Goal: Task Accomplishment & Management: Manage account settings

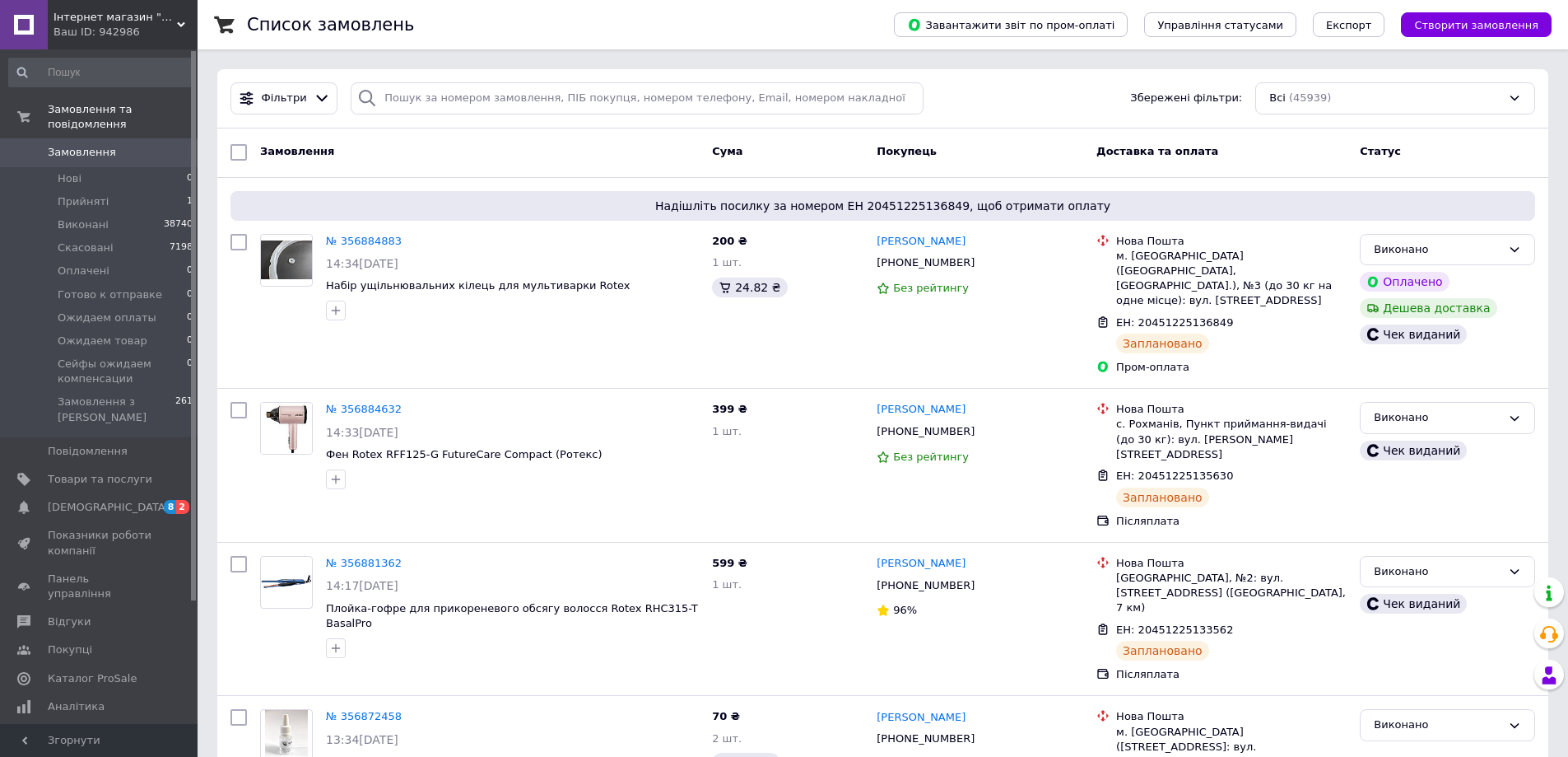
click at [94, 472] on span "Товари та послуги" at bounding box center [100, 478] width 104 height 15
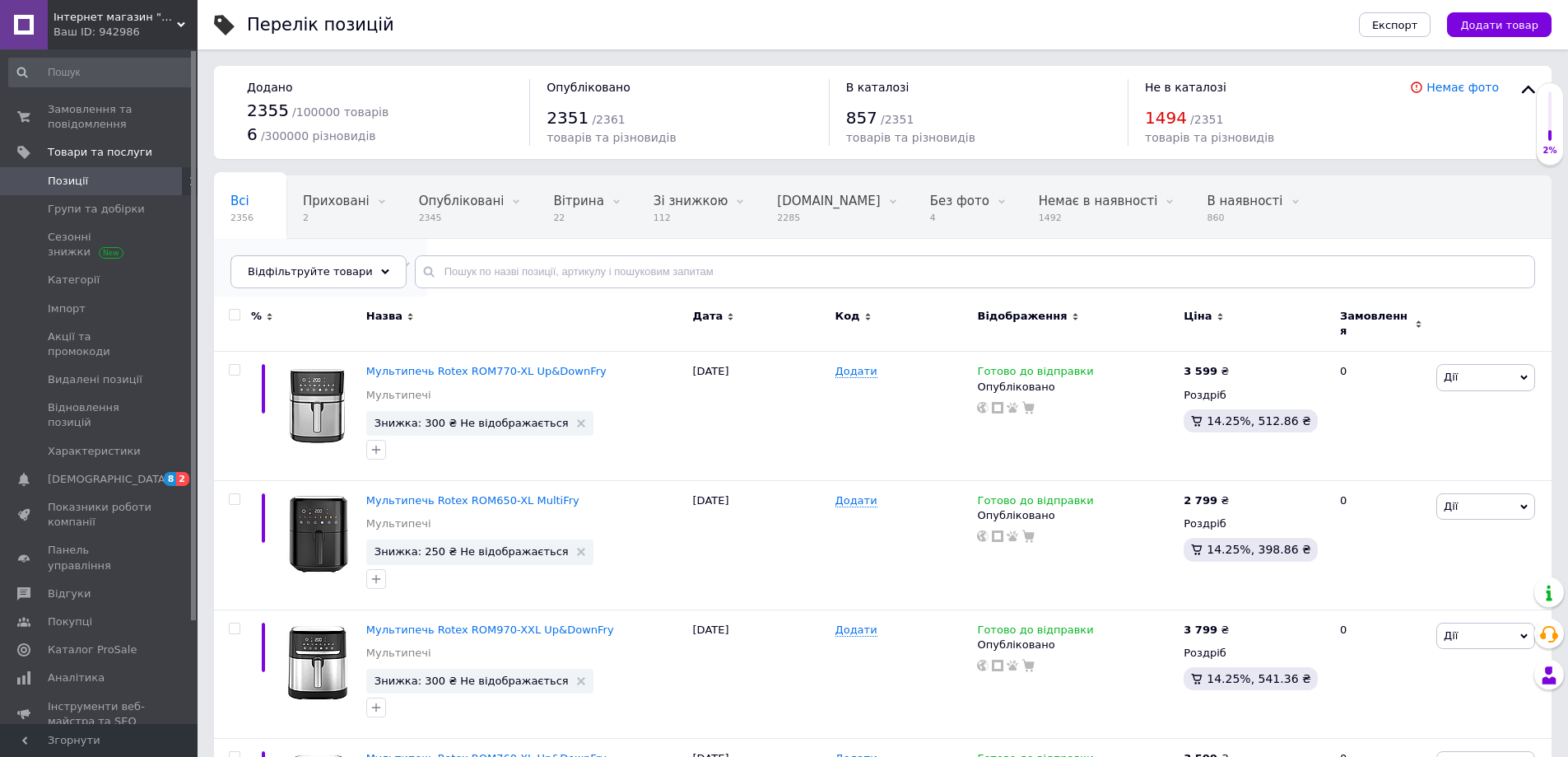
click at [395, 275] on span "179" at bounding box center [312, 281] width 163 height 13
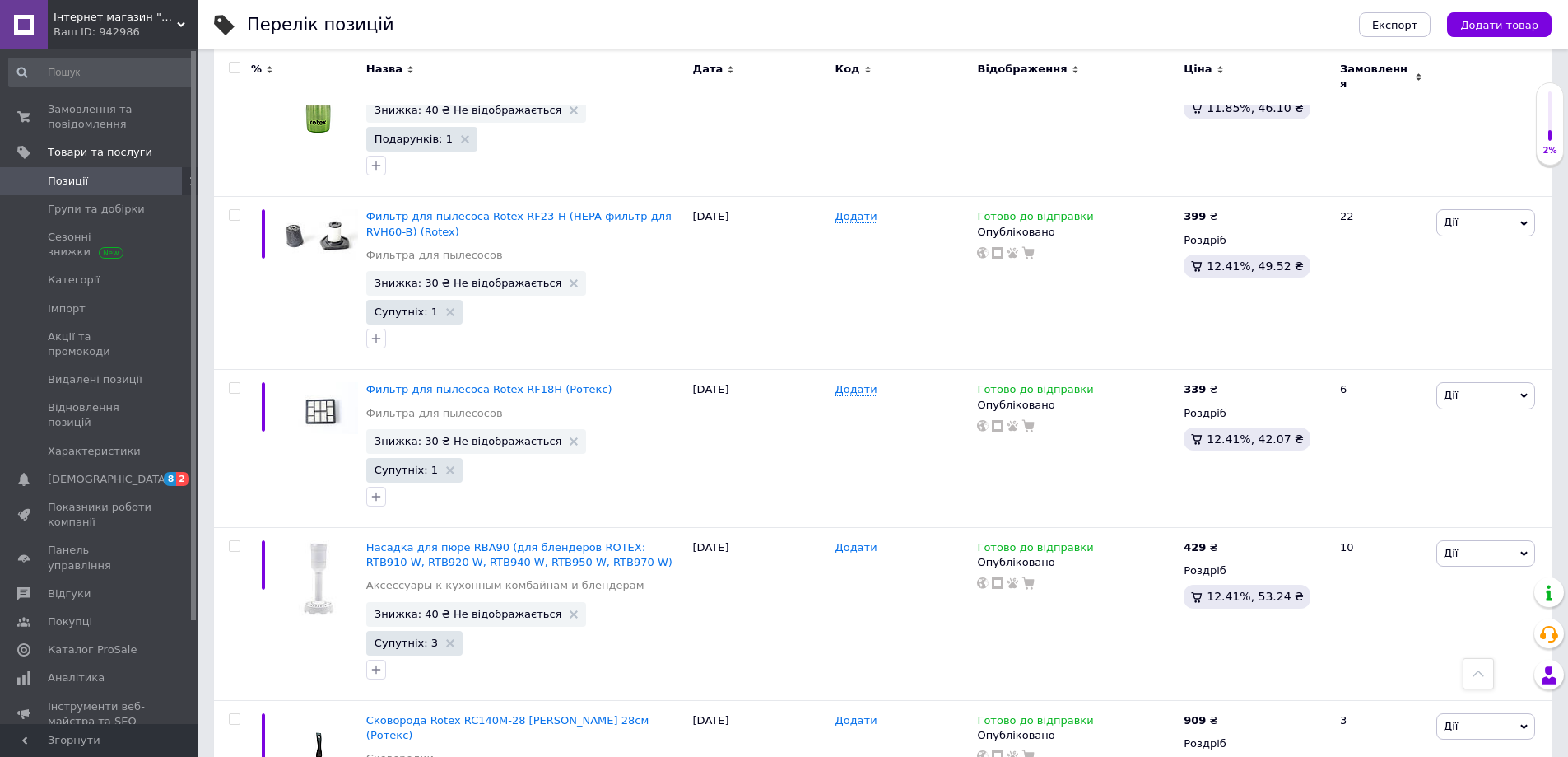
scroll to position [13152, 0]
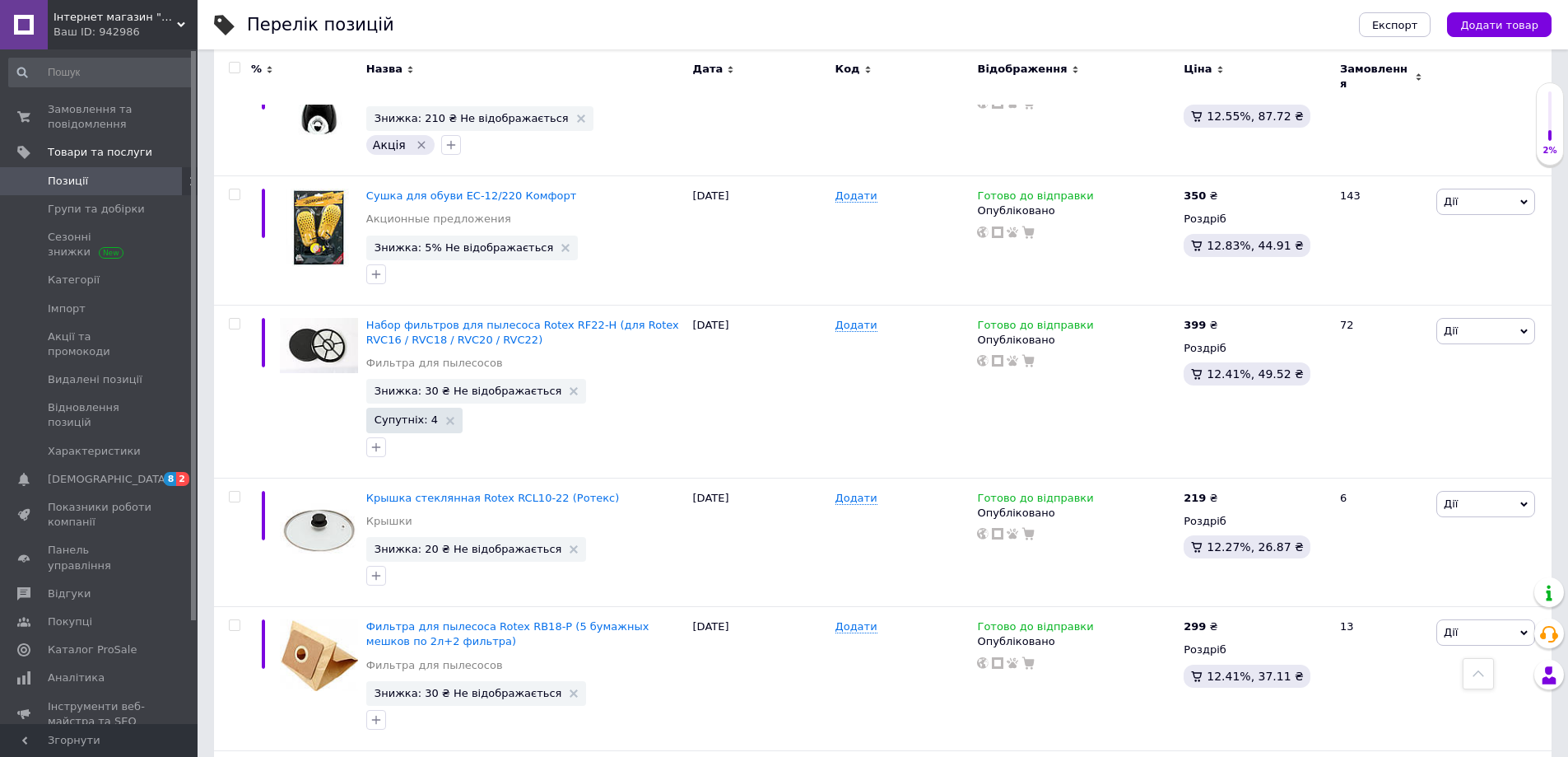
click at [230, 69] on input "checkbox" at bounding box center [234, 68] width 11 height 11
checkbox input "true"
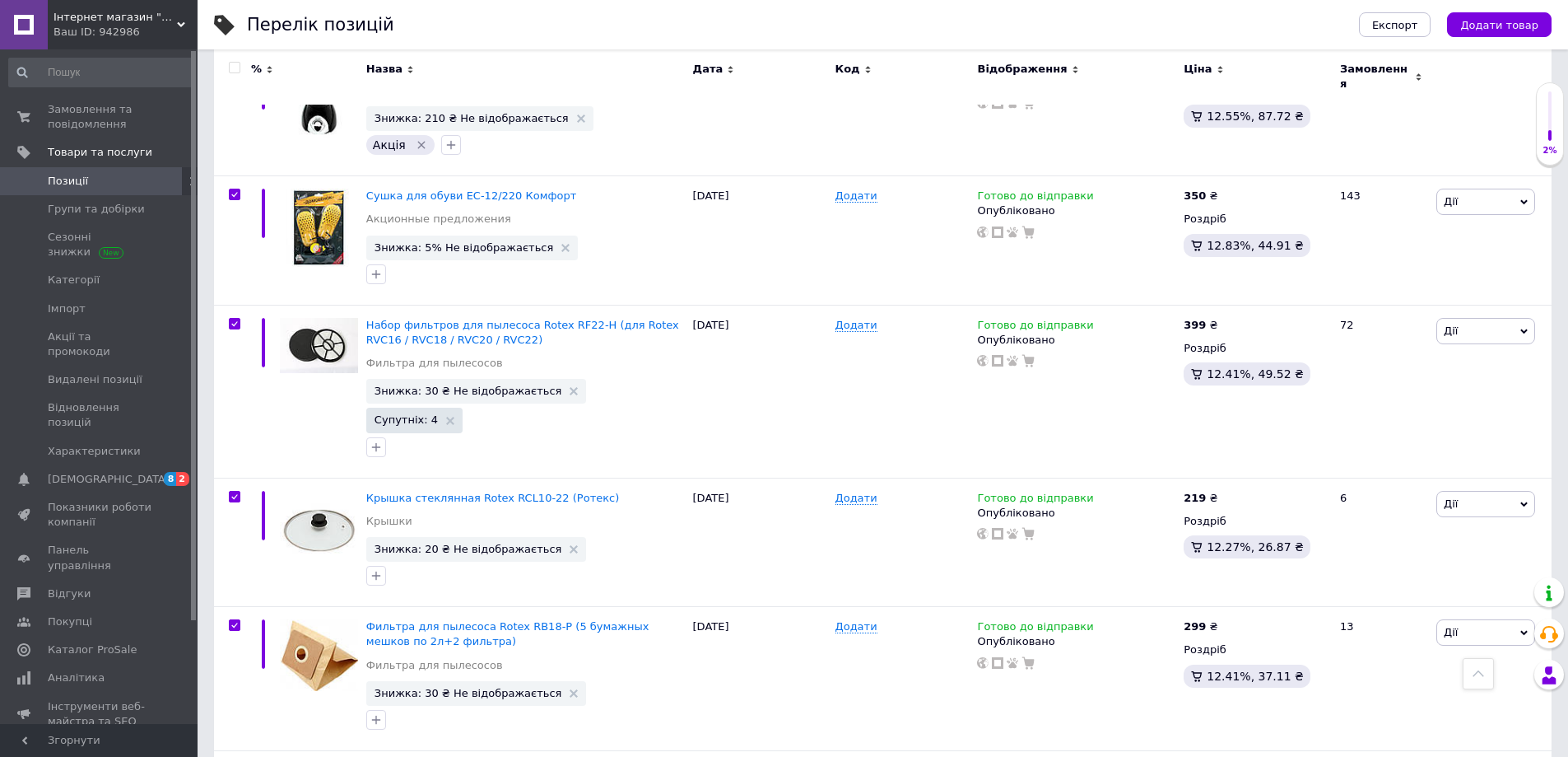
checkbox input "true"
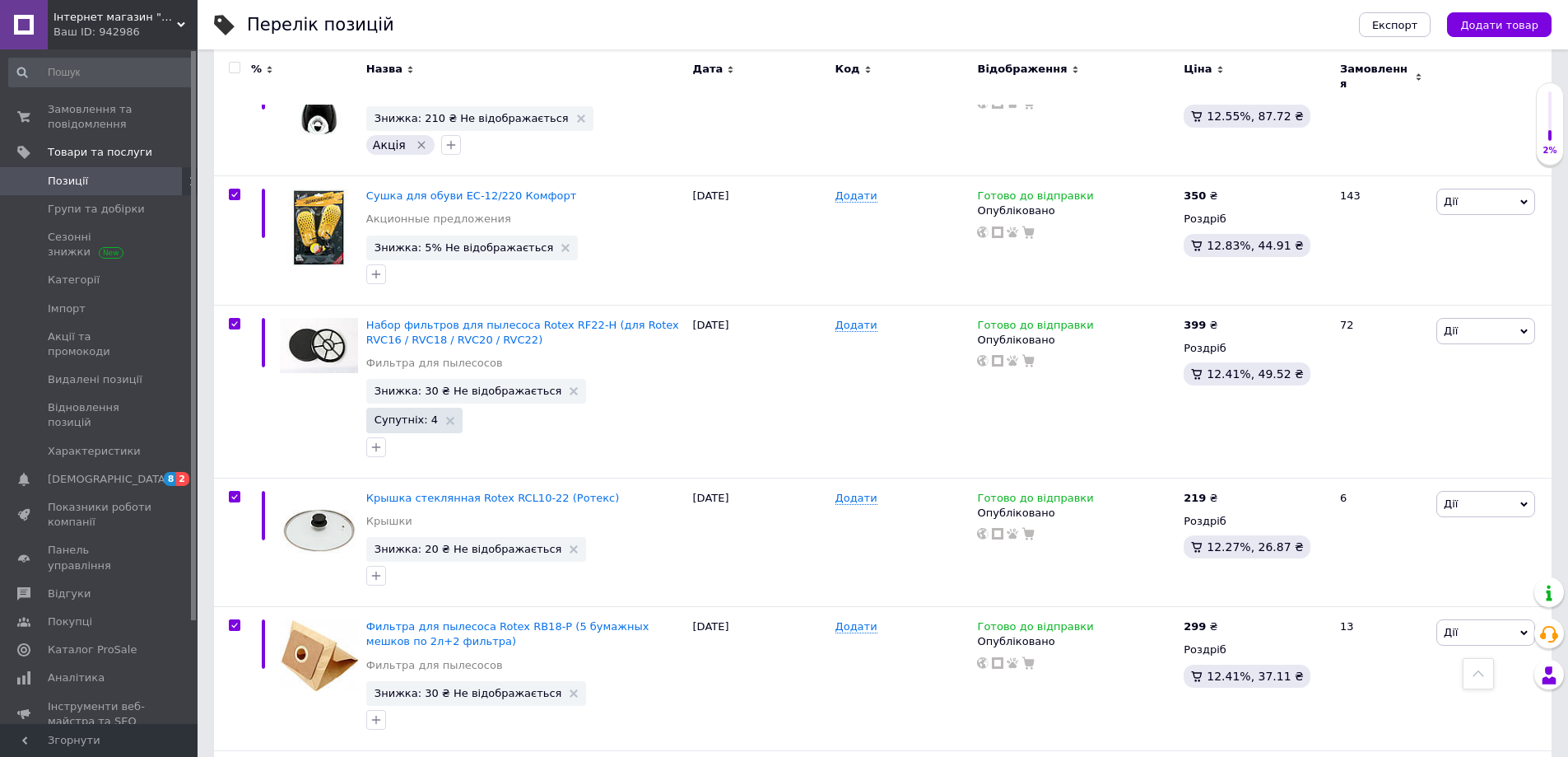
checkbox input "true"
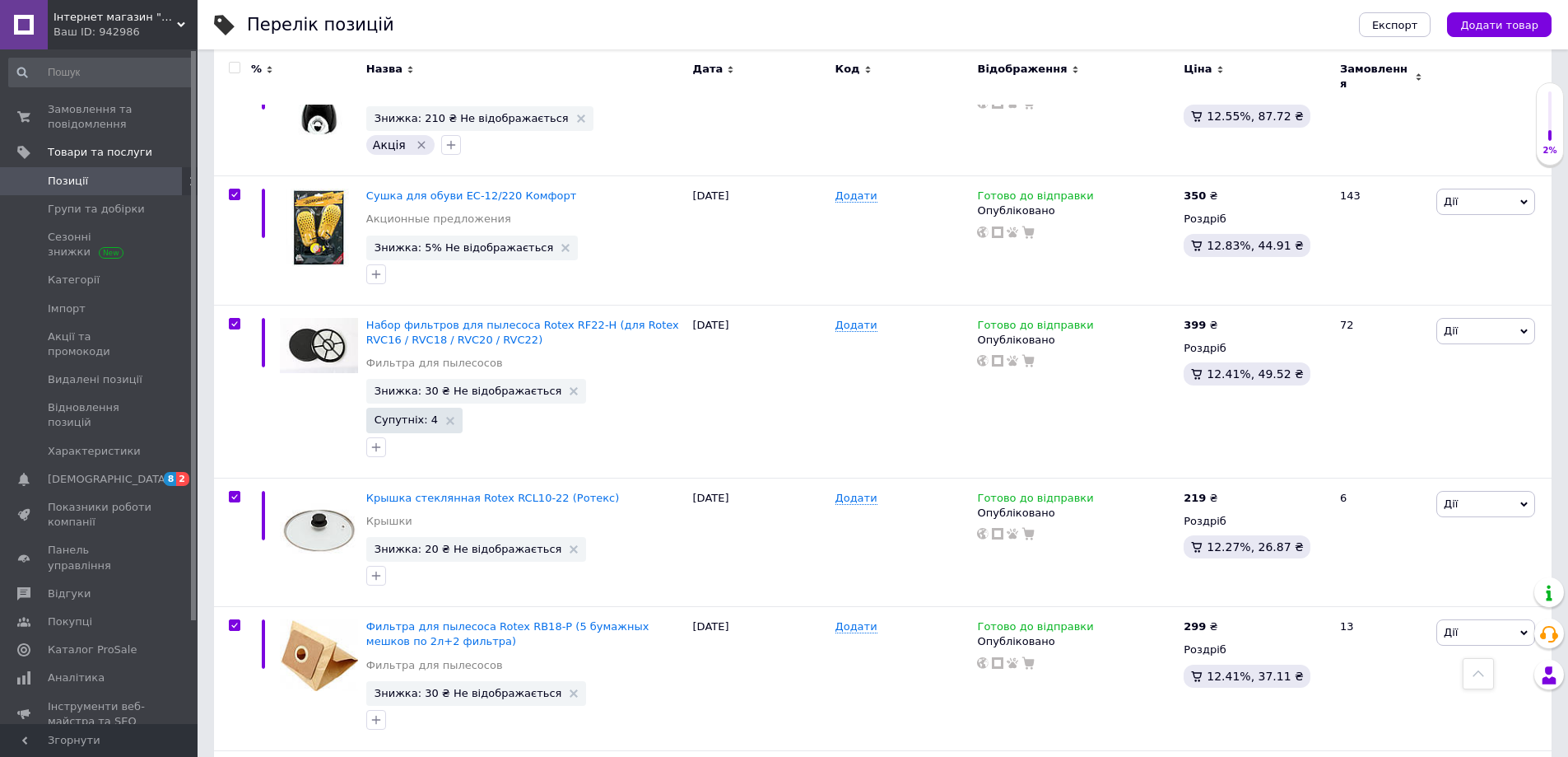
checkbox input "true"
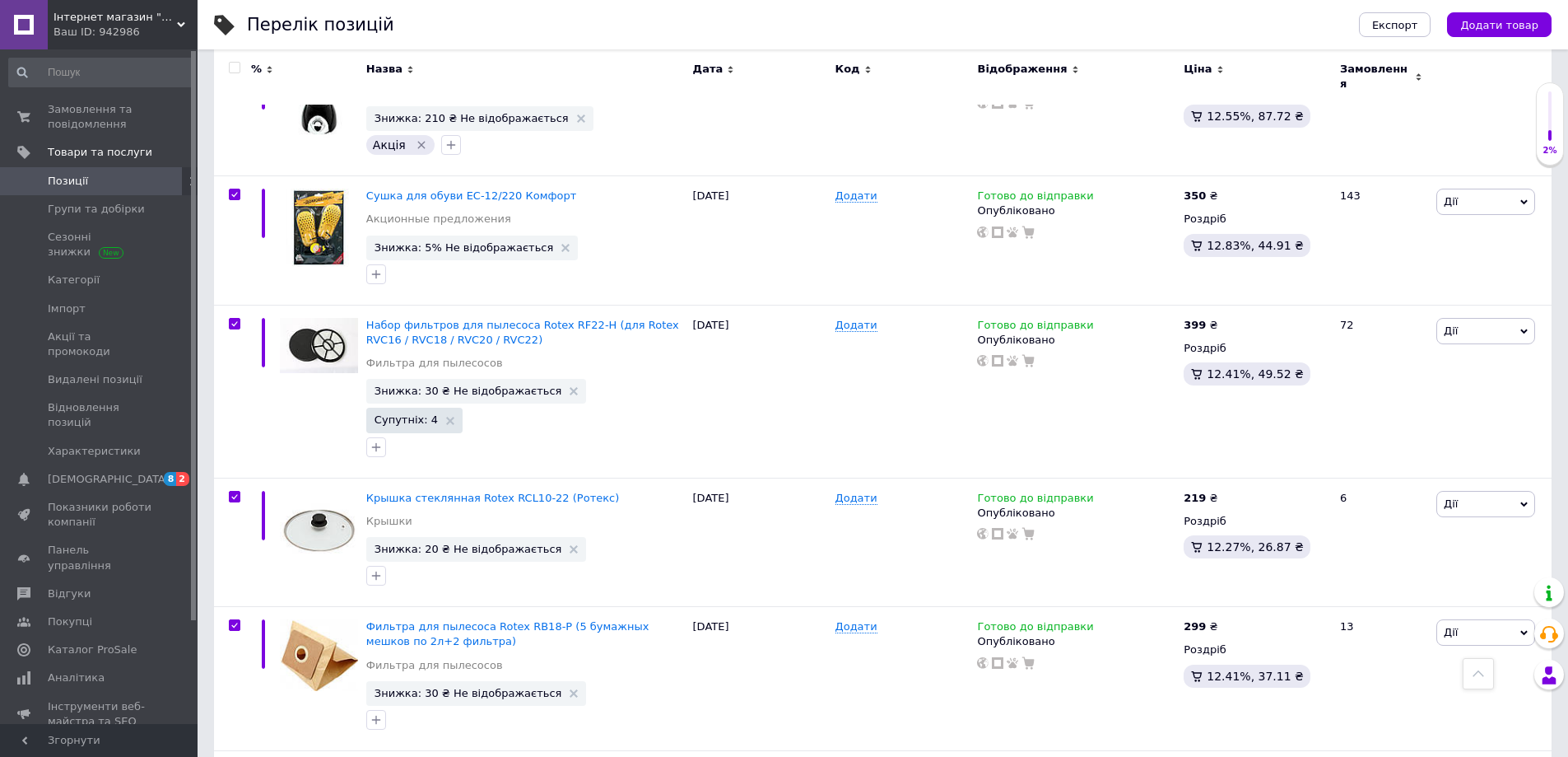
checkbox input "true"
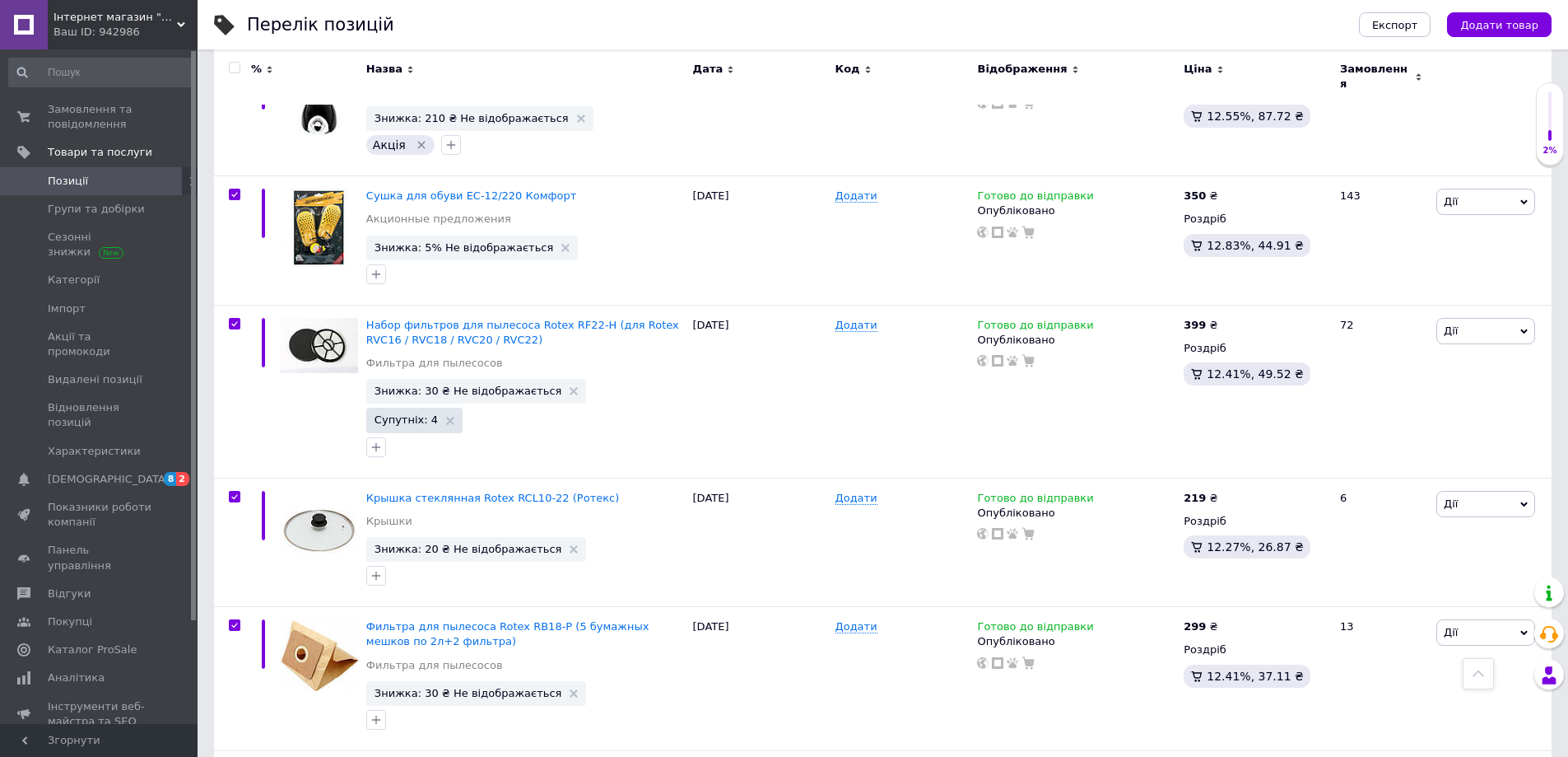
checkbox input "true"
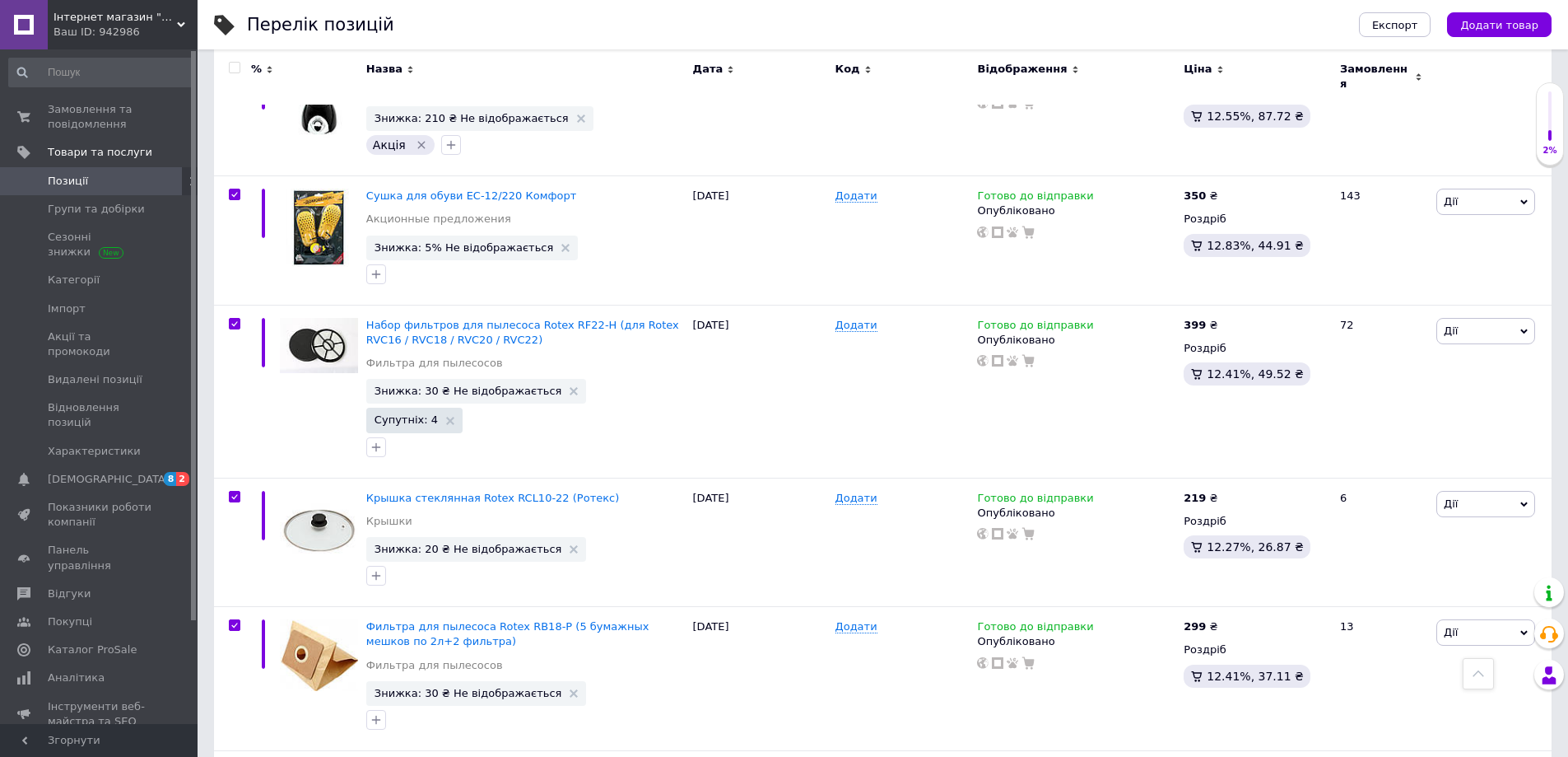
checkbox input "true"
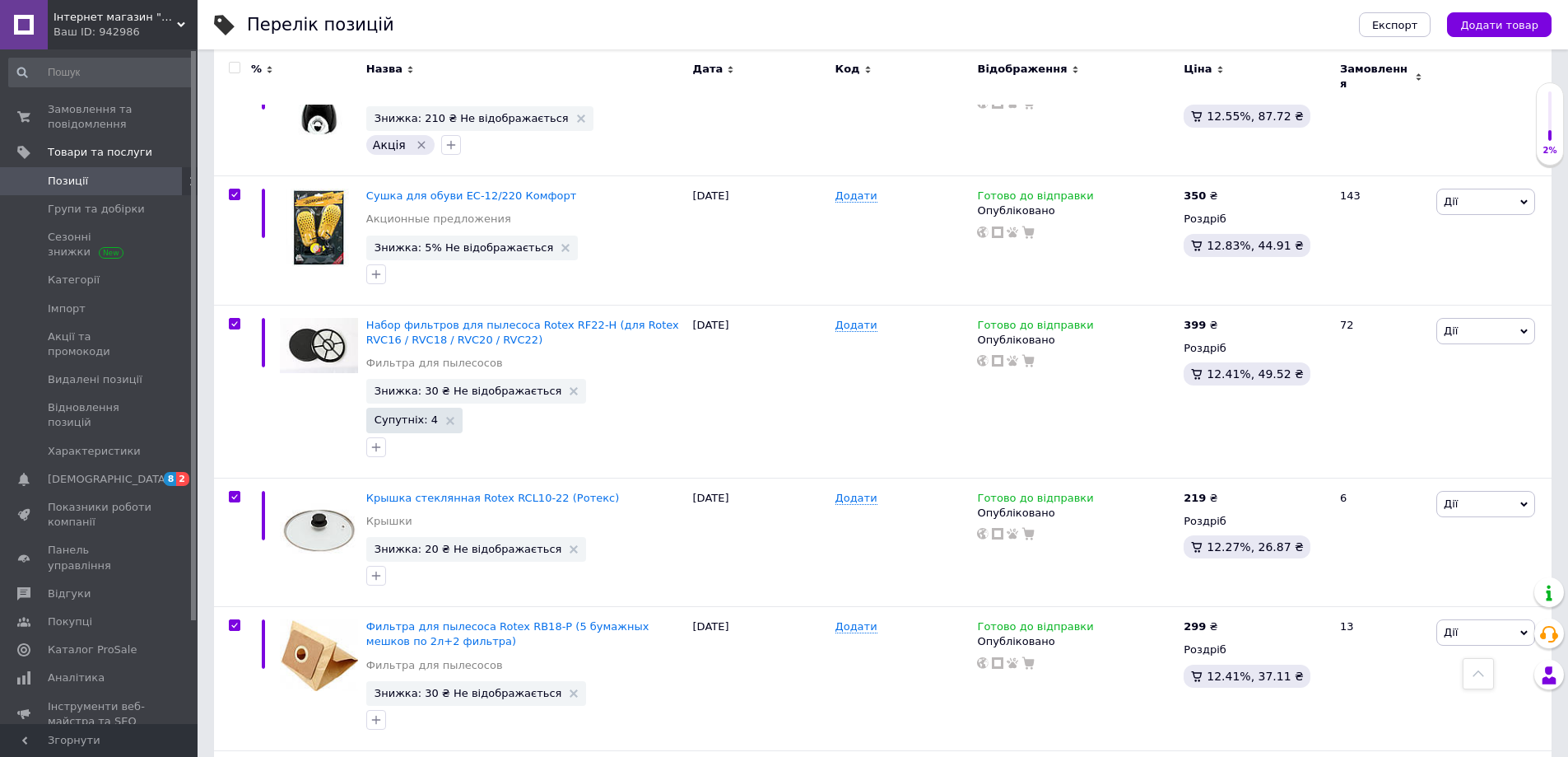
checkbox input "true"
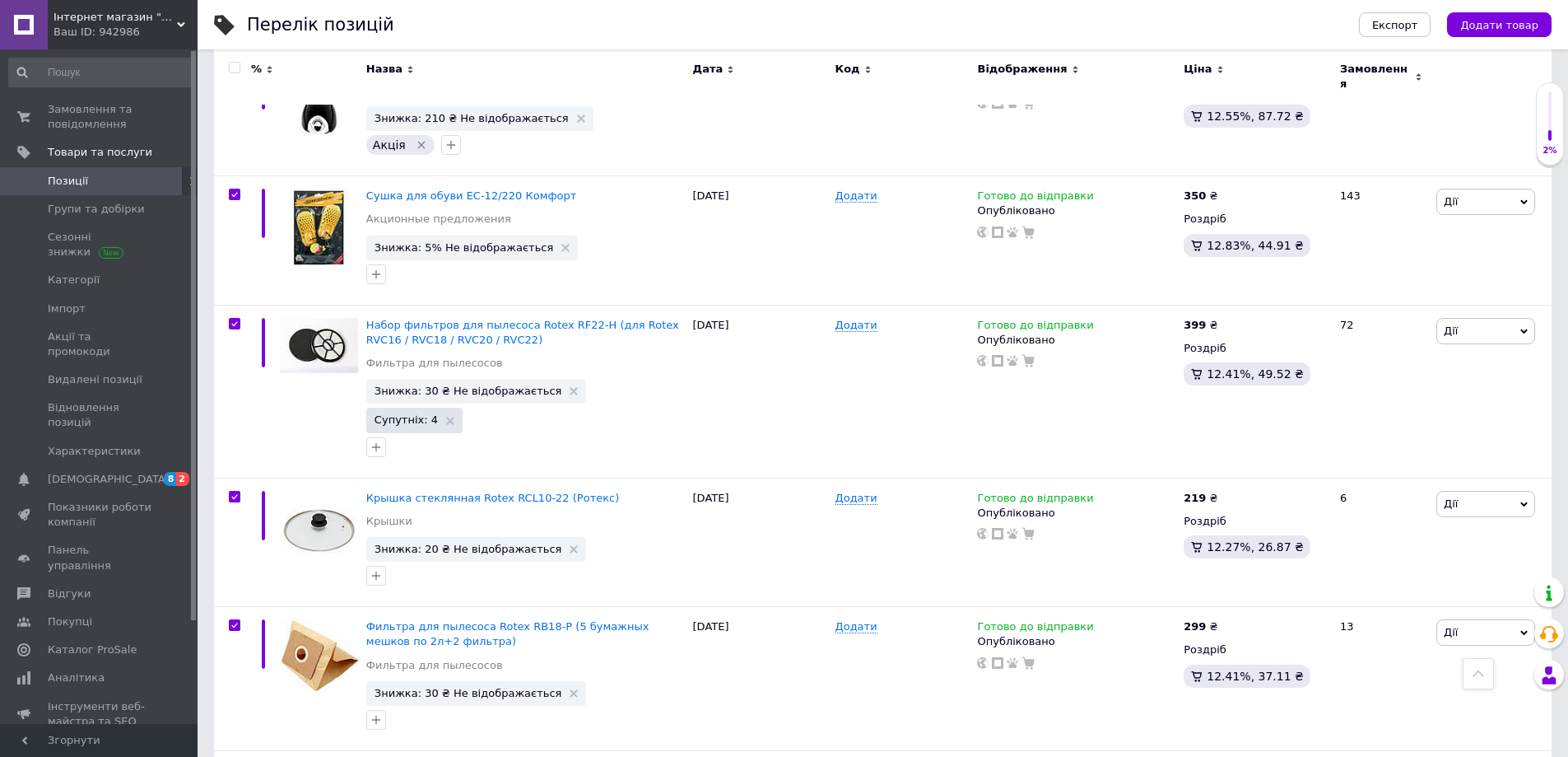
checkbox input "true"
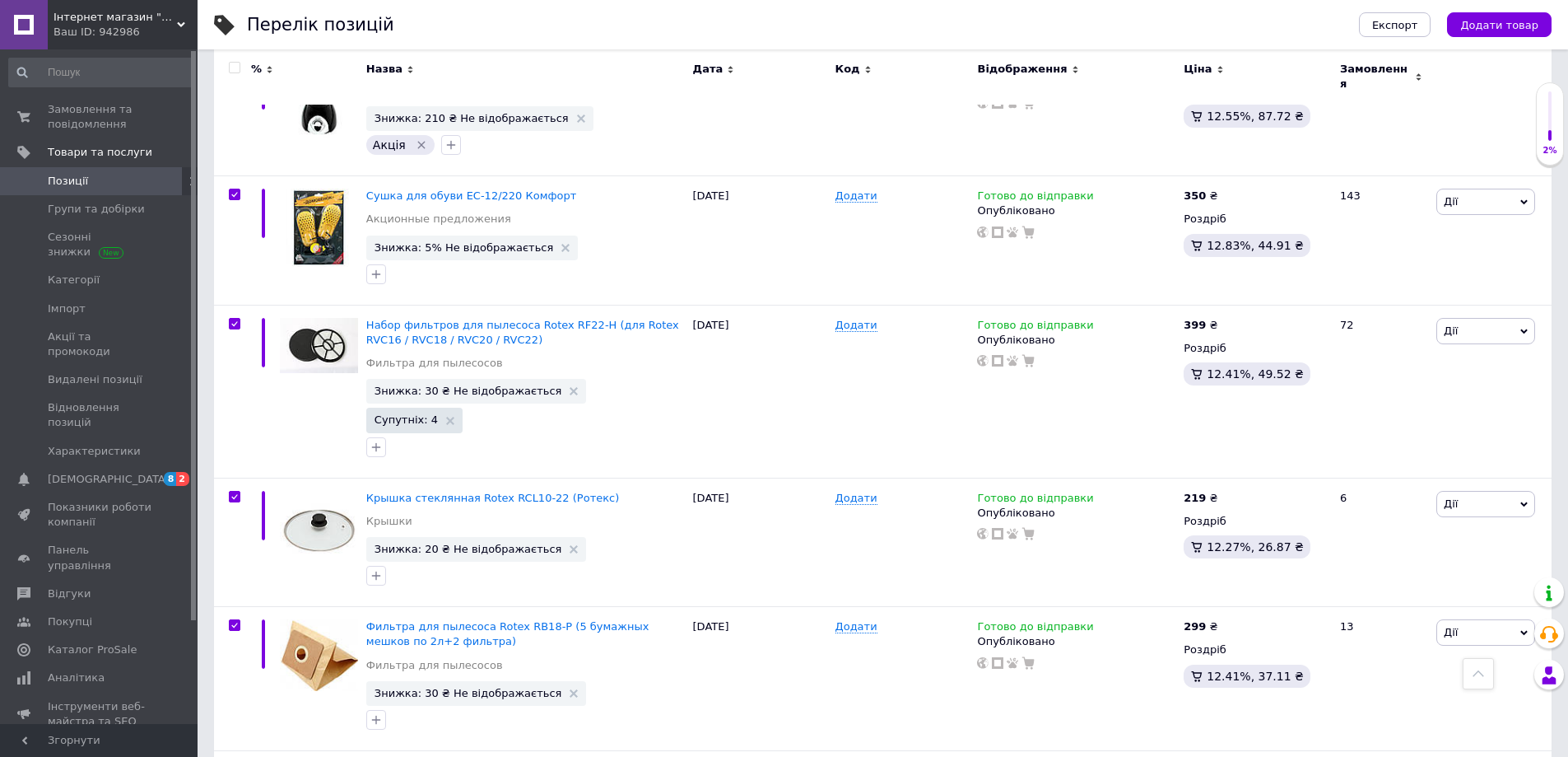
checkbox input "true"
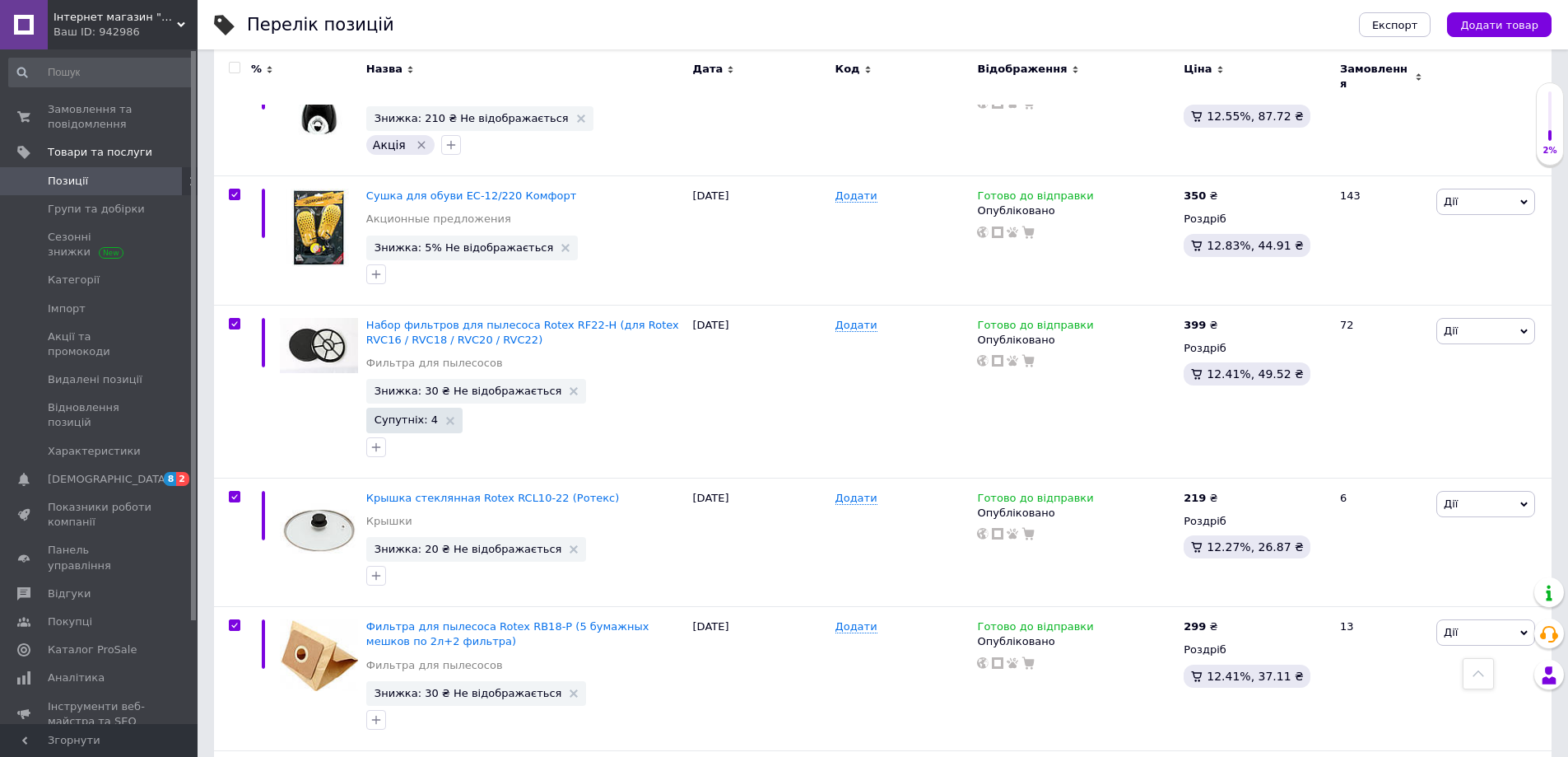
checkbox input "true"
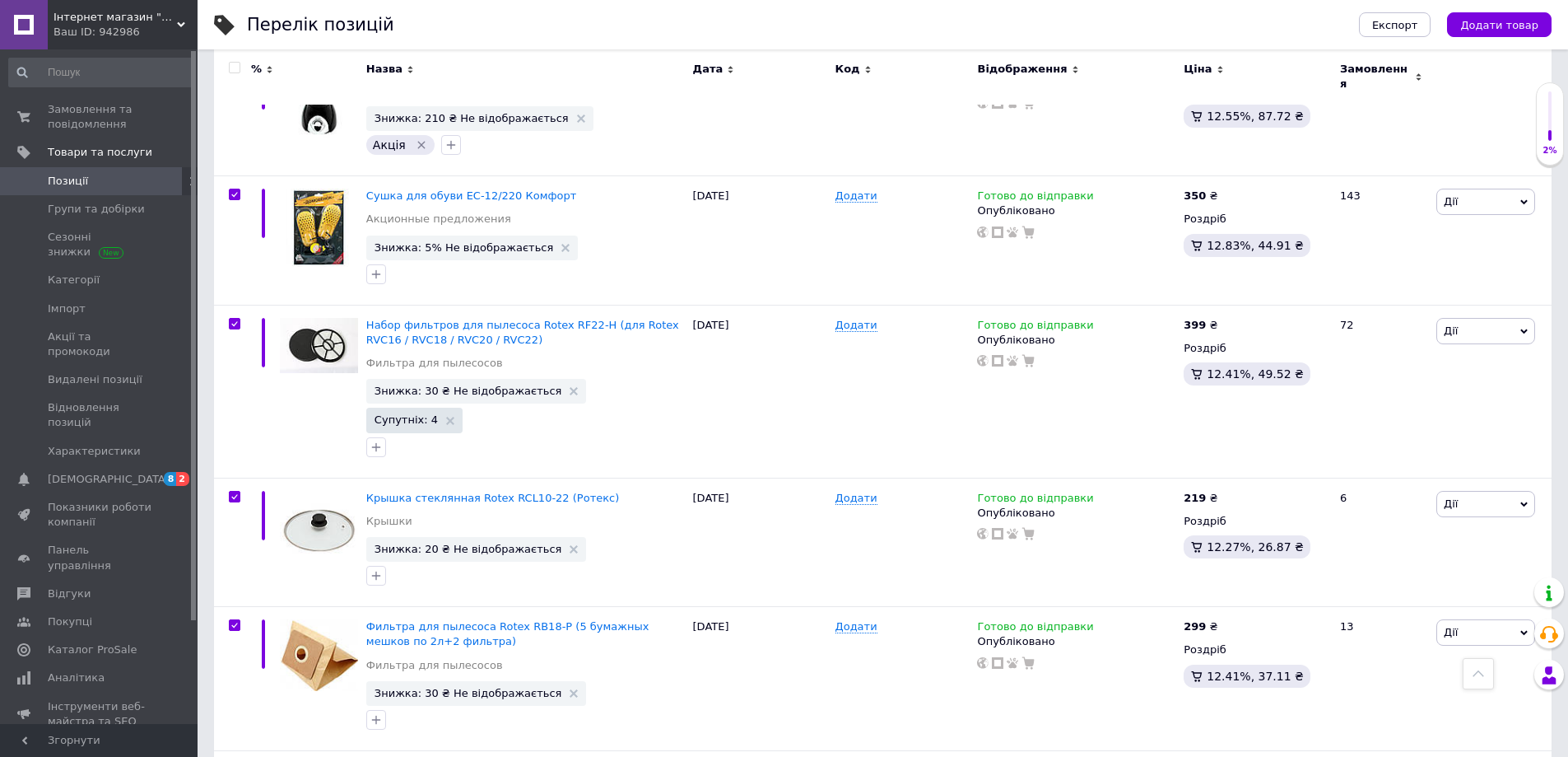
checkbox input "true"
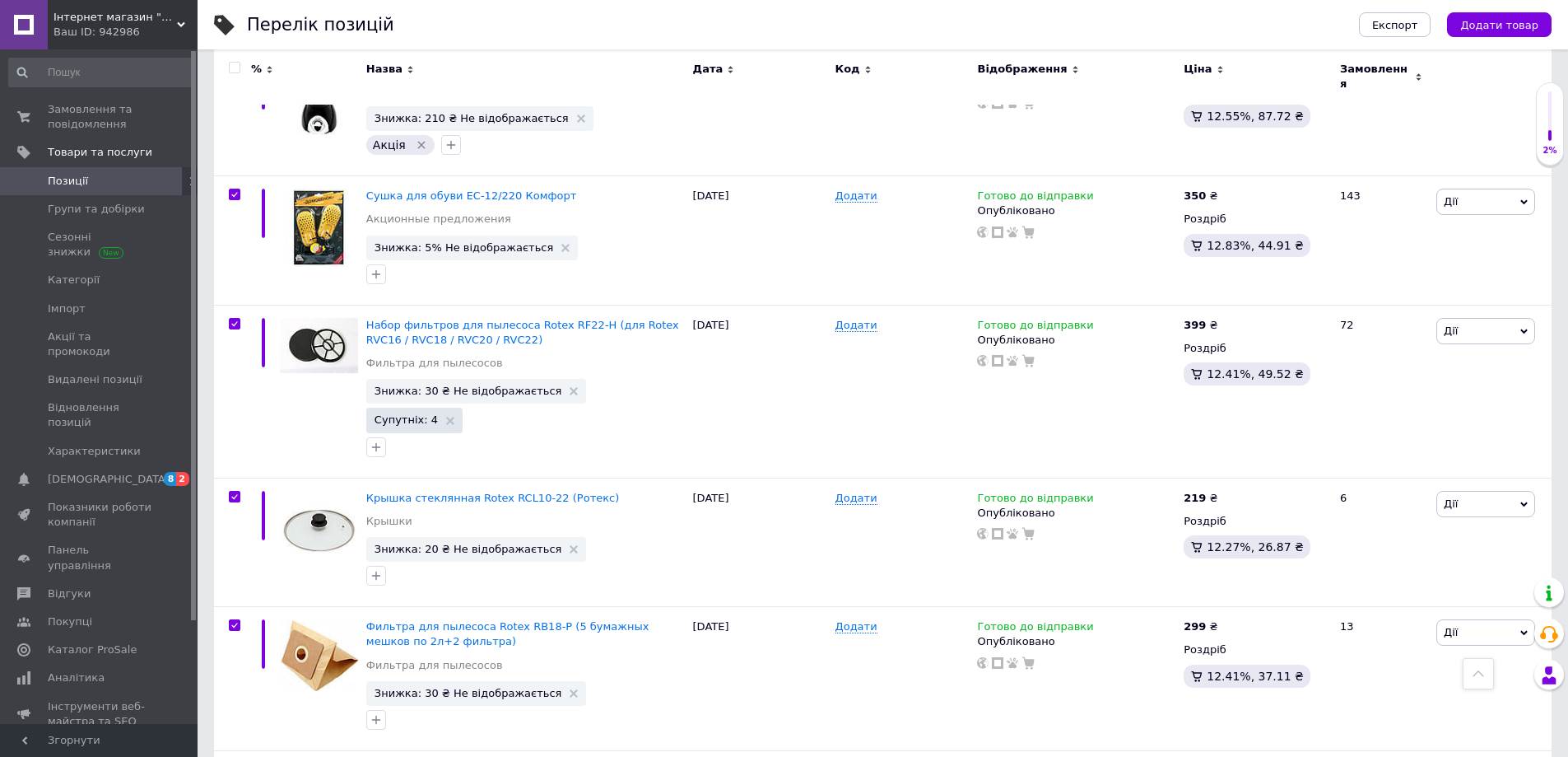
checkbox input "true"
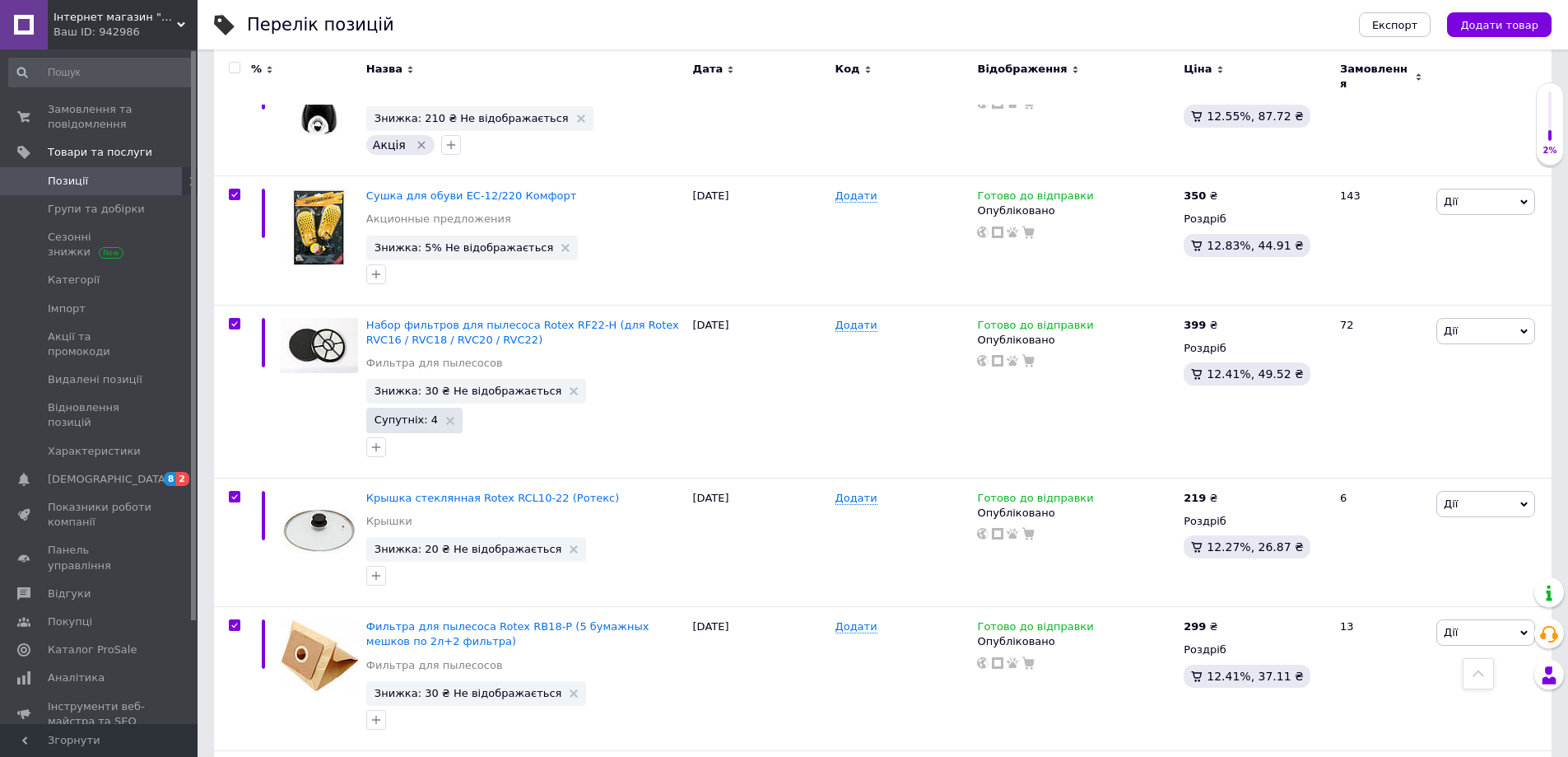
checkbox input "true"
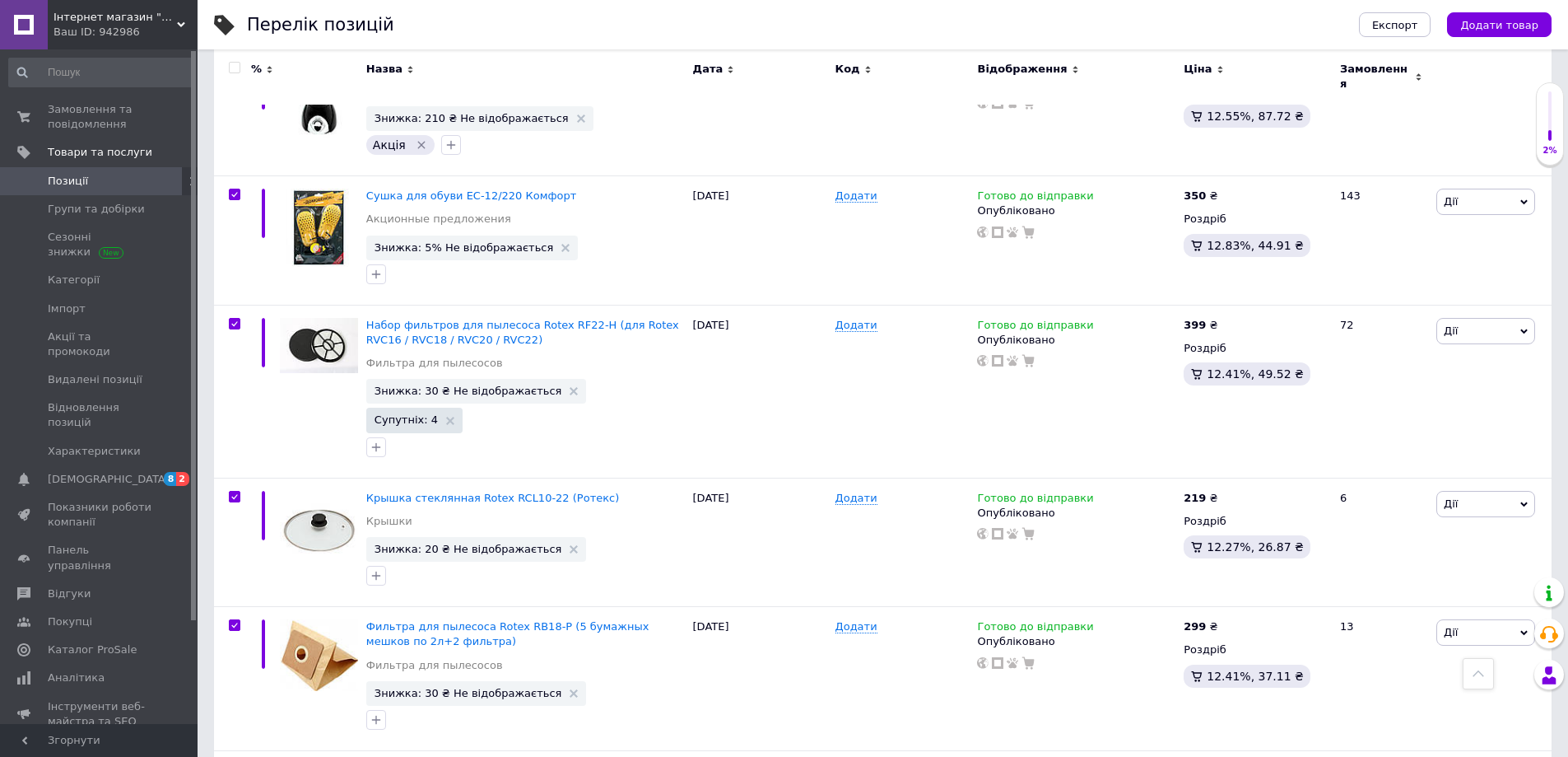
checkbox input "true"
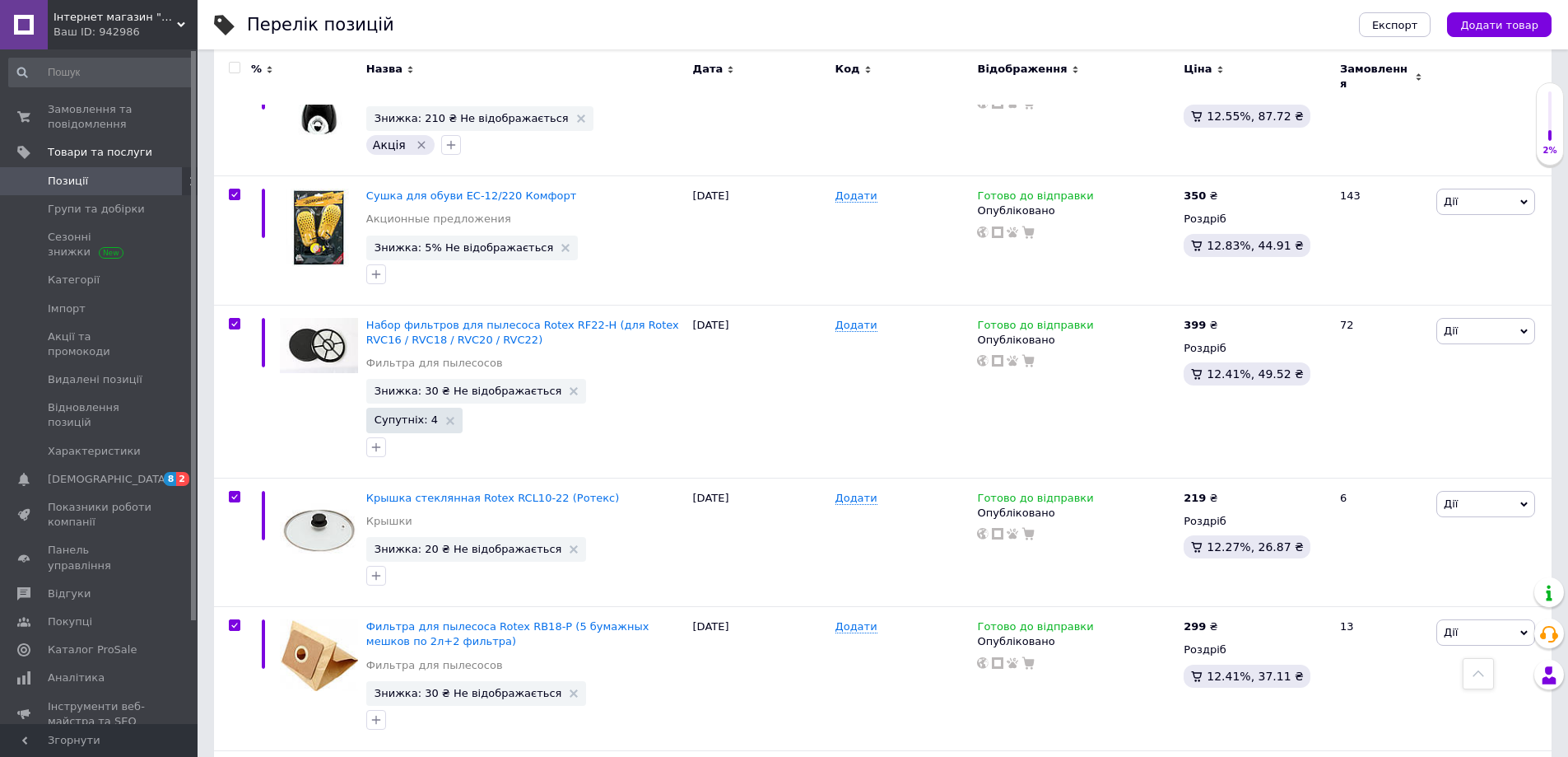
checkbox input "true"
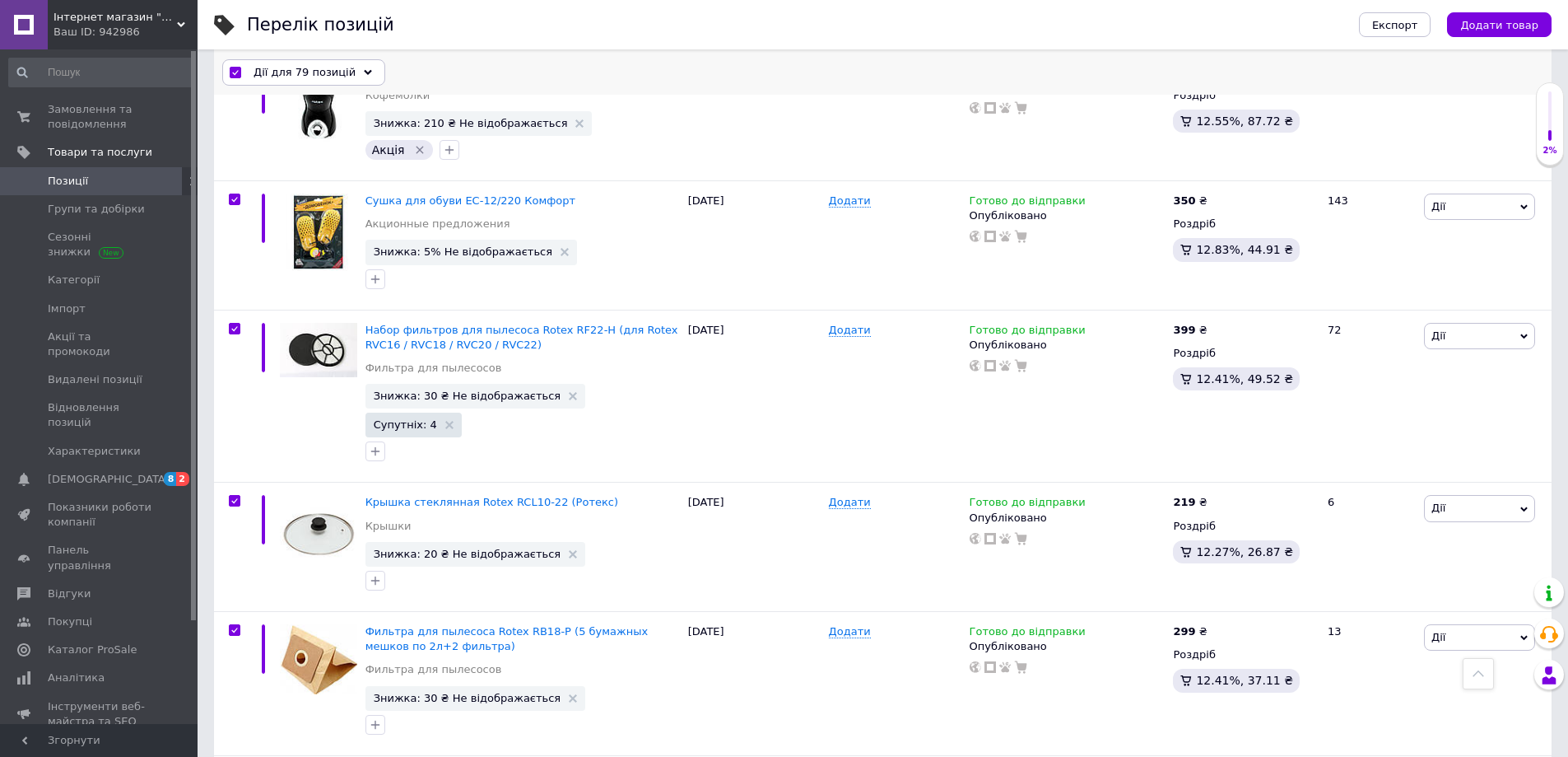
scroll to position [10438, 0]
drag, startPoint x: 300, startPoint y: 78, endPoint x: 300, endPoint y: 89, distance: 11.0
click at [300, 78] on span "Дії для 79 позицій" at bounding box center [305, 72] width 102 height 15
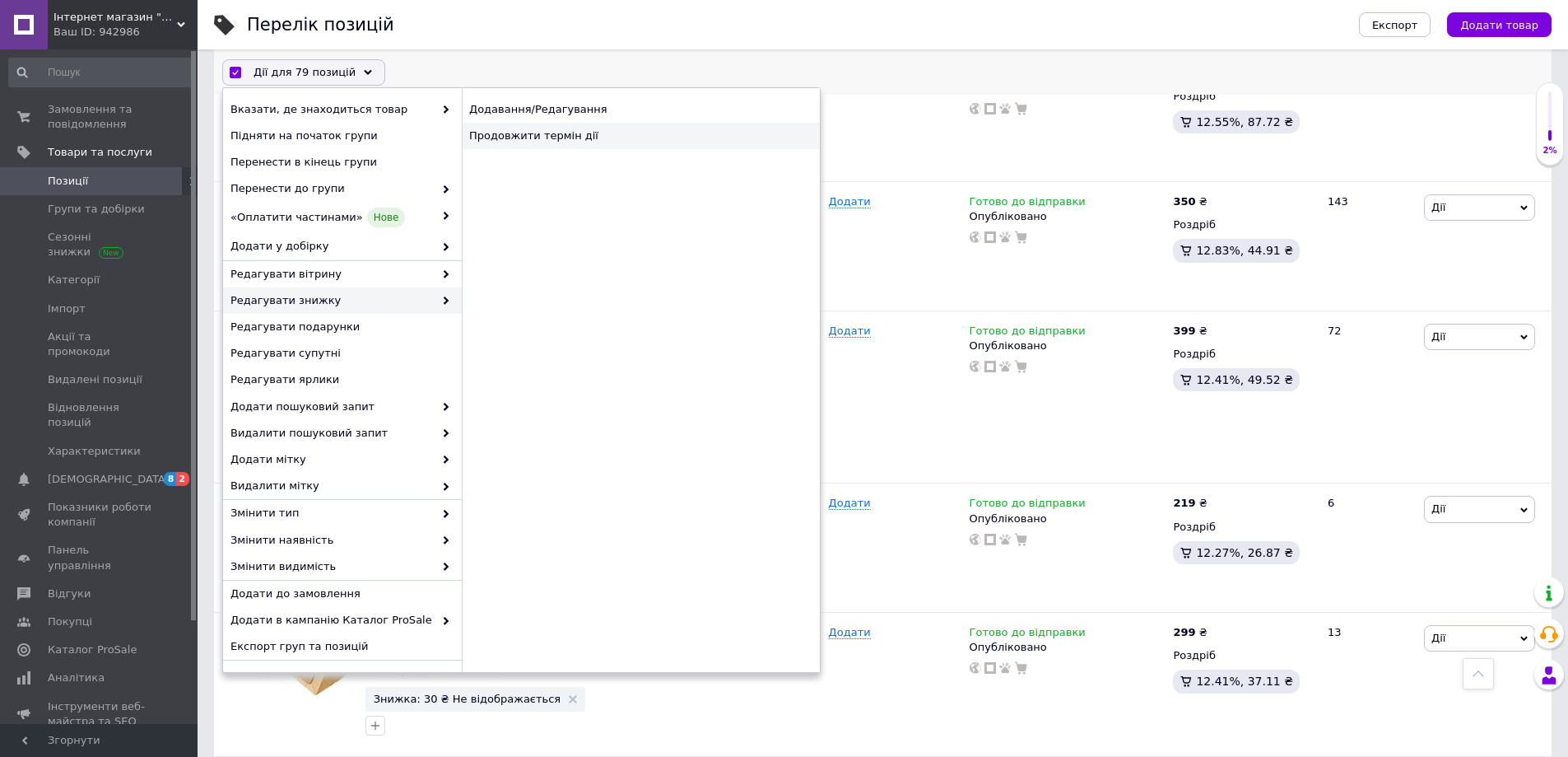
click at [566, 144] on div "Продовжити термін дії" at bounding box center [641, 136] width 358 height 27
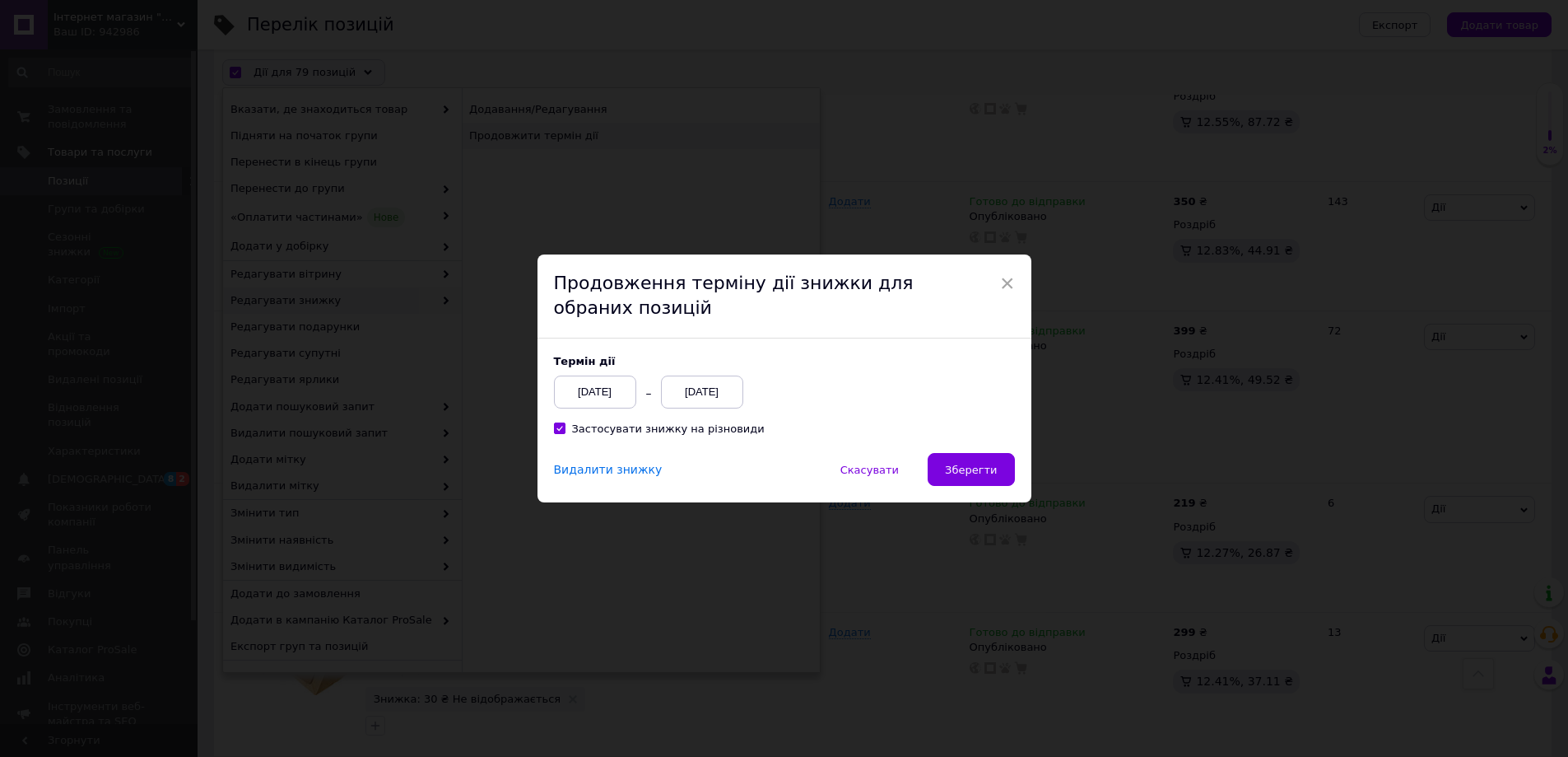
scroll to position [10371, 0]
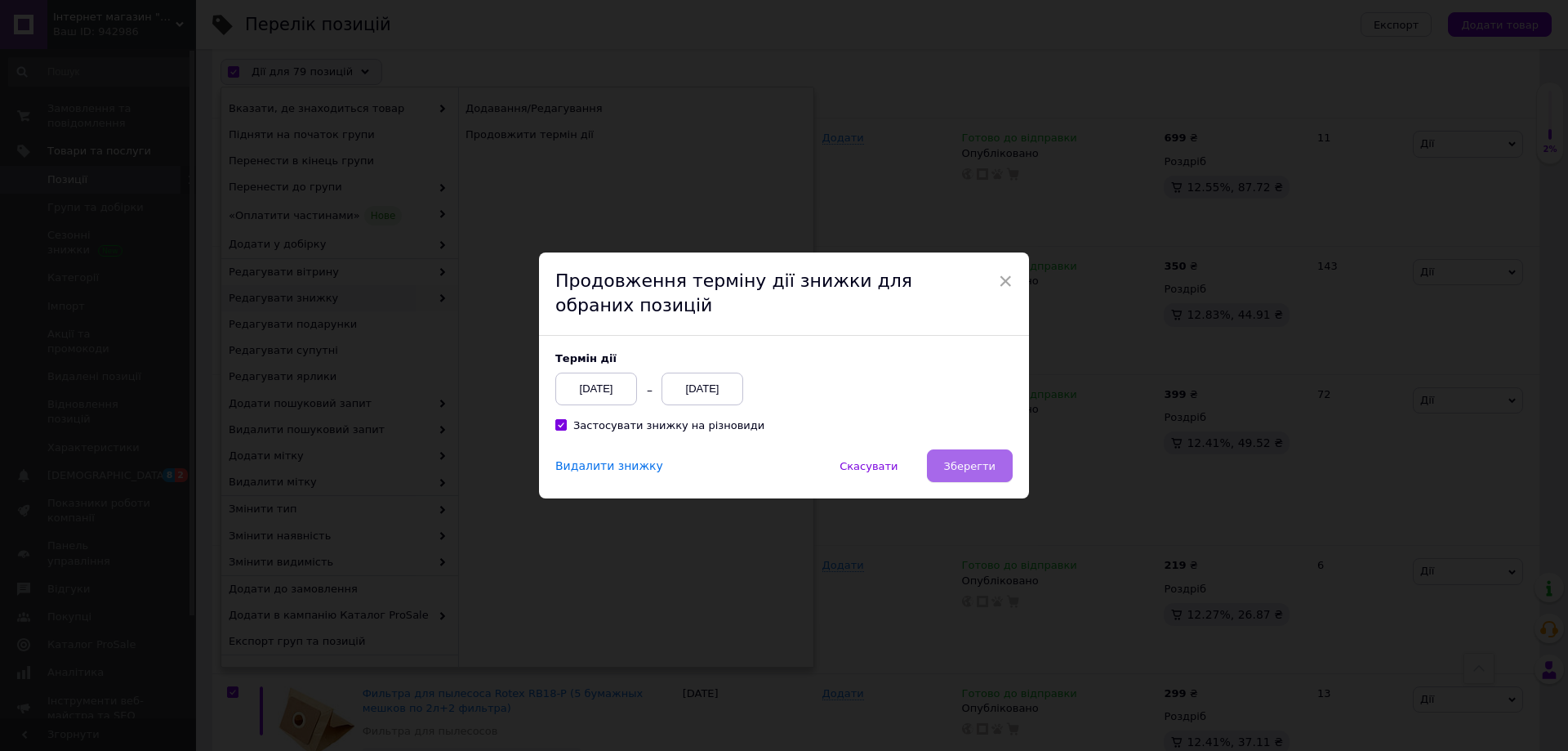
click at [946, 467] on button "Зберегти" at bounding box center [970, 465] width 86 height 32
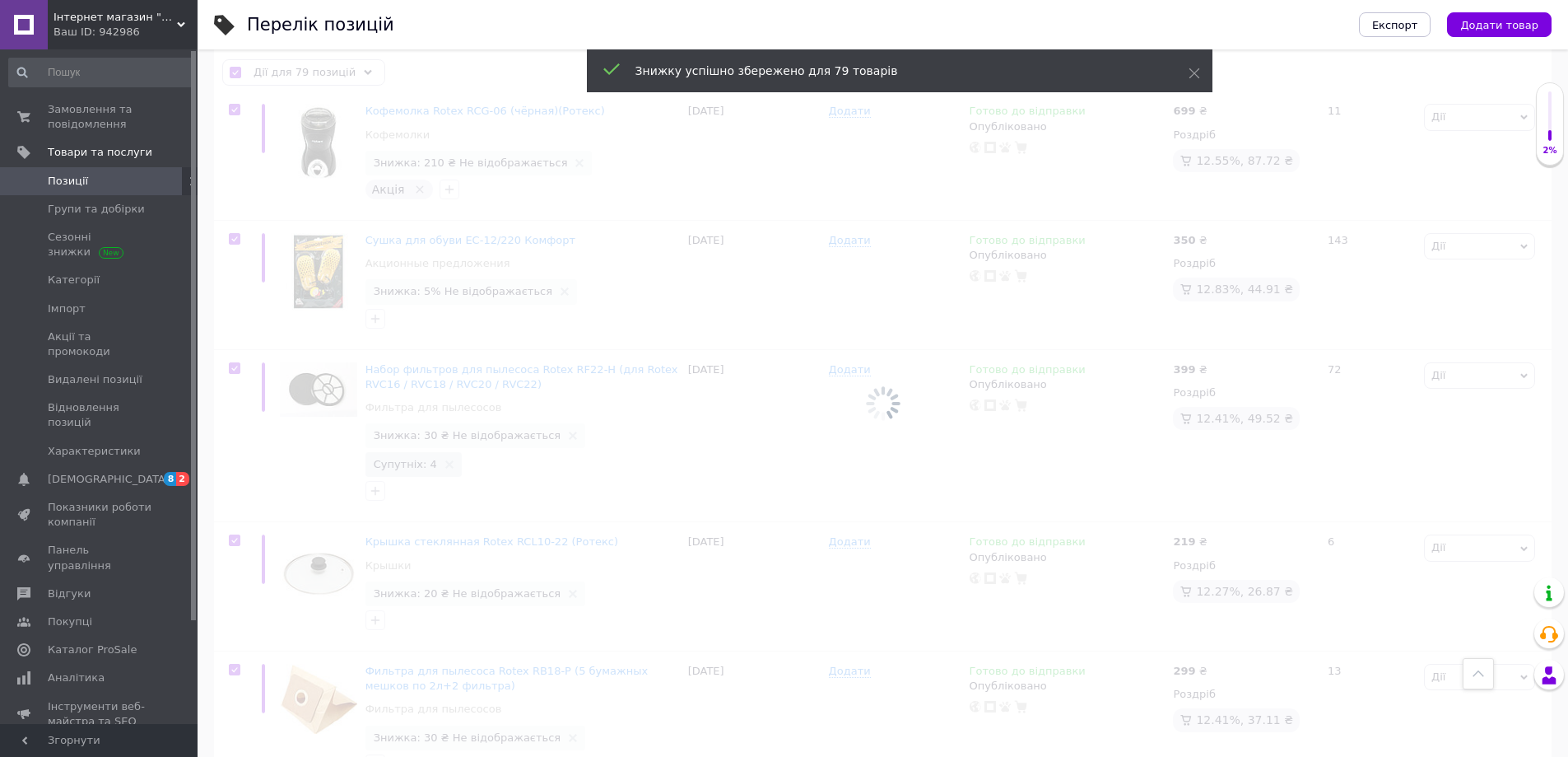
scroll to position [10440, 0]
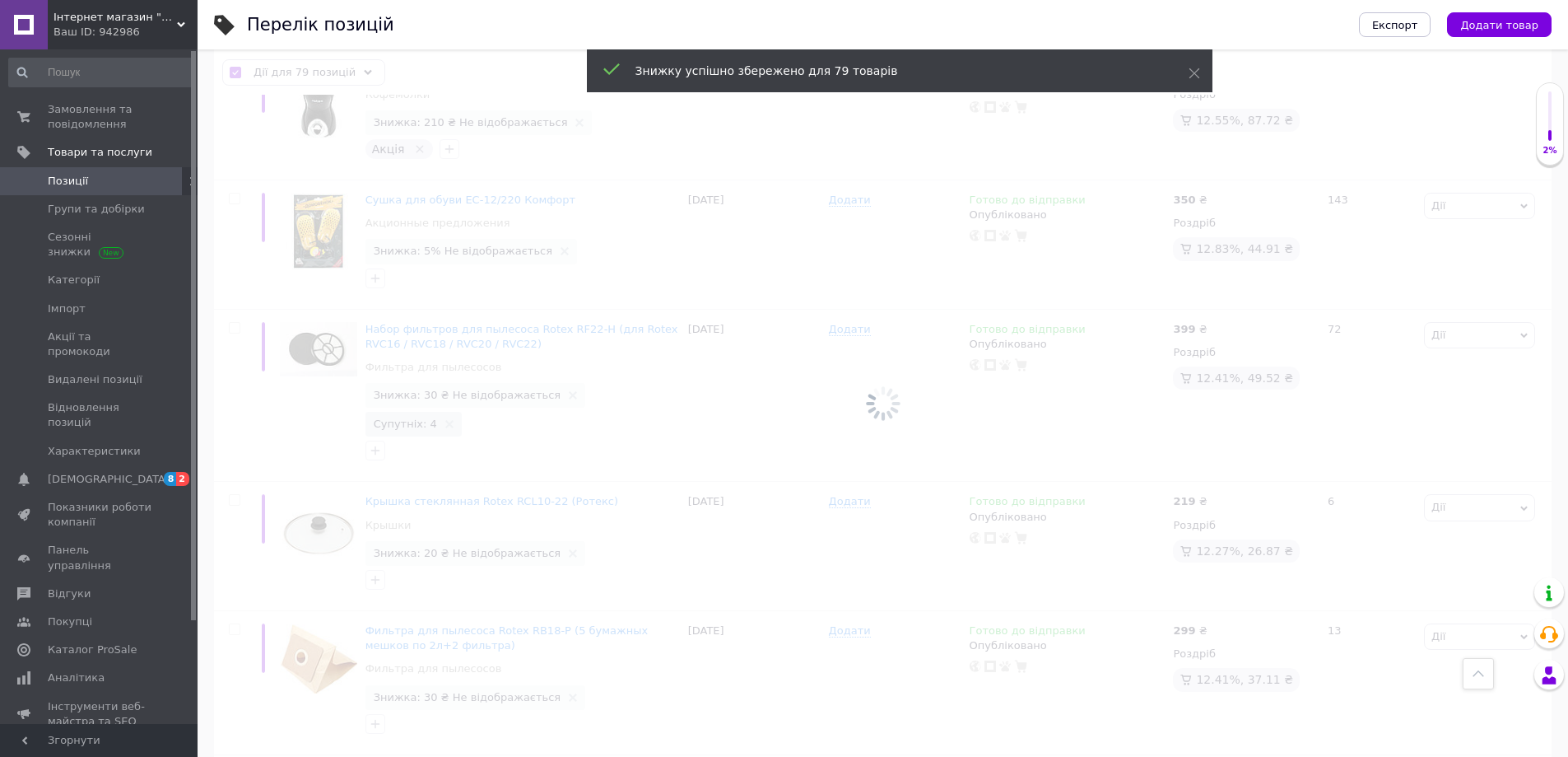
checkbox input "false"
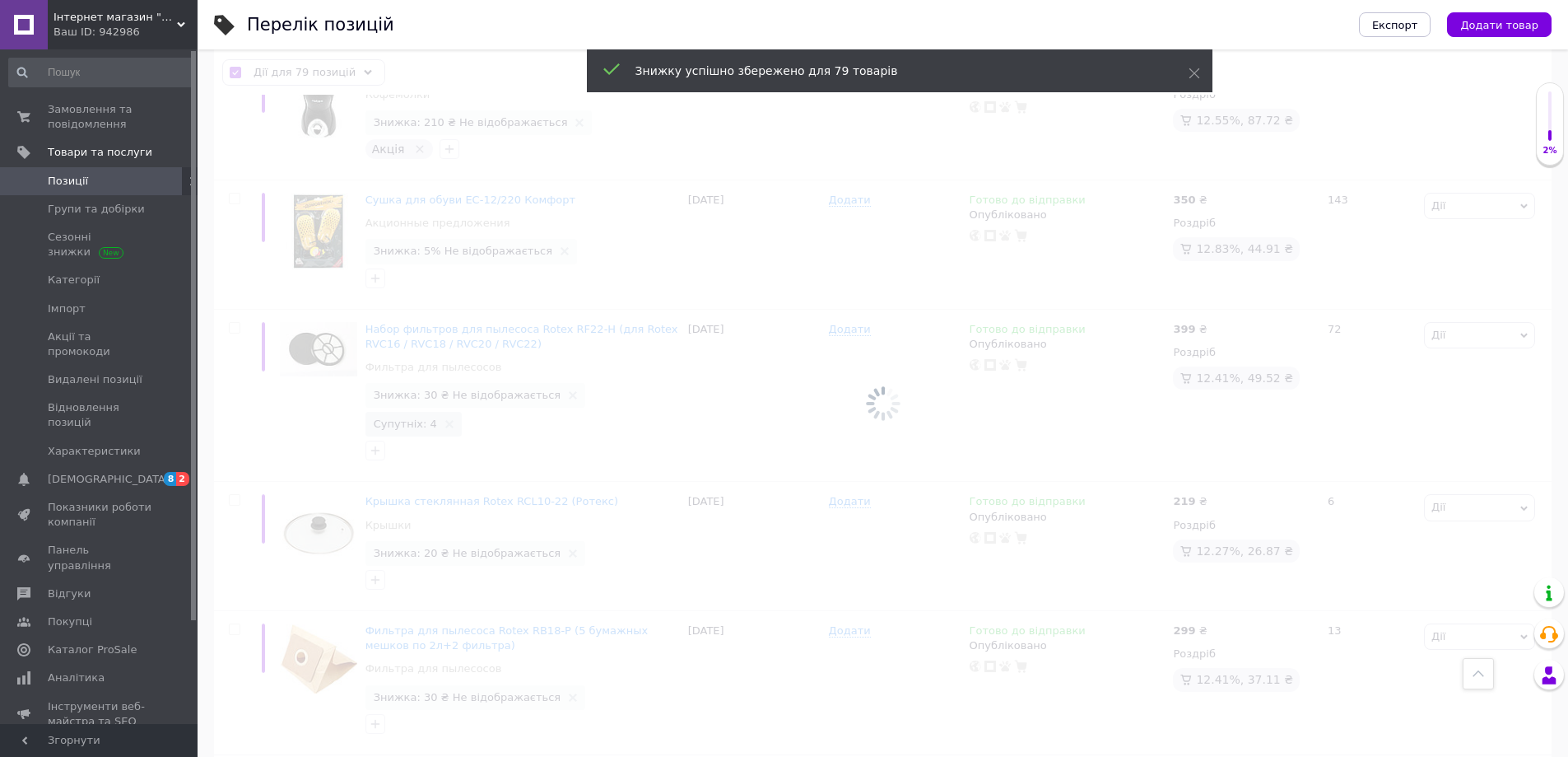
checkbox input "false"
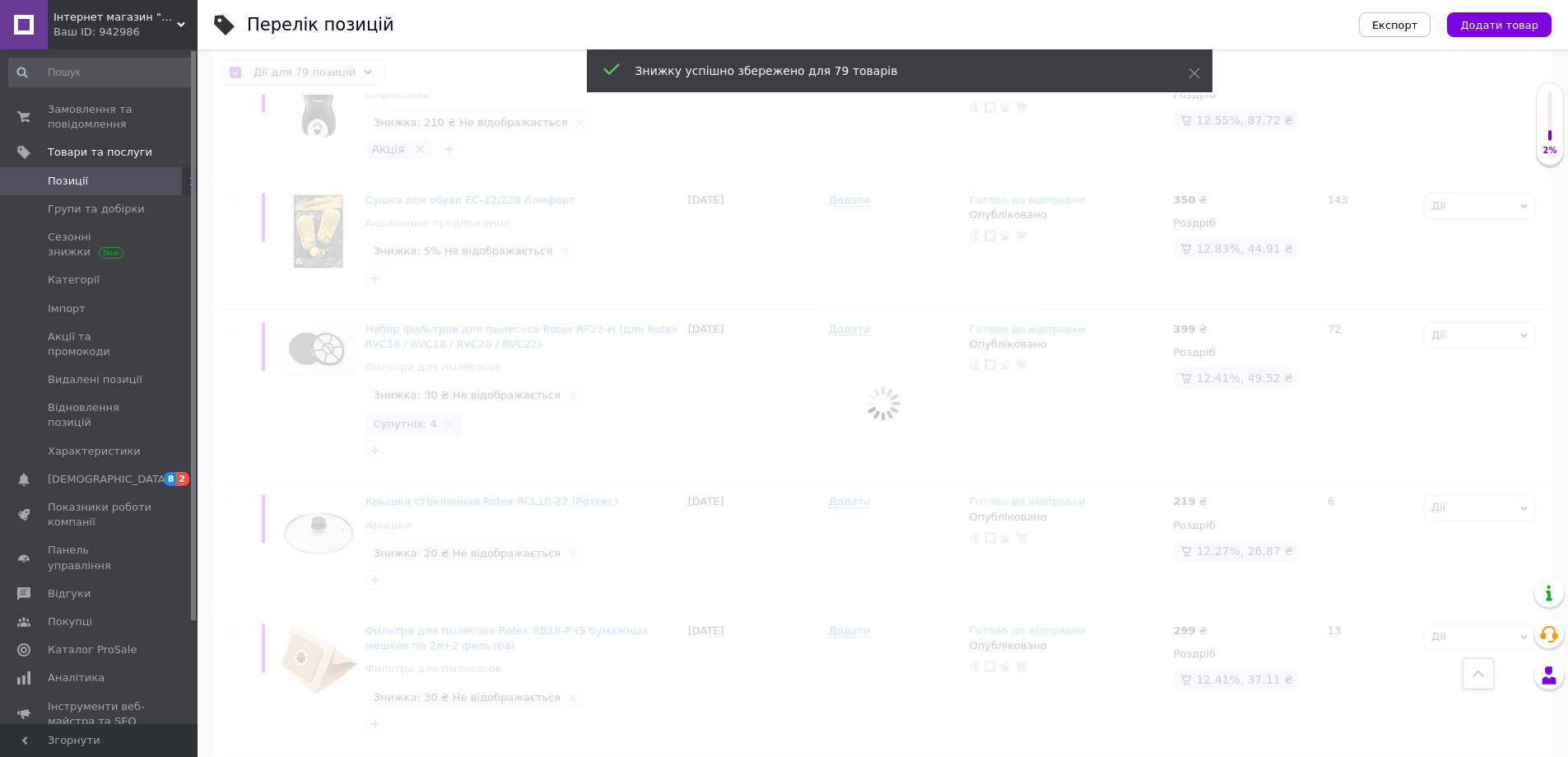
checkbox input "false"
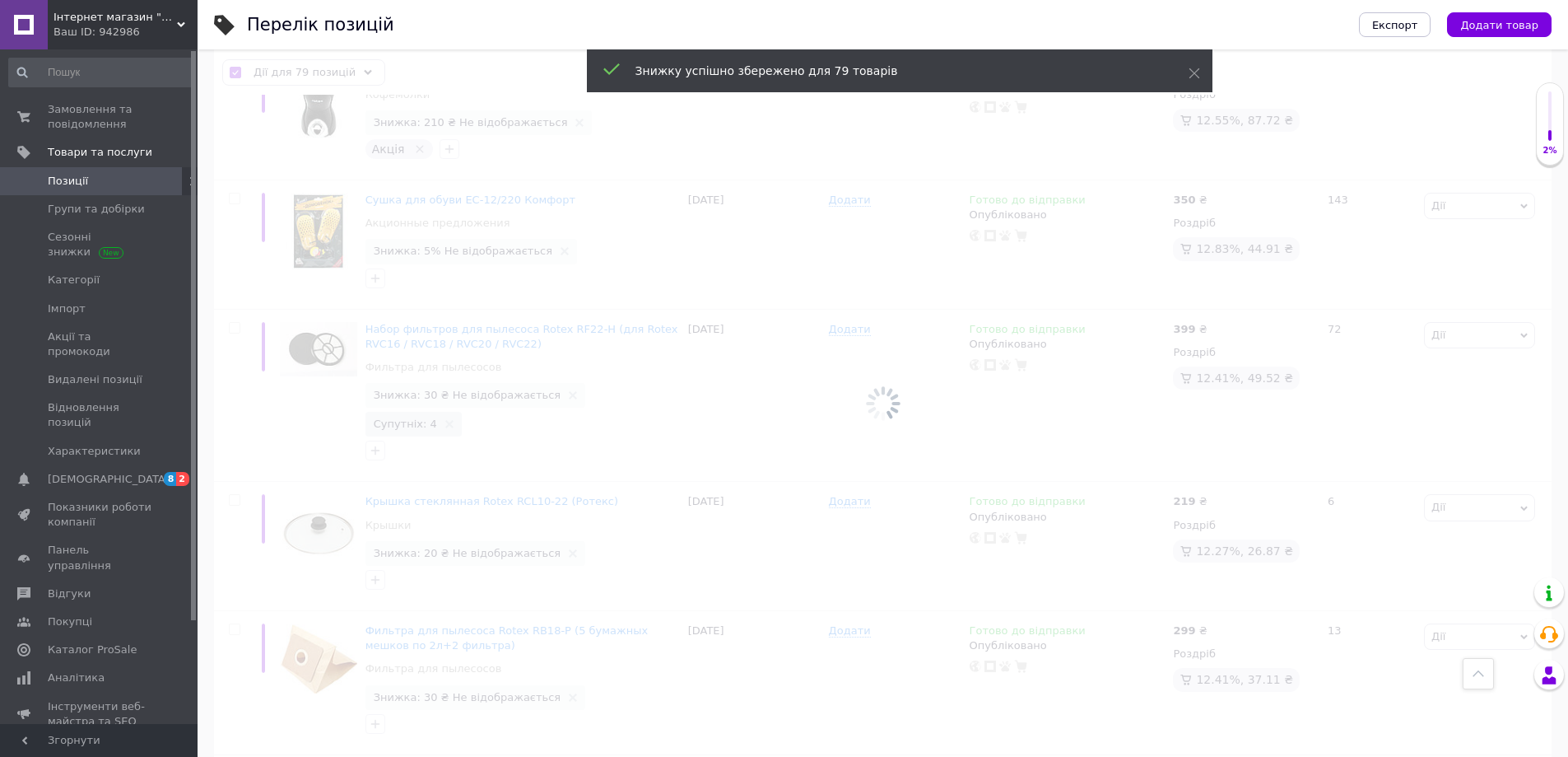
checkbox input "false"
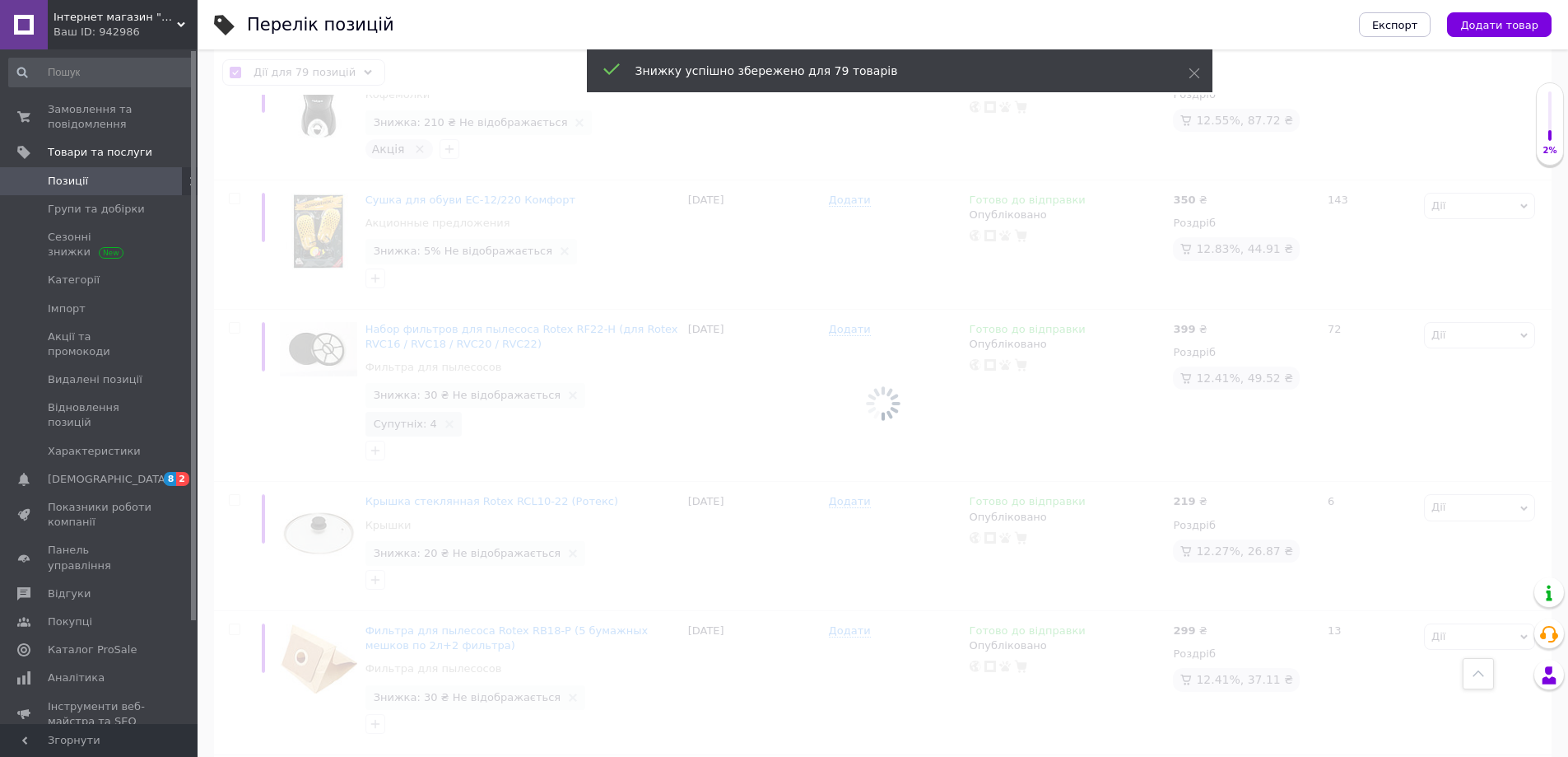
checkbox input "false"
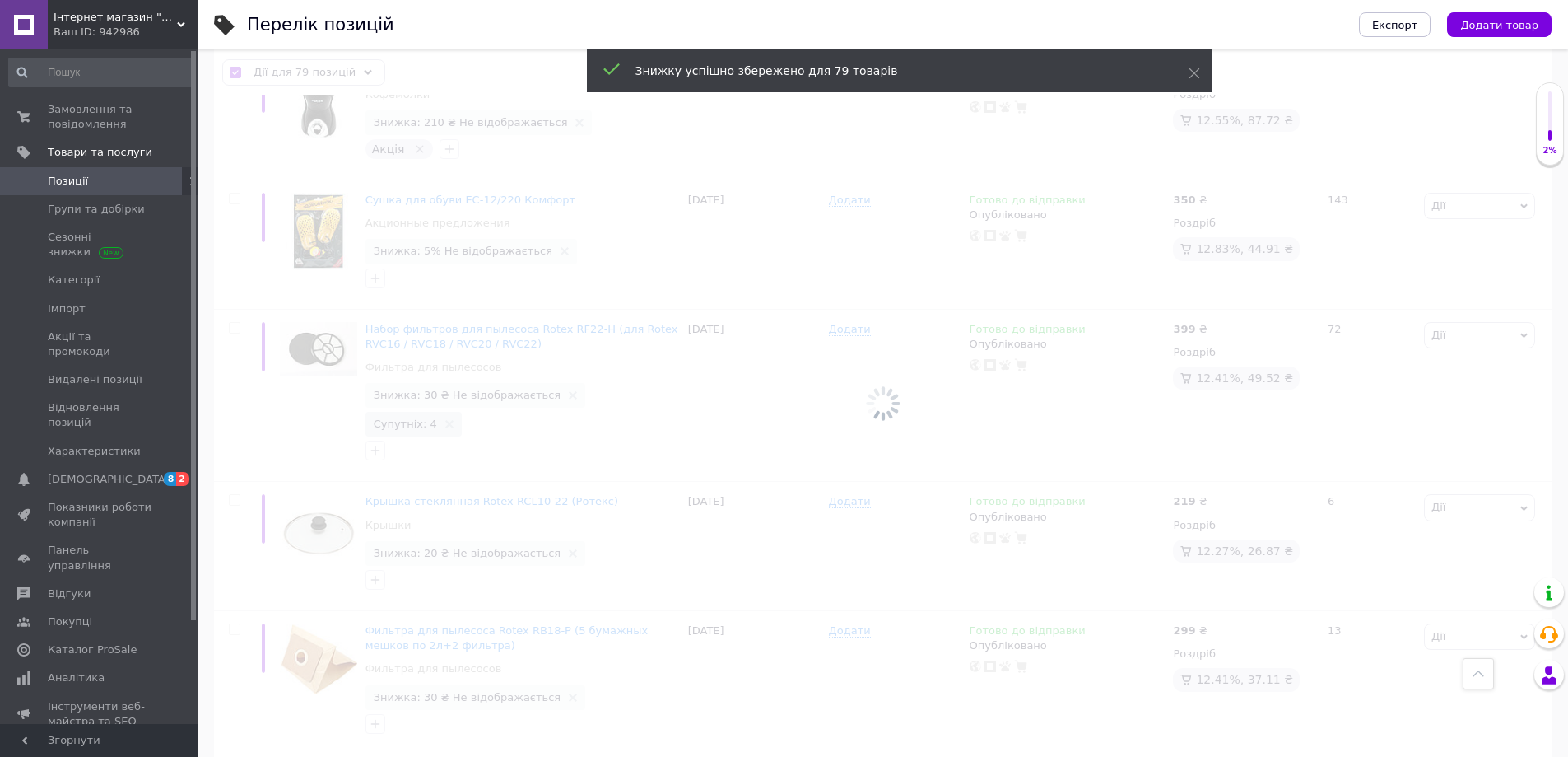
checkbox input "false"
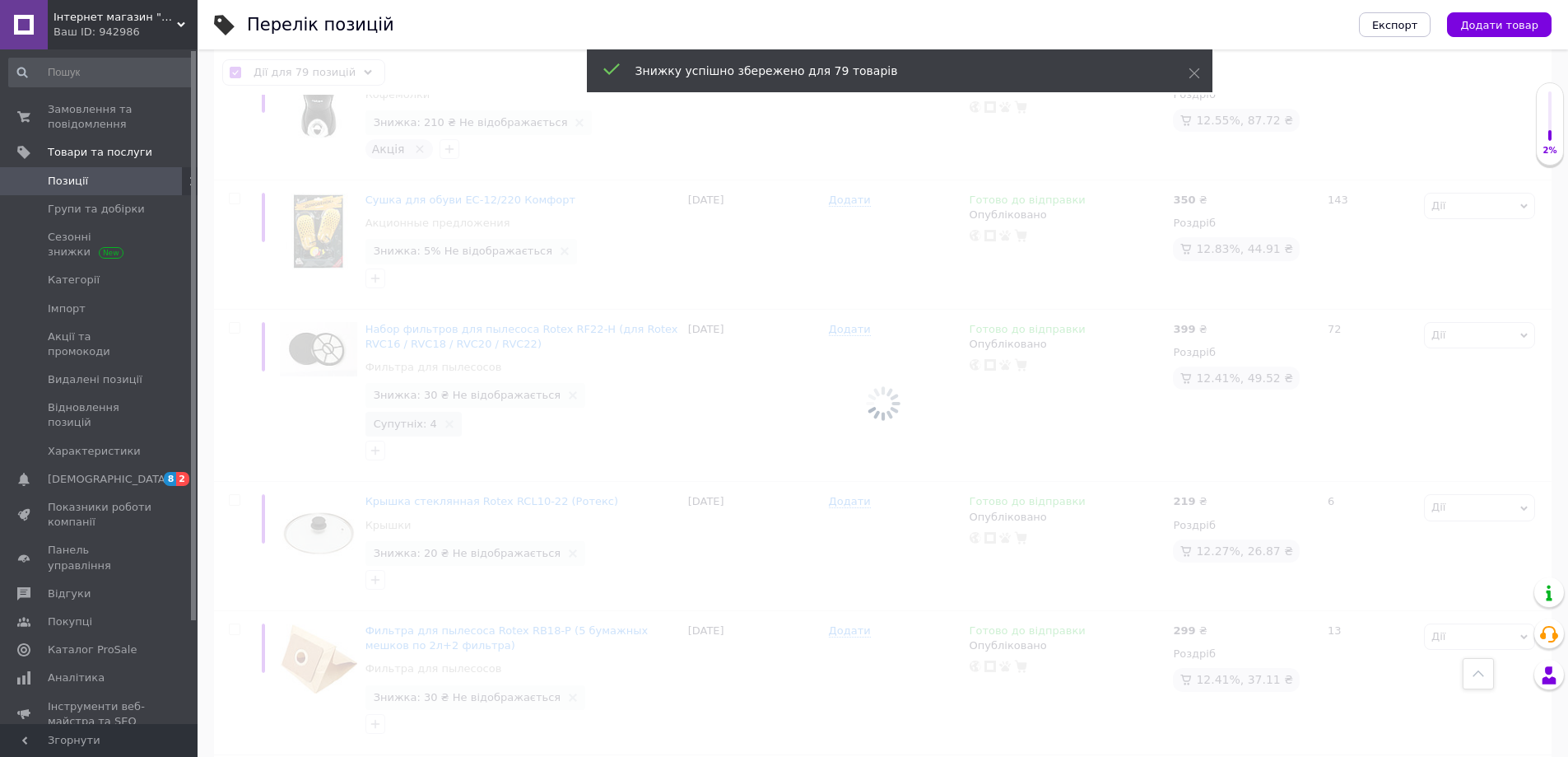
checkbox input "false"
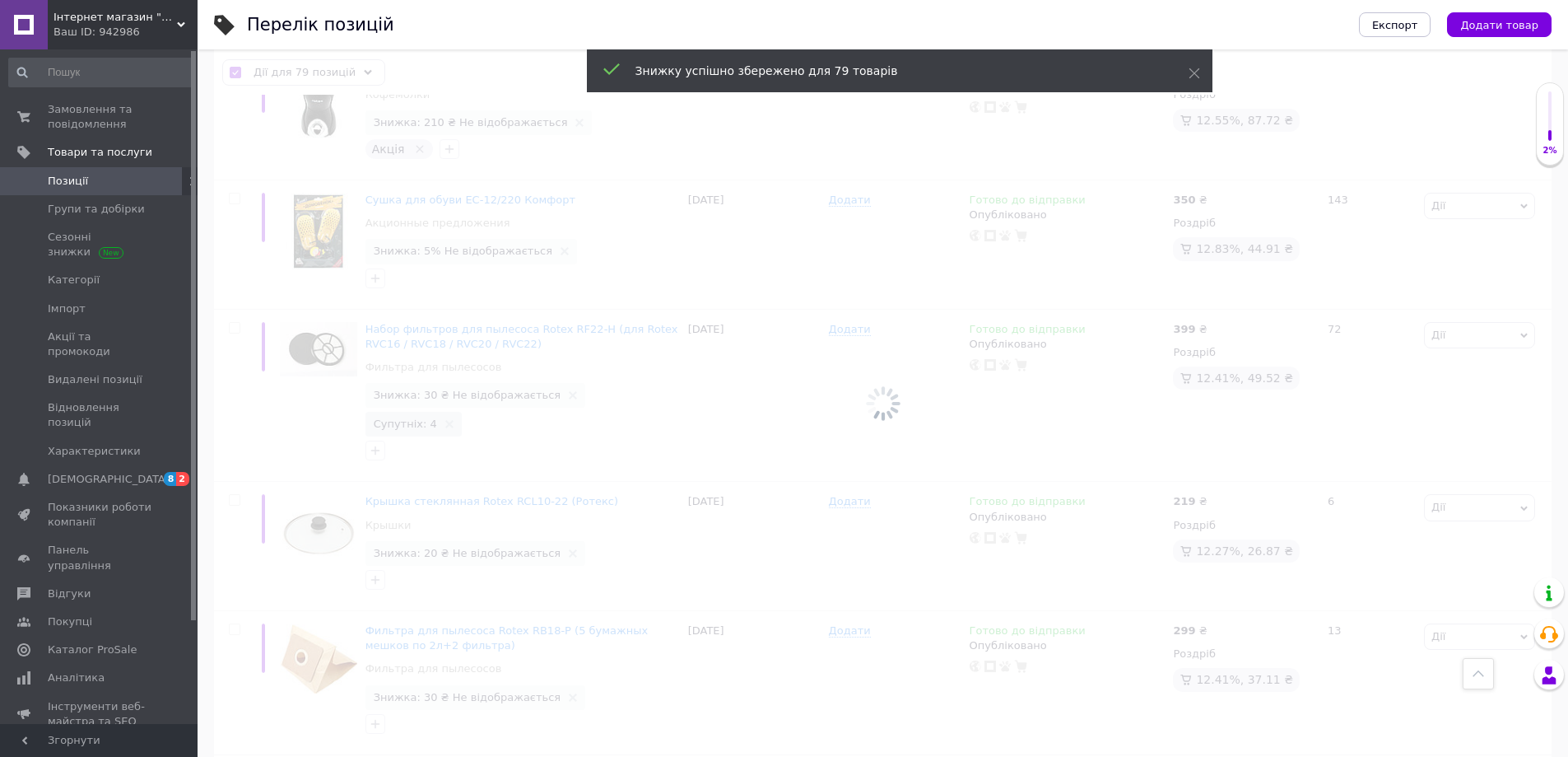
checkbox input "false"
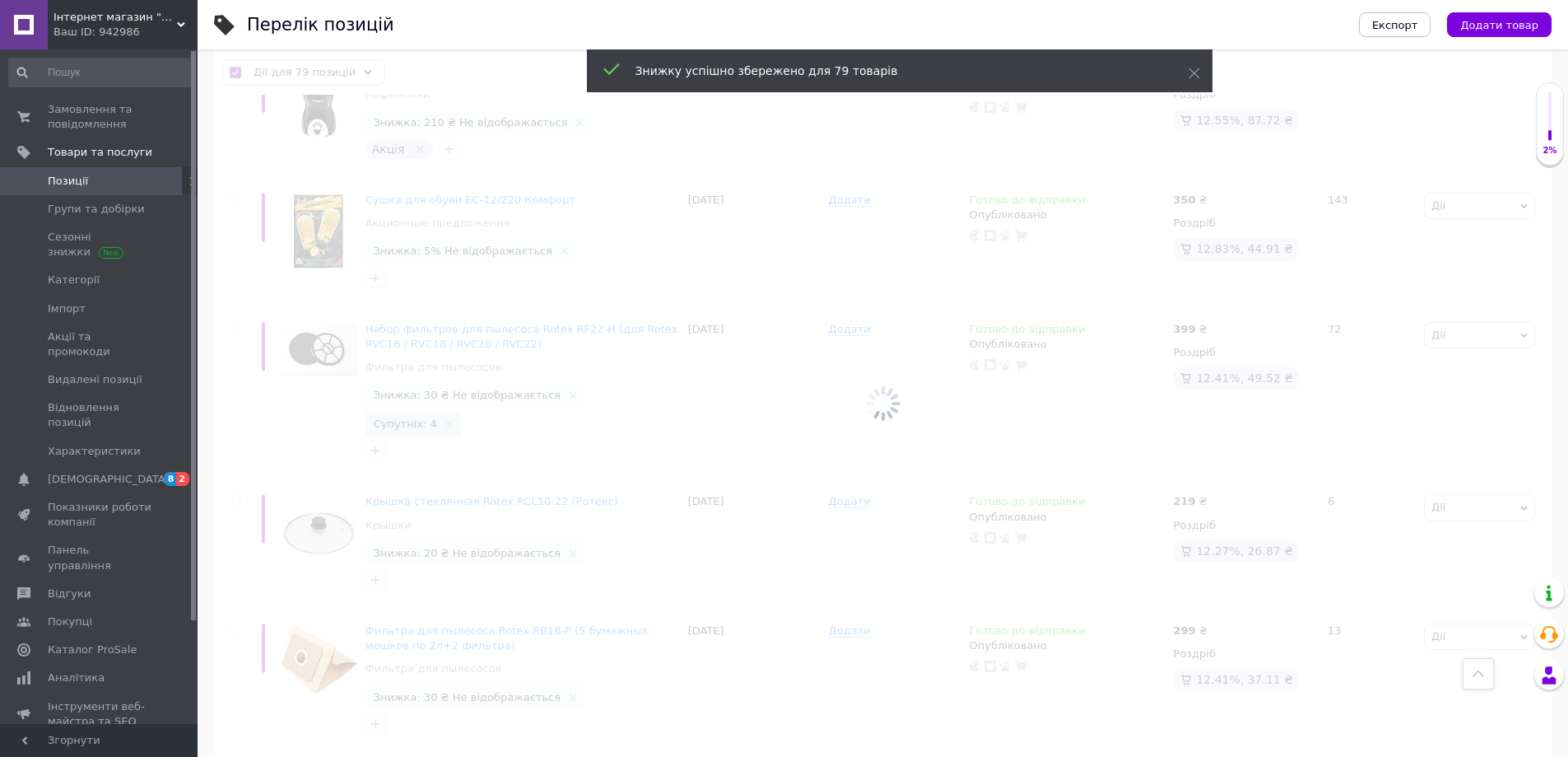
checkbox input "false"
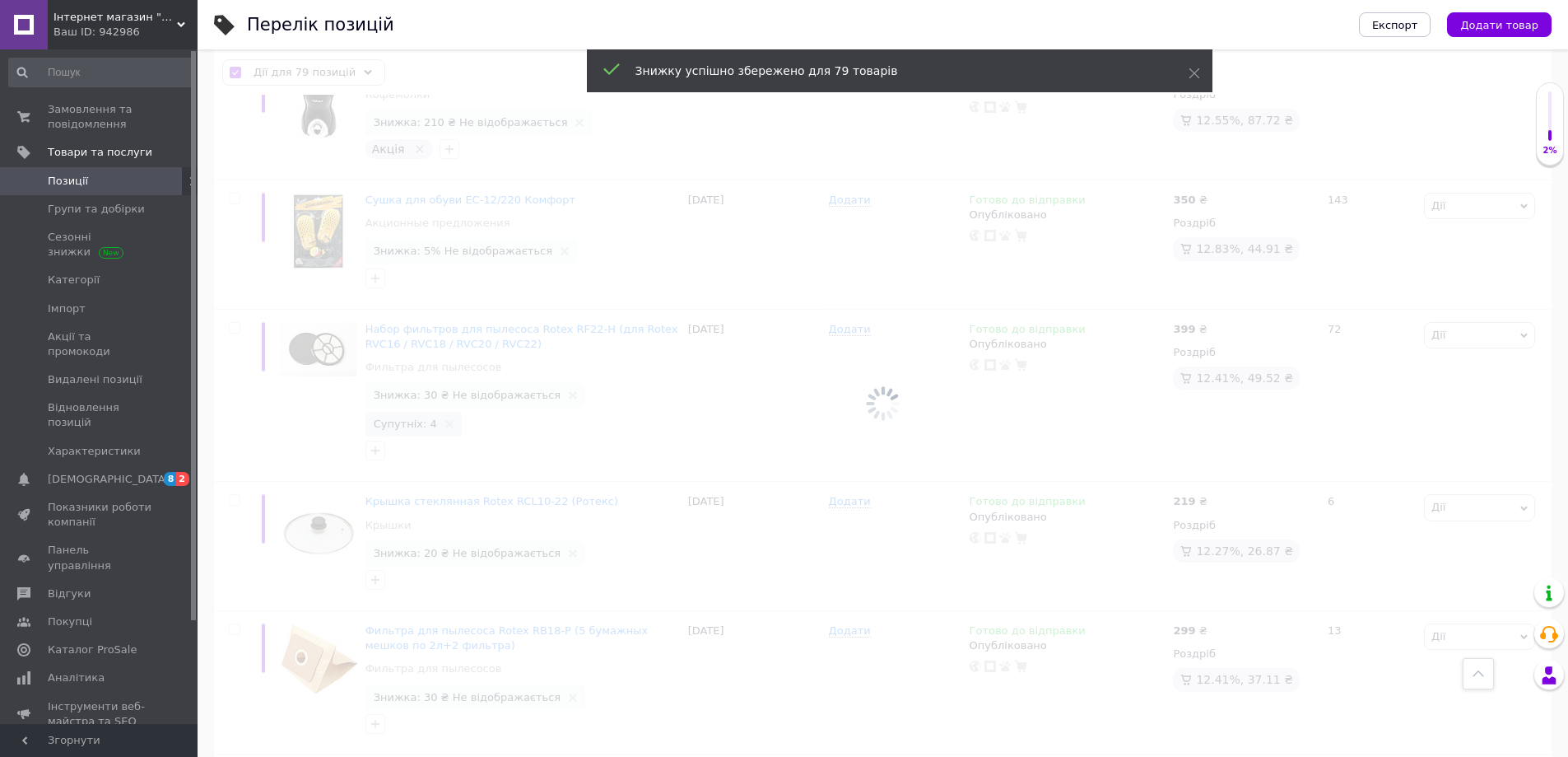
checkbox input "false"
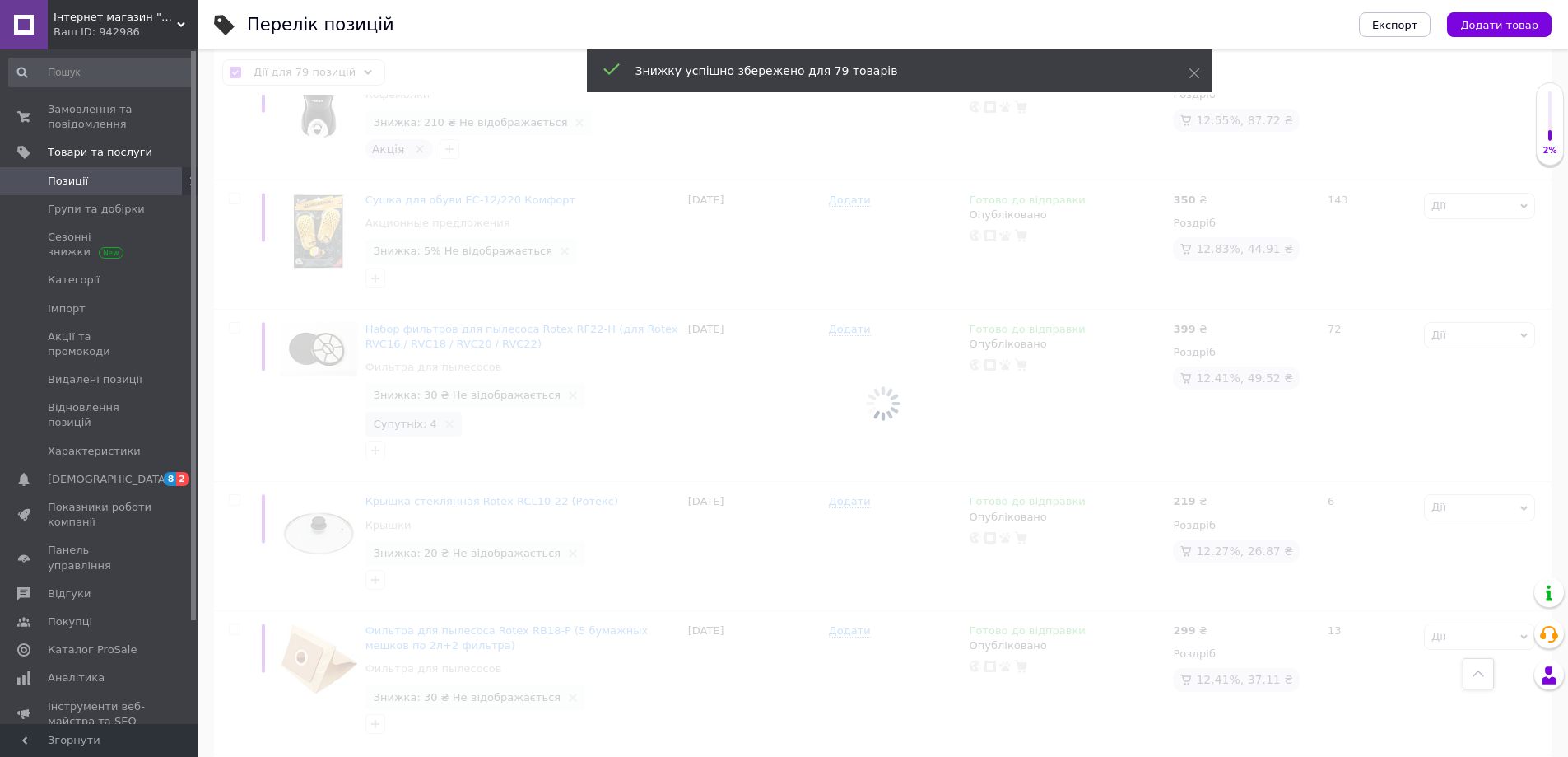
checkbox input "false"
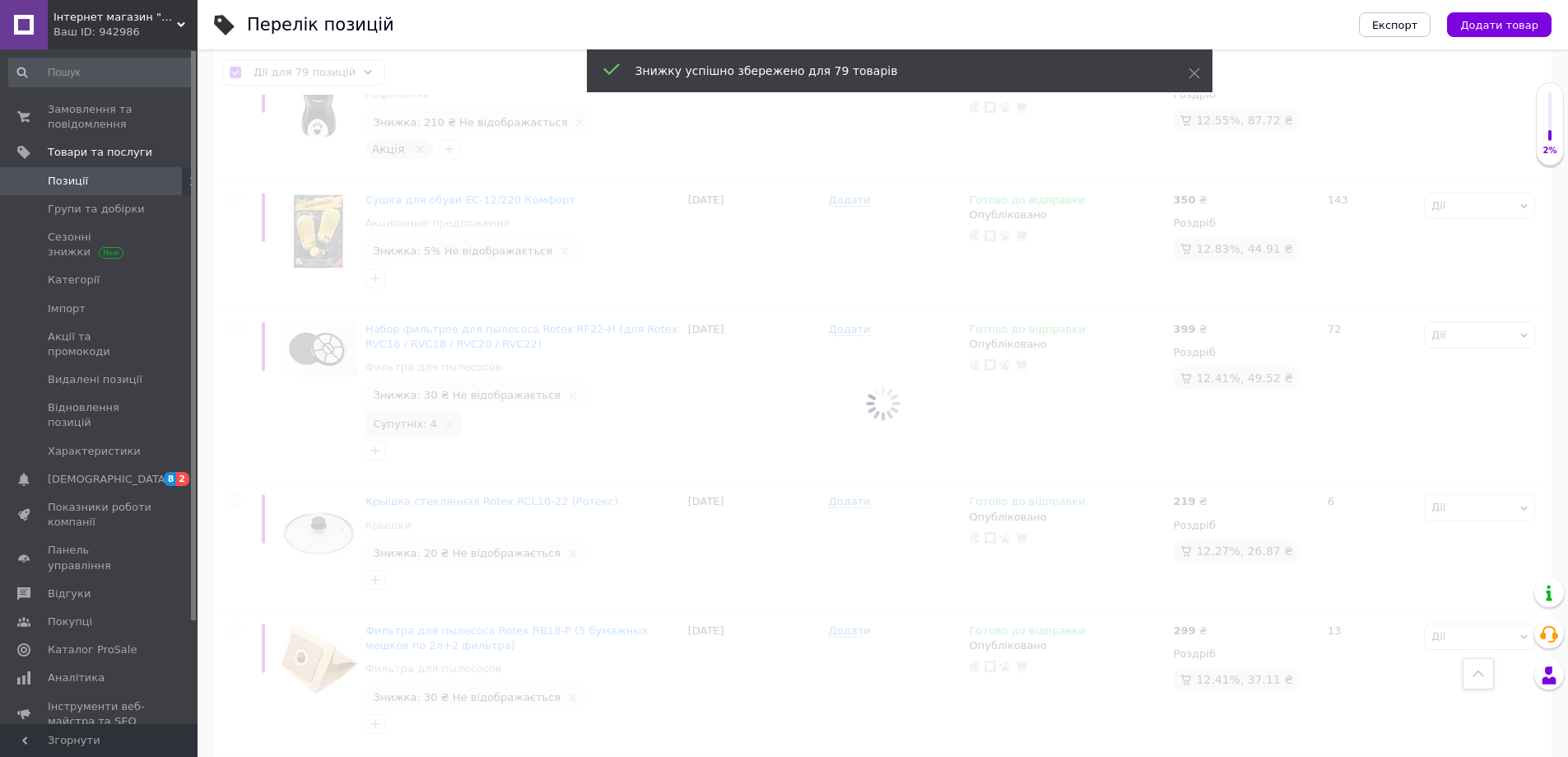
checkbox input "false"
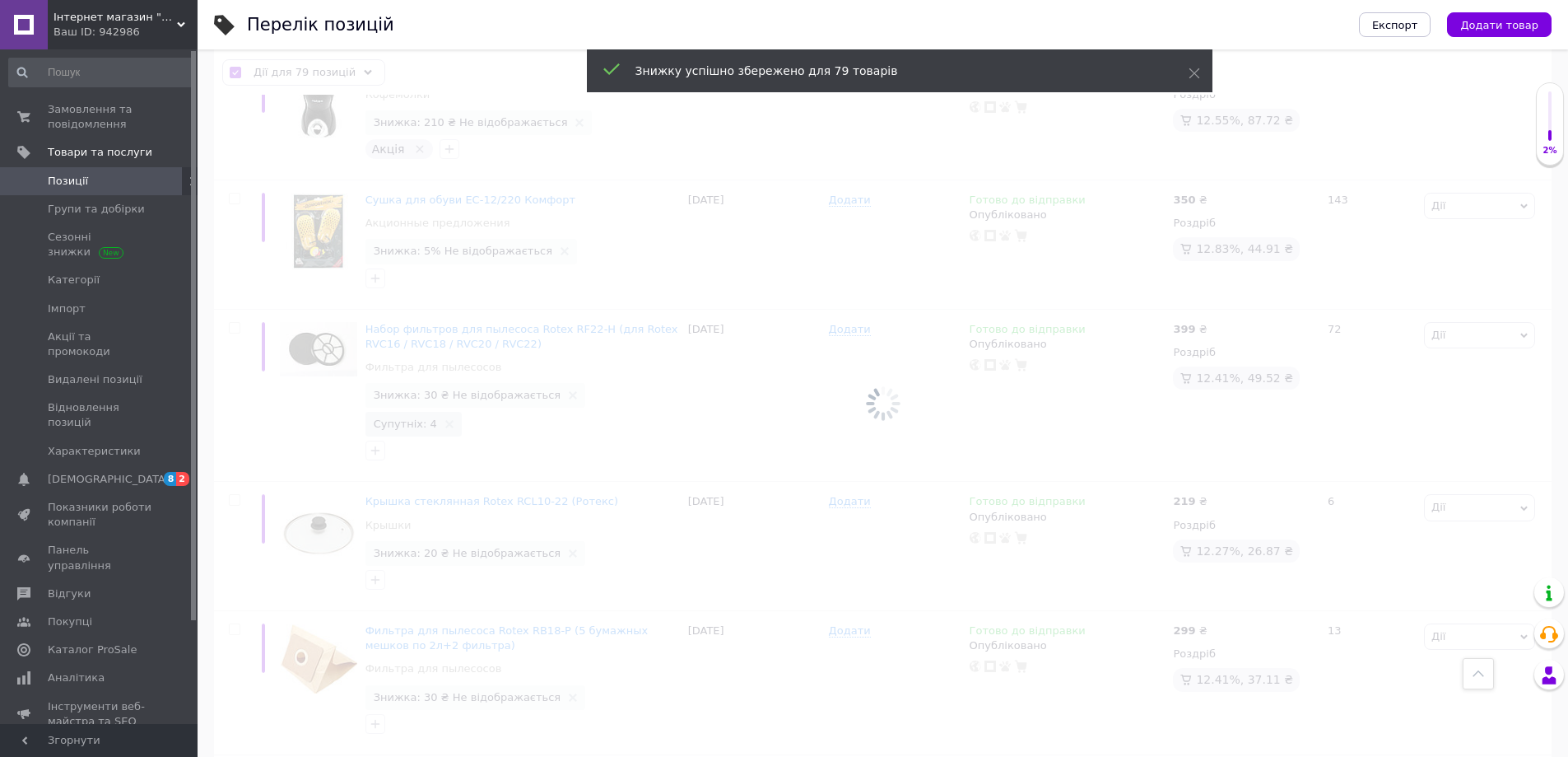
checkbox input "false"
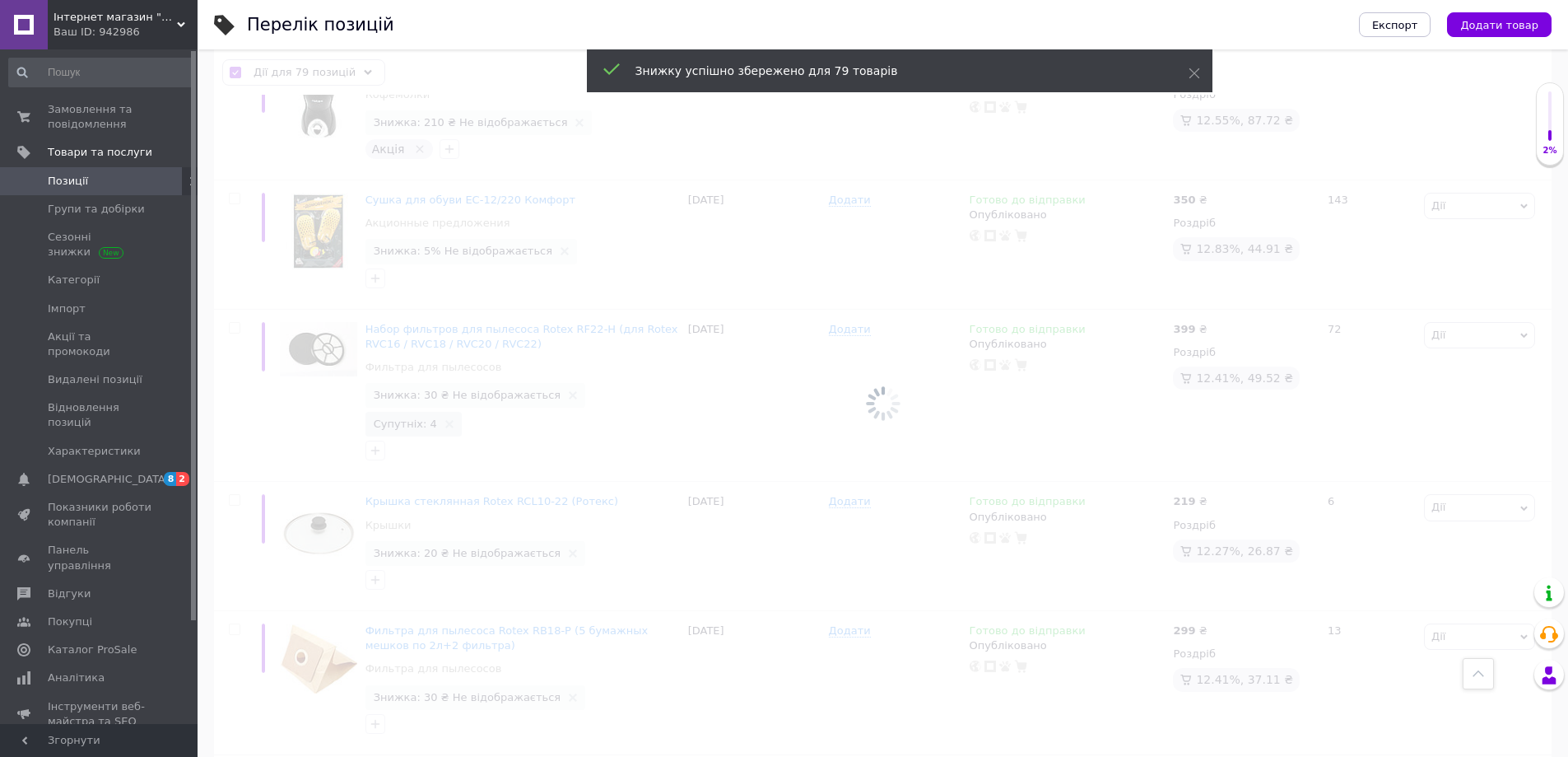
checkbox input "false"
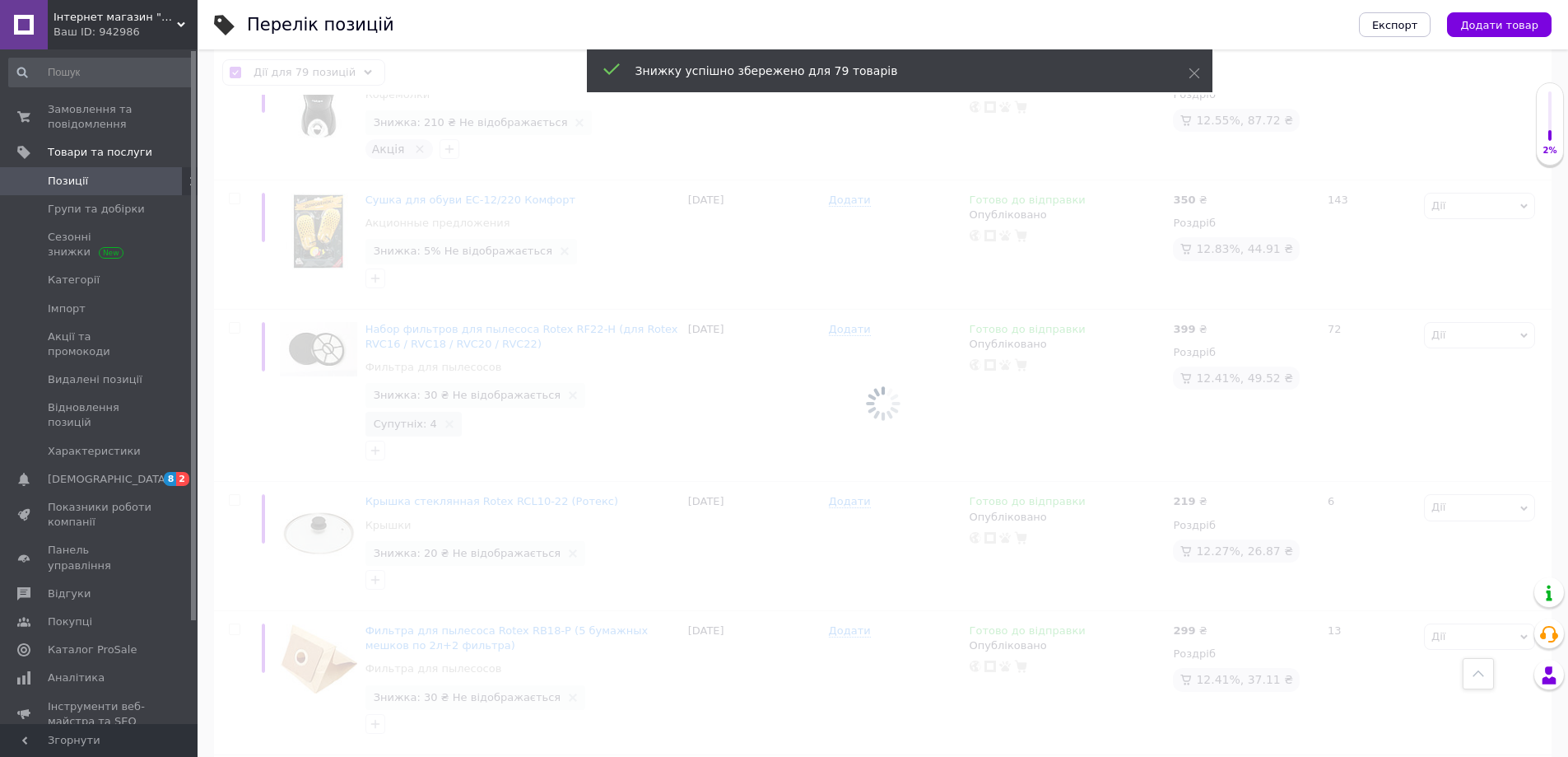
checkbox input "false"
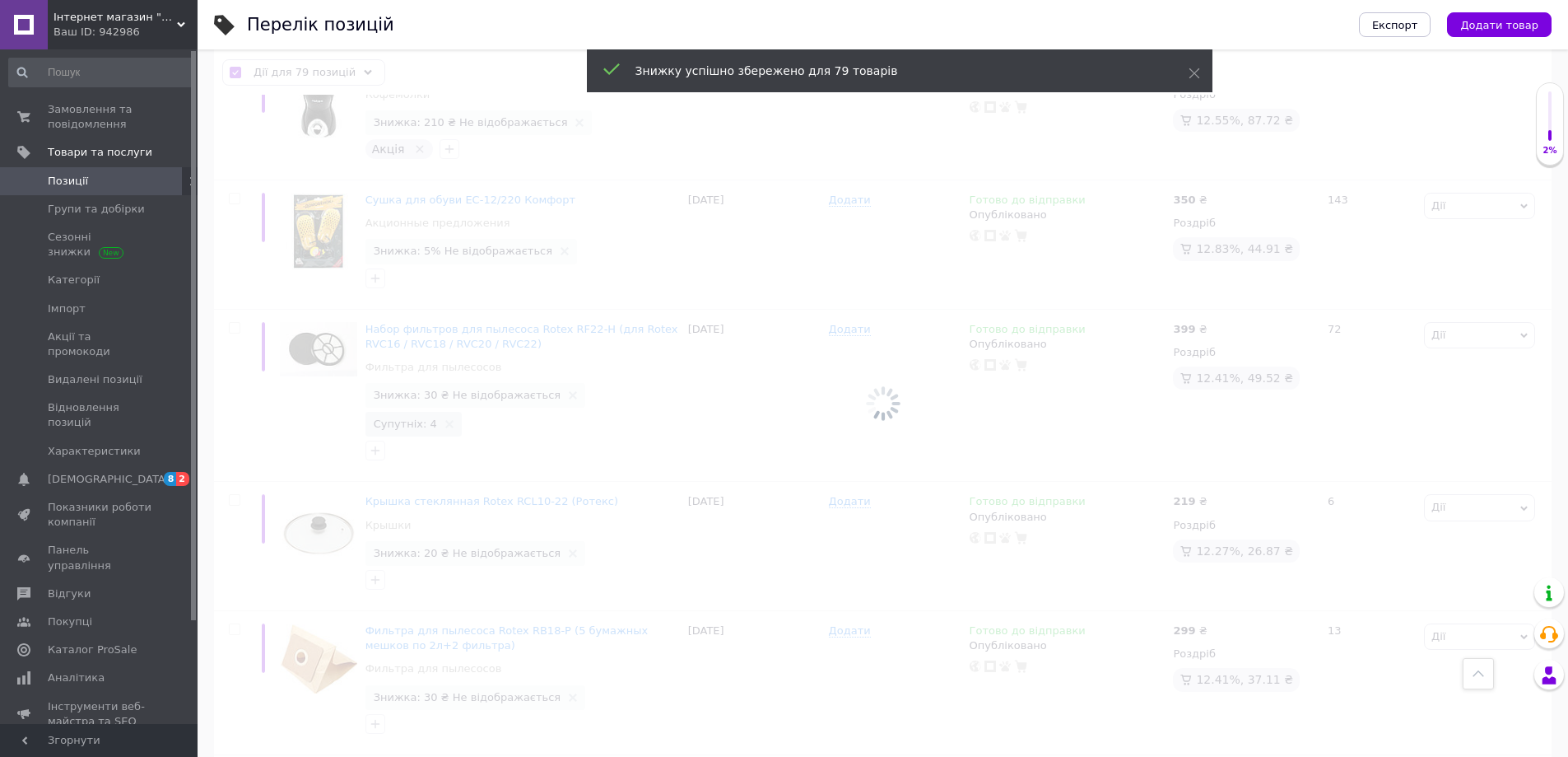
checkbox input "false"
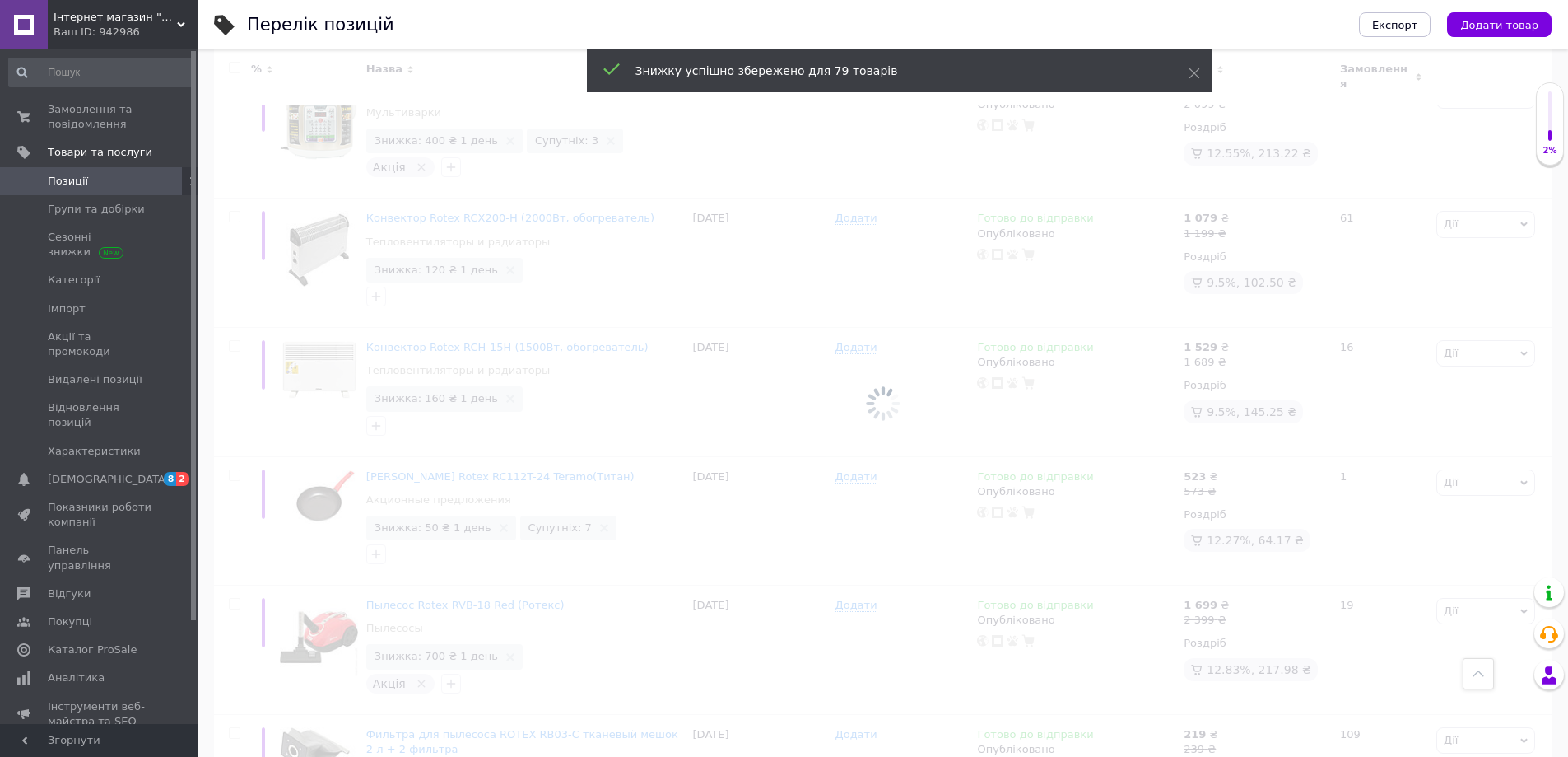
scroll to position [10359, 0]
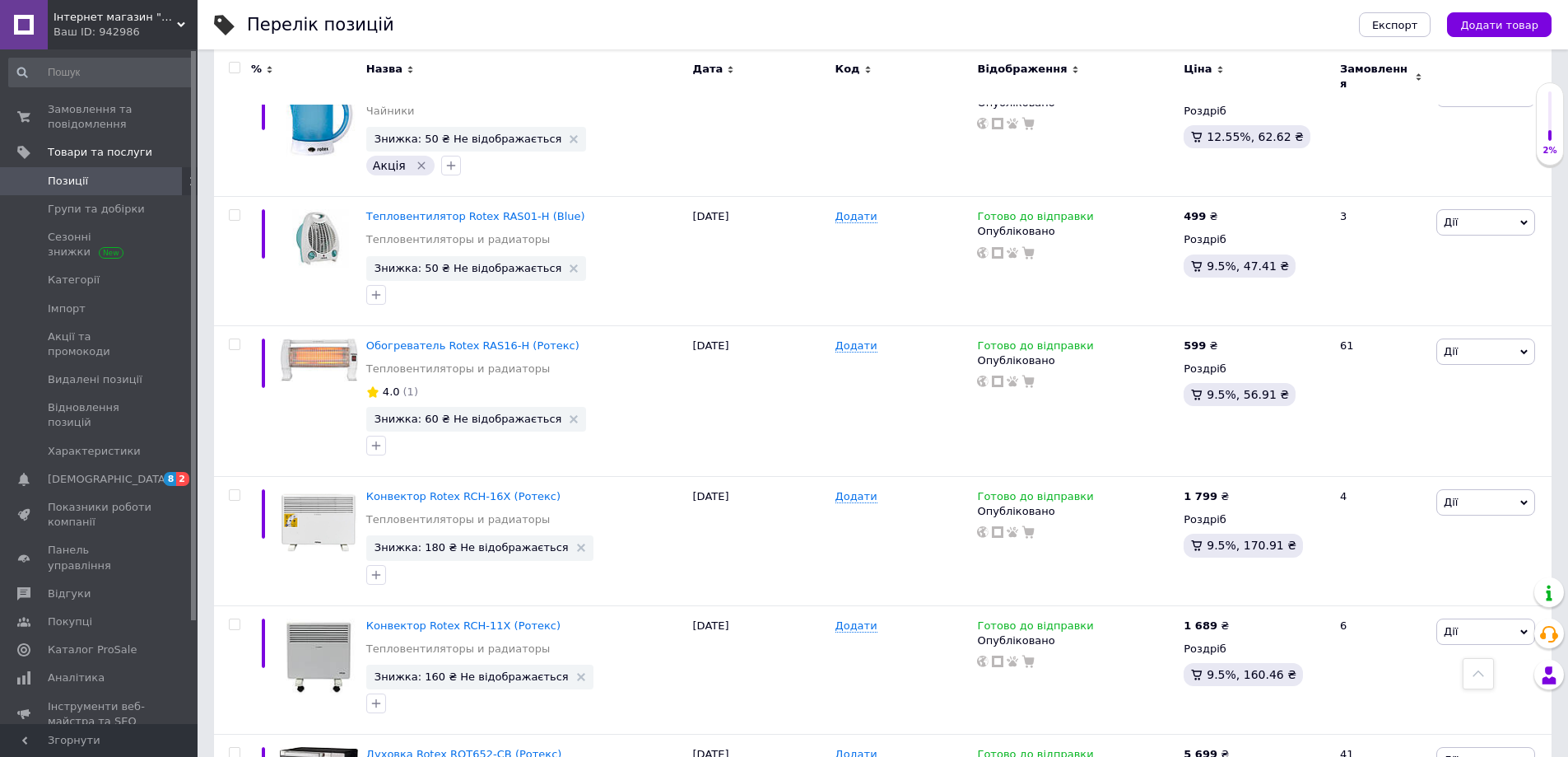
click at [231, 70] on input "checkbox" at bounding box center [234, 68] width 11 height 11
checkbox input "true"
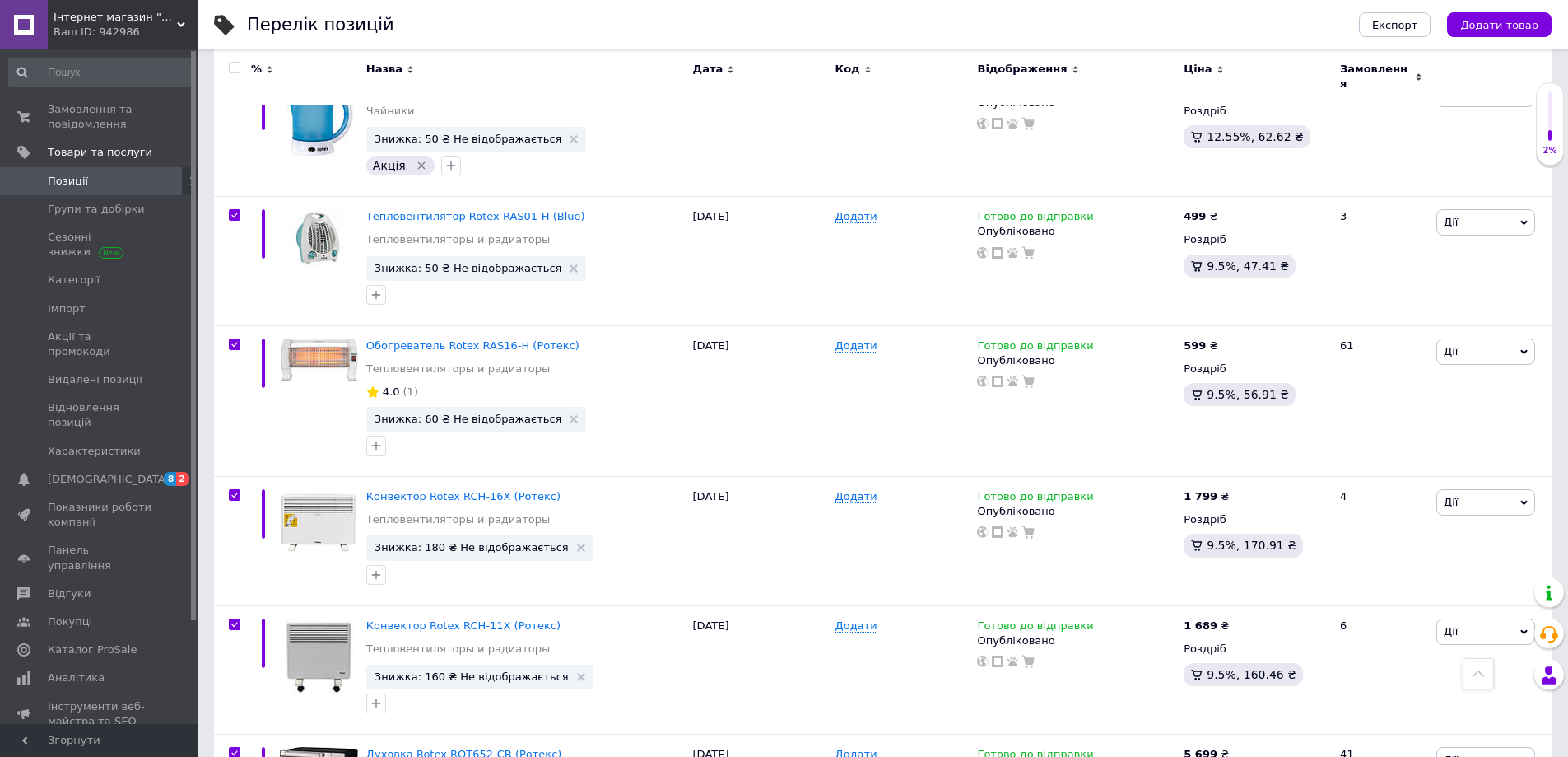
checkbox input "true"
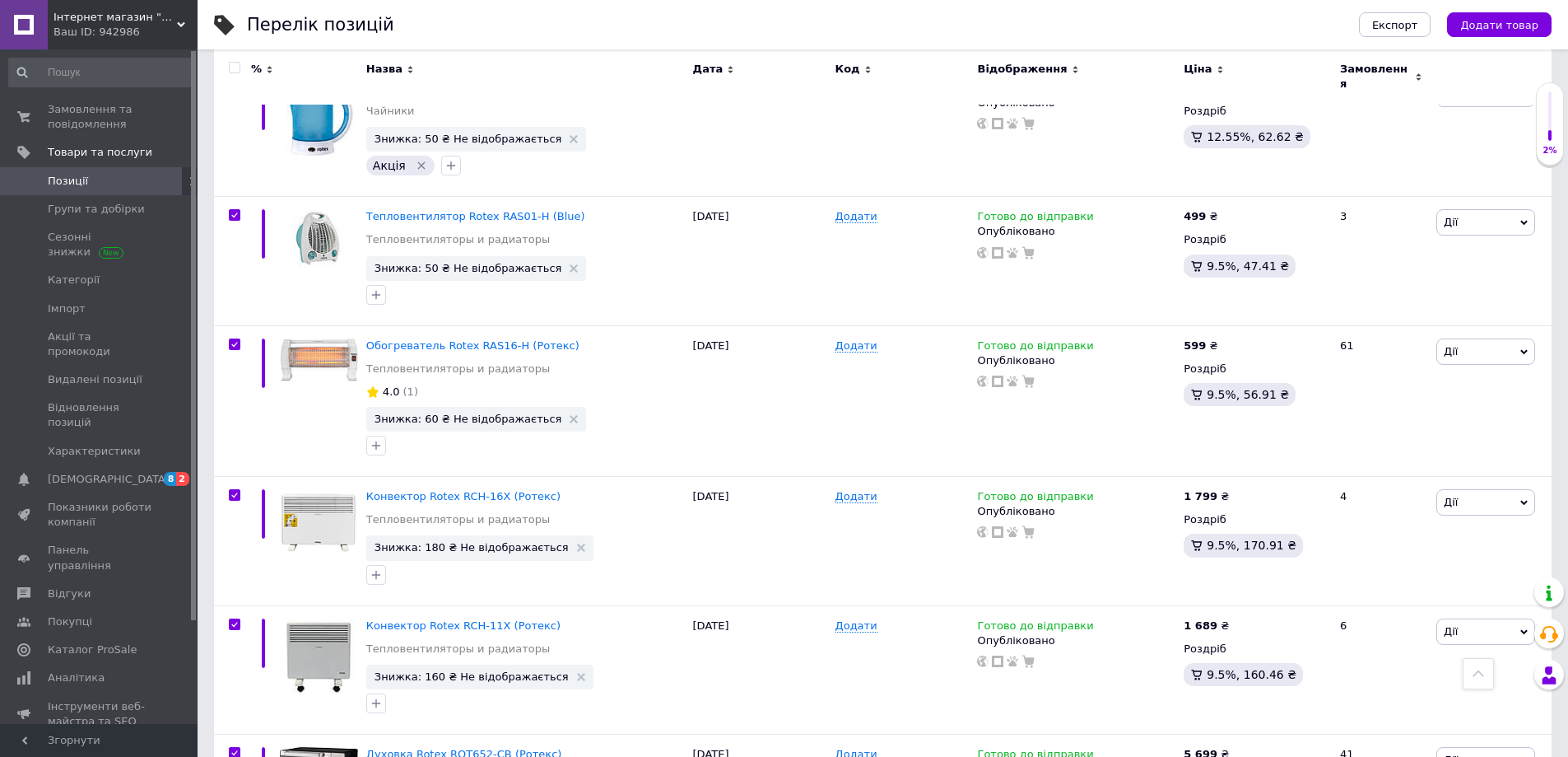
checkbox input "true"
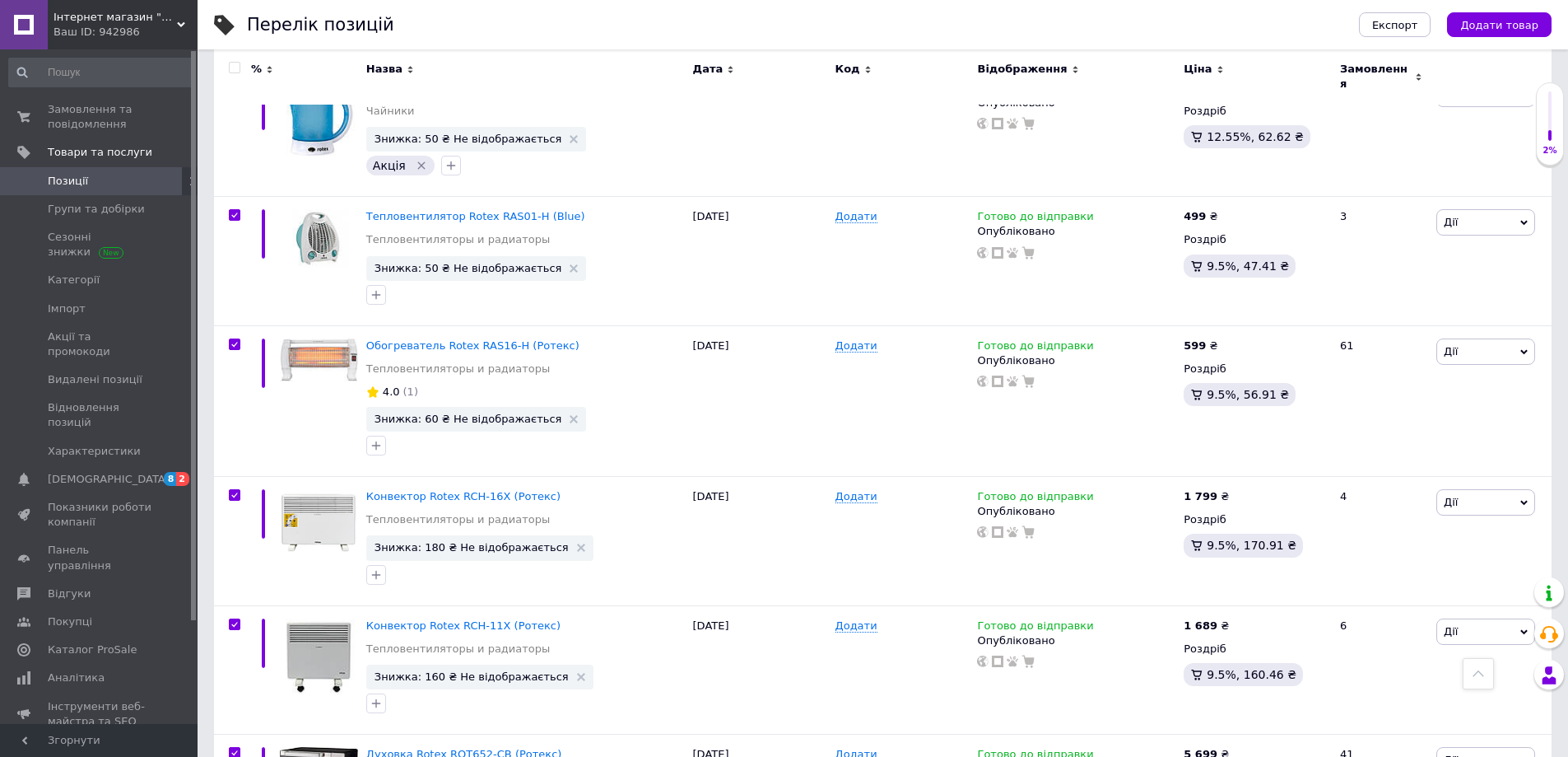
checkbox input "true"
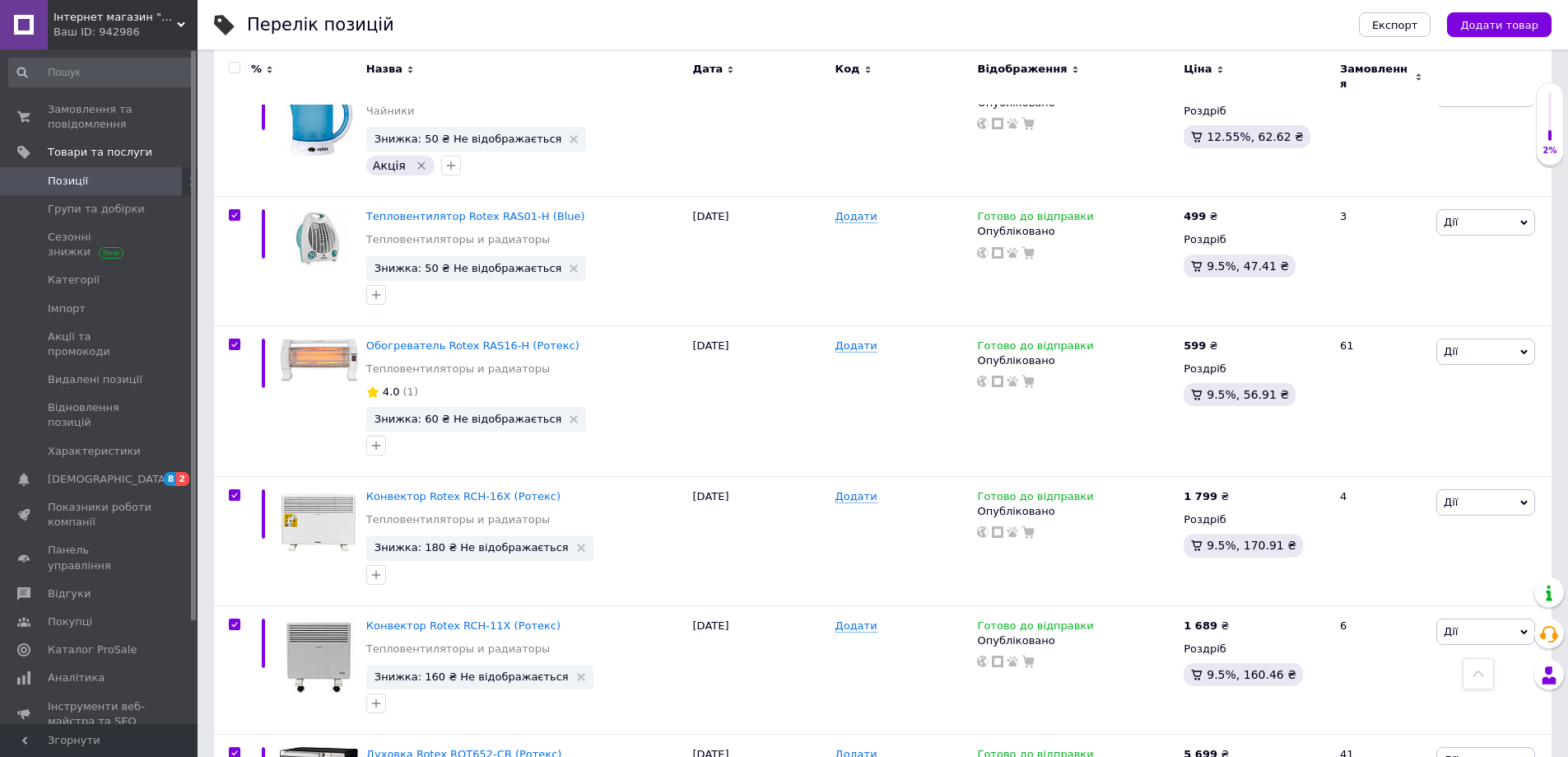
checkbox input "true"
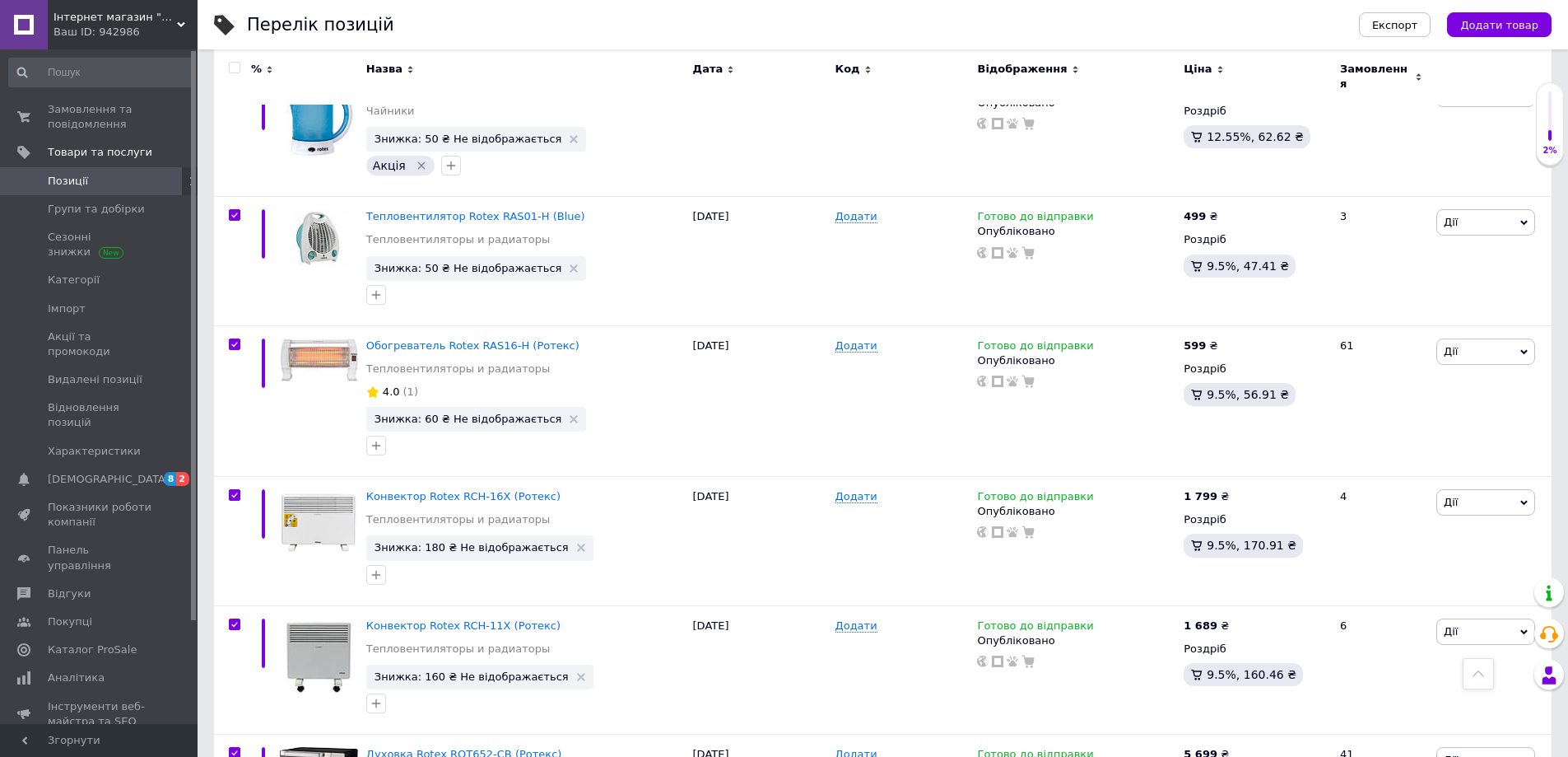
checkbox input "true"
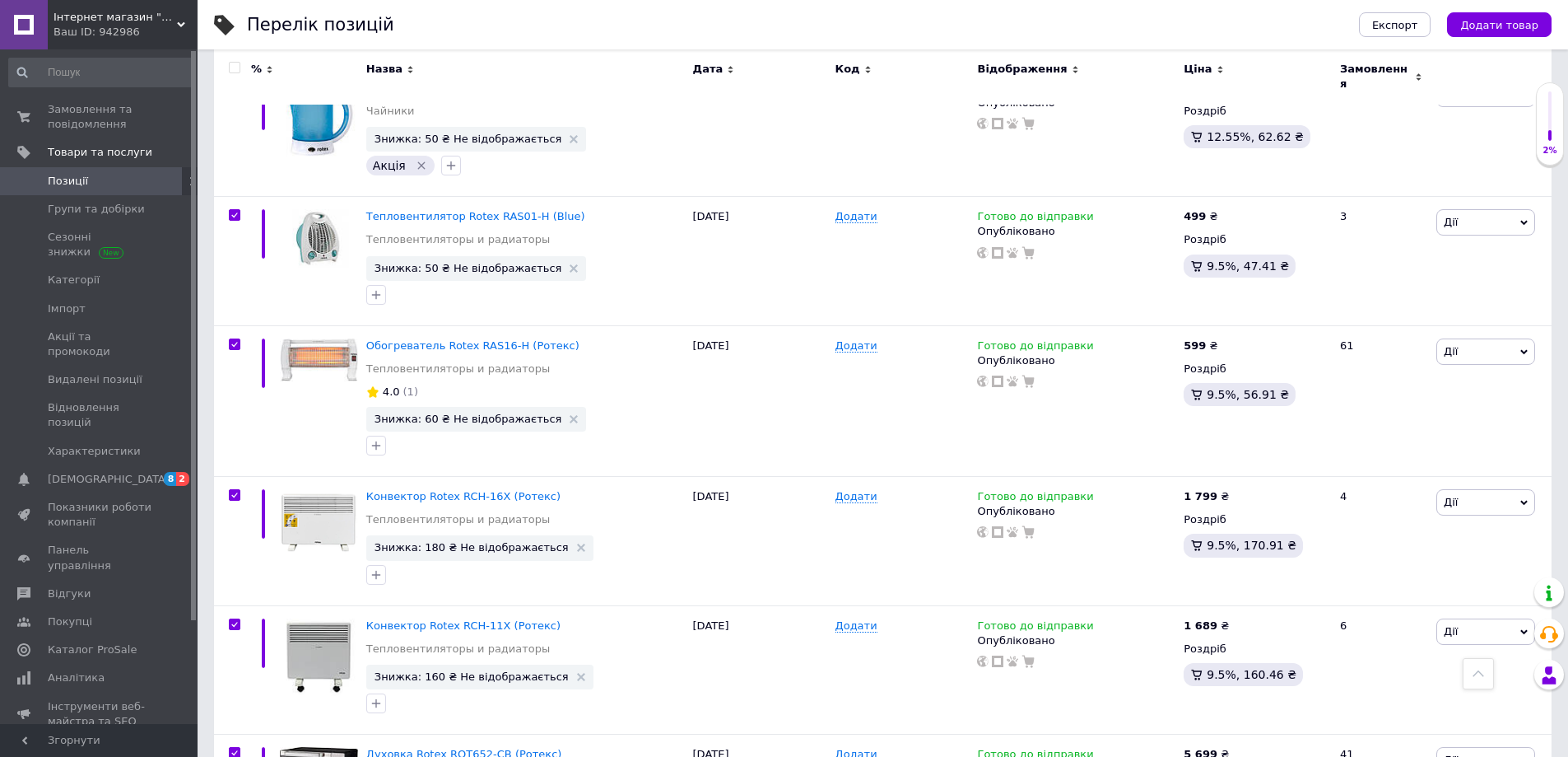
checkbox input "true"
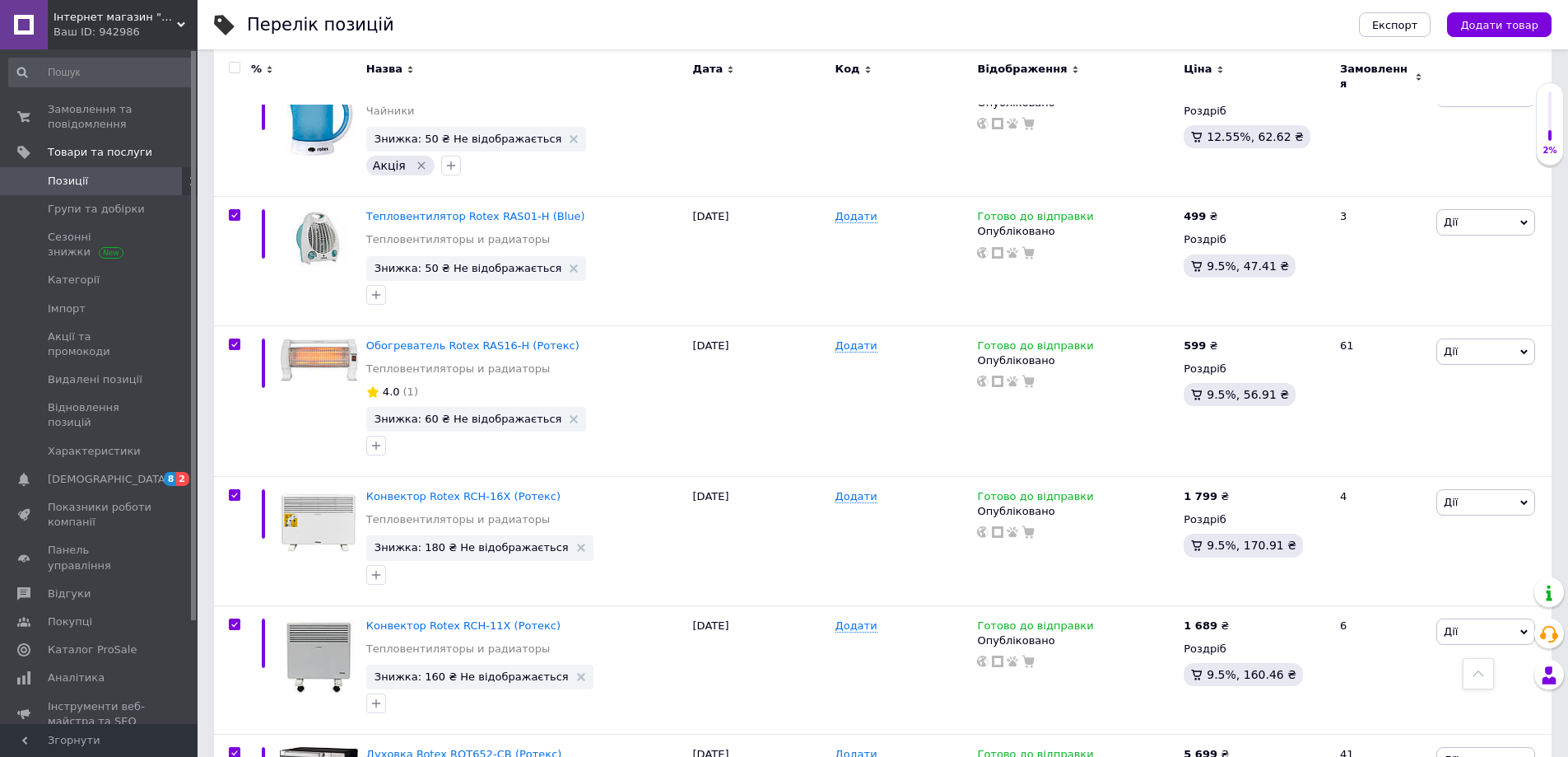
checkbox input "true"
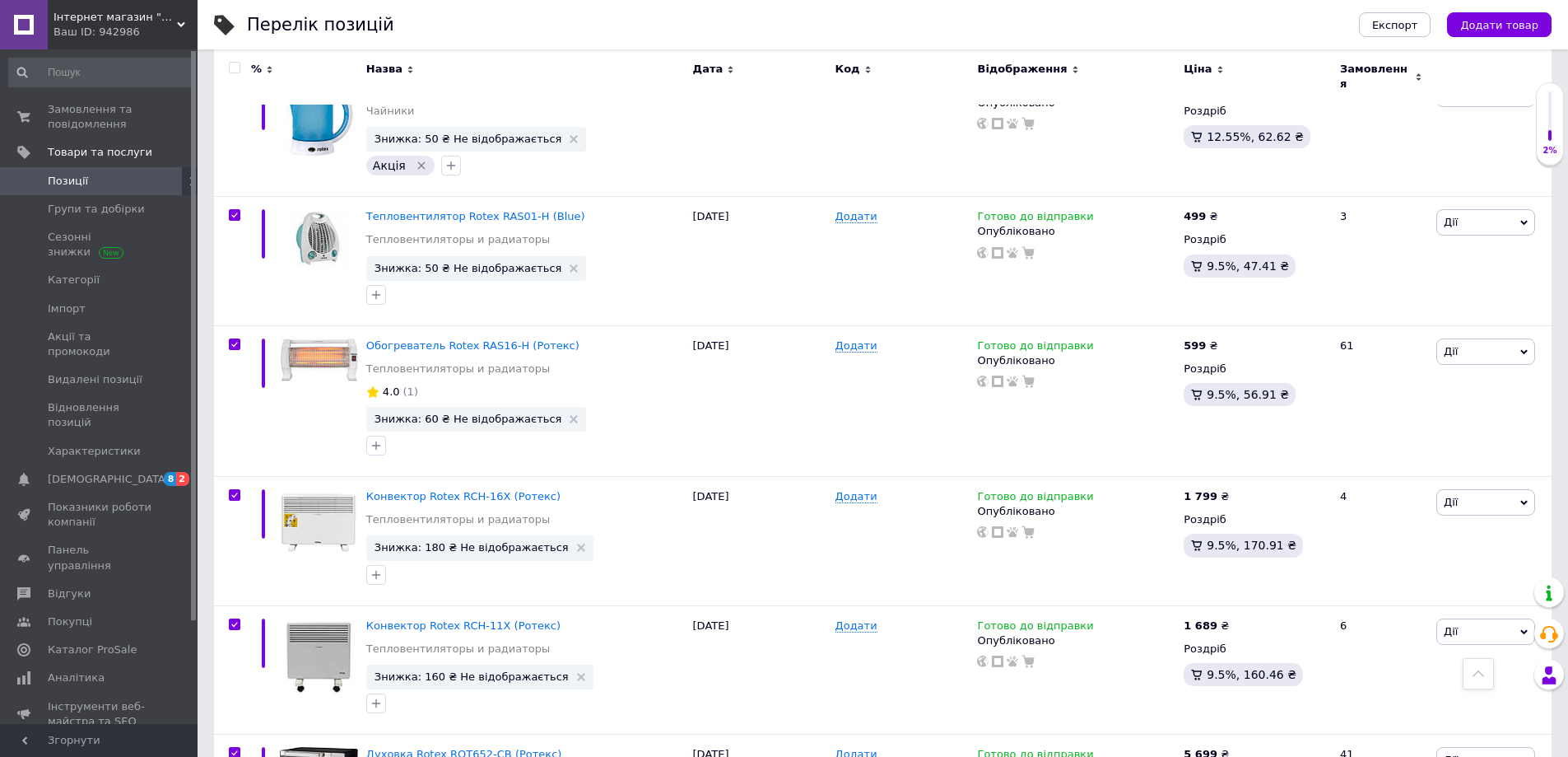
checkbox input "true"
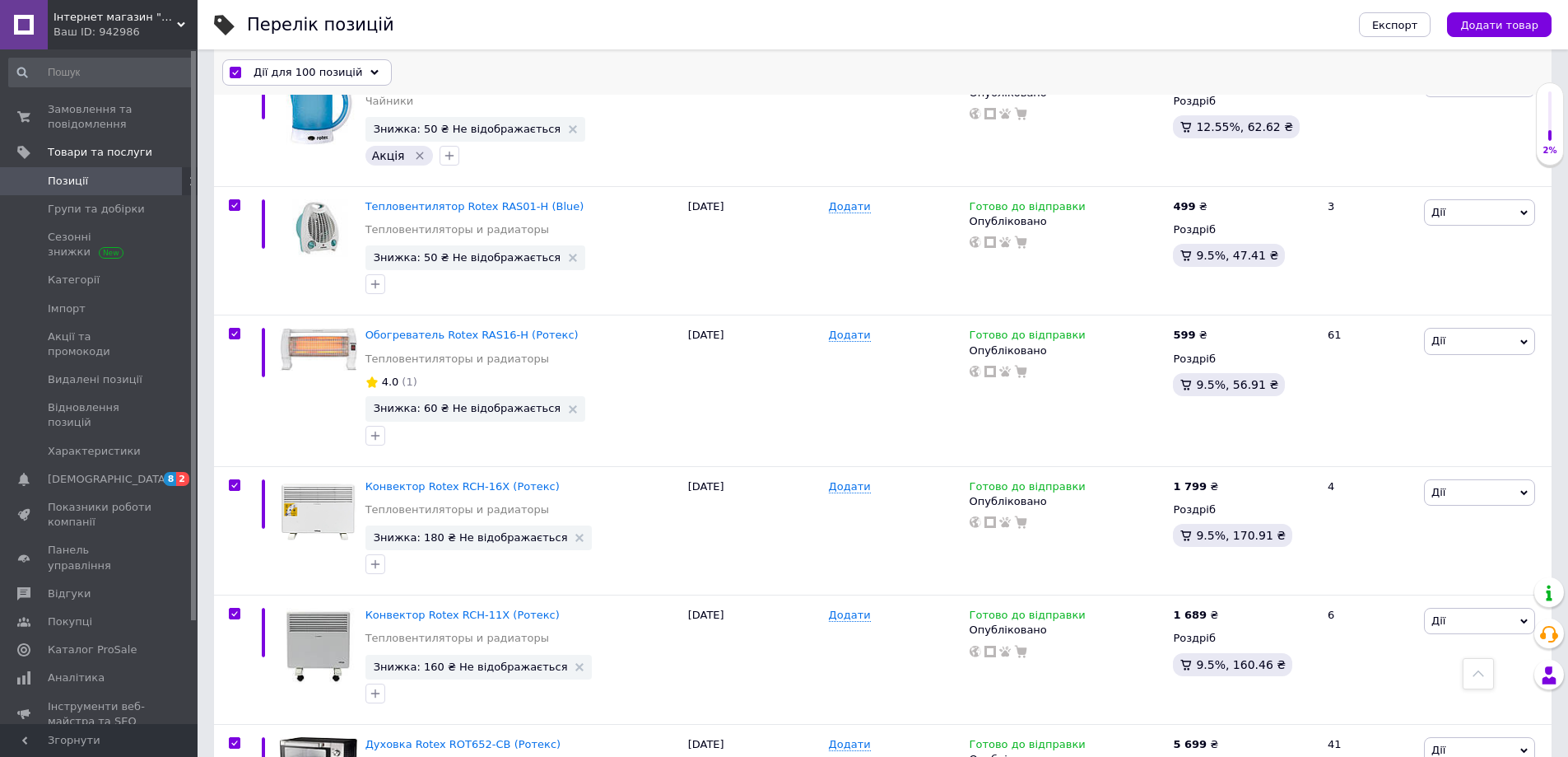
scroll to position [10359, 0]
click at [314, 70] on span "Дії для 100 позицій" at bounding box center [308, 72] width 108 height 15
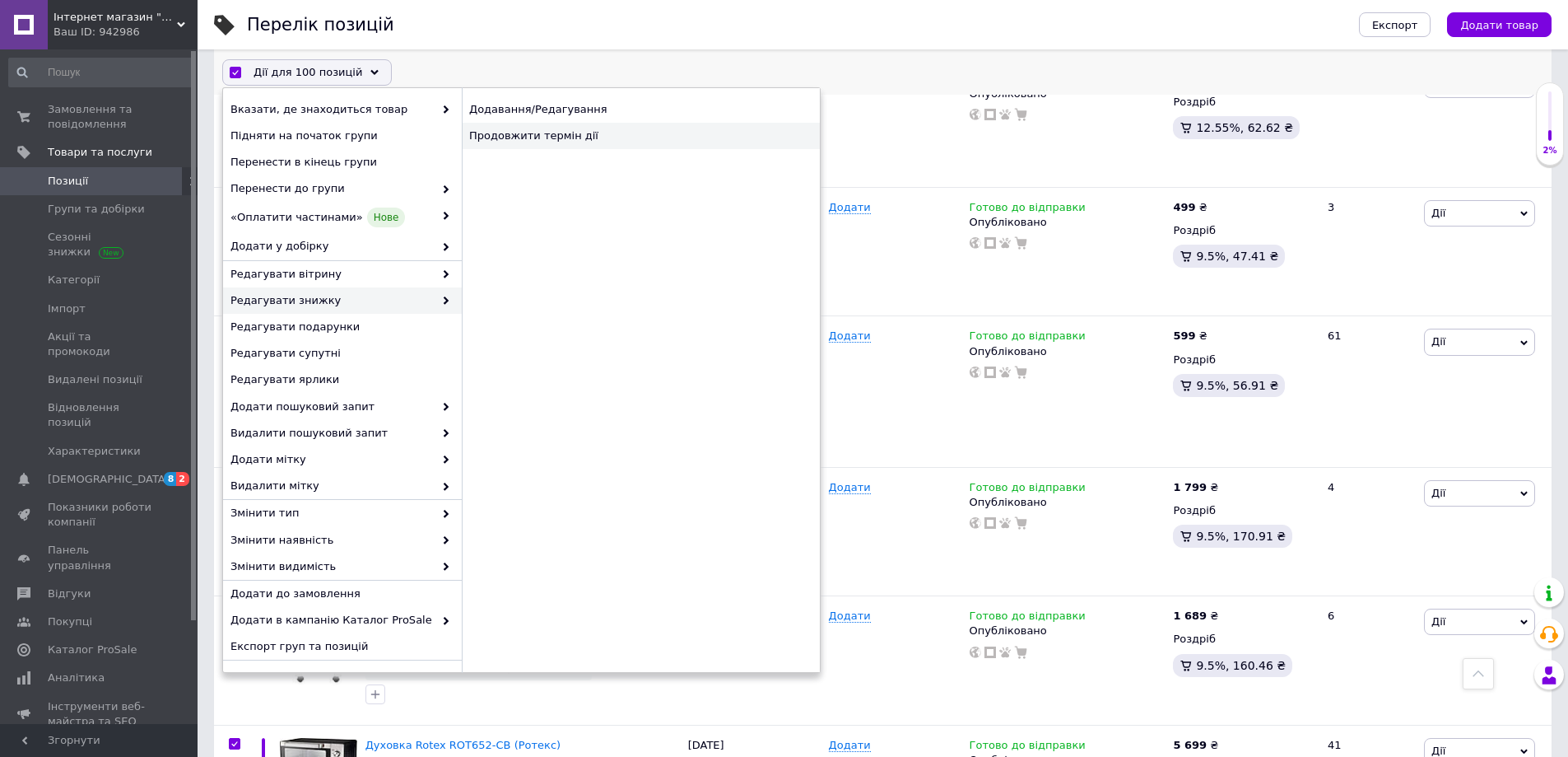
click at [525, 142] on div "Продовжити термін дії" at bounding box center [641, 136] width 358 height 27
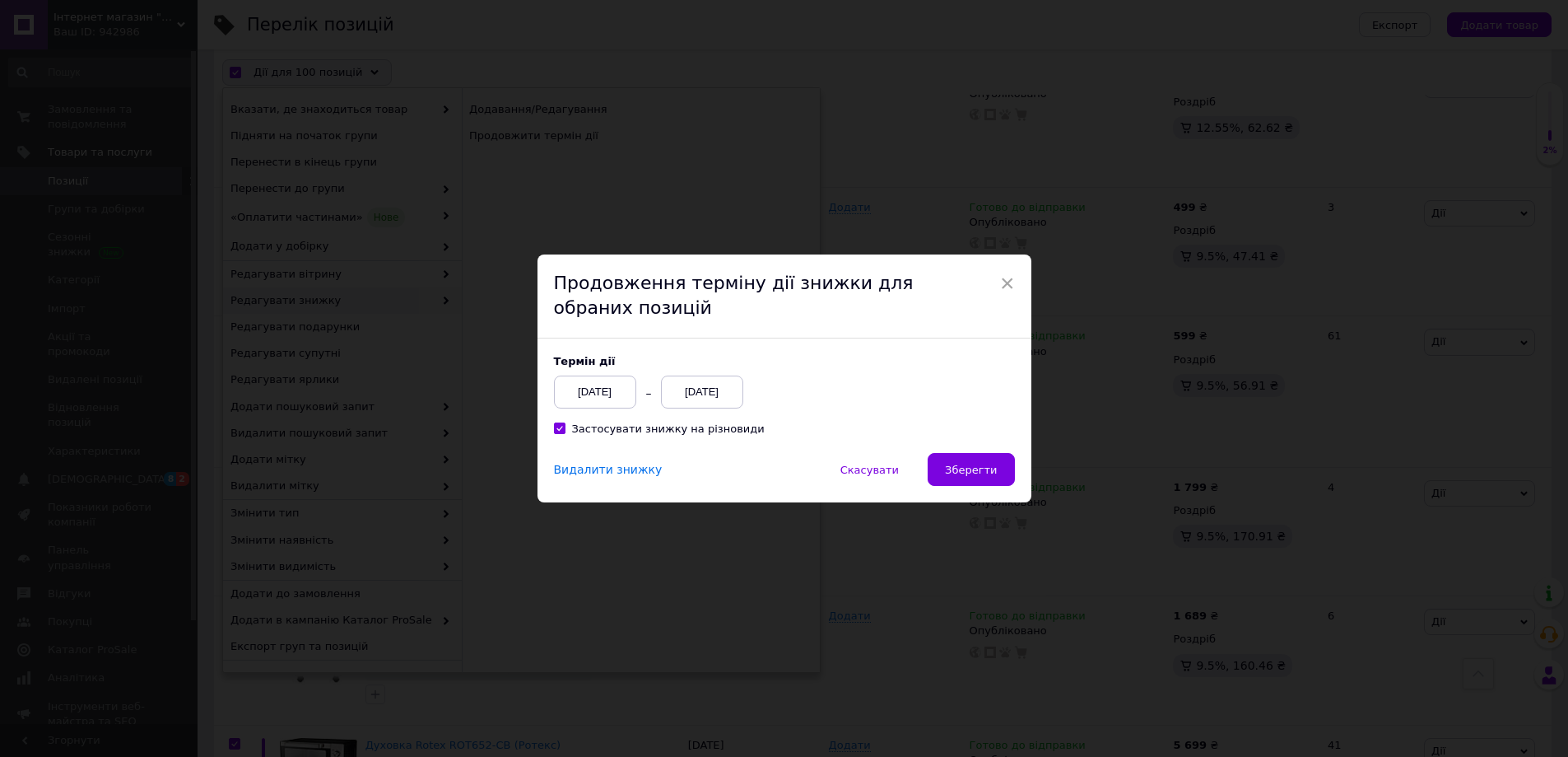
scroll to position [10292, 0]
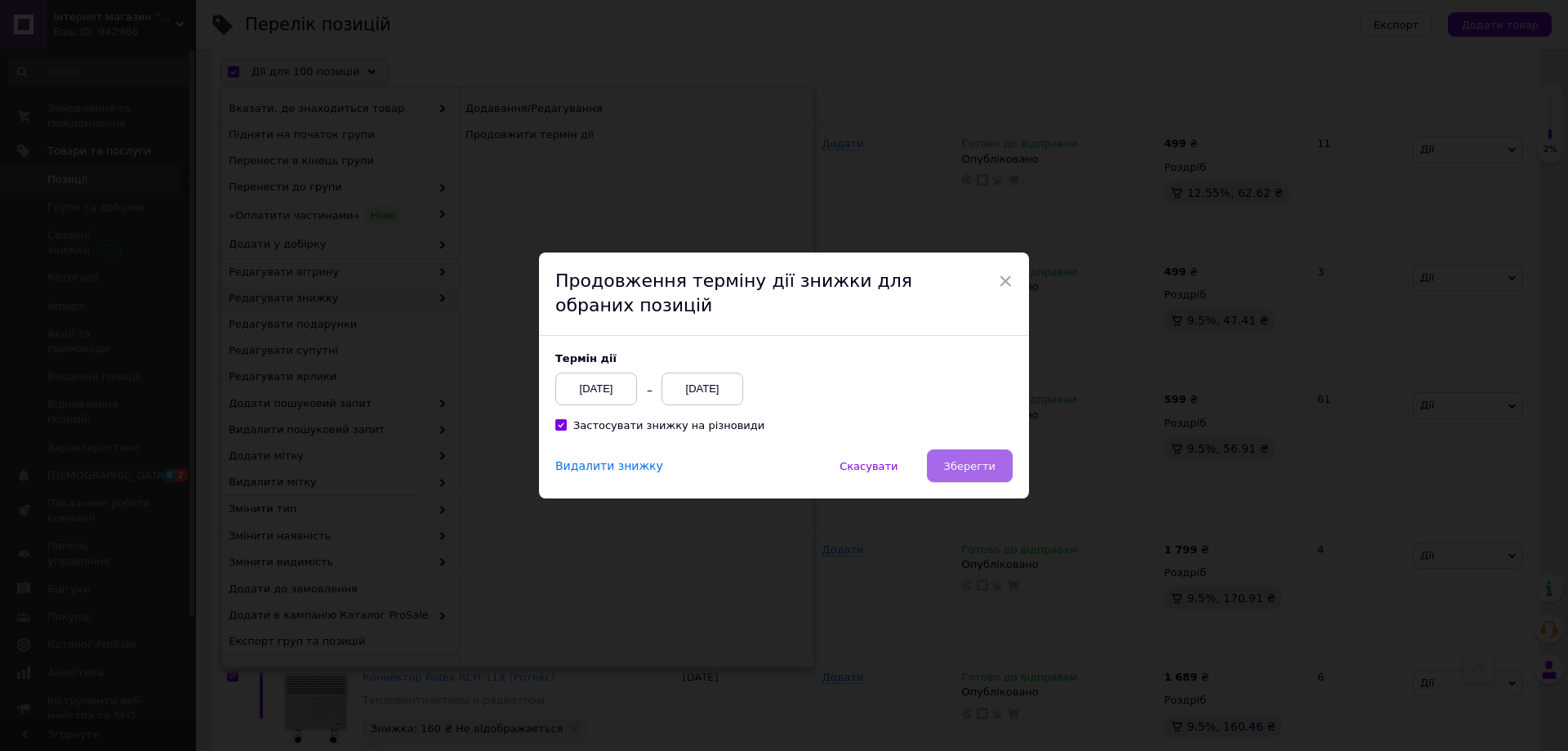
click at [950, 472] on span "Зберегти" at bounding box center [970, 466] width 52 height 13
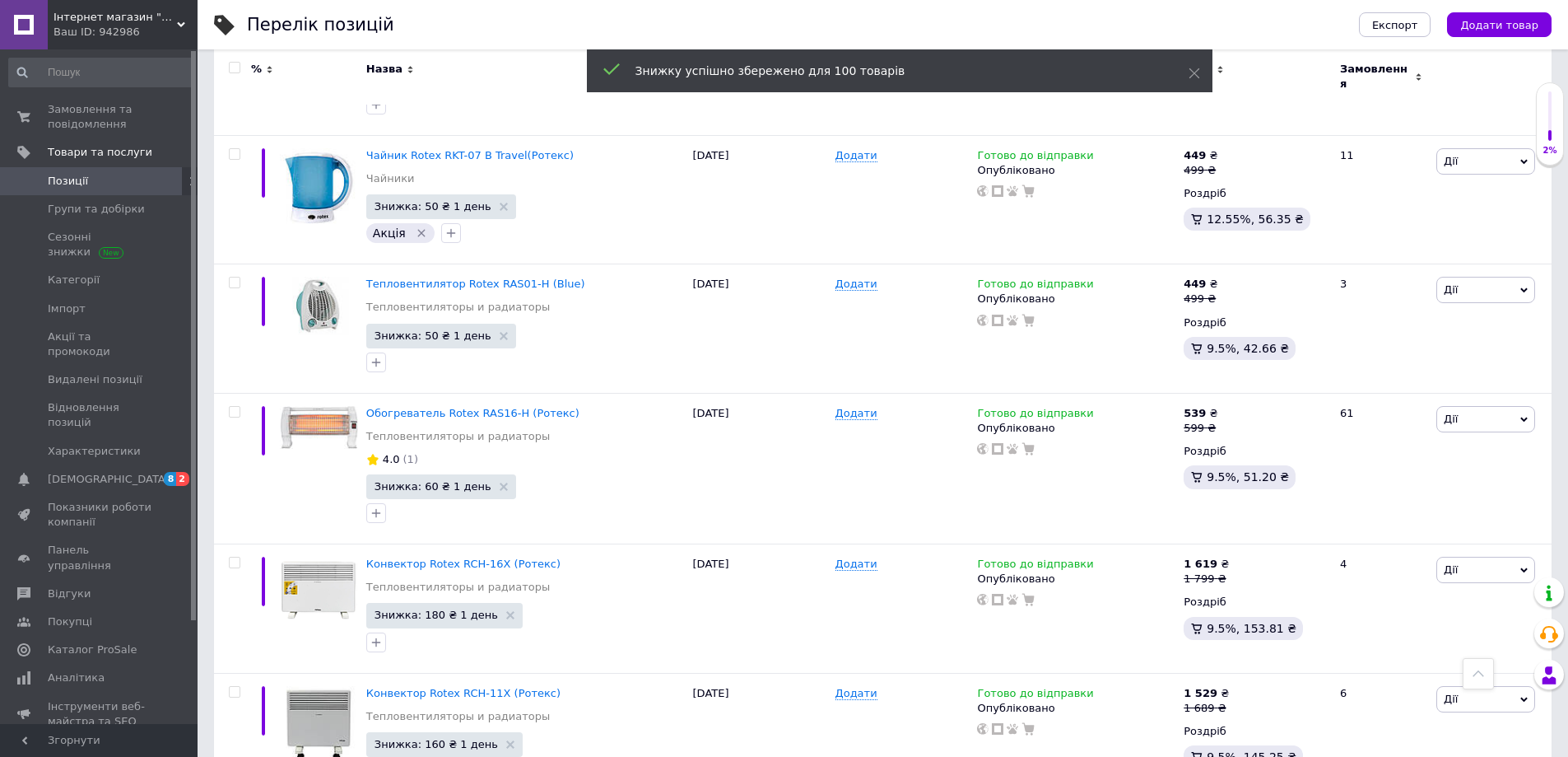
scroll to position [10293, 0]
click at [131, 13] on span "Інтернет магазин "Розпродаж"" at bounding box center [114, 17] width 123 height 15
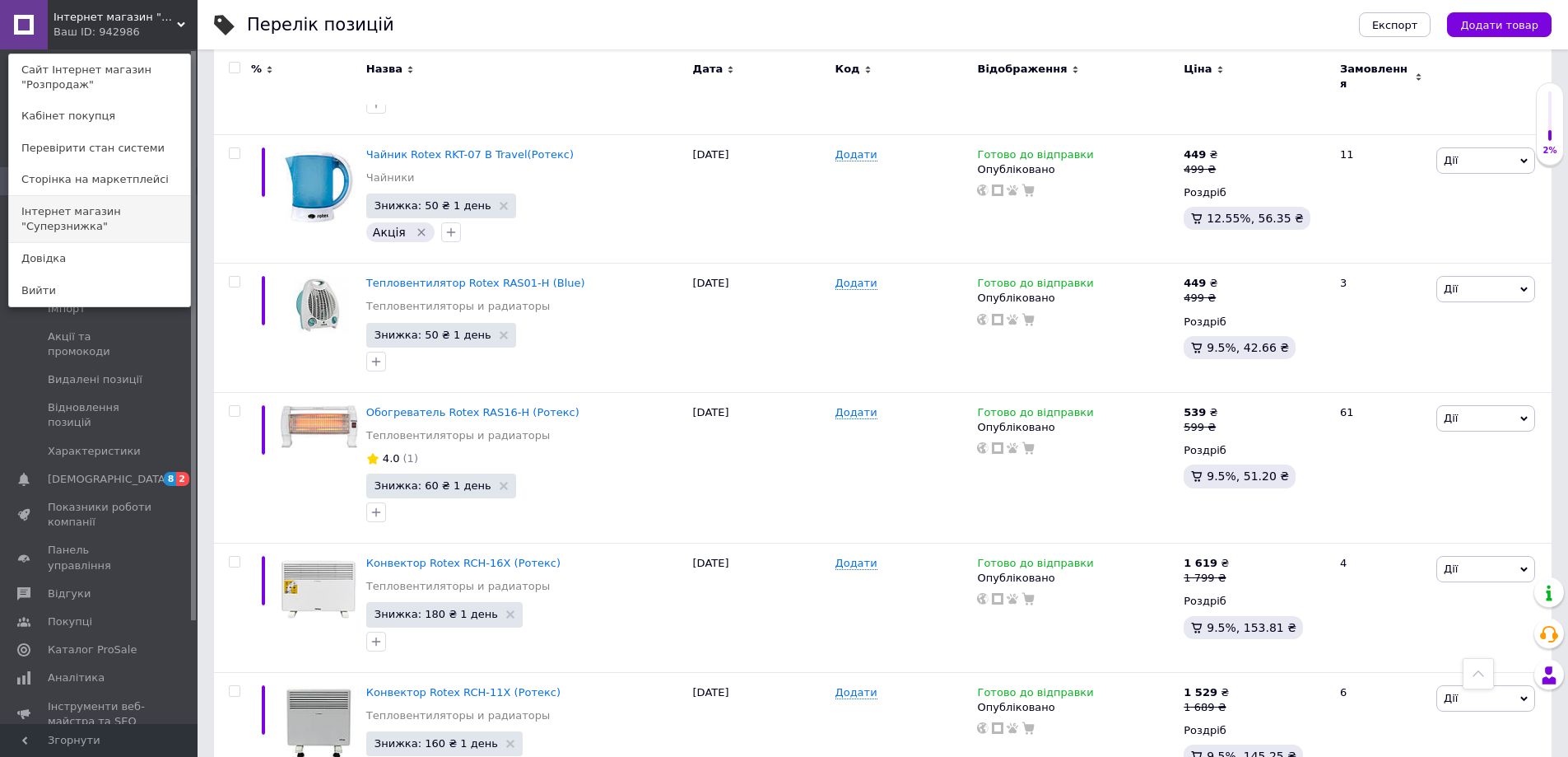
click at [94, 212] on link "Інтернет магазин "Суперзнижка"" at bounding box center [99, 219] width 181 height 46
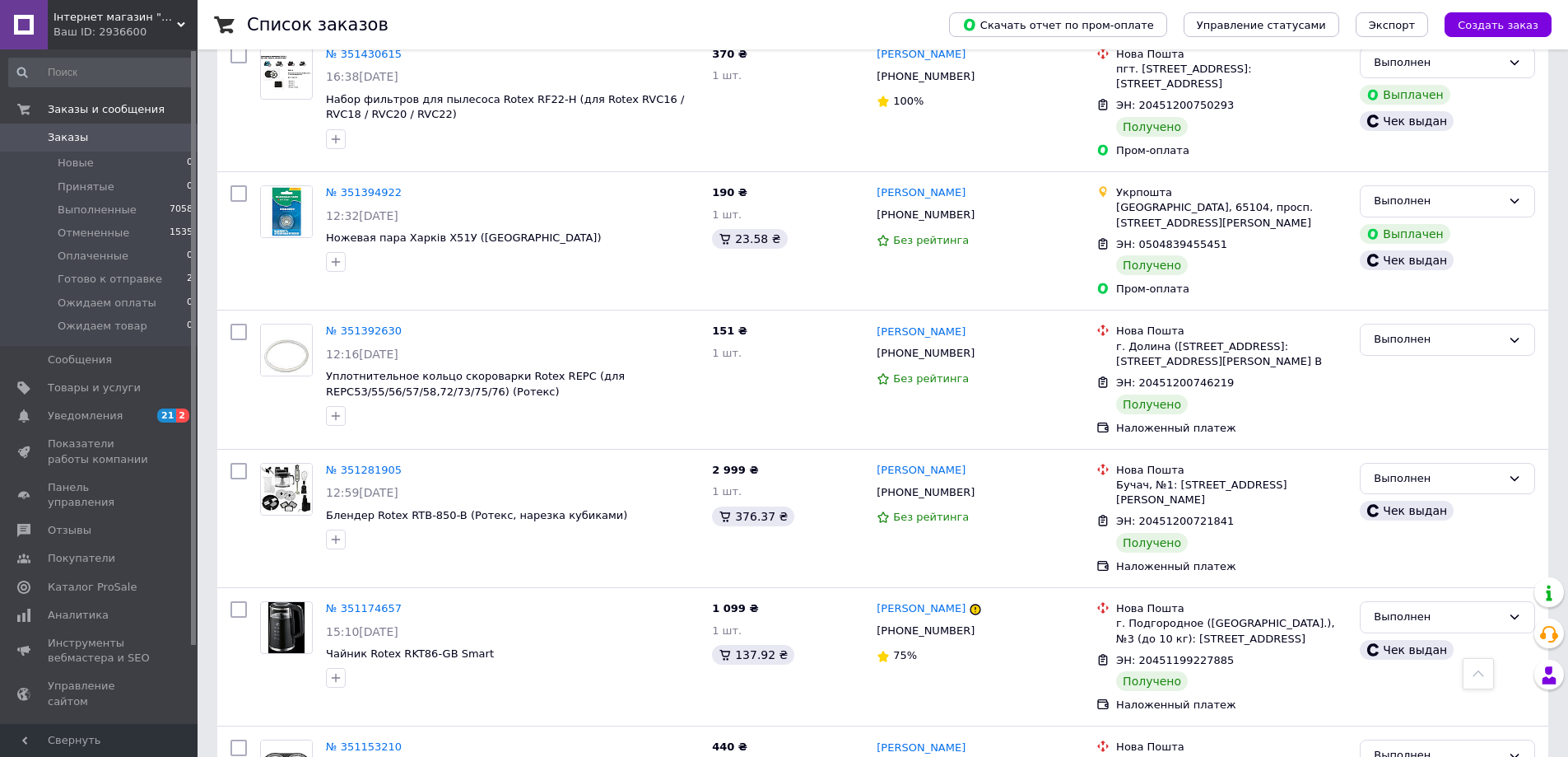
scroll to position [13052, 0]
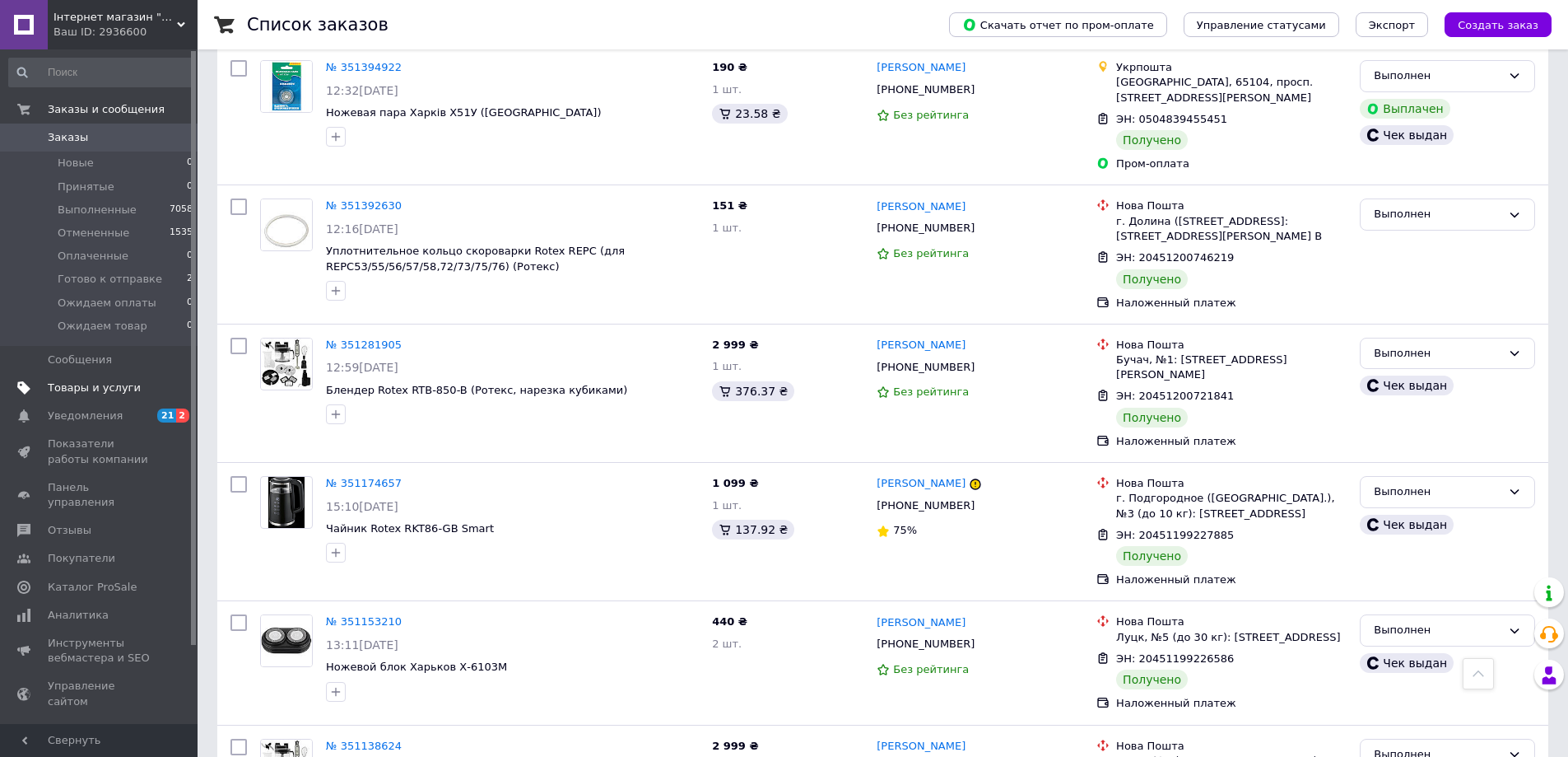
click at [104, 390] on span "Товары и услуги" at bounding box center [94, 387] width 94 height 15
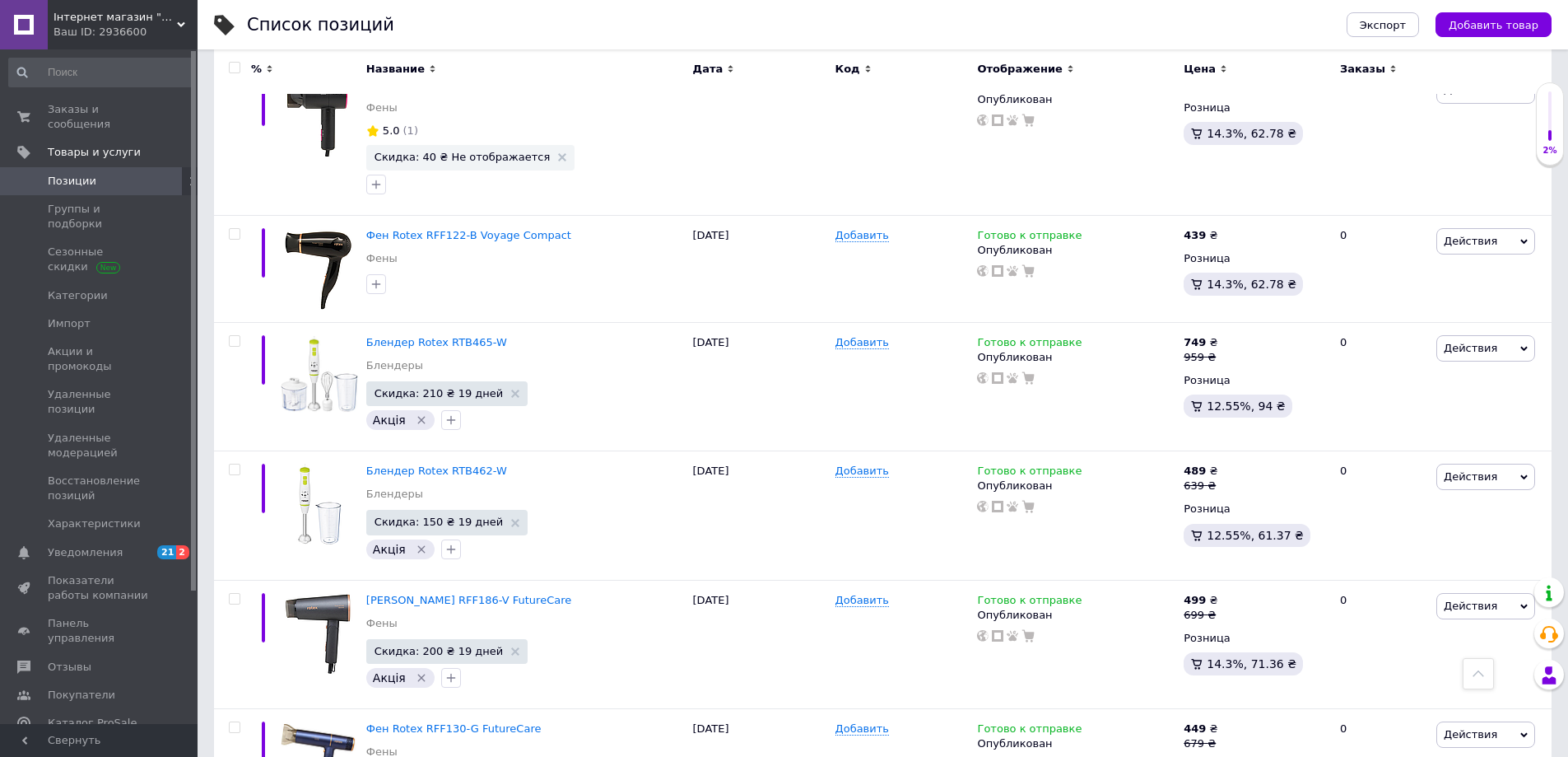
scroll to position [109, 0]
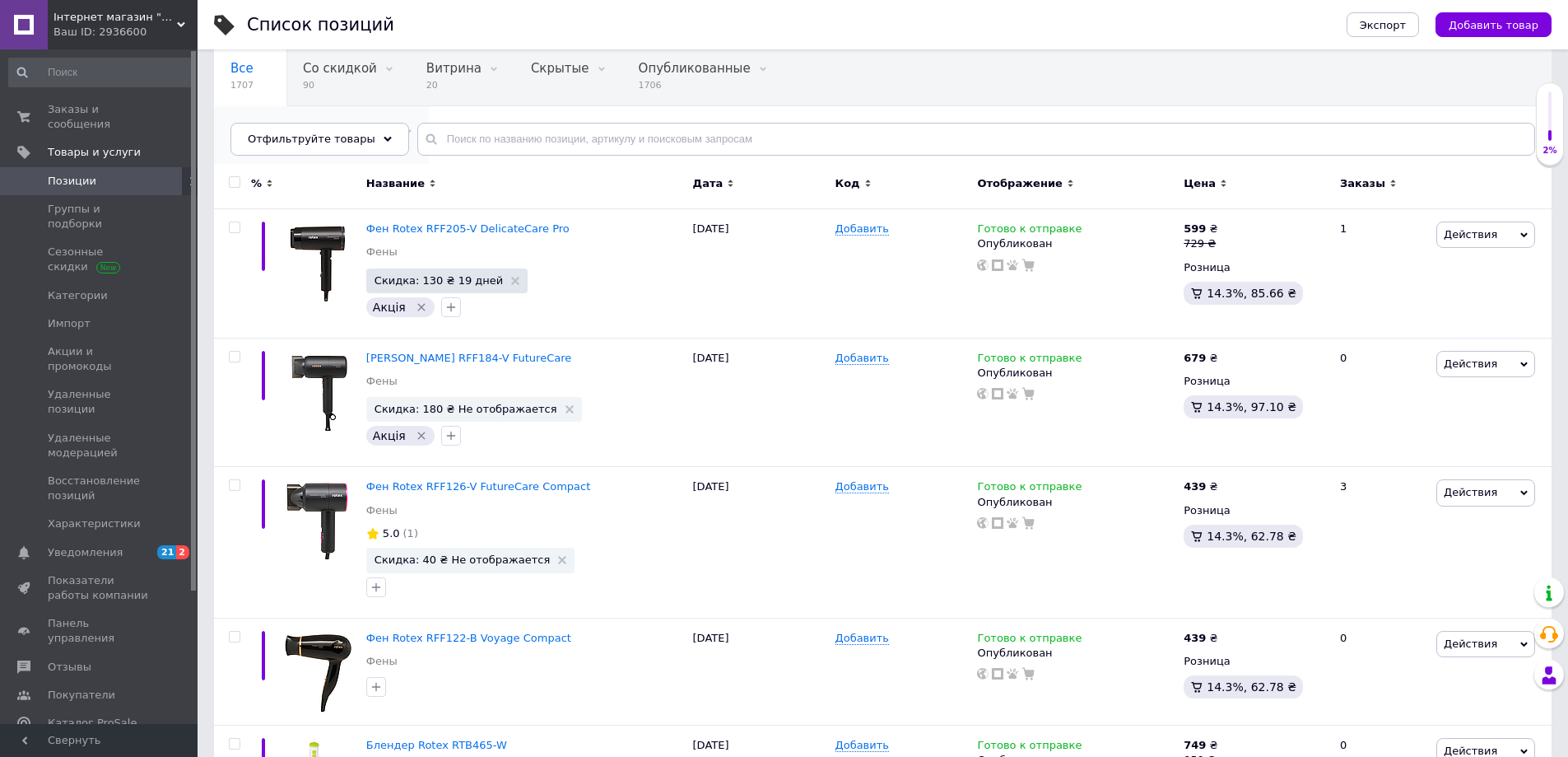
click at [396, 123] on span "Скидка закончилась, В ..." at bounding box center [313, 130] width 165 height 15
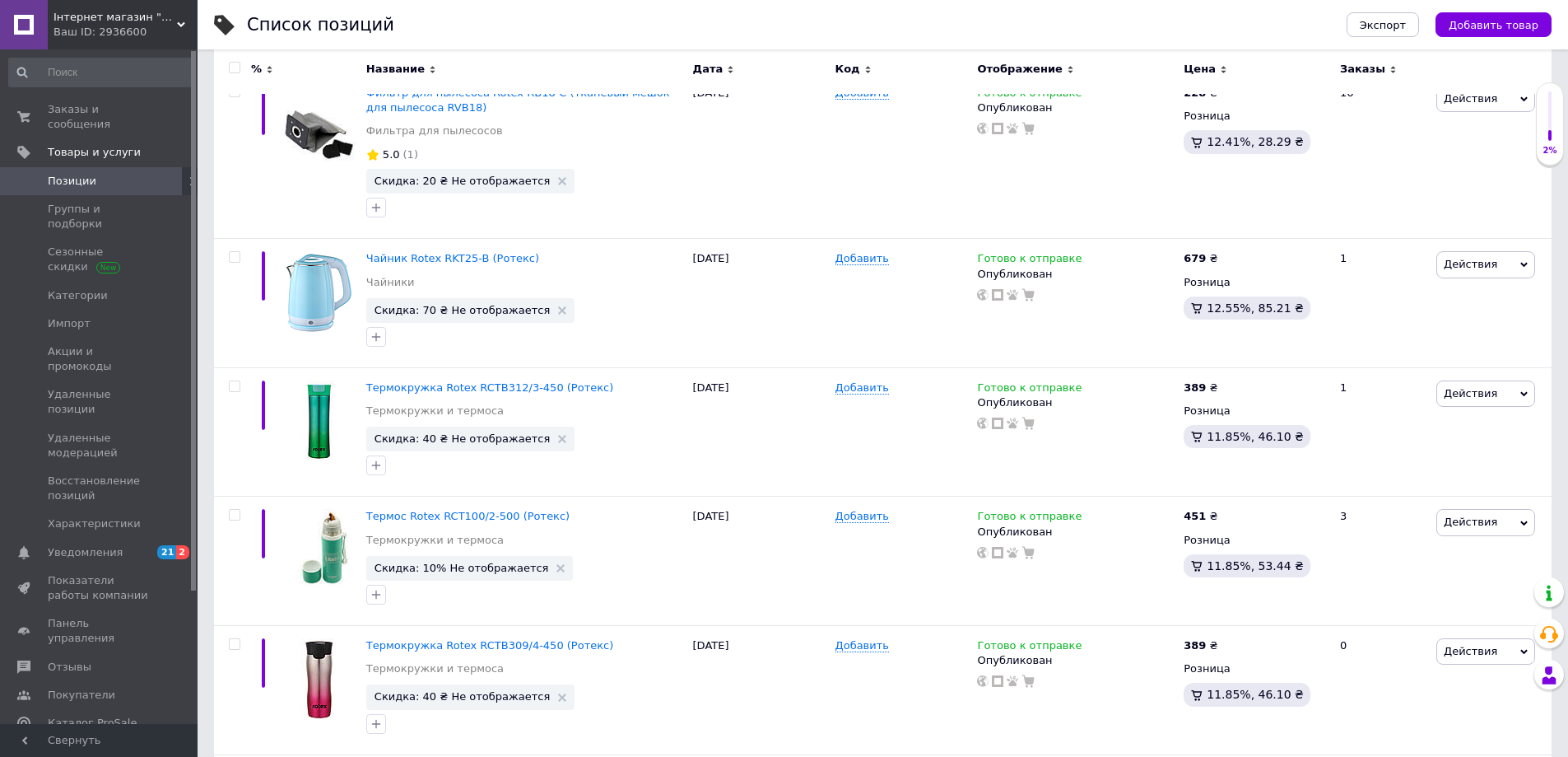
scroll to position [12997, 0]
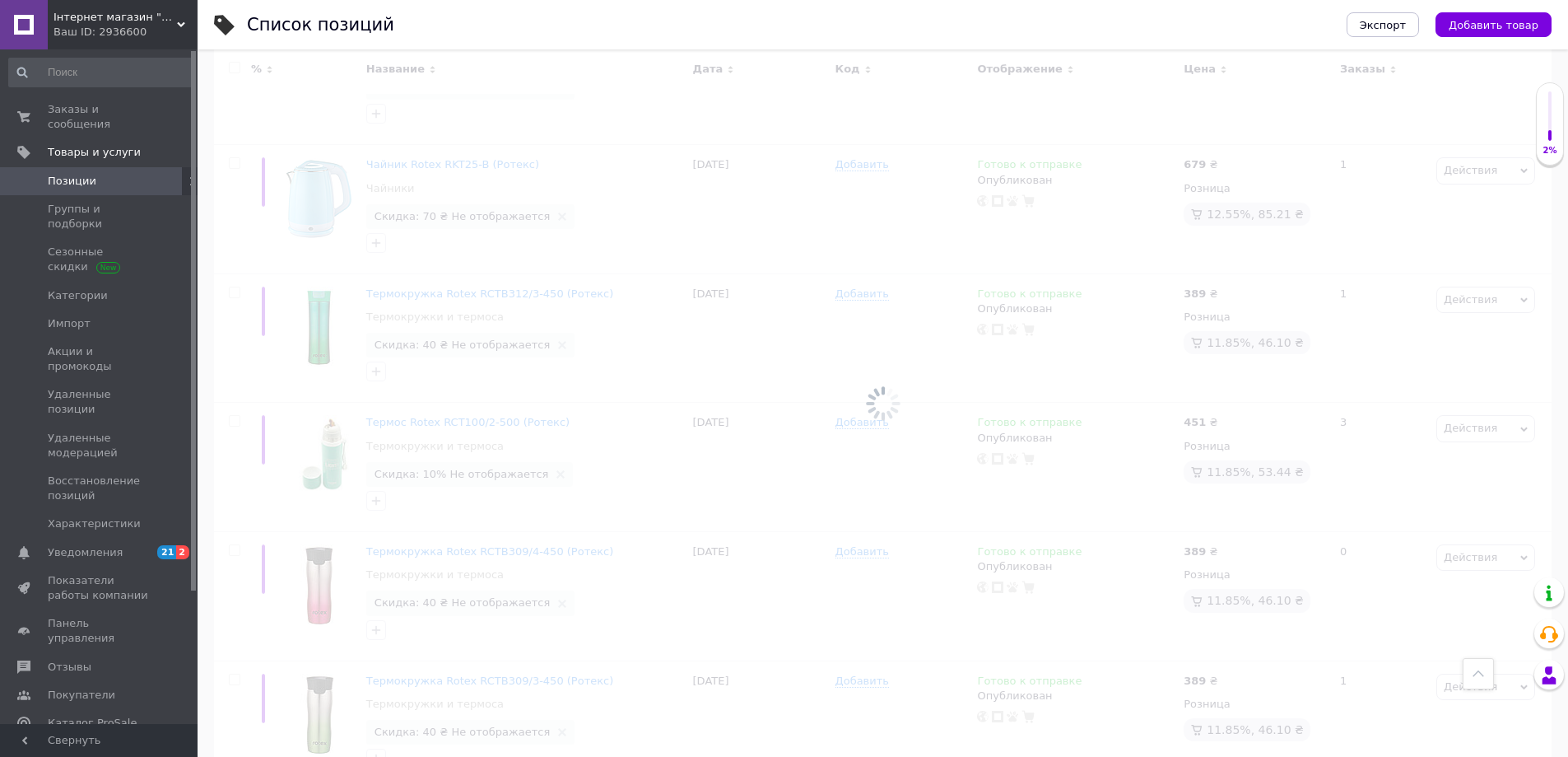
drag, startPoint x: 282, startPoint y: 709, endPoint x: 271, endPoint y: 715, distance: 12.5
click at [270, 716] on div at bounding box center [883, 403] width 1371 height 708
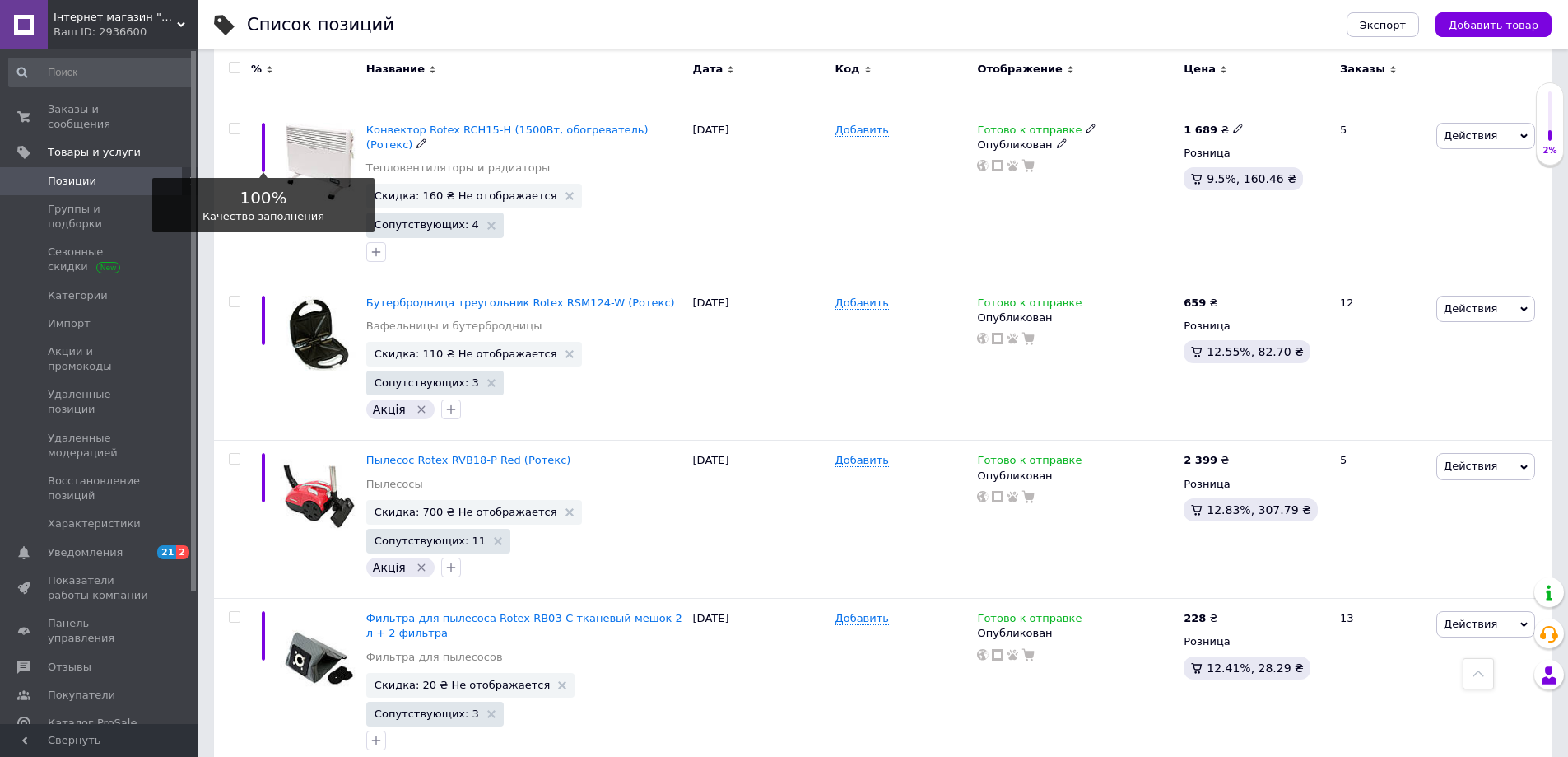
scroll to position [11117, 0]
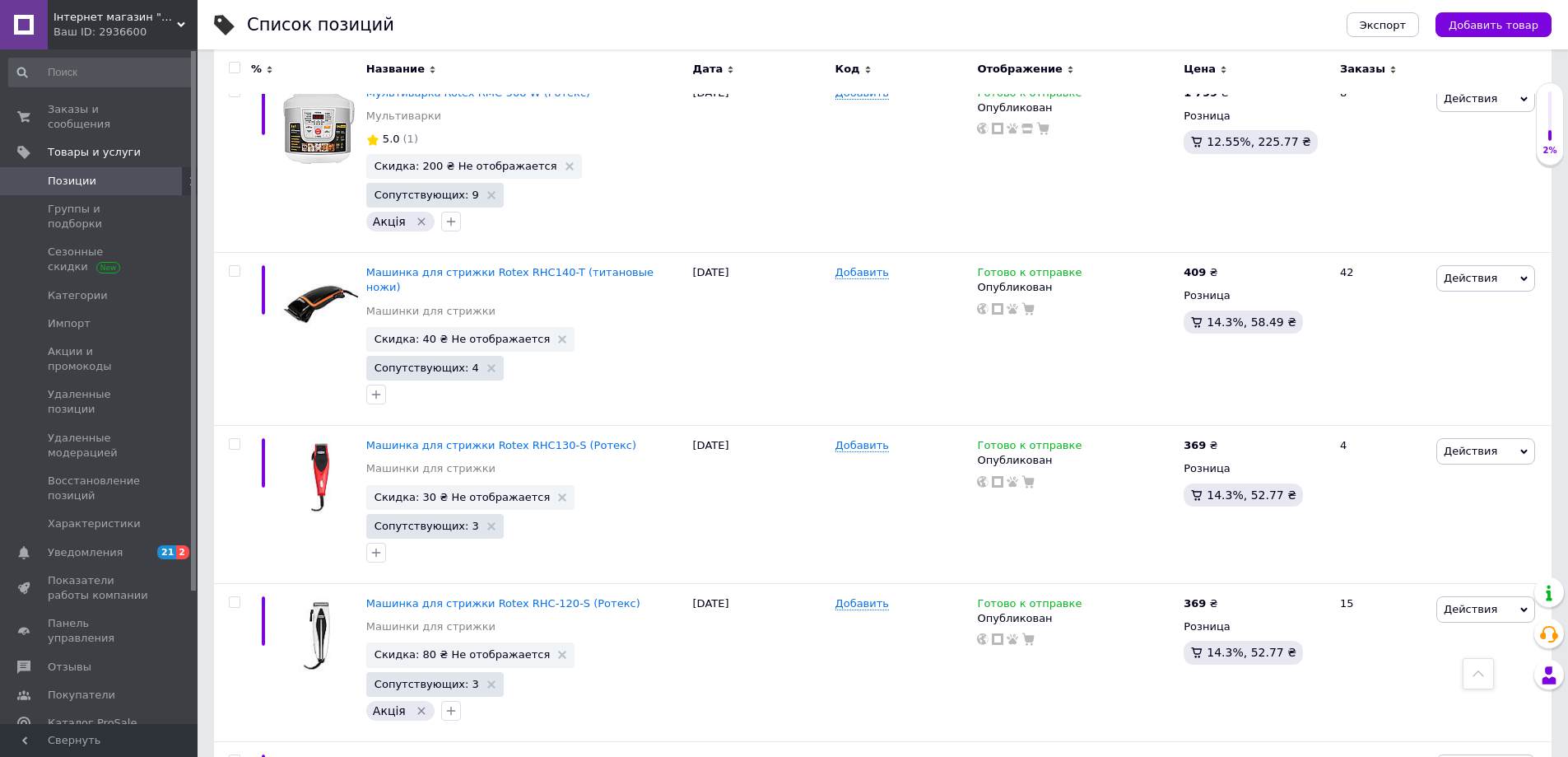
click at [234, 65] on input "checkbox" at bounding box center [234, 68] width 11 height 11
checkbox input "true"
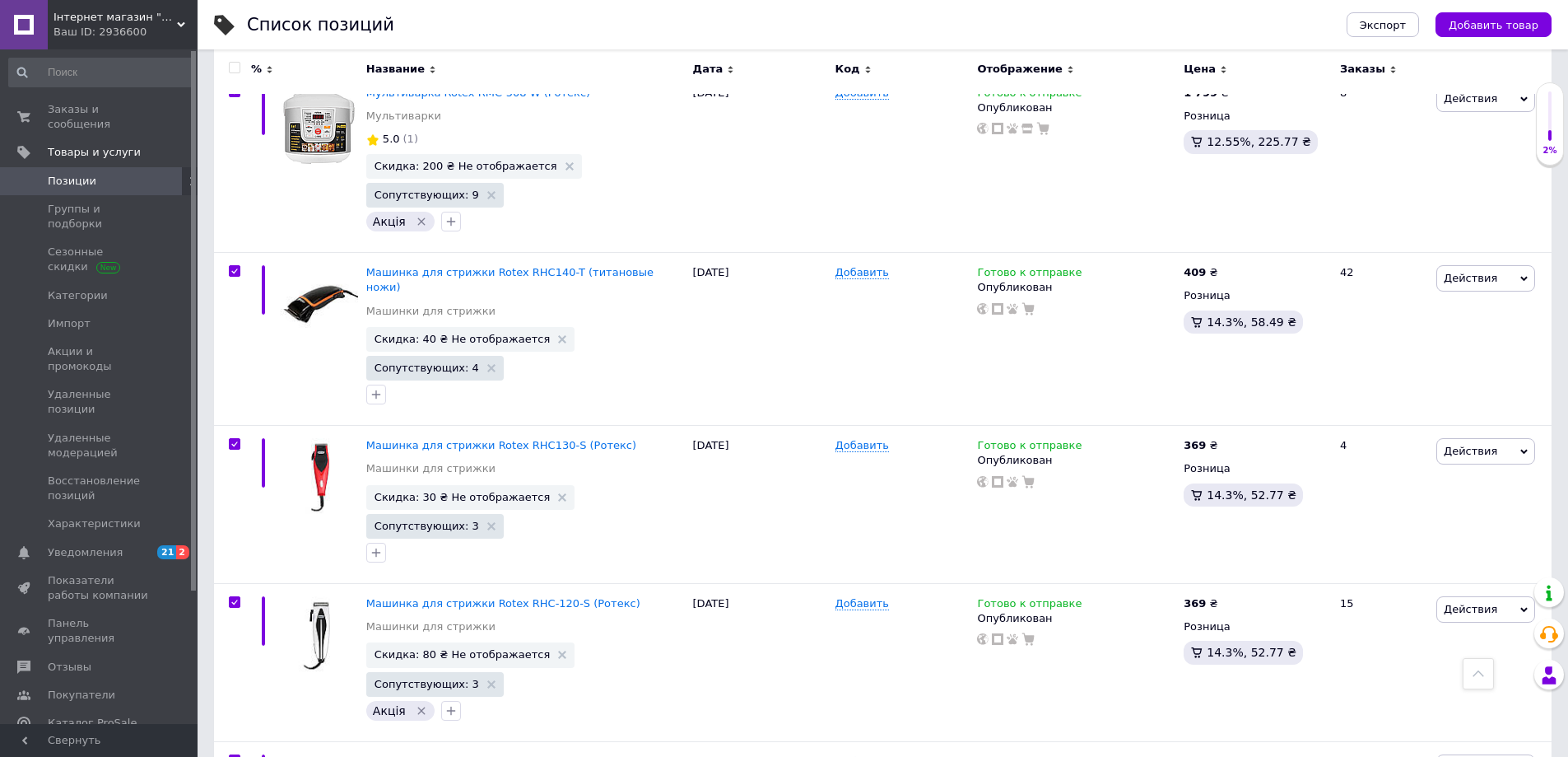
checkbox input "true"
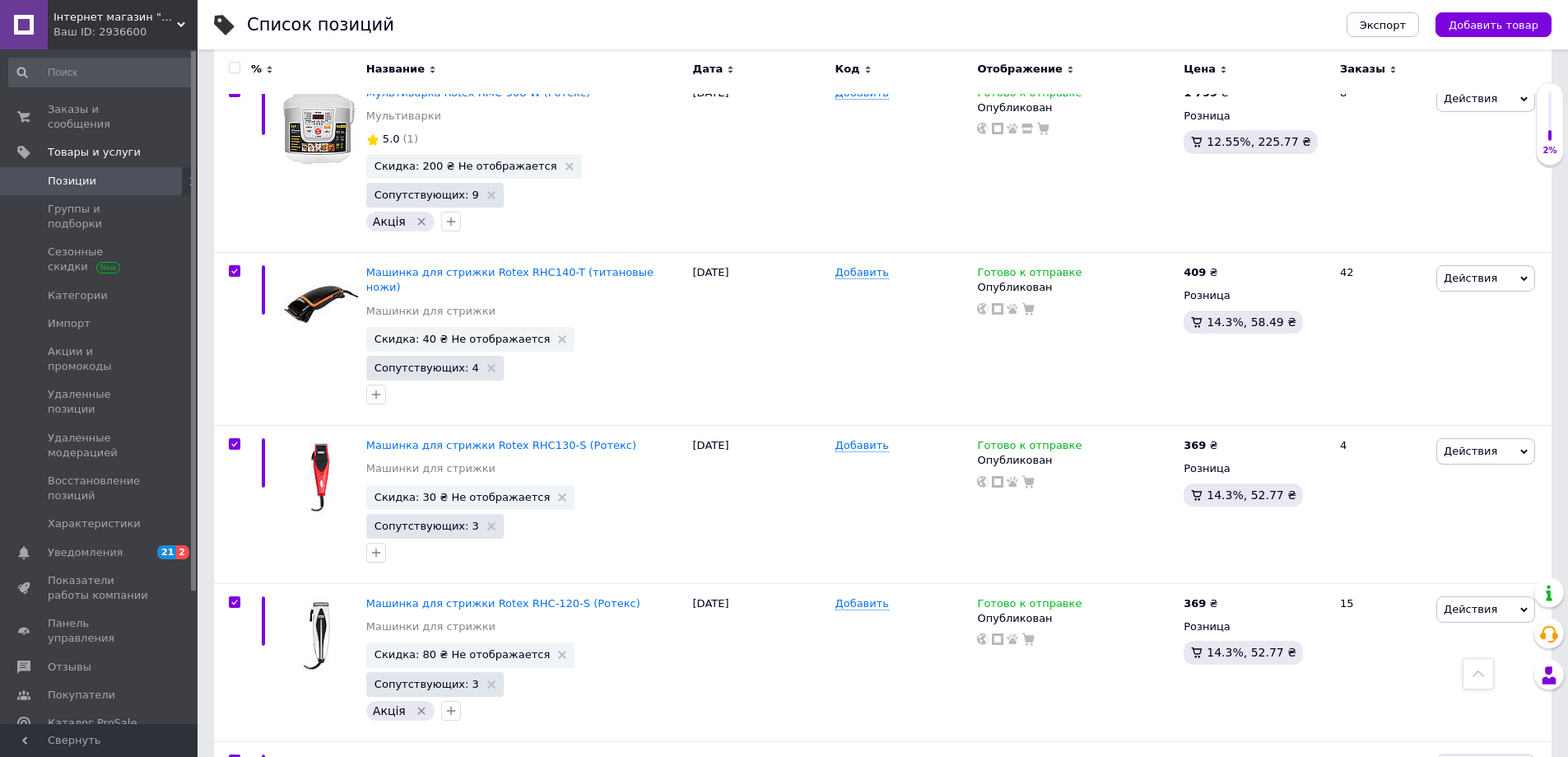
checkbox input "true"
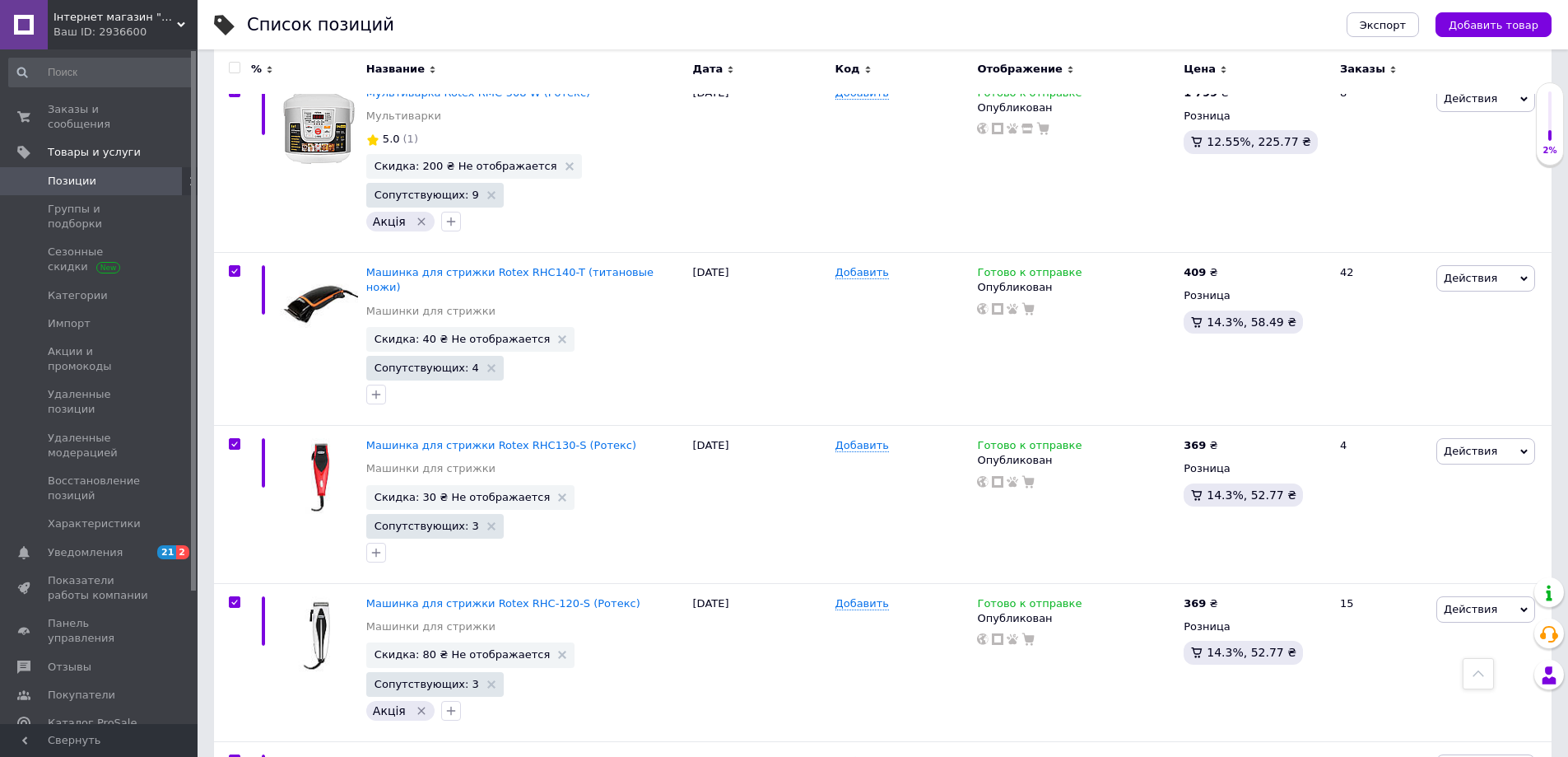
checkbox input "true"
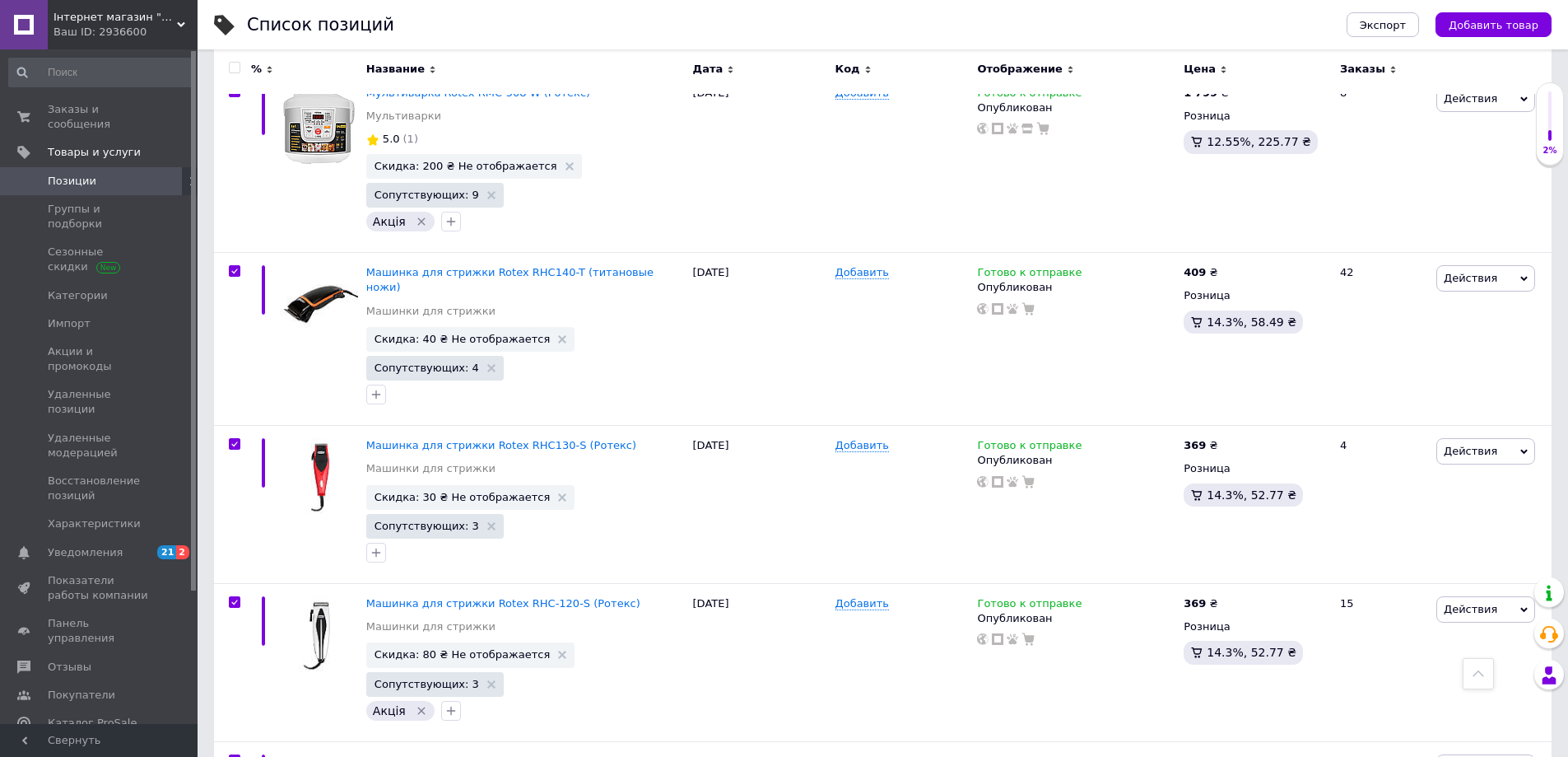
checkbox input "true"
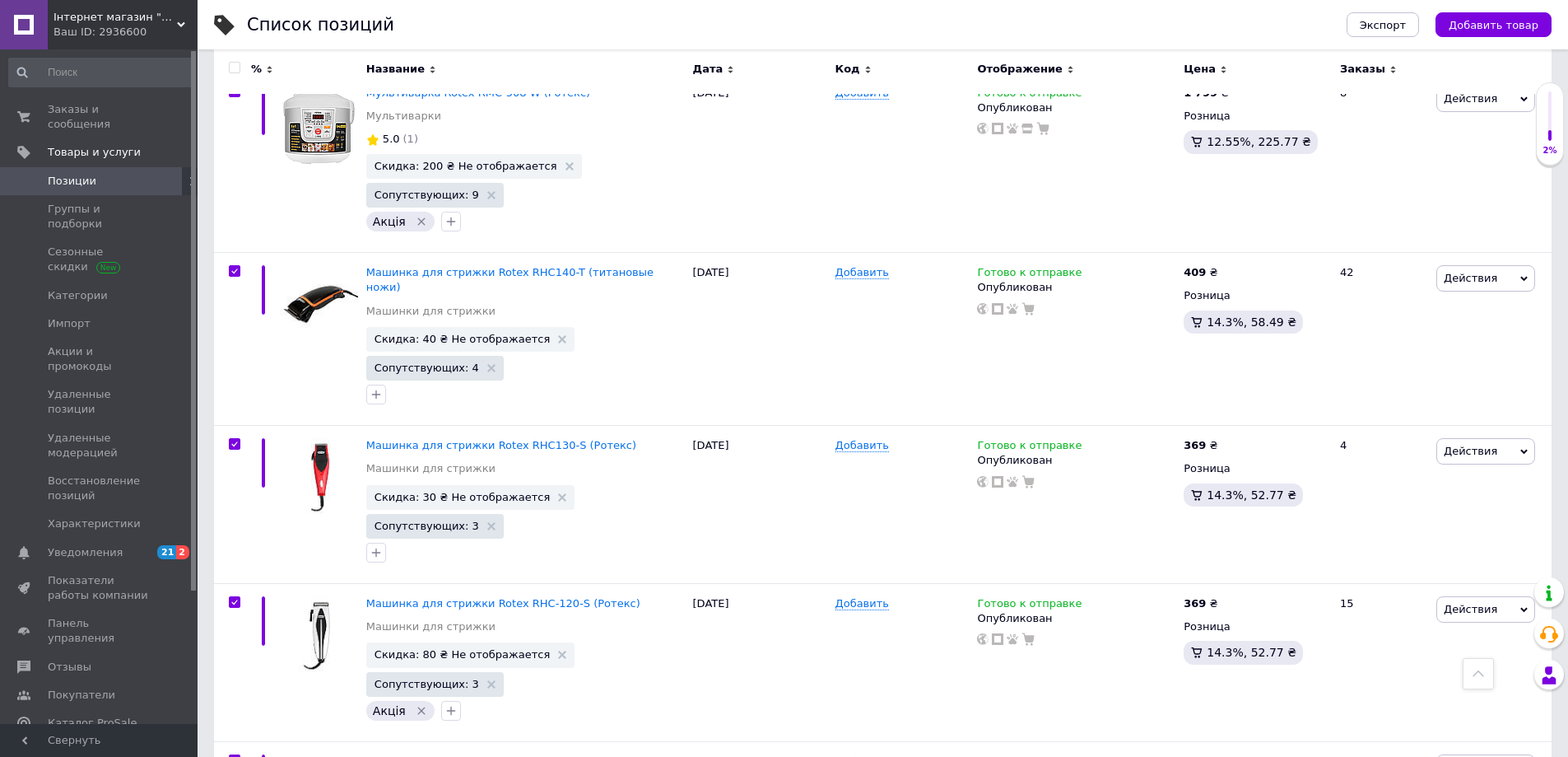
checkbox input "true"
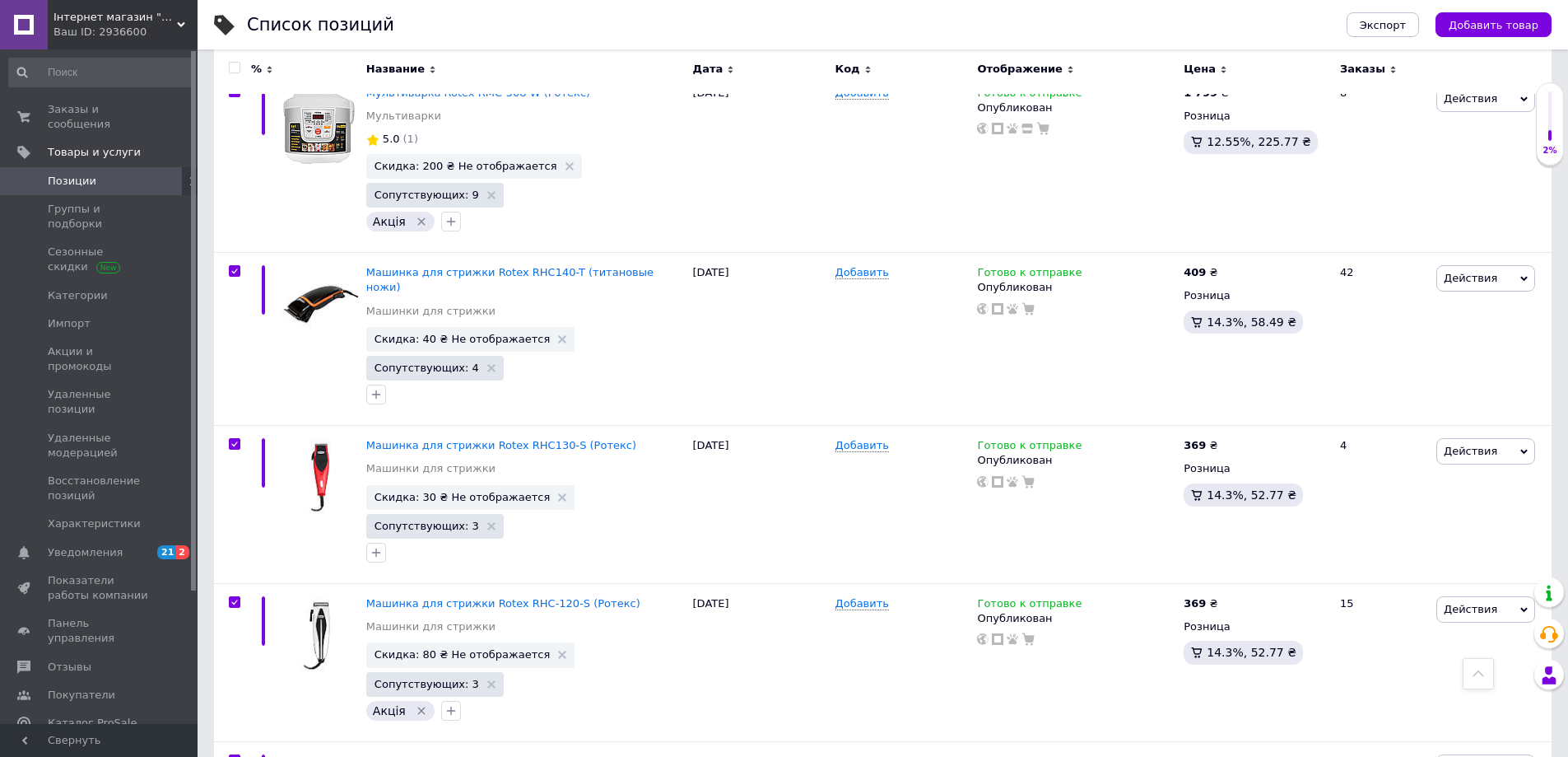
checkbox input "true"
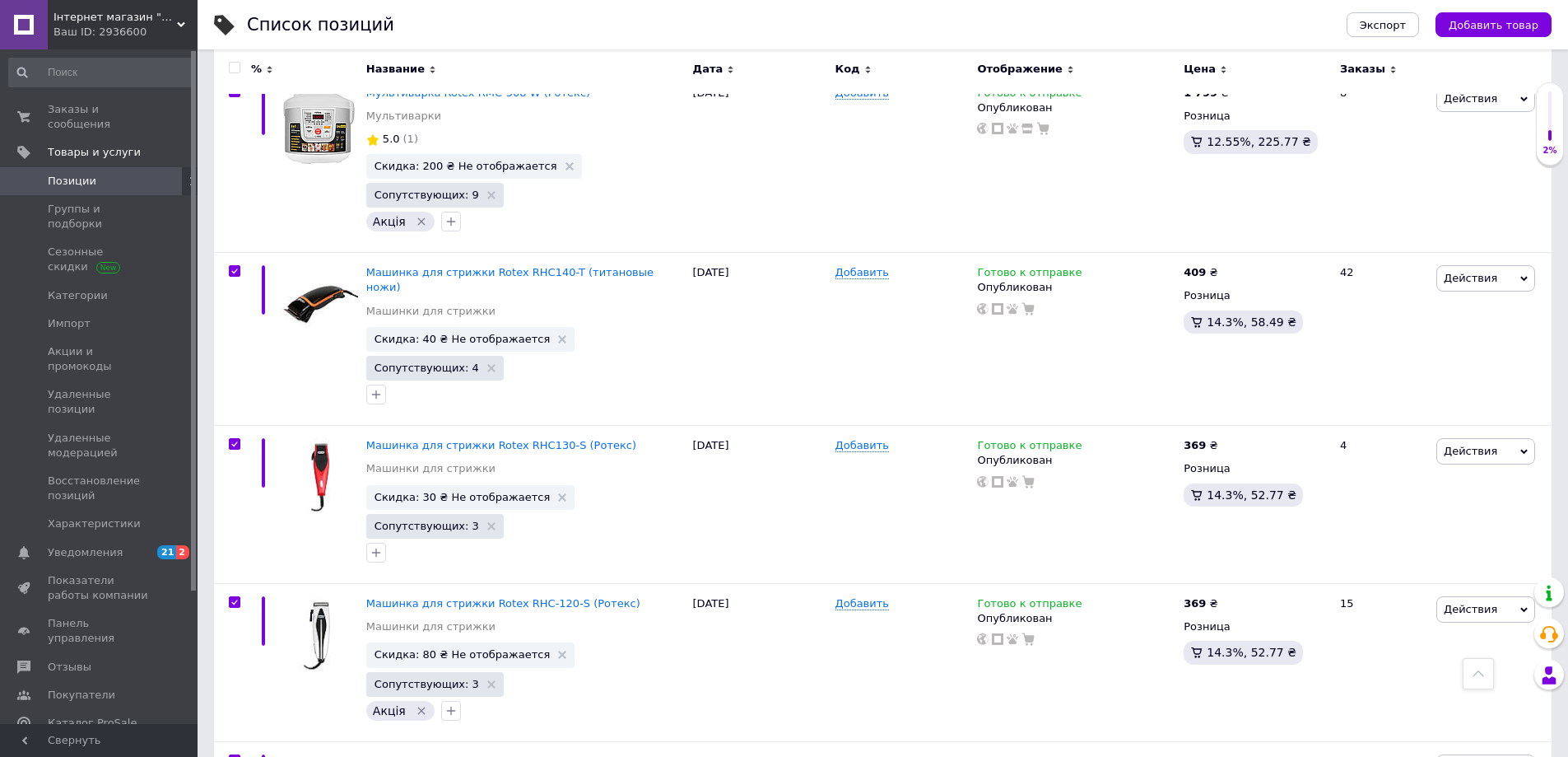
checkbox input "true"
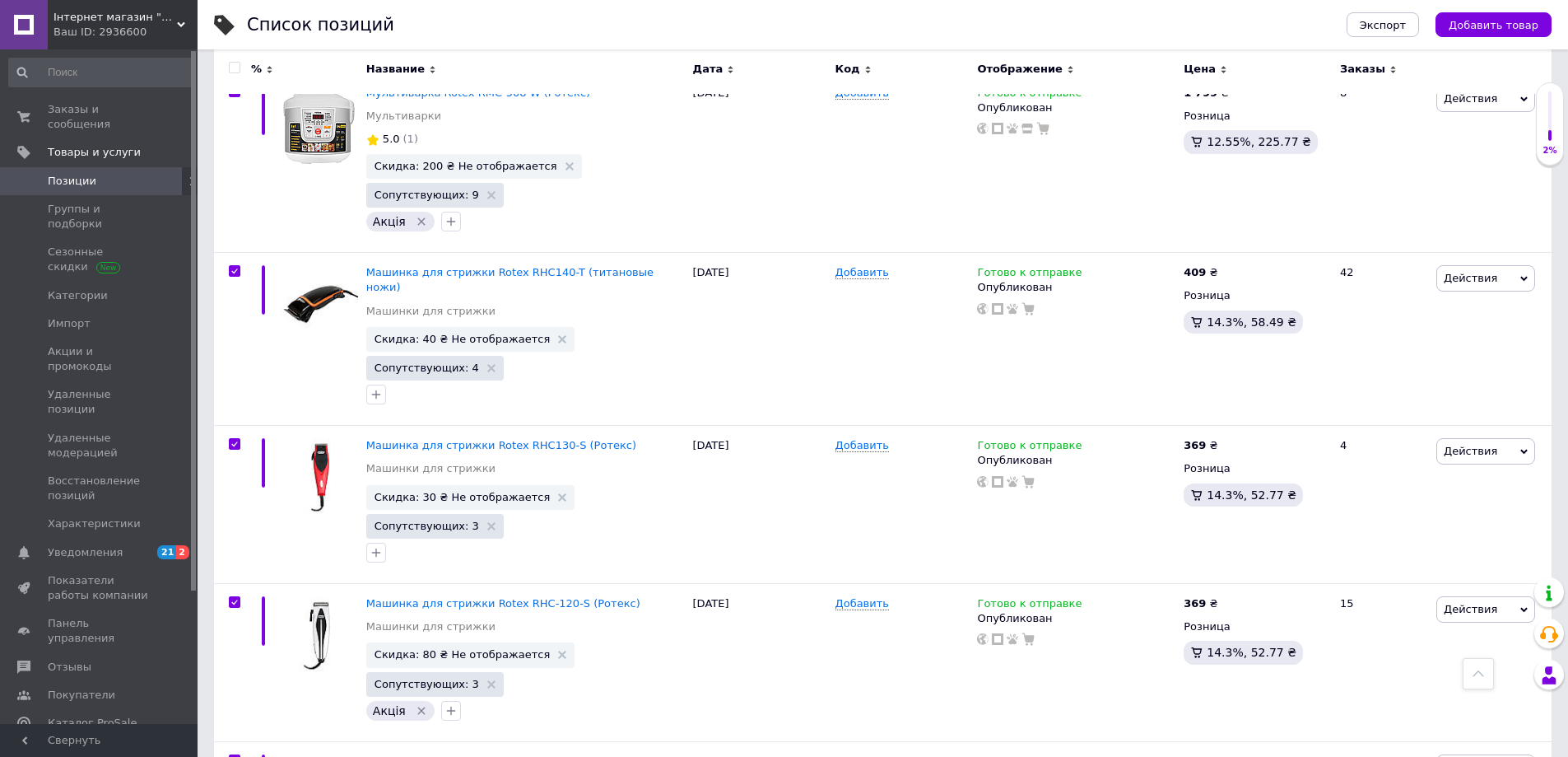
checkbox input "true"
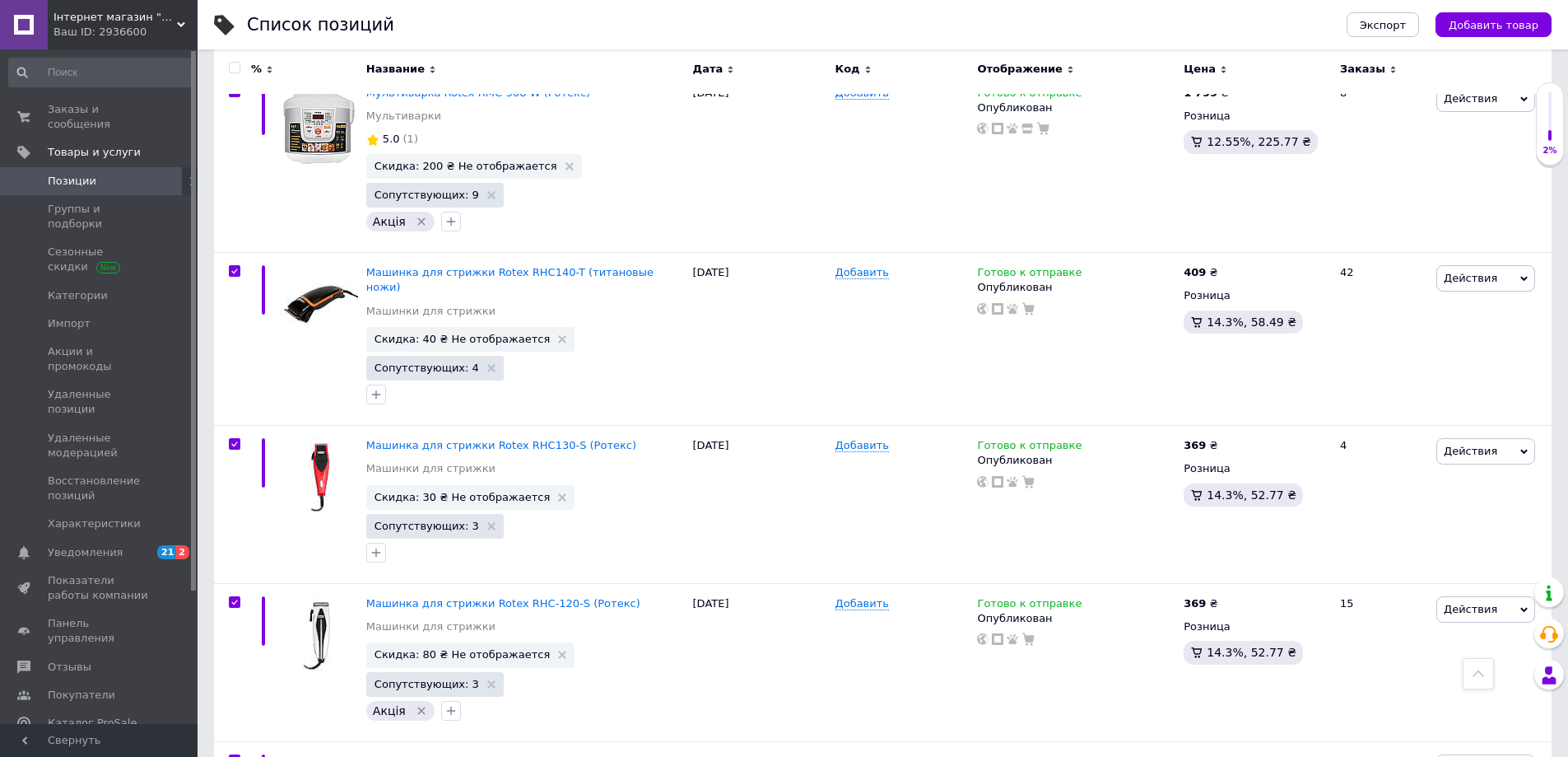
checkbox input "true"
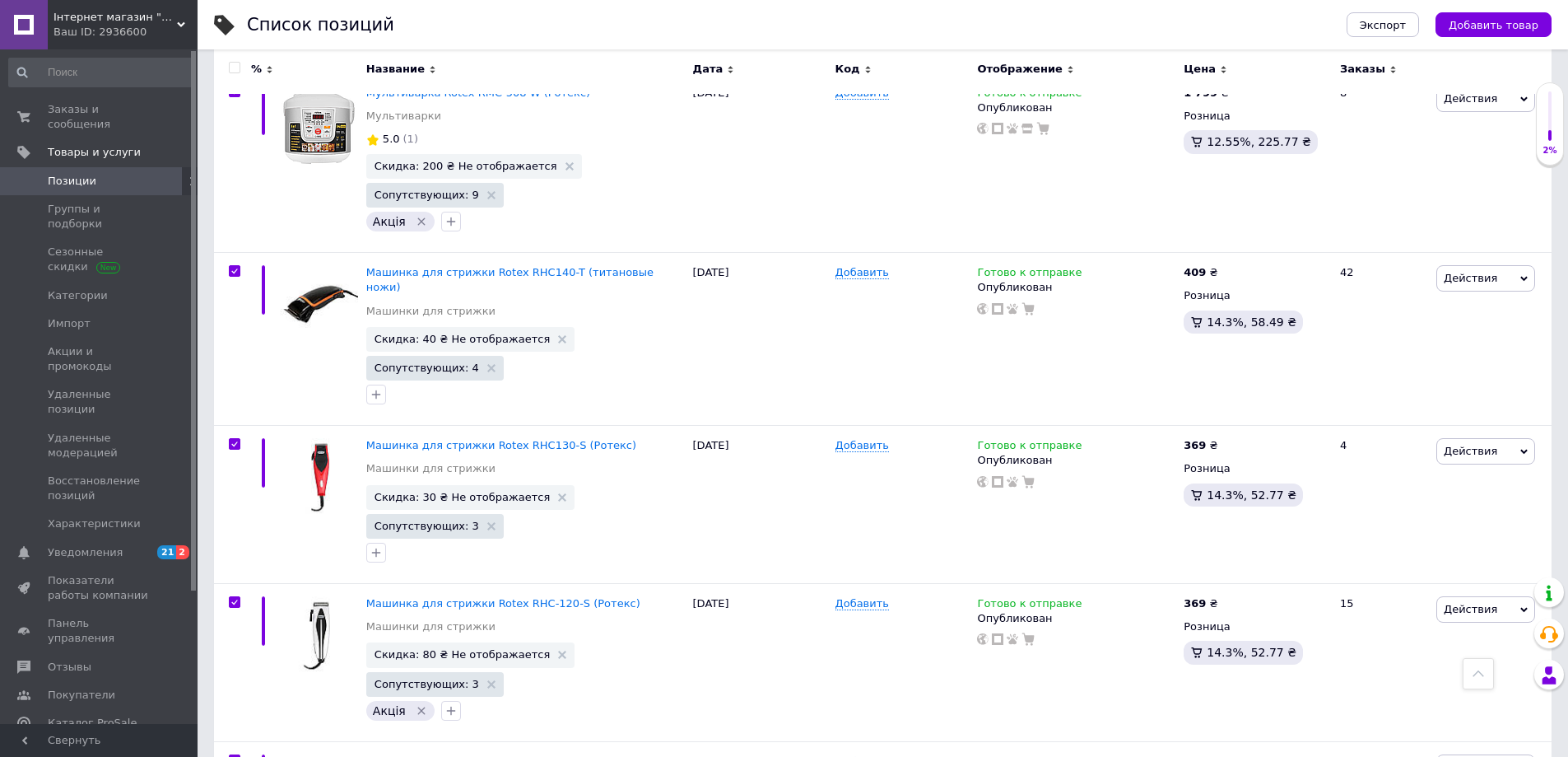
checkbox input "true"
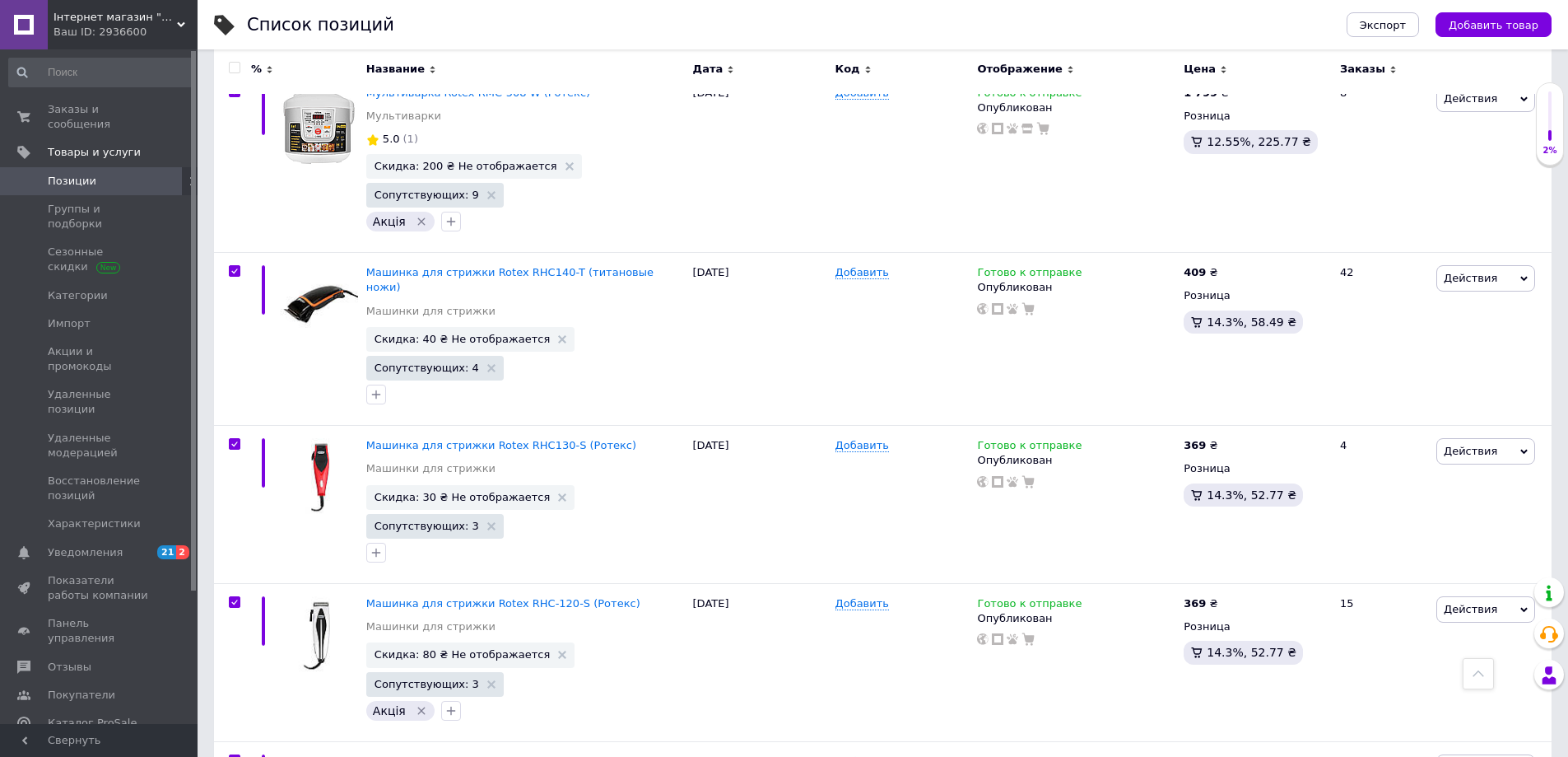
checkbox input "true"
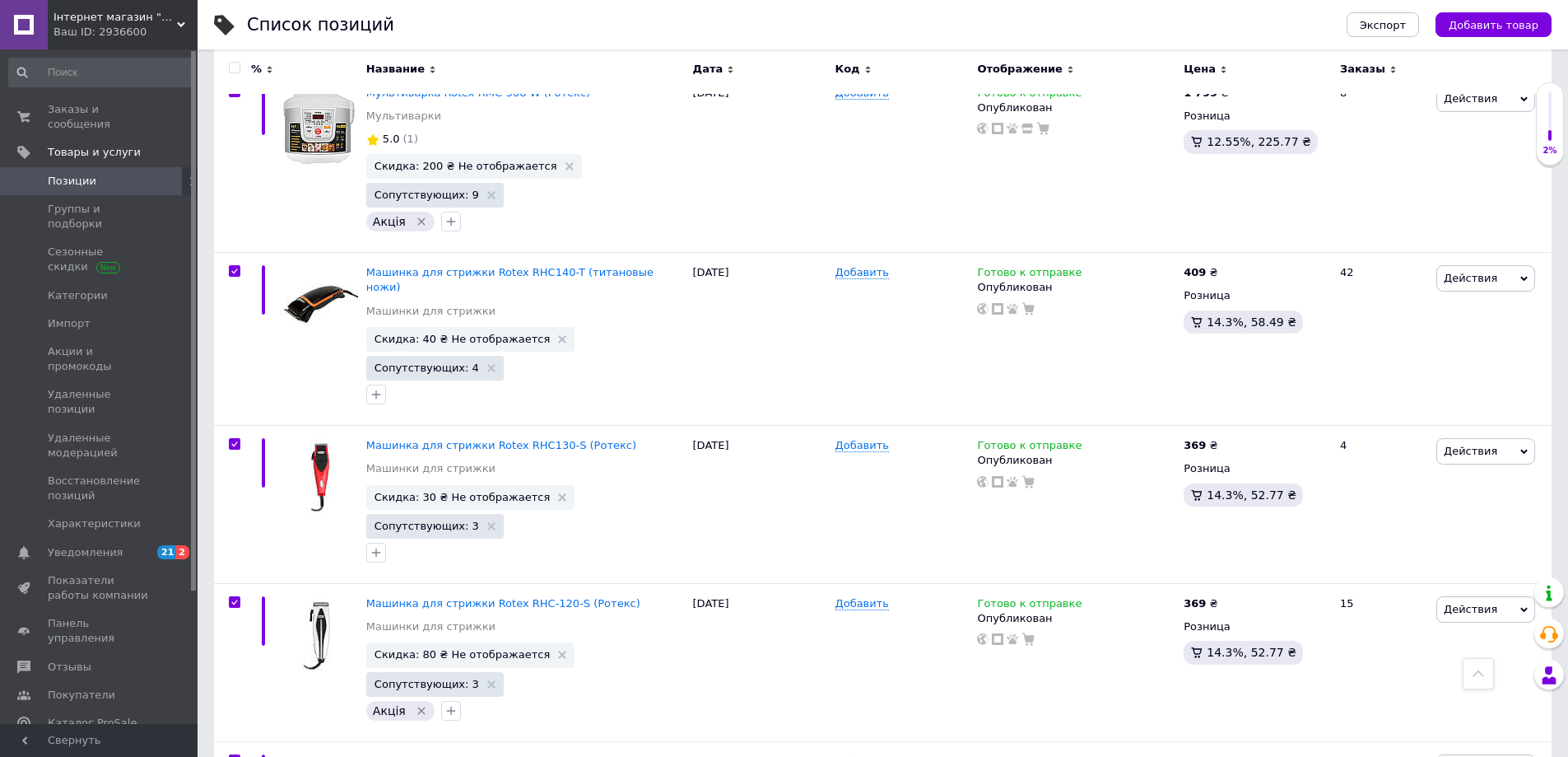
checkbox input "true"
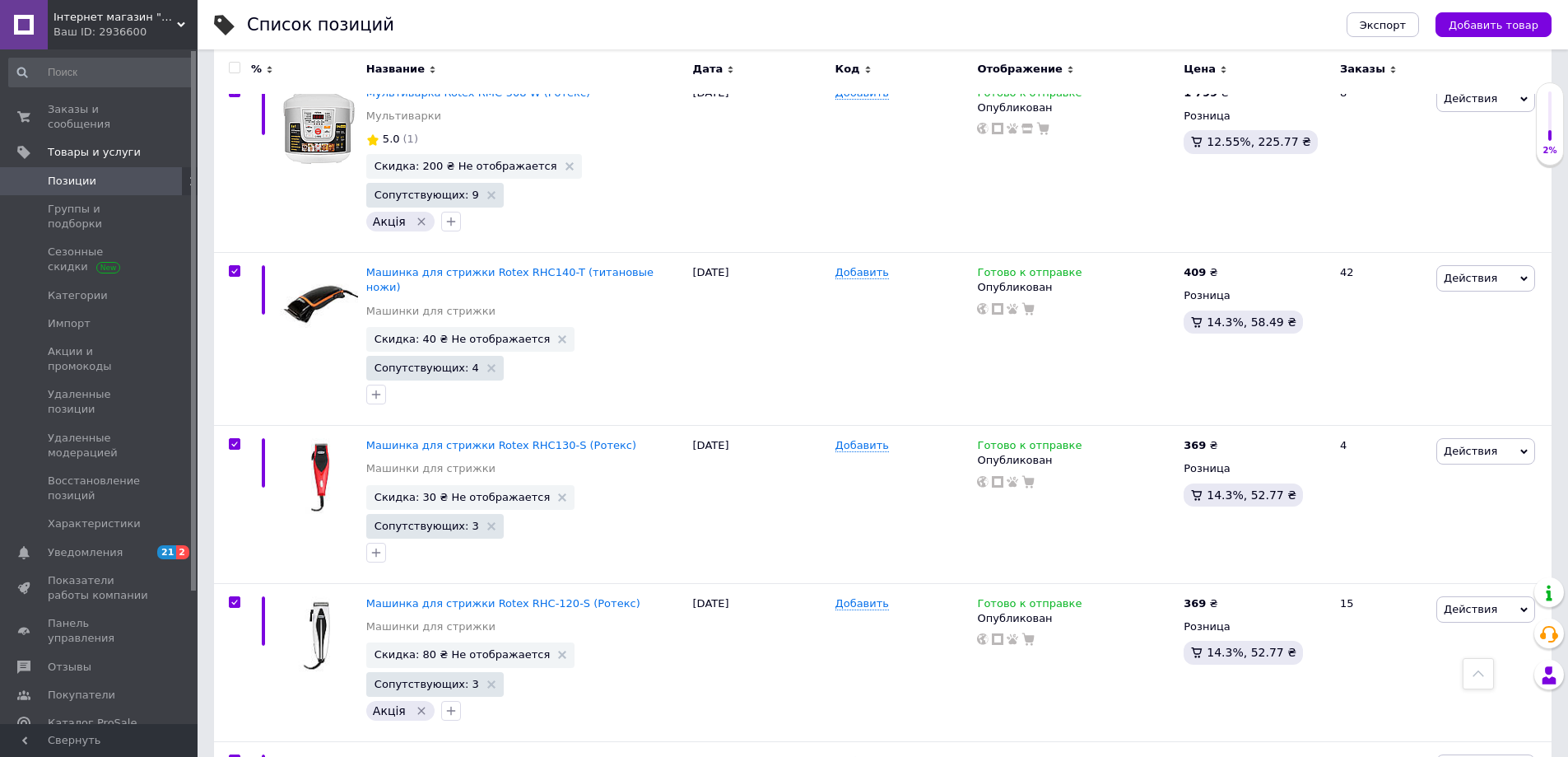
checkbox input "true"
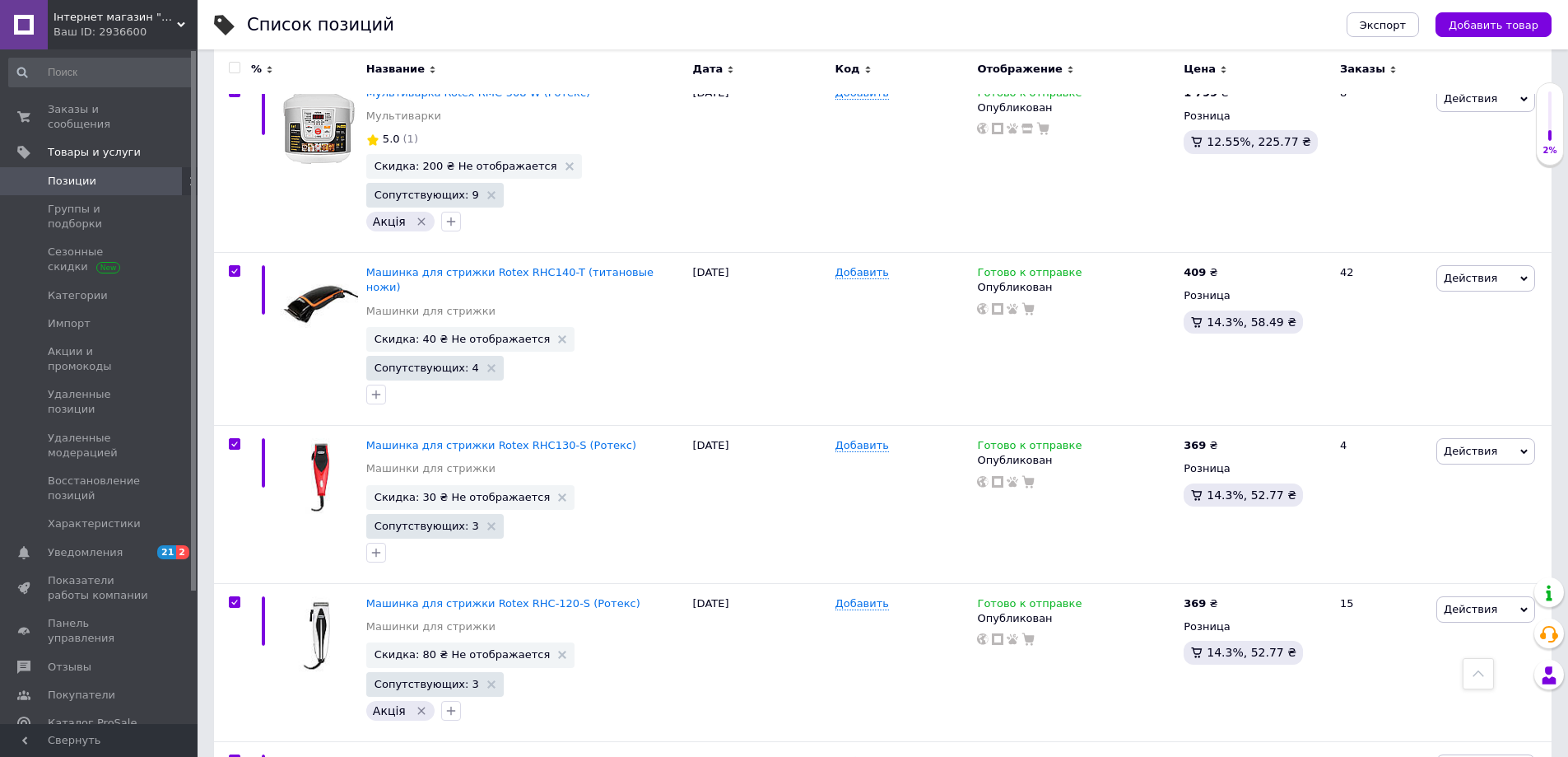
checkbox input "true"
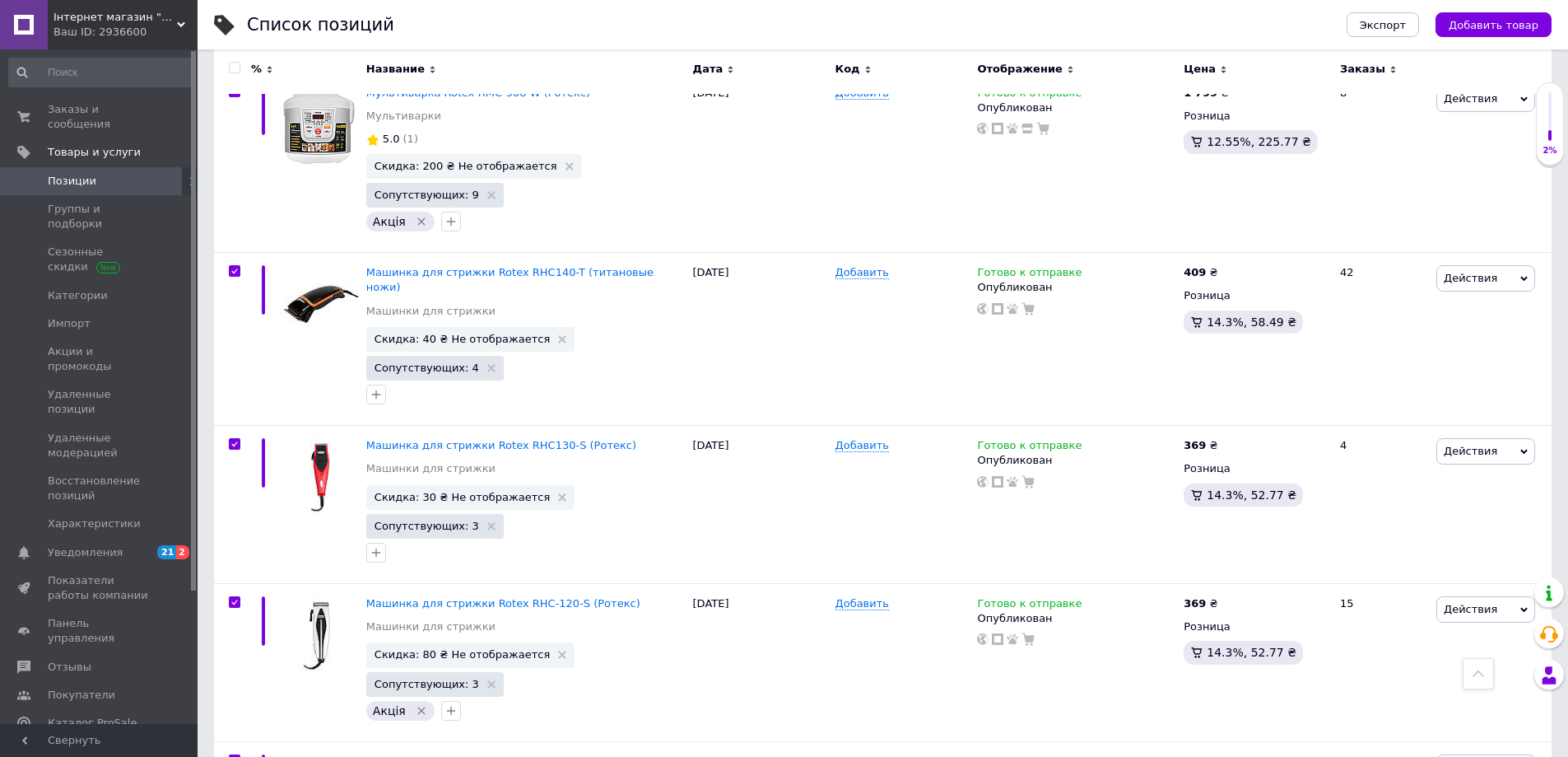
checkbox input "true"
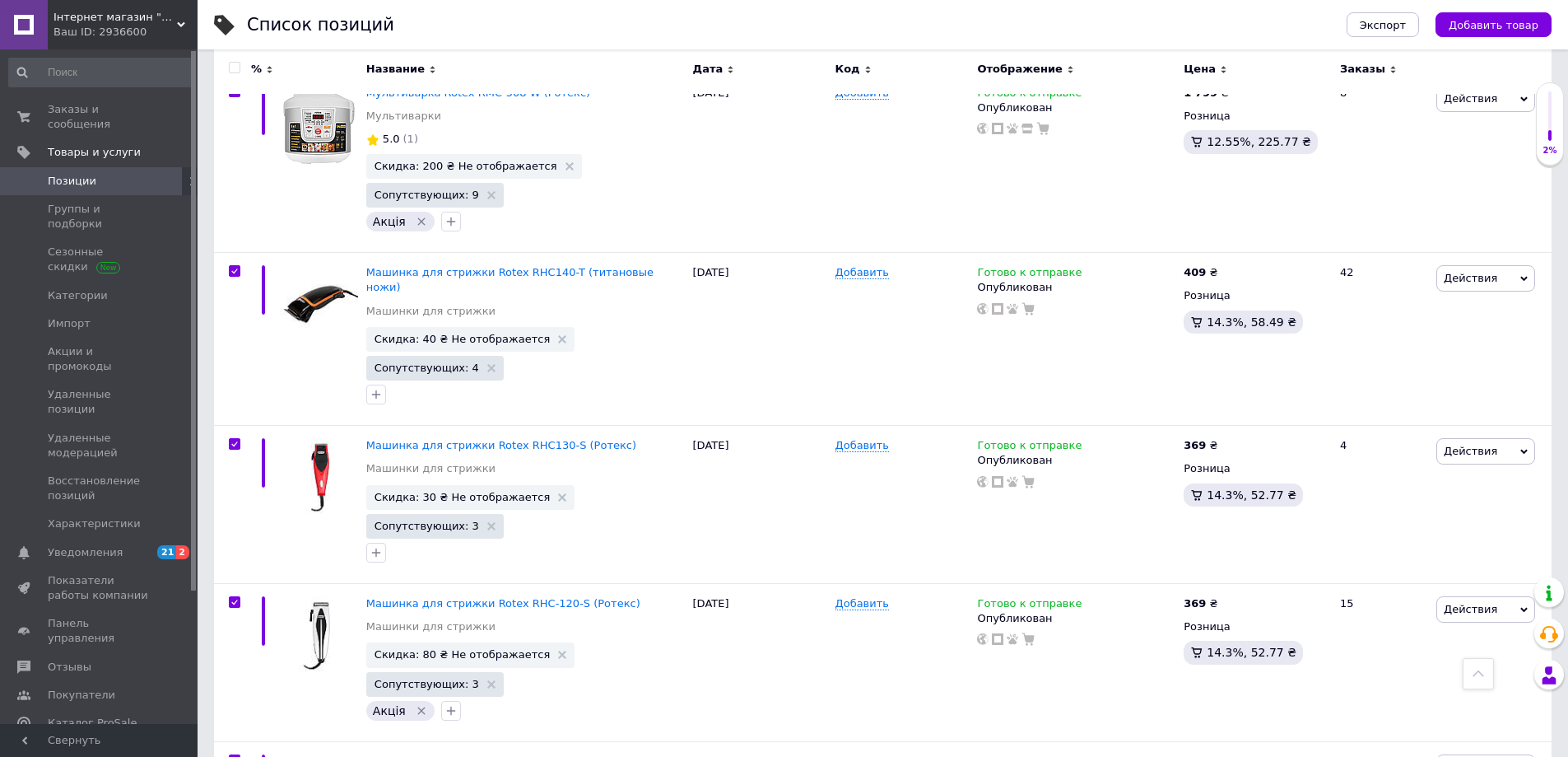
checkbox input "true"
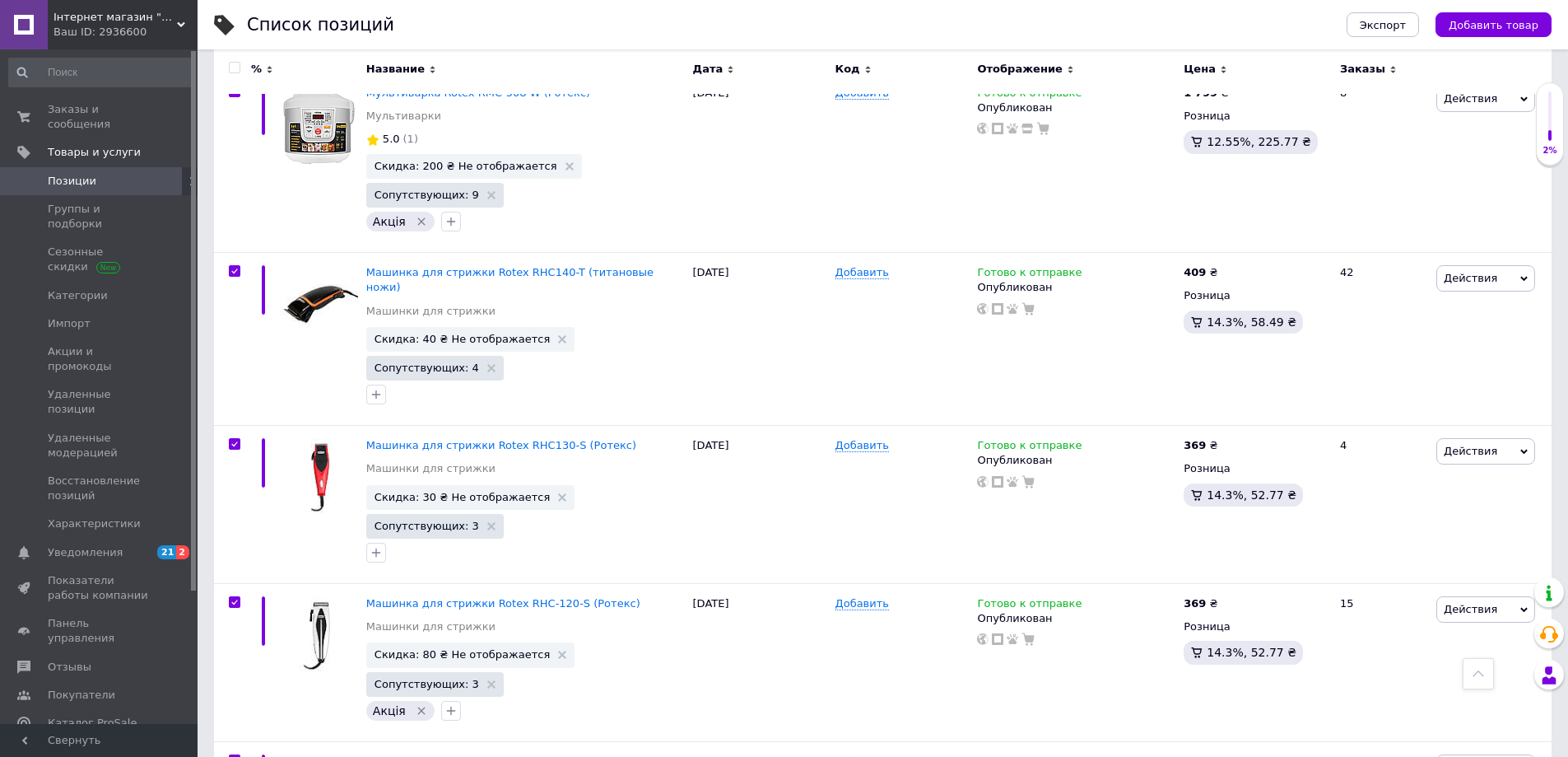
checkbox input "true"
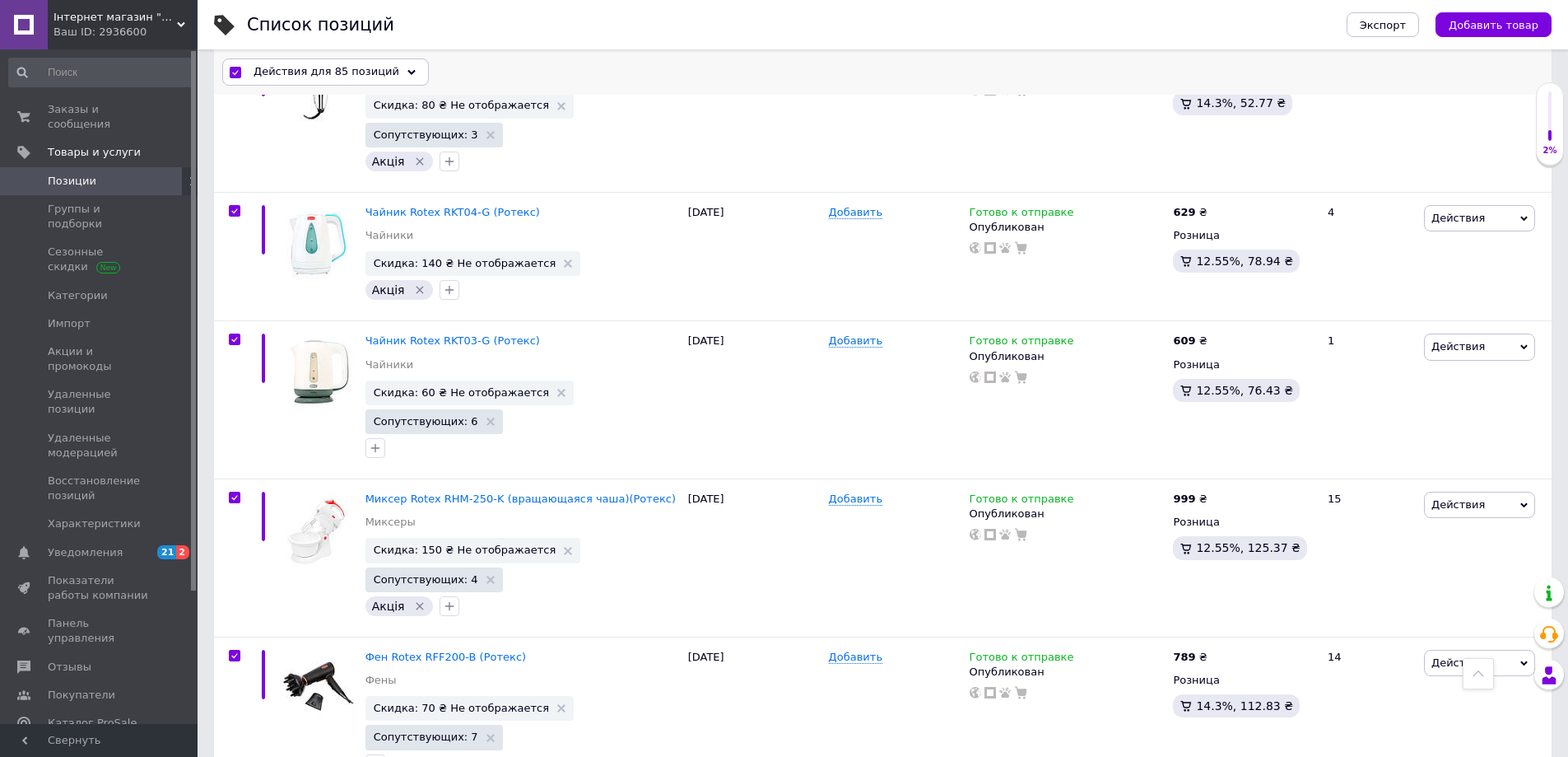
click at [280, 69] on span "Действия для 85 позиций" at bounding box center [327, 72] width 146 height 15
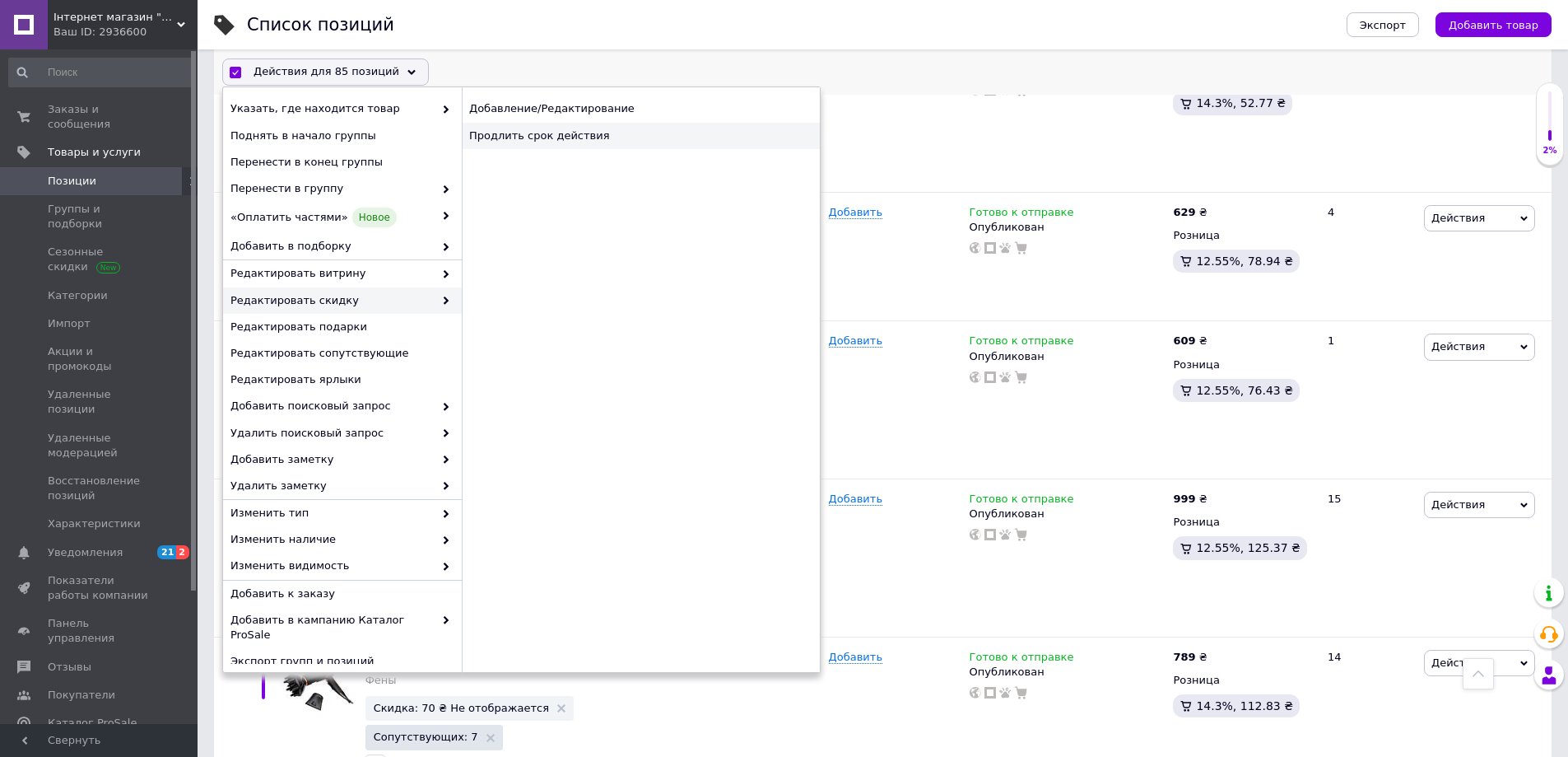
click at [566, 144] on div "Продлить срок действия" at bounding box center [641, 136] width 358 height 27
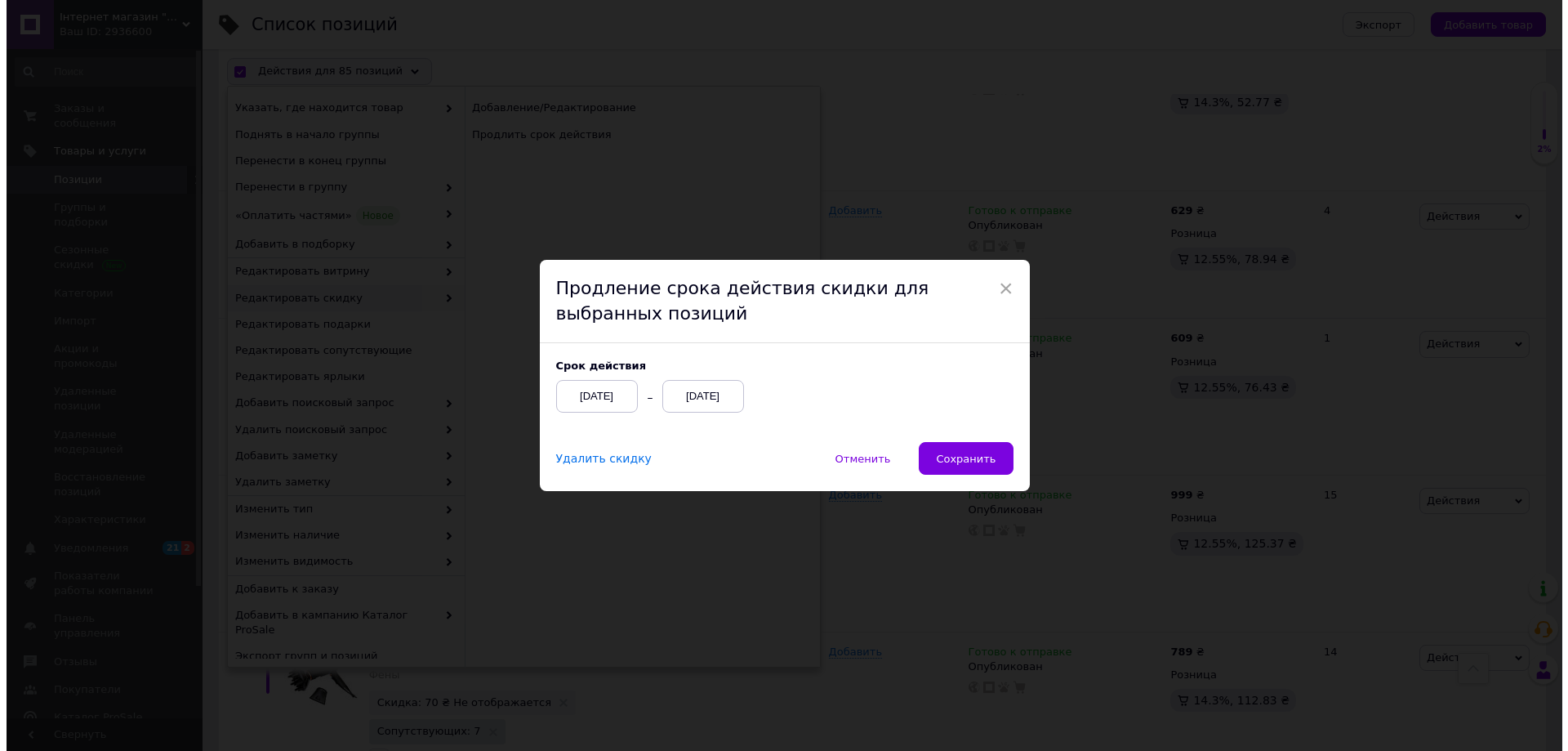
scroll to position [11575, 0]
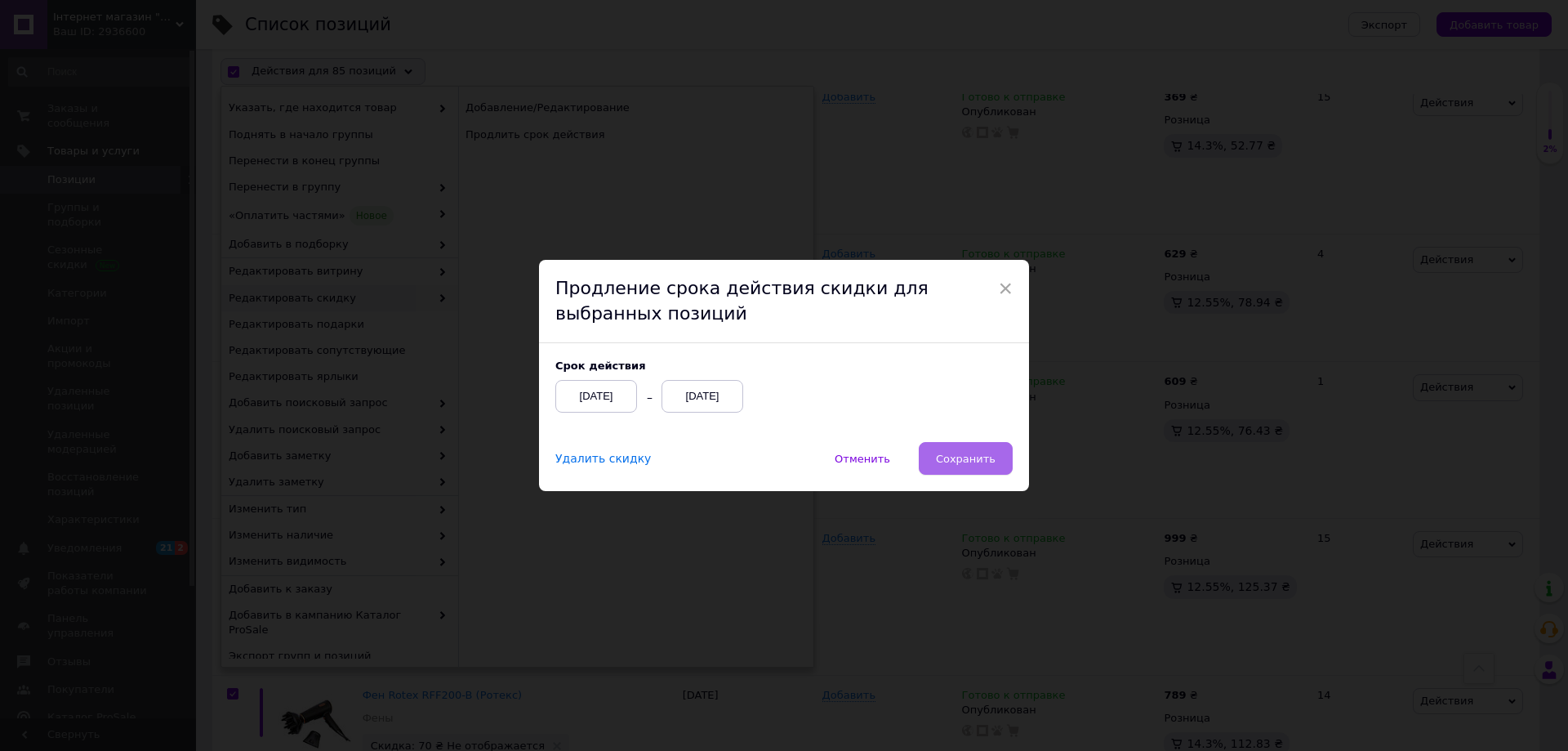
click at [988, 458] on span "Сохранить" at bounding box center [966, 458] width 60 height 13
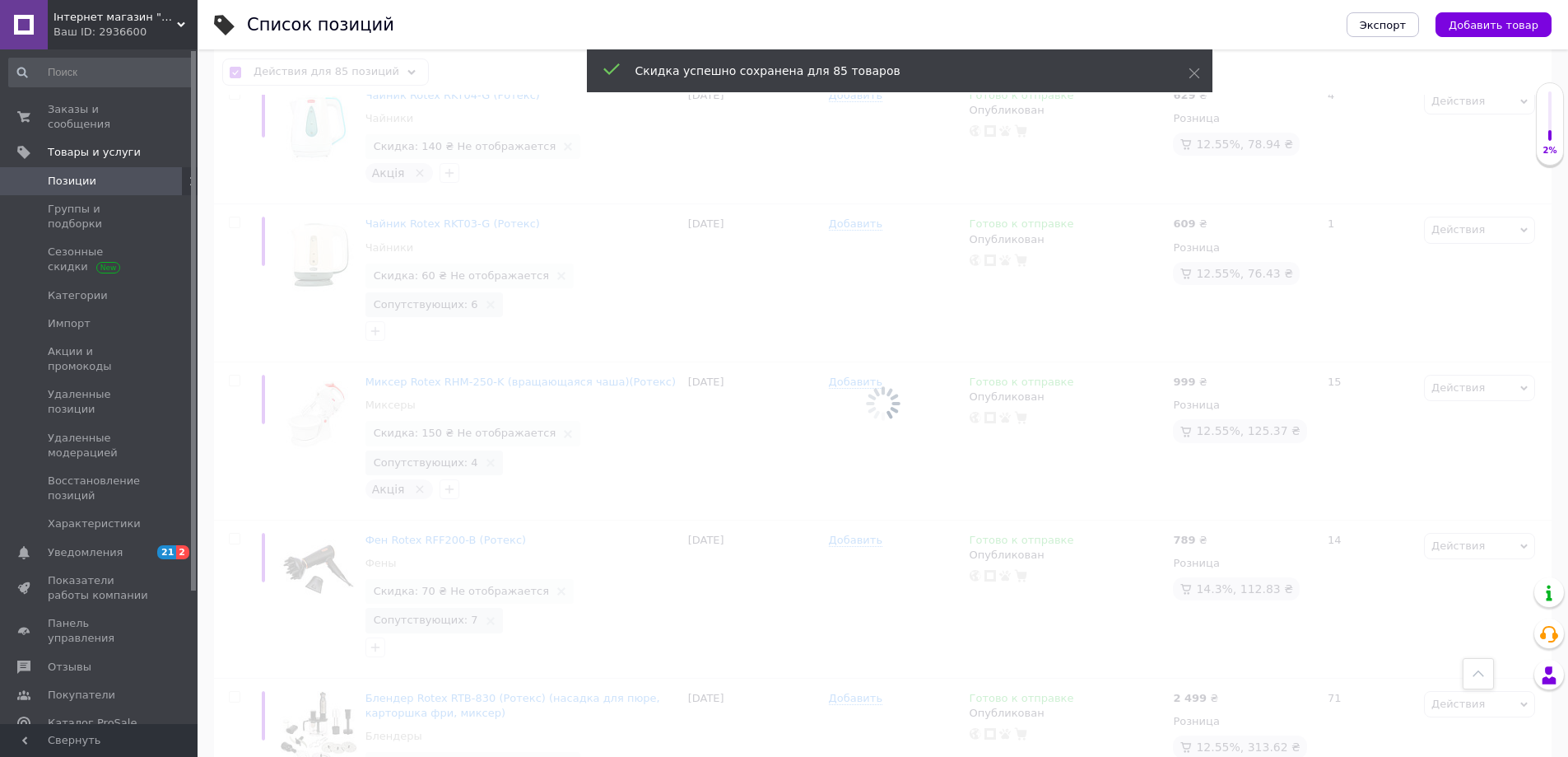
checkbox input "false"
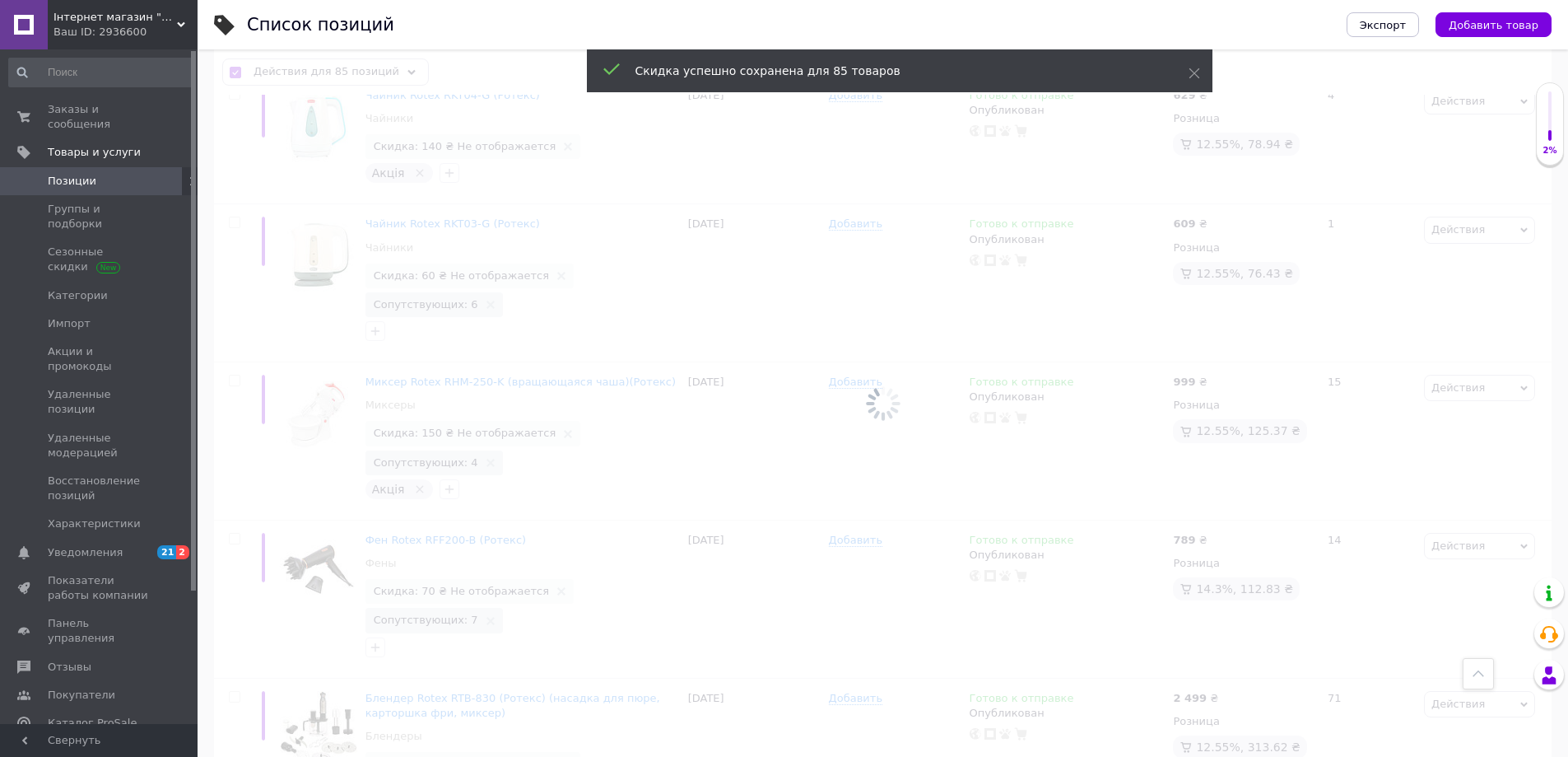
checkbox input "false"
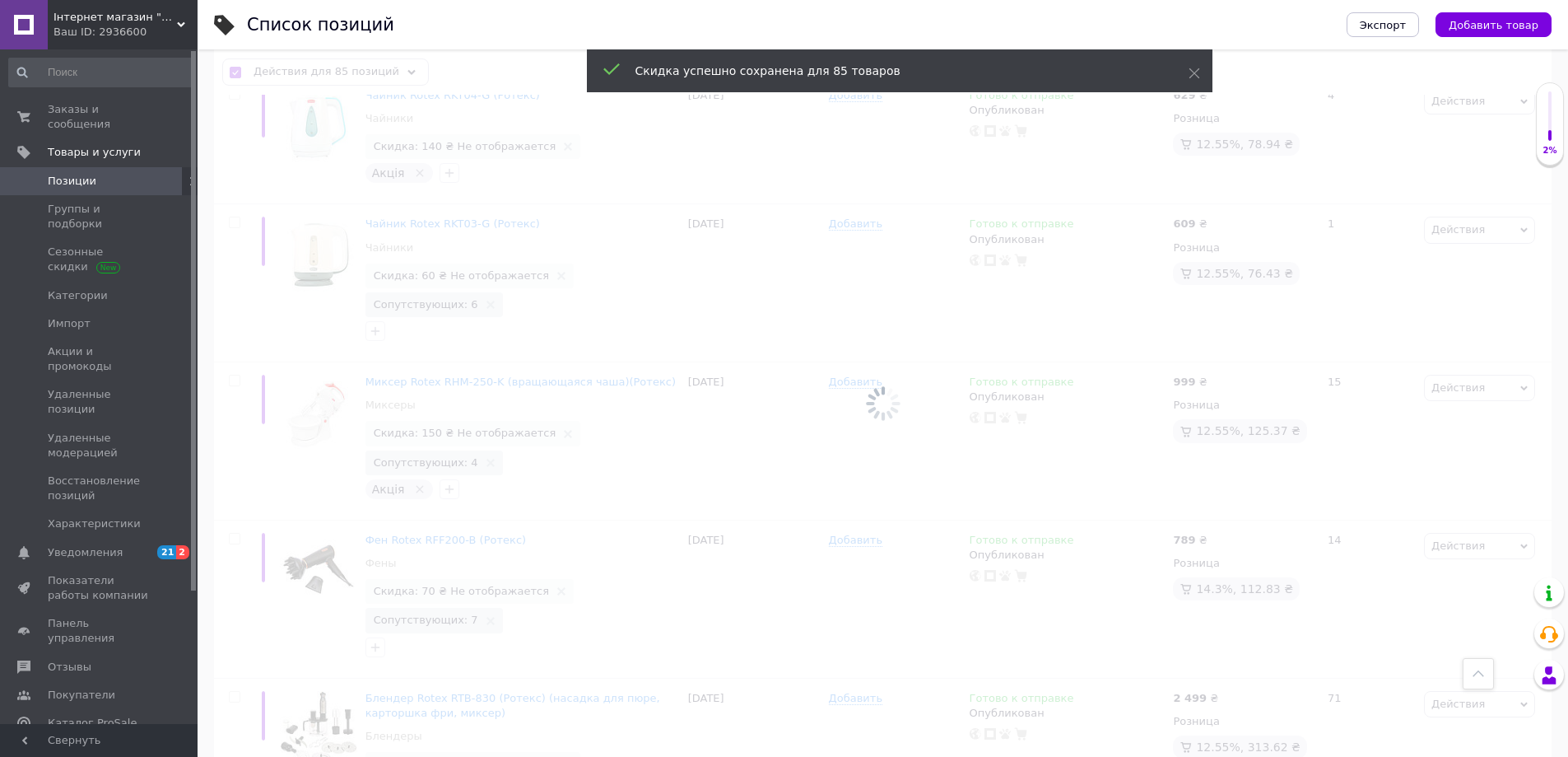
checkbox input "false"
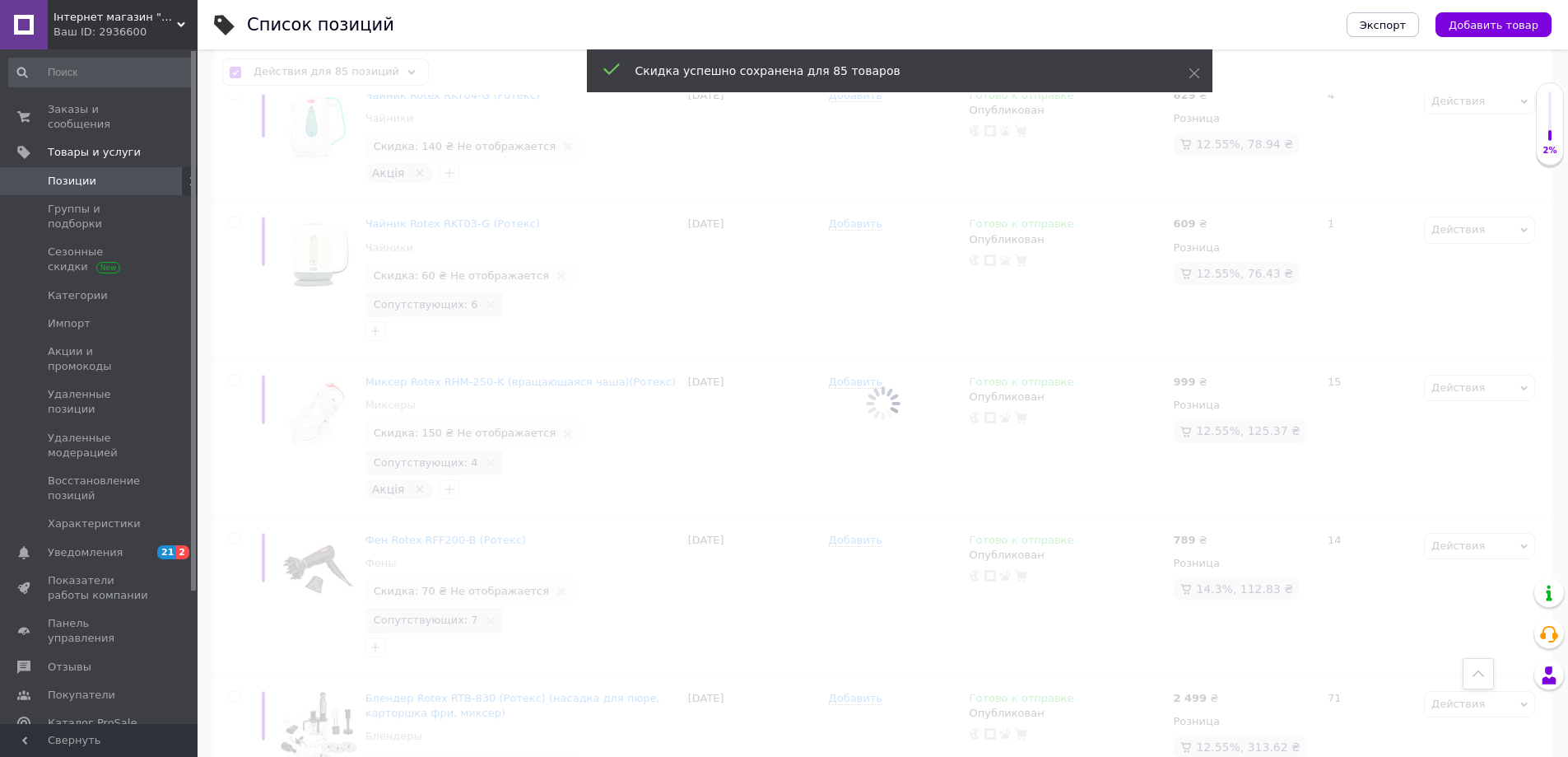
checkbox input "false"
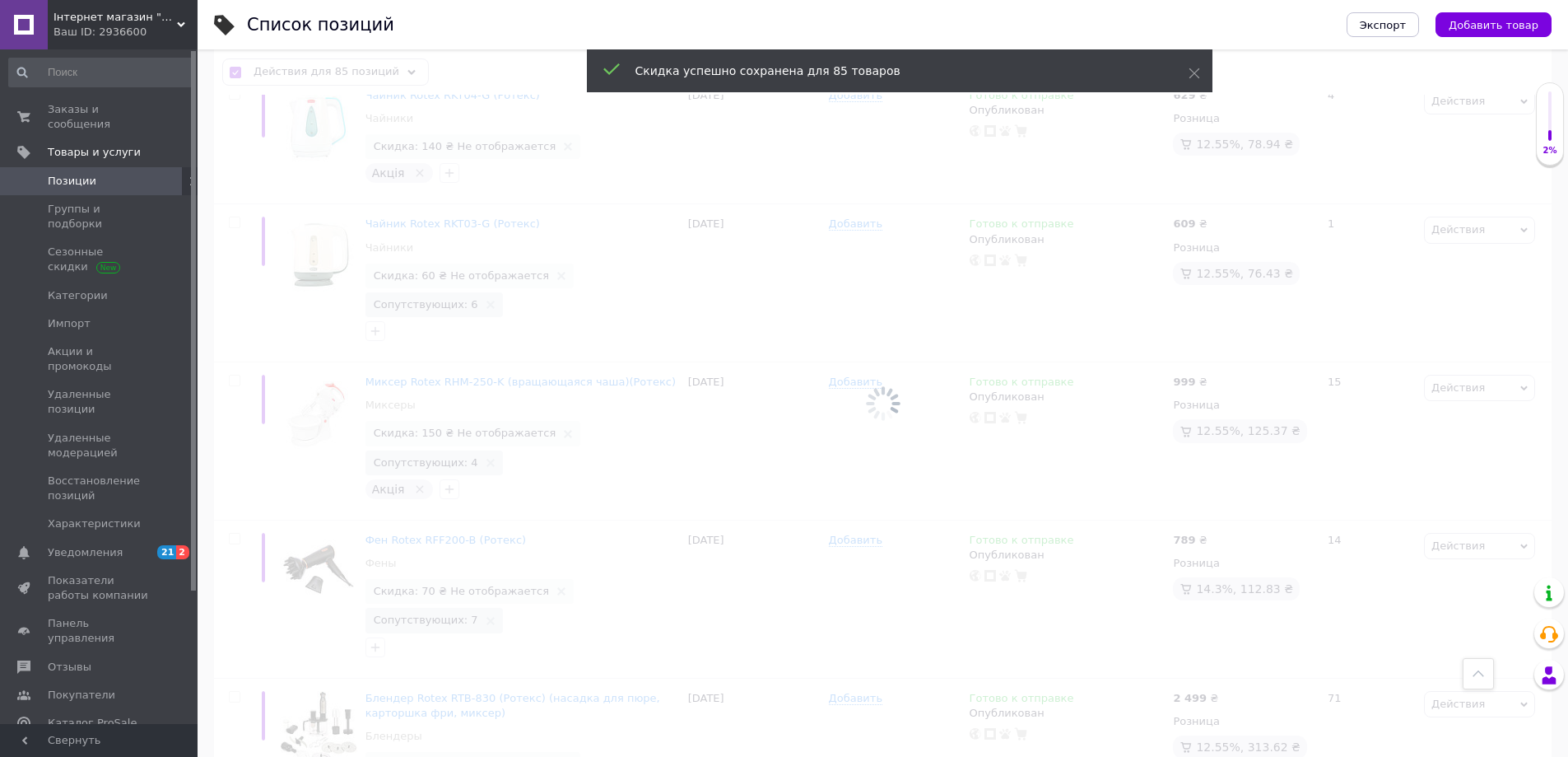
checkbox input "false"
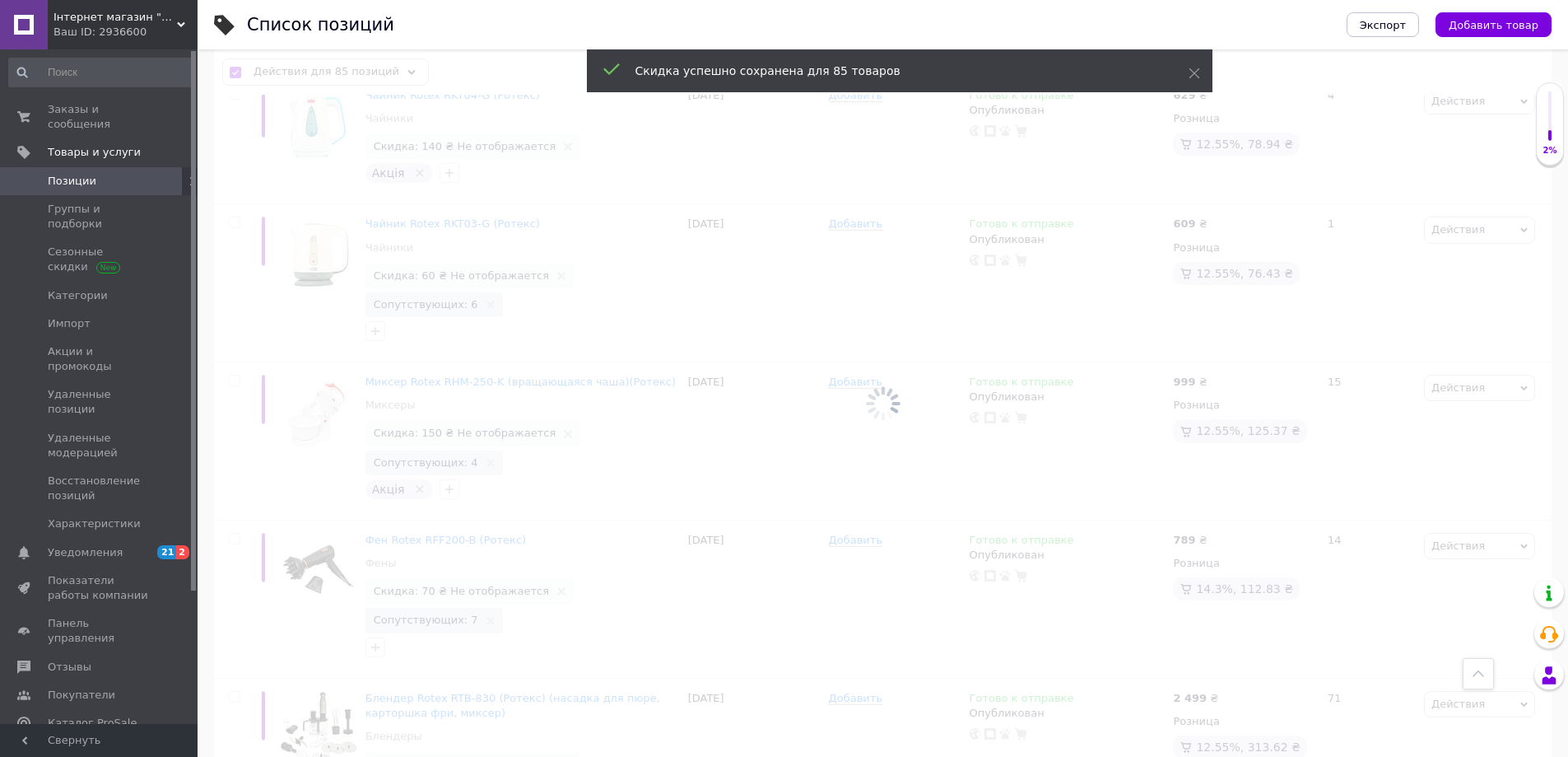
checkbox input "false"
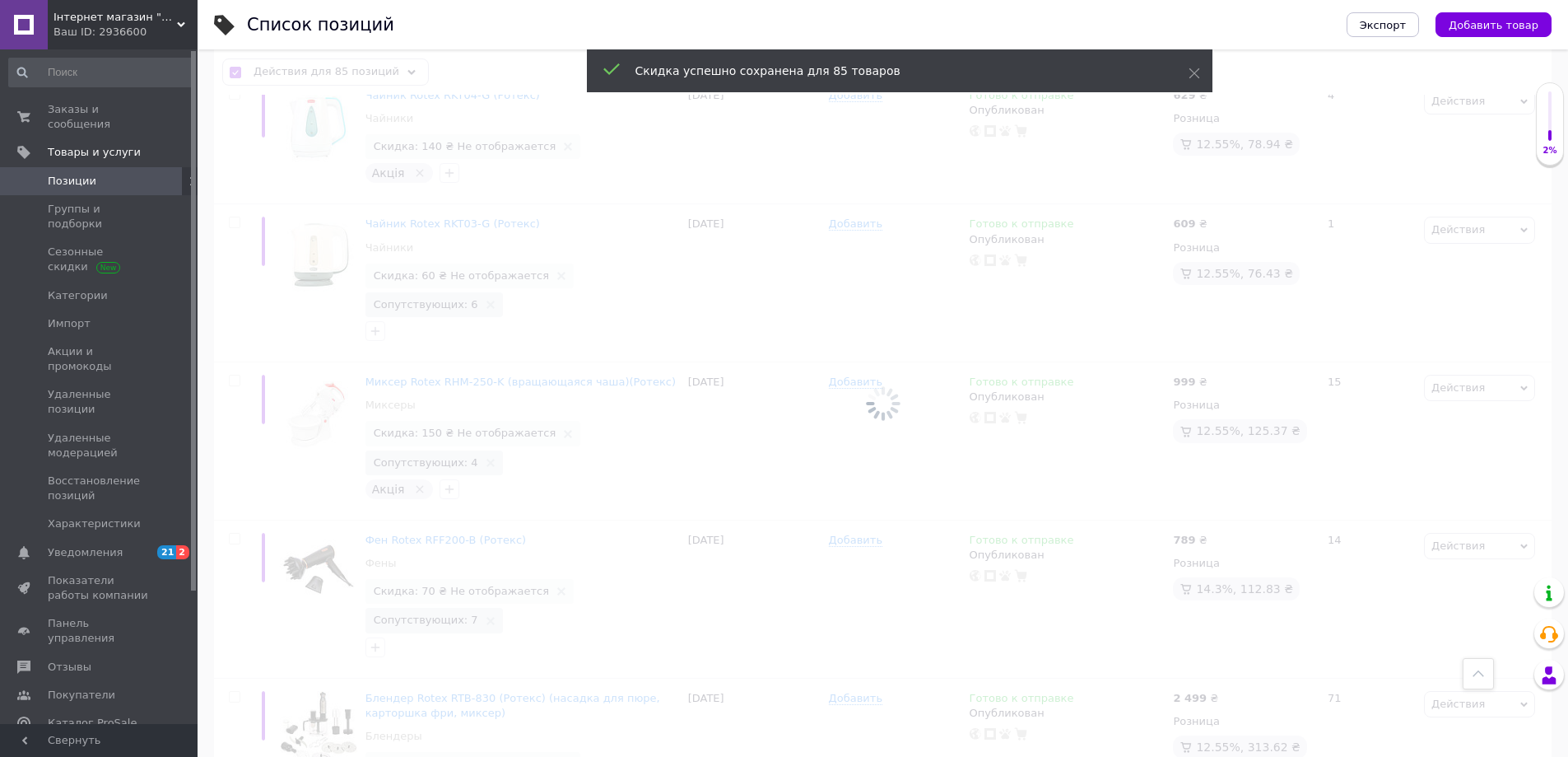
checkbox input "false"
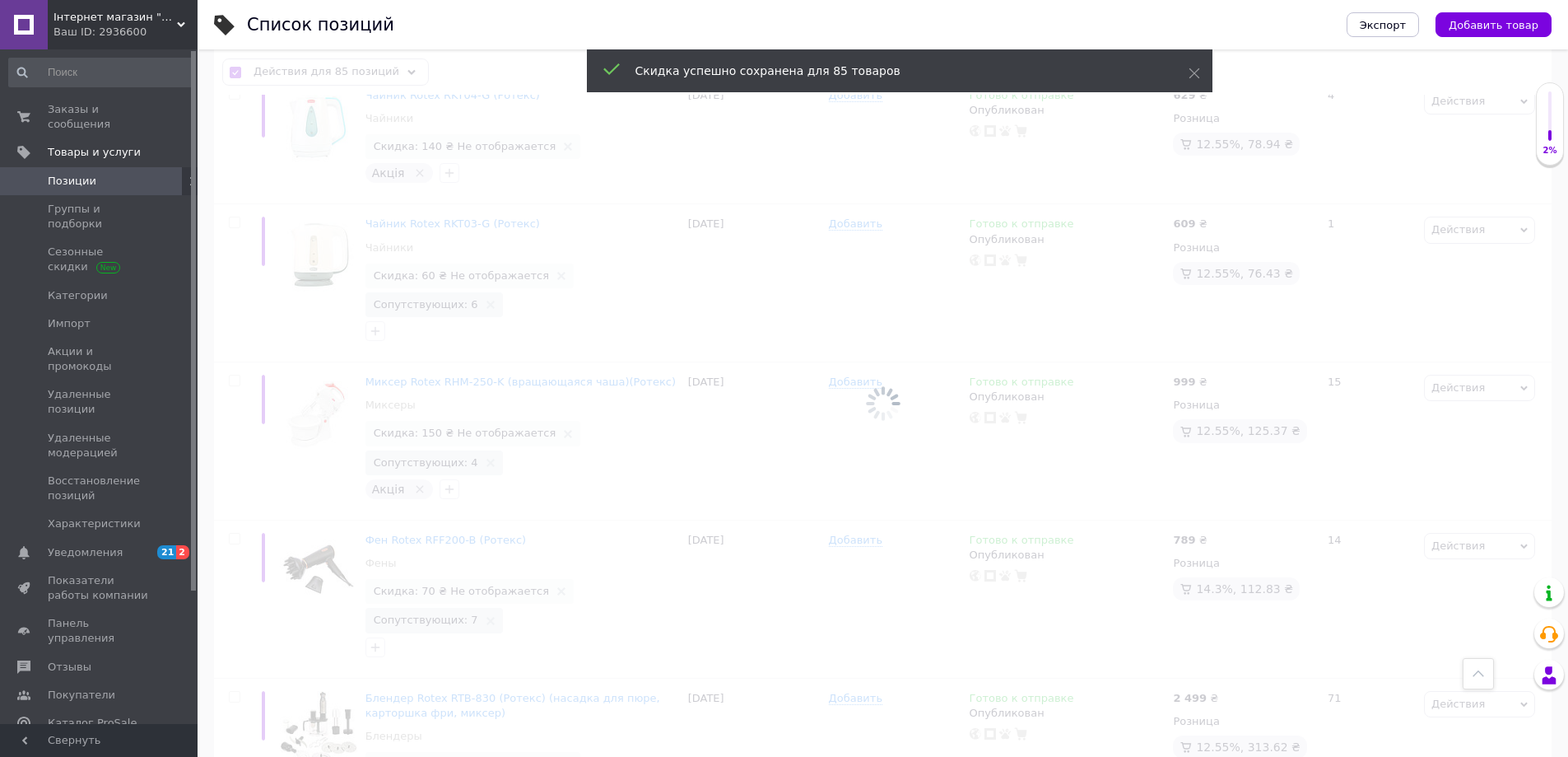
checkbox input "false"
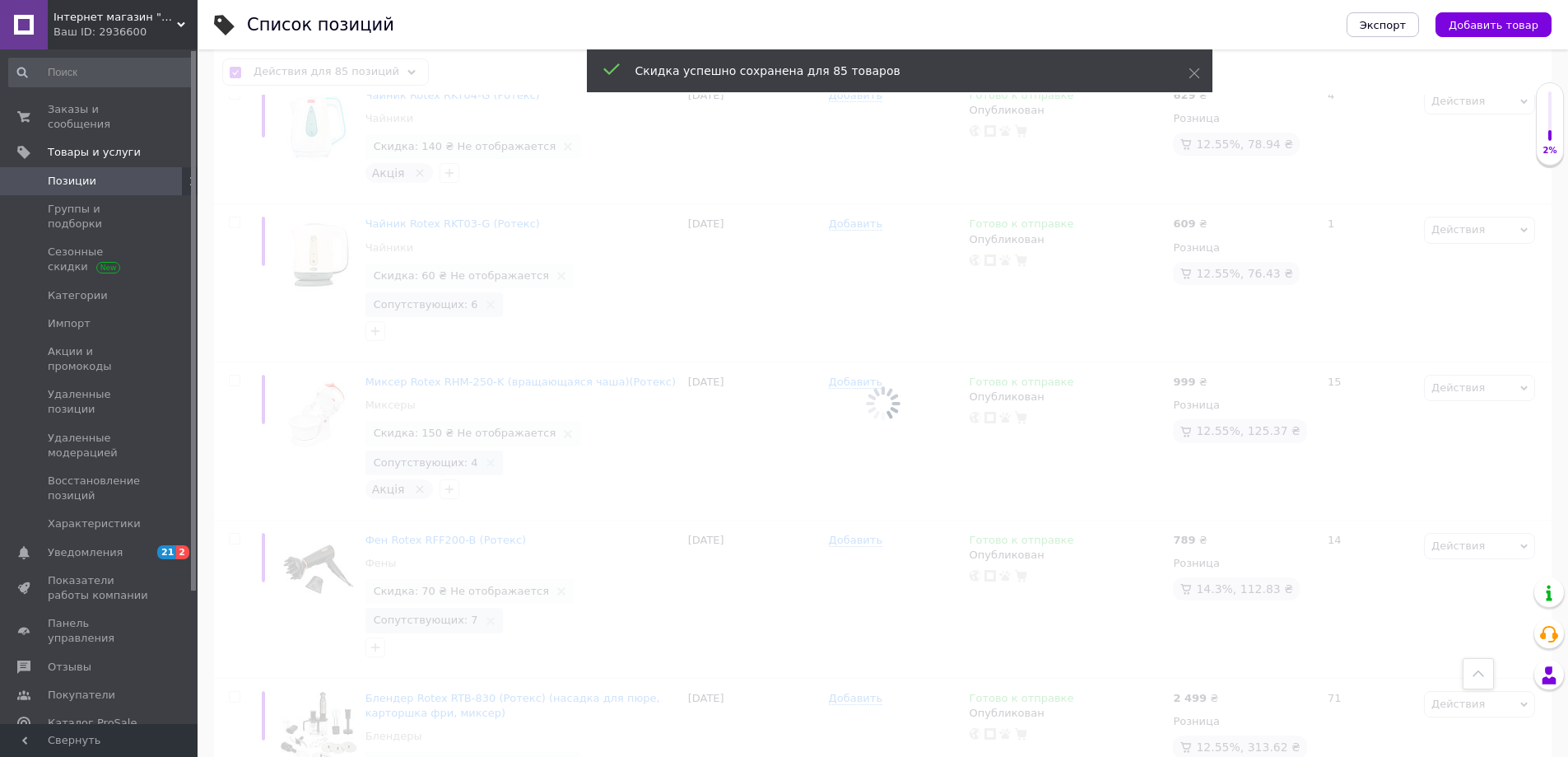
checkbox input "false"
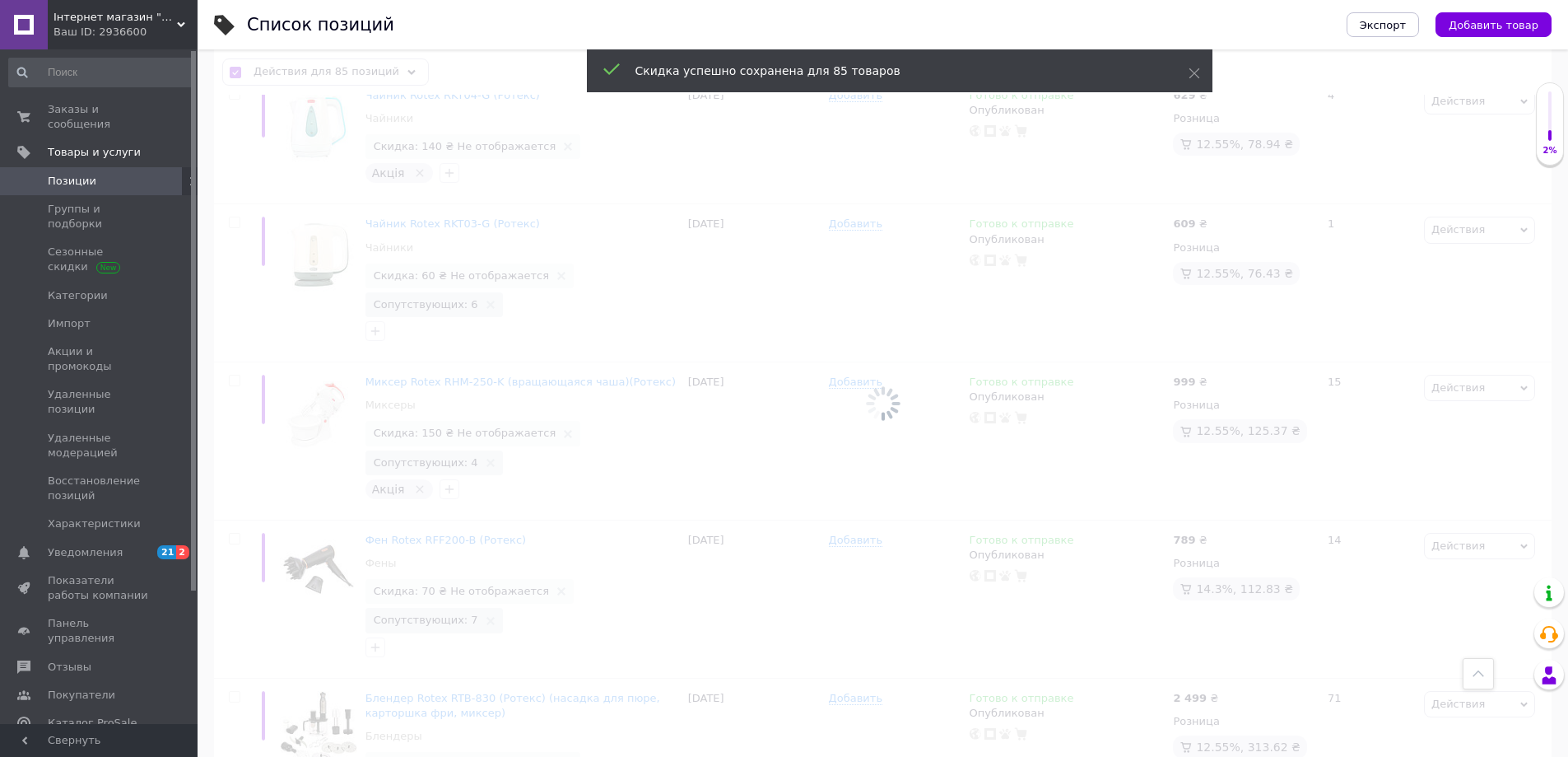
checkbox input "false"
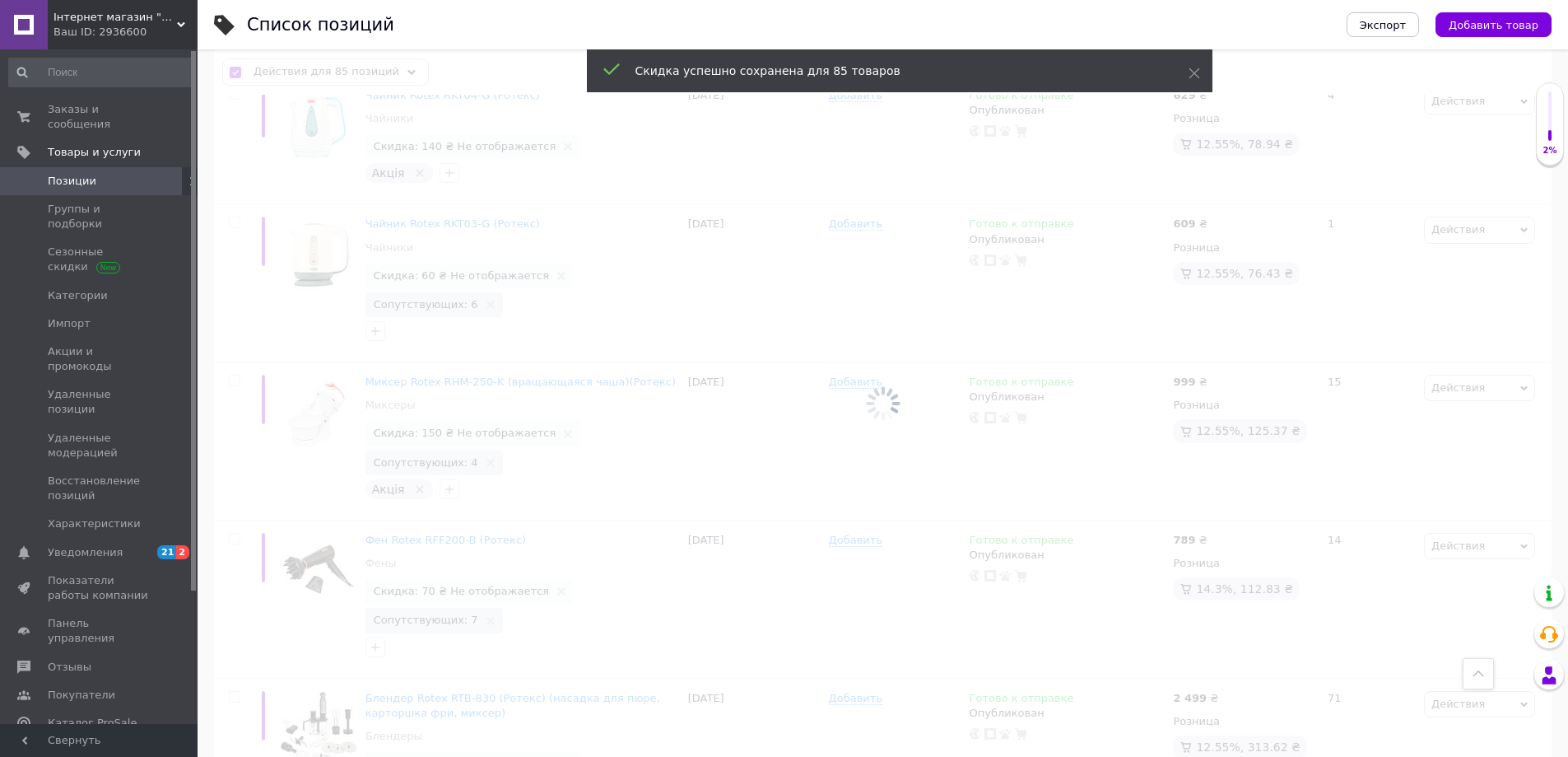
checkbox input "false"
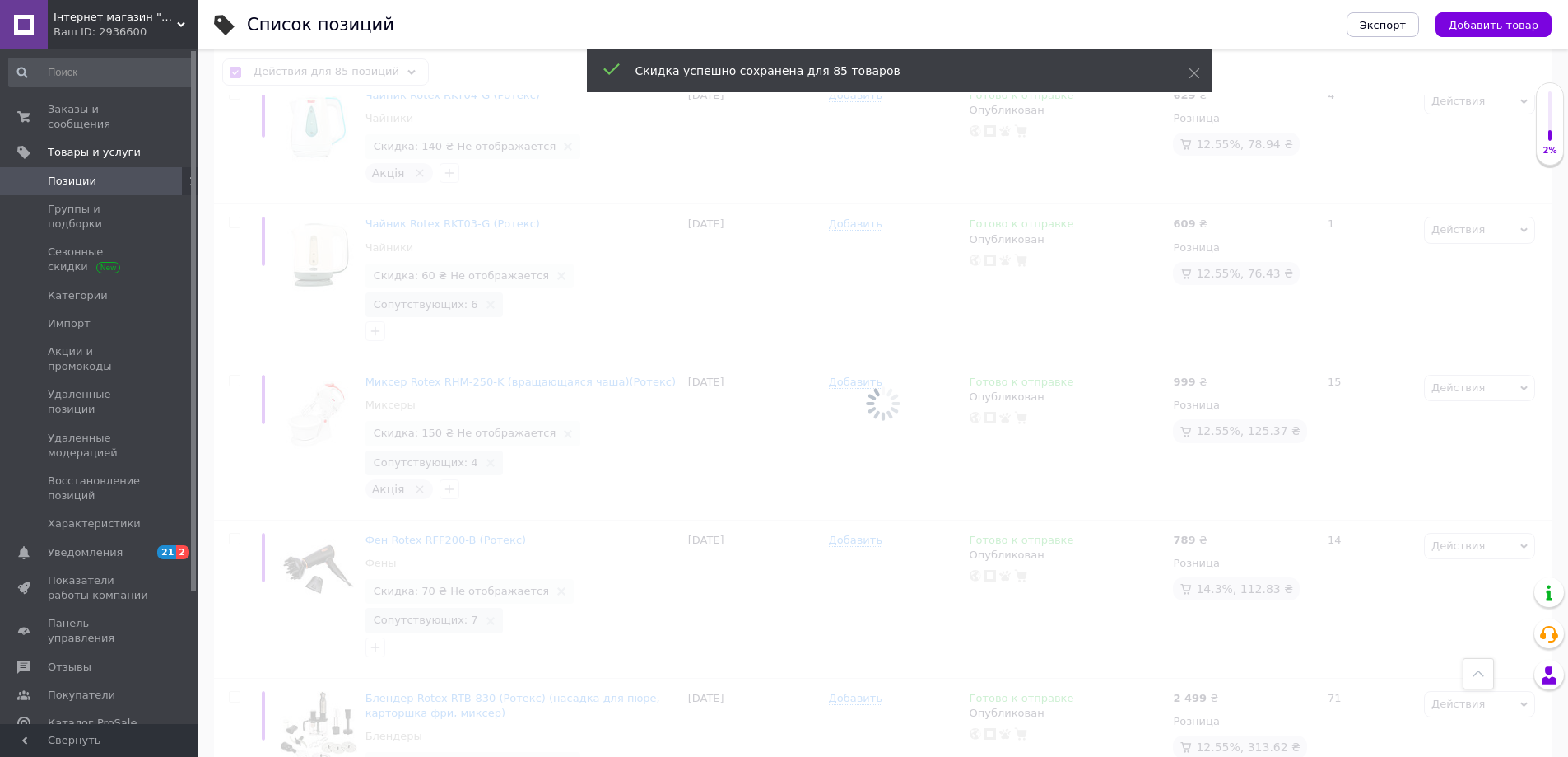
checkbox input "false"
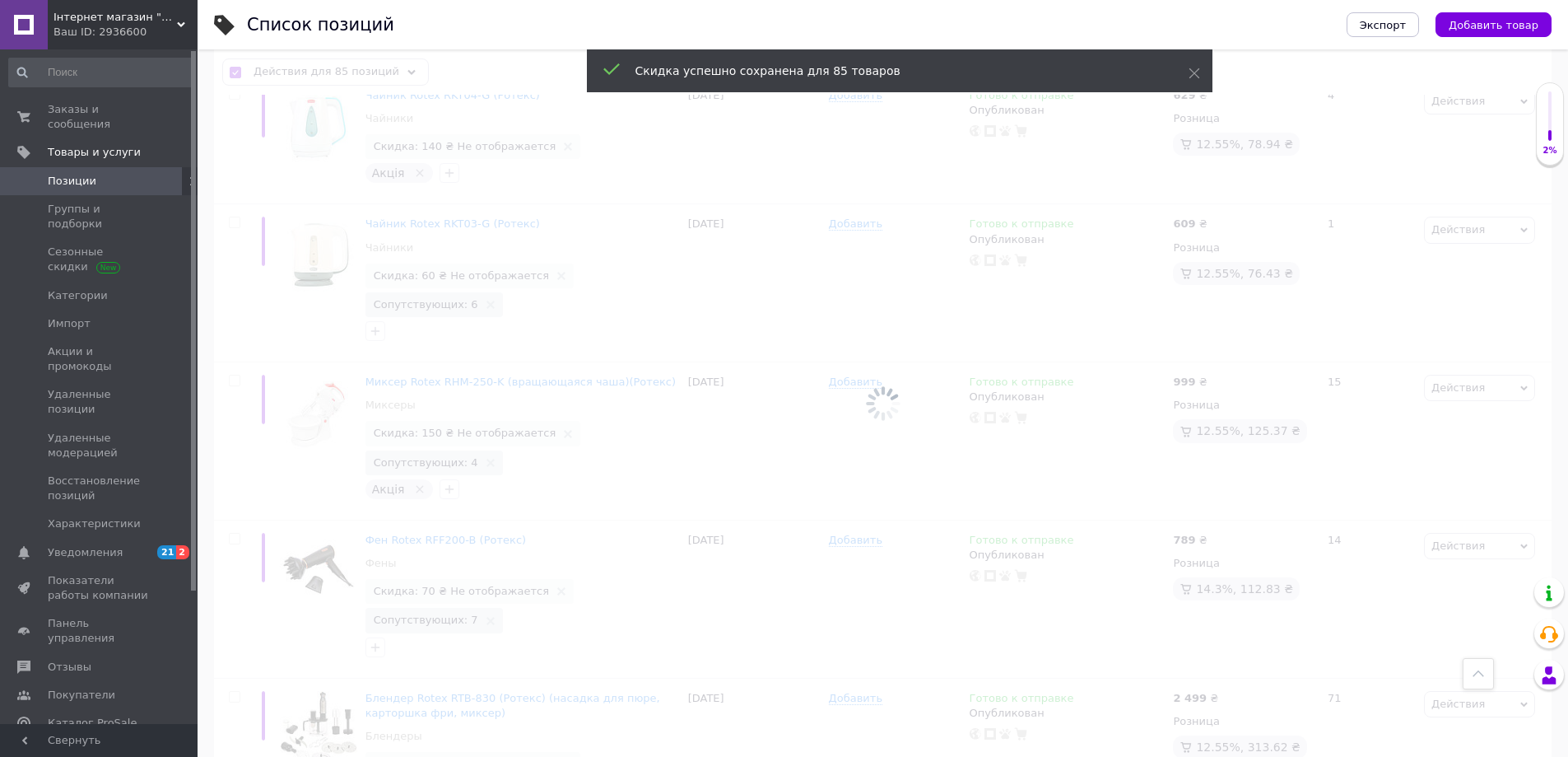
checkbox input "false"
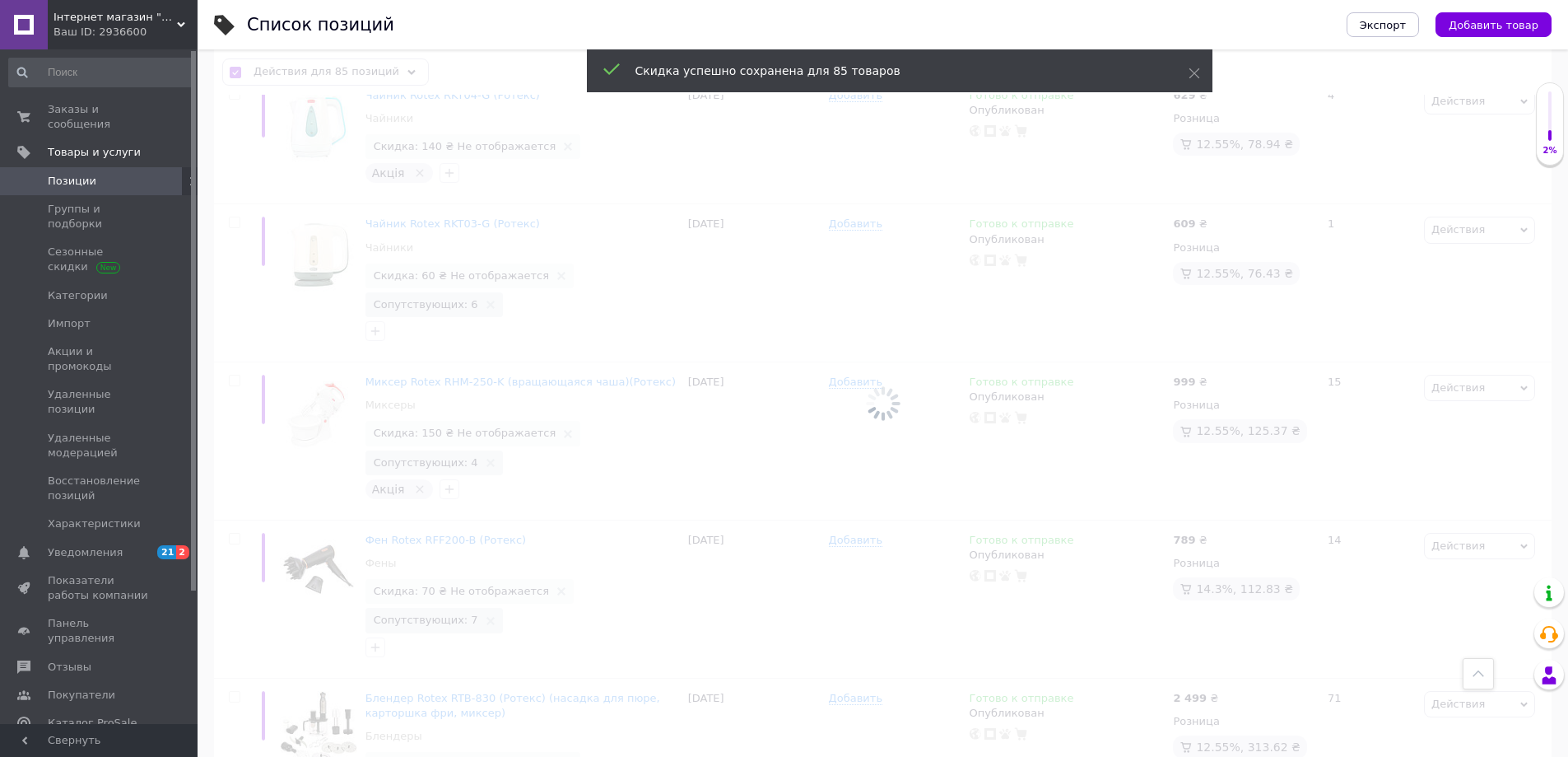
checkbox input "false"
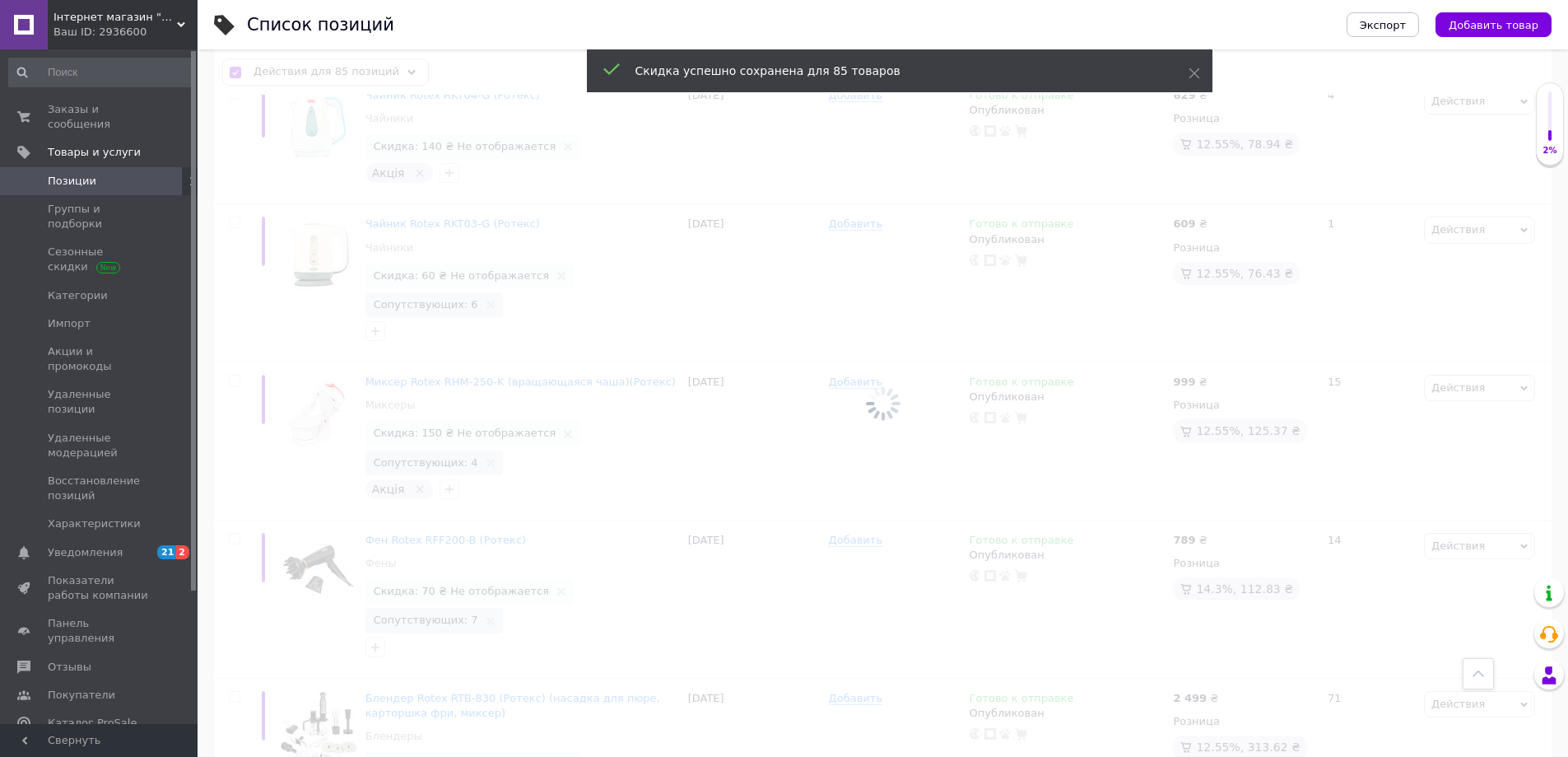
checkbox input "false"
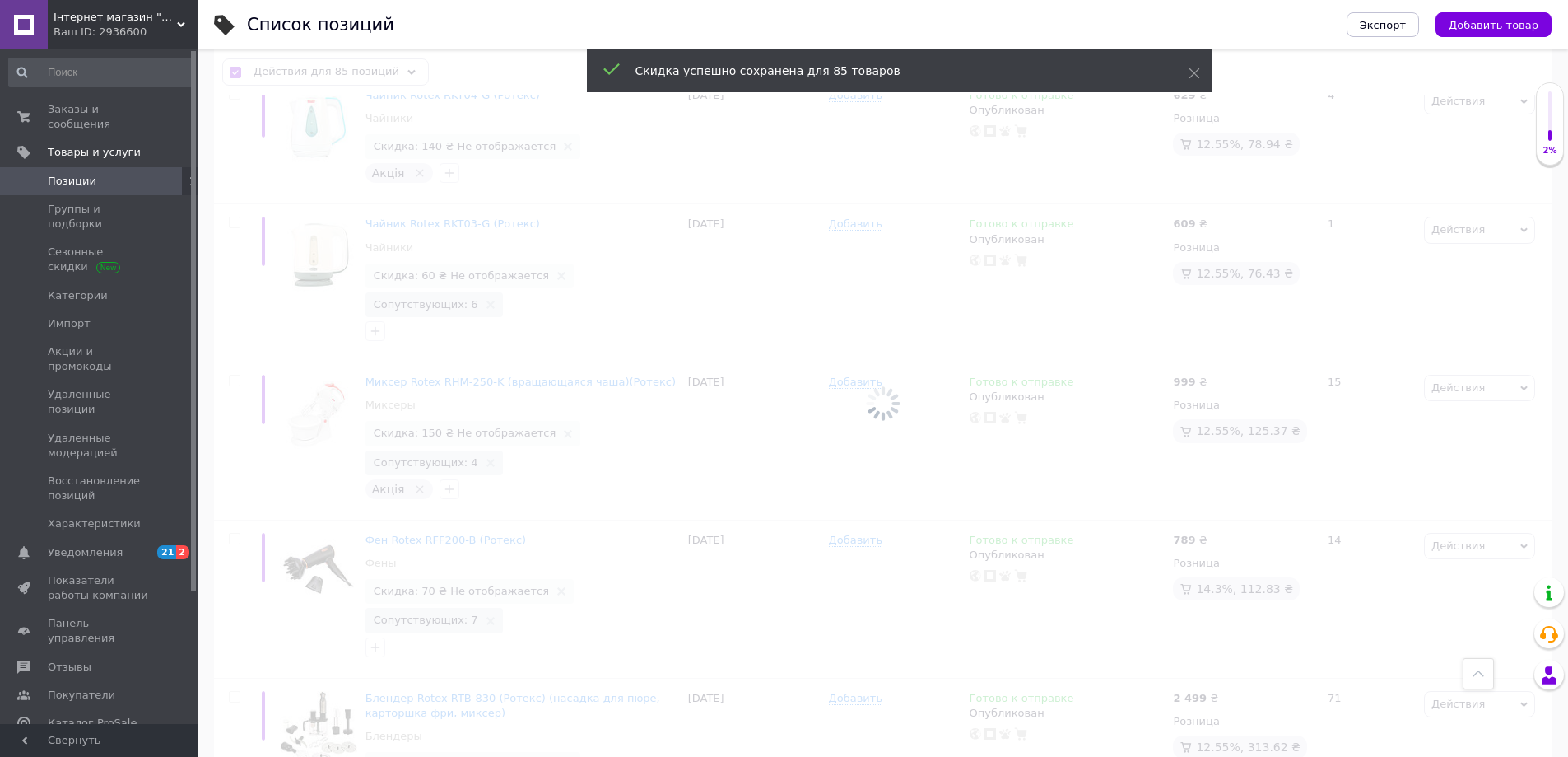
checkbox input "false"
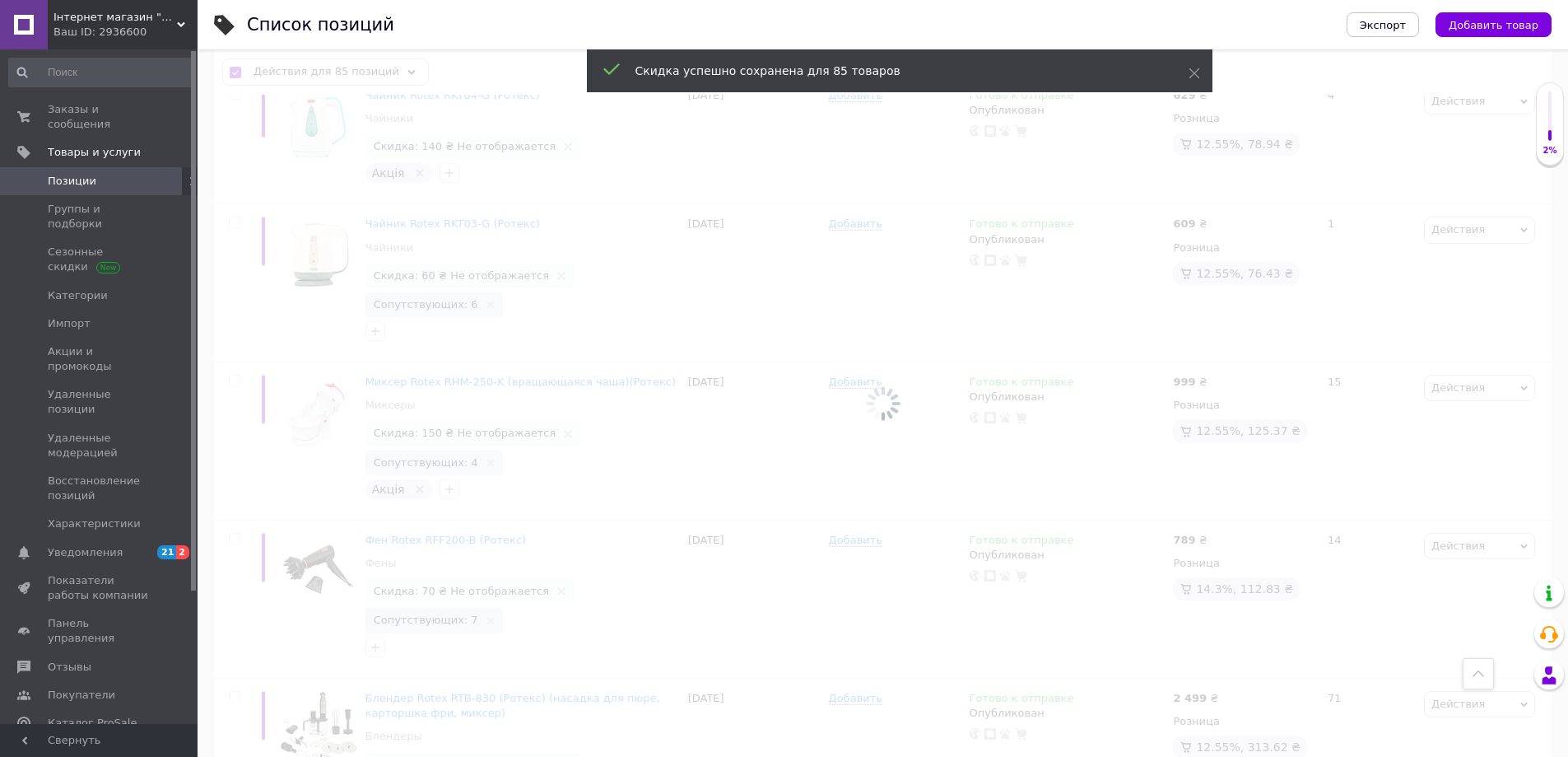
checkbox input "false"
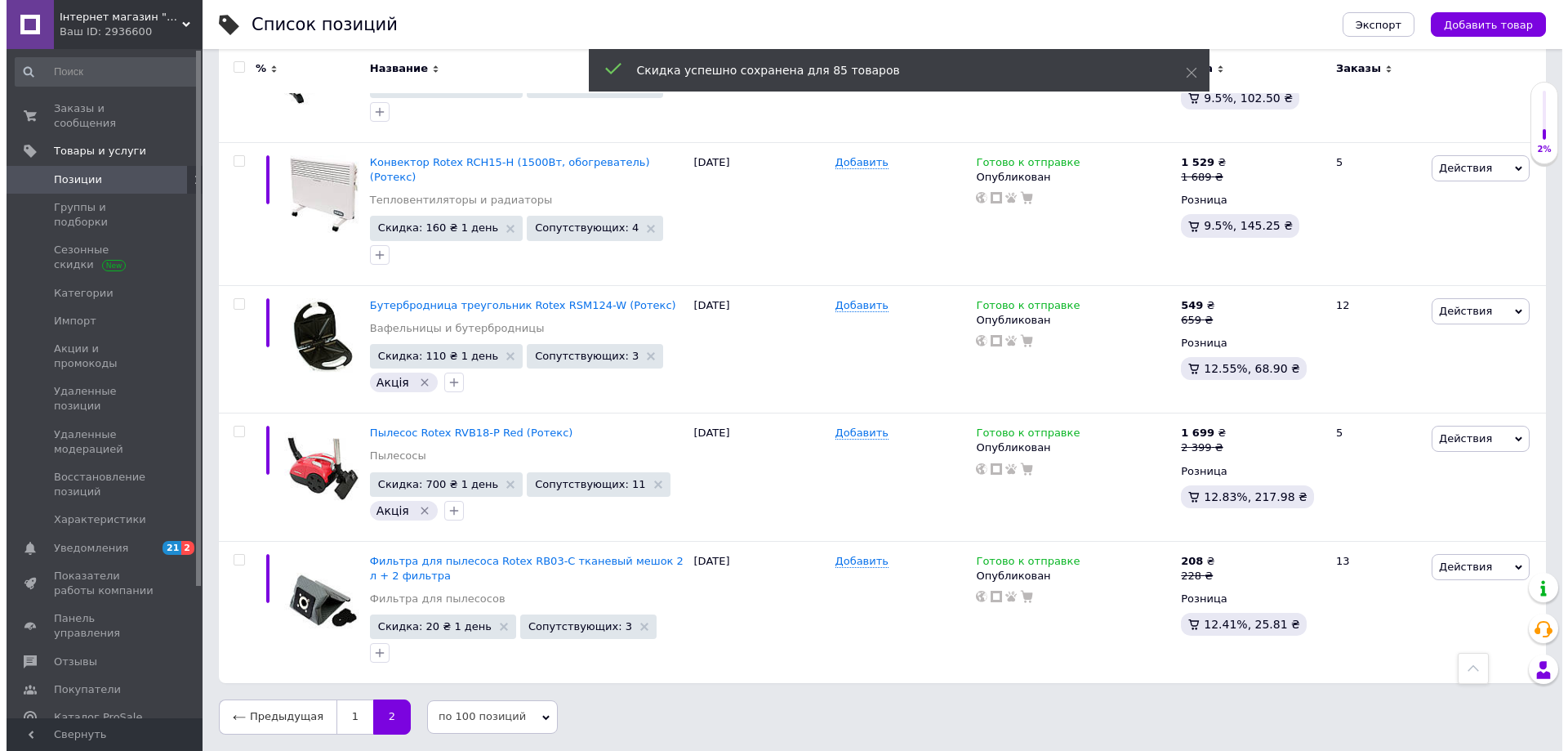
scroll to position [10971, 0]
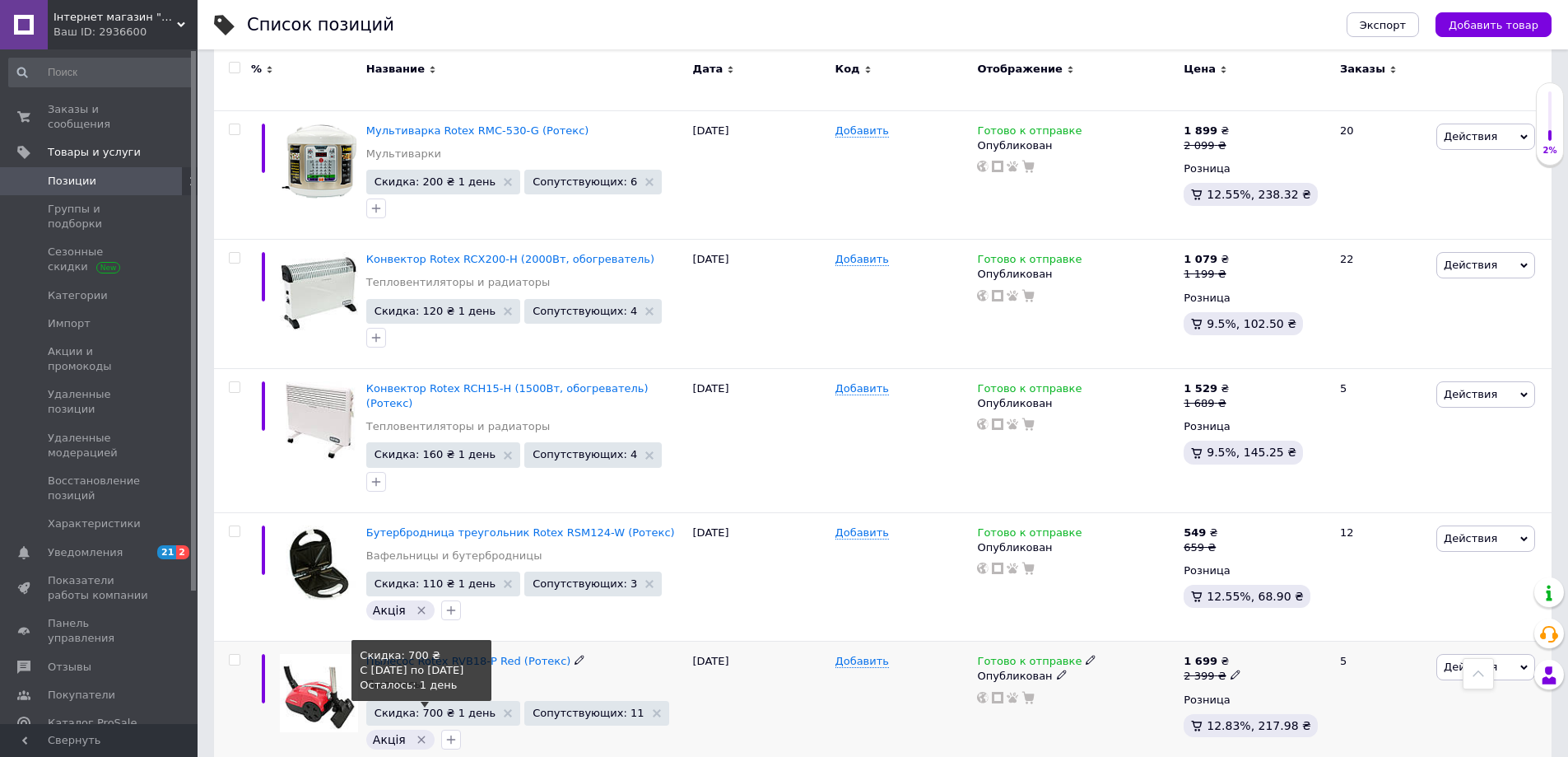
click at [415, 708] on span "Скидка: 700 ₴ 1 день" at bounding box center [435, 713] width 121 height 11
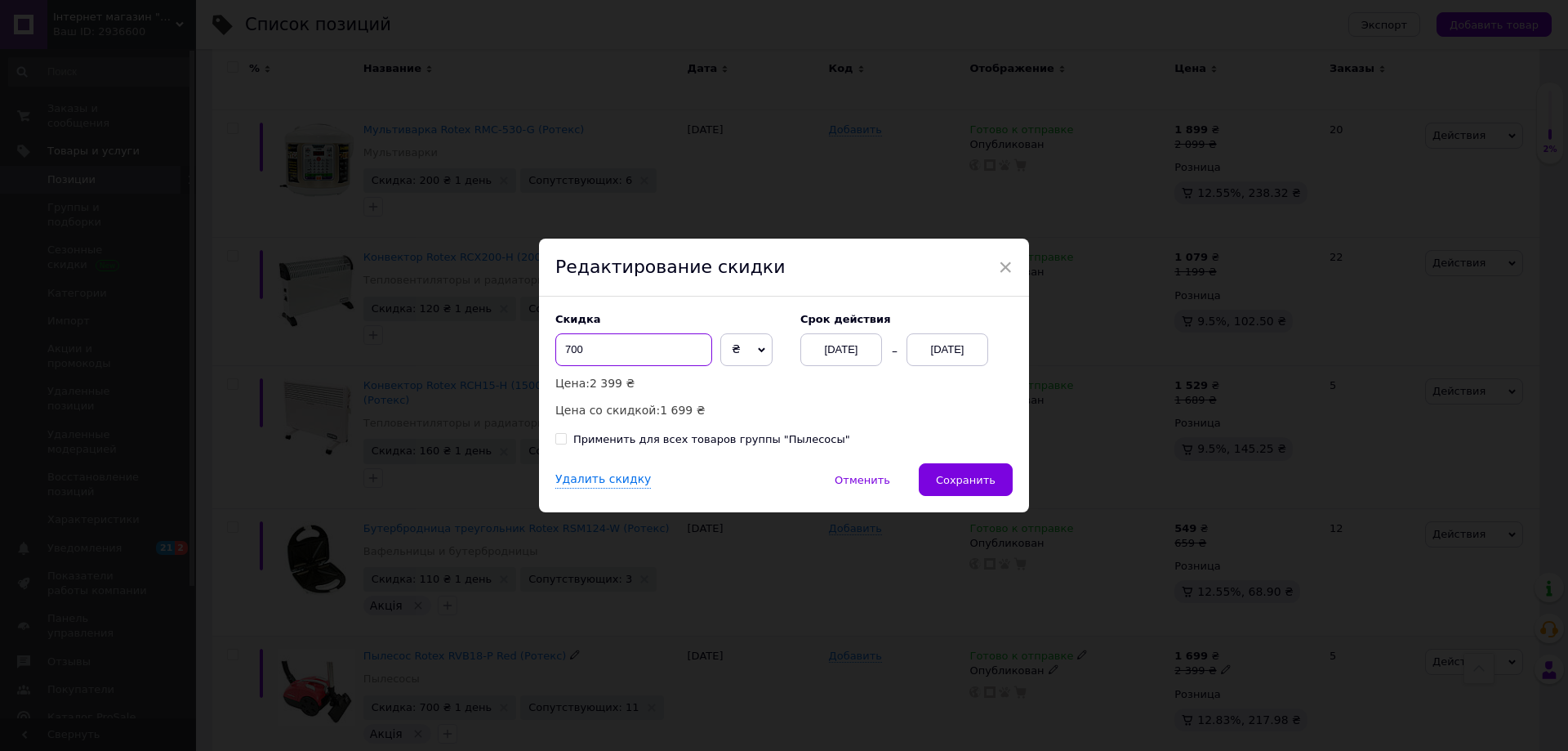
click at [601, 346] on input "700" at bounding box center [634, 349] width 157 height 32
type input "7"
type input "200"
click at [966, 476] on span "Сохранить" at bounding box center [966, 480] width 60 height 13
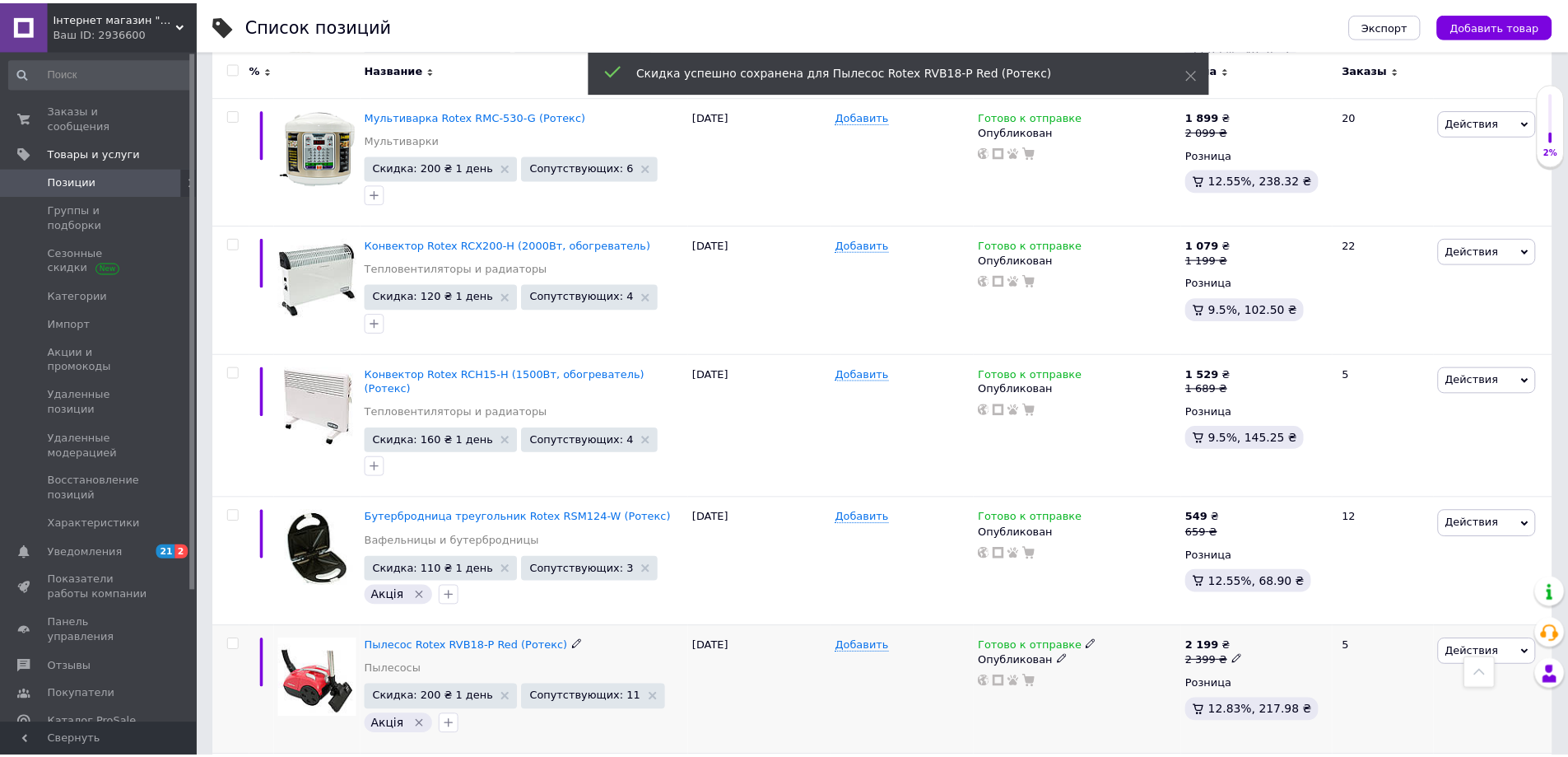
scroll to position [11043, 0]
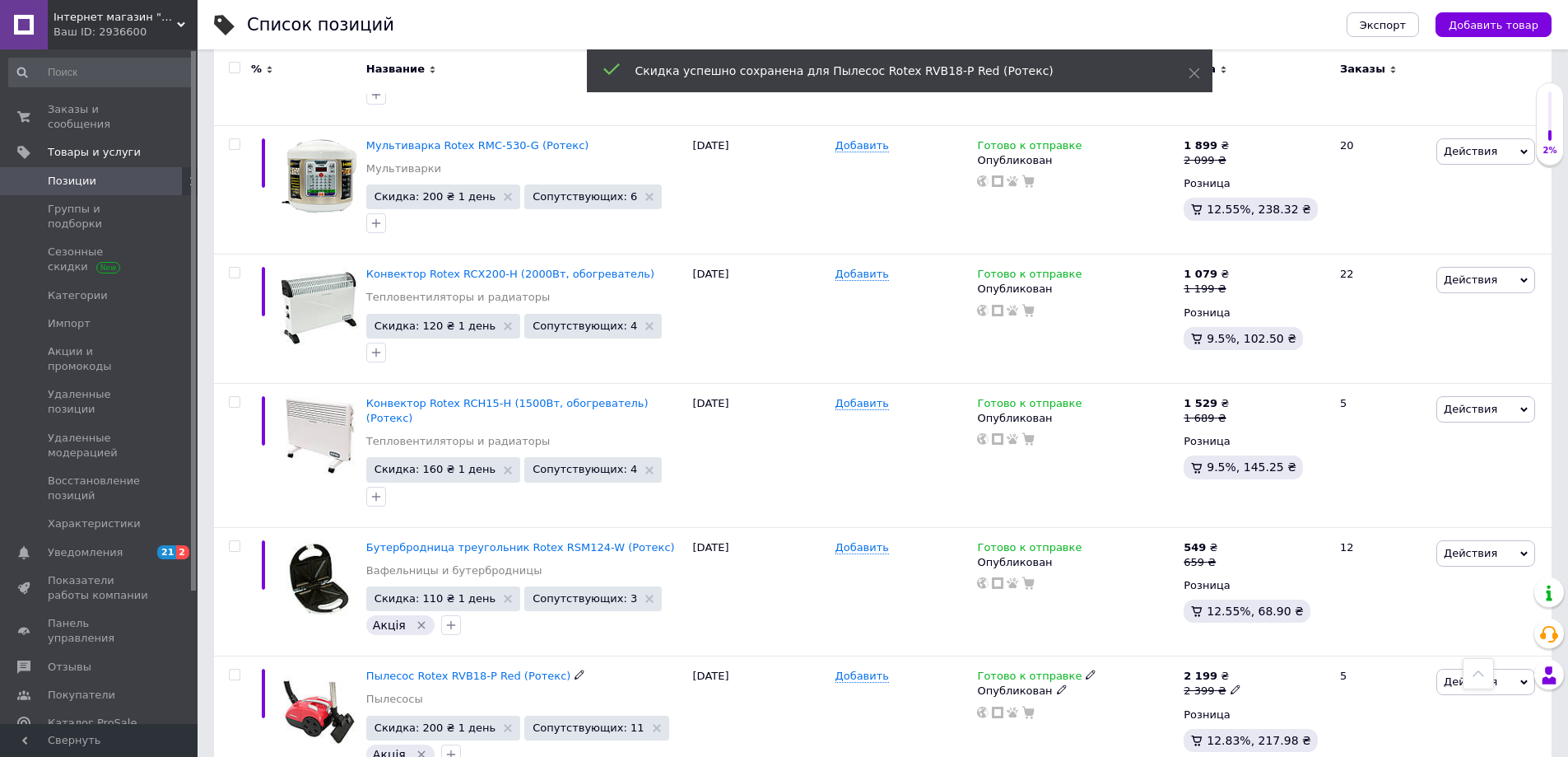
click at [419, 747] on icon "Удалить метку" at bounding box center [421, 753] width 13 height 13
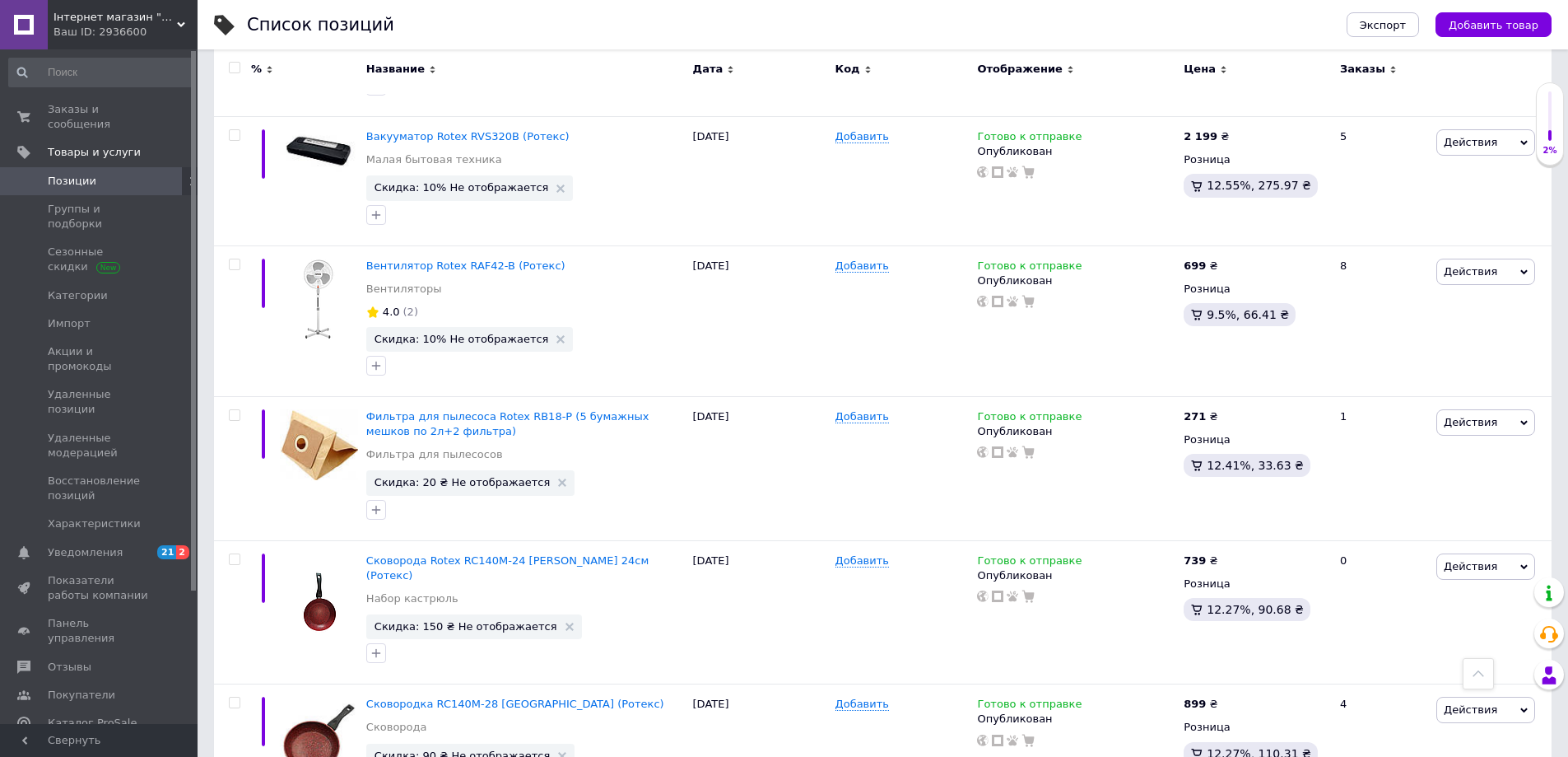
click at [235, 64] on input "checkbox" at bounding box center [234, 68] width 11 height 11
checkbox input "true"
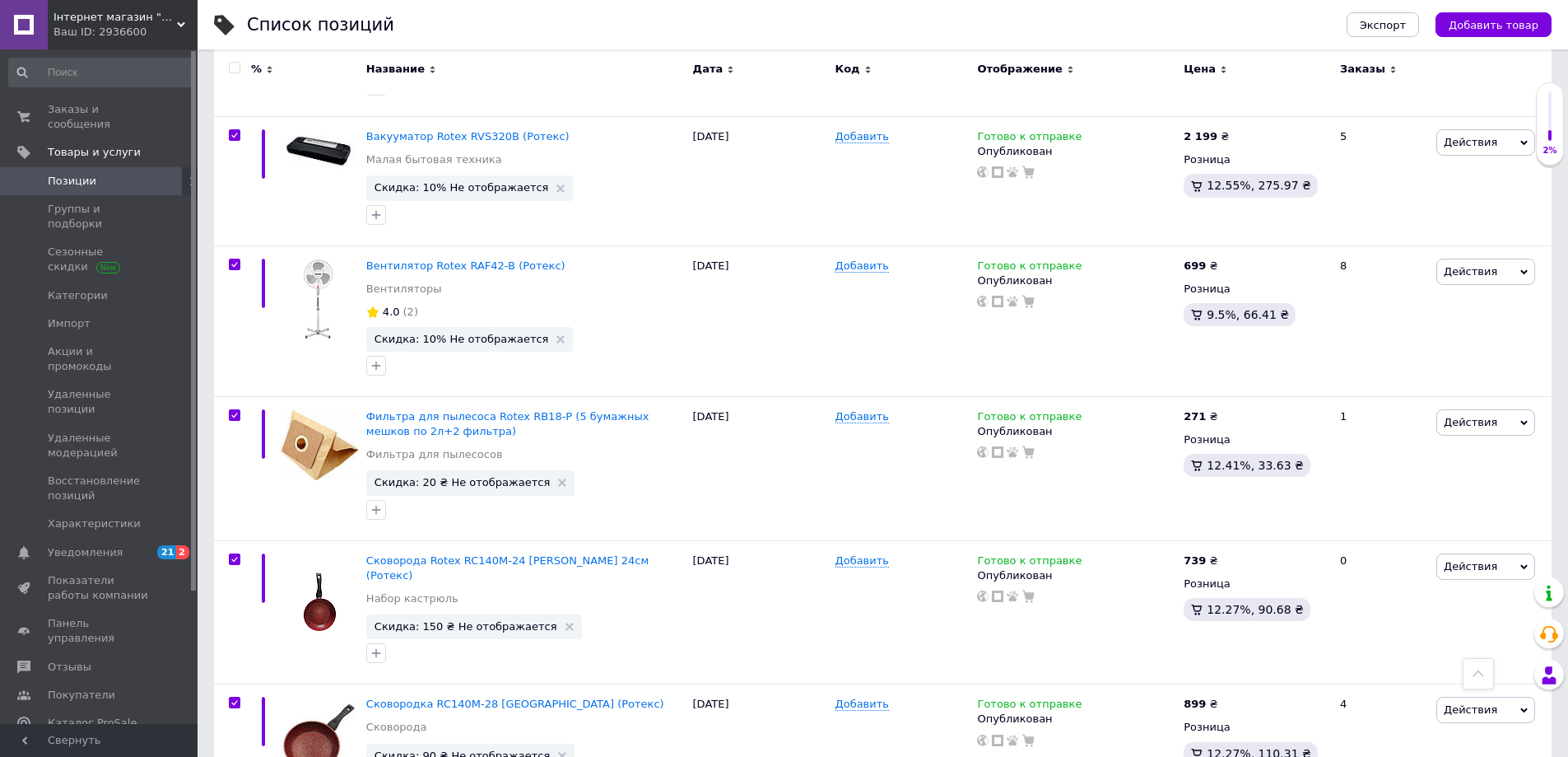
checkbox input "true"
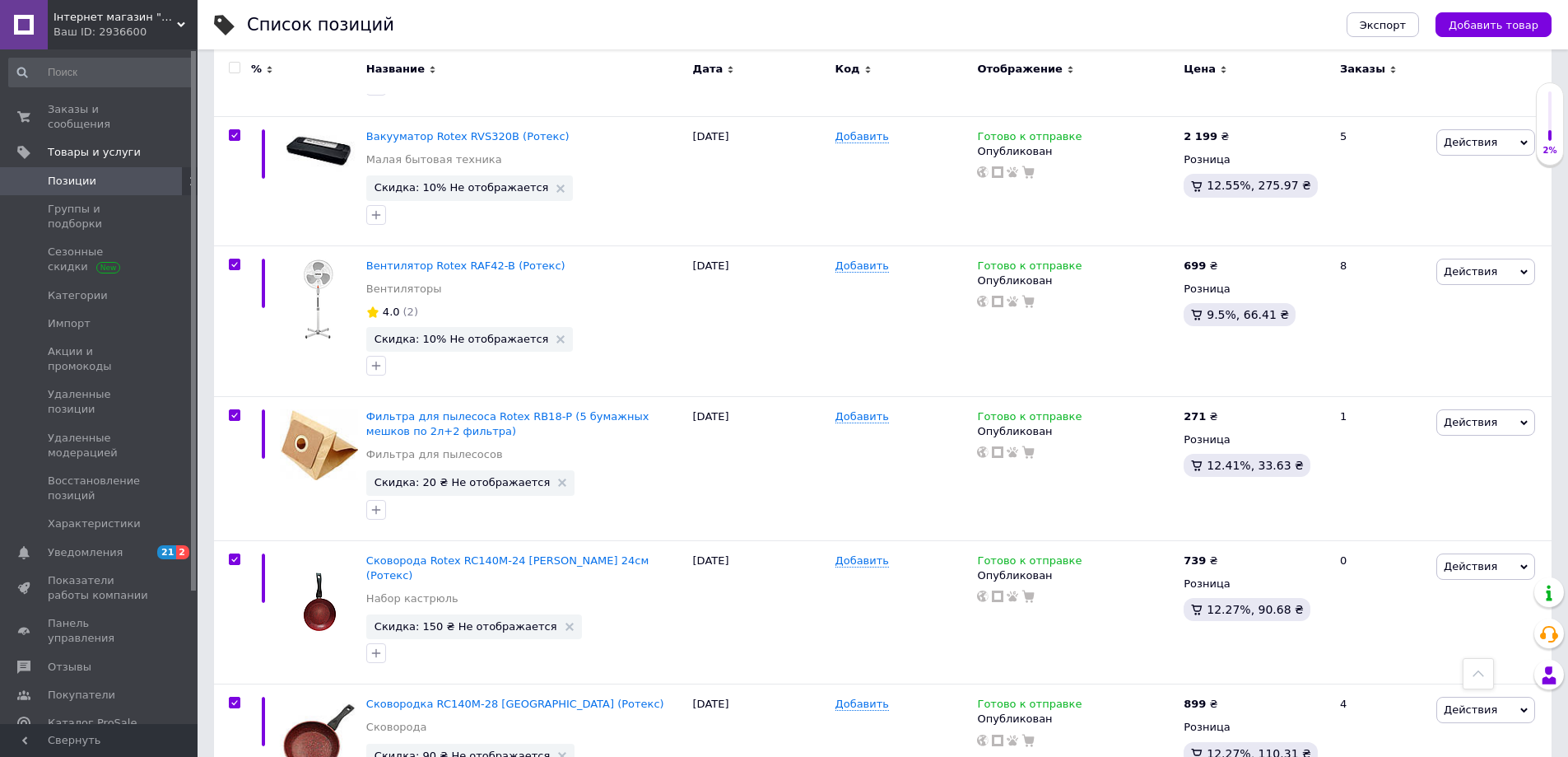
checkbox input "true"
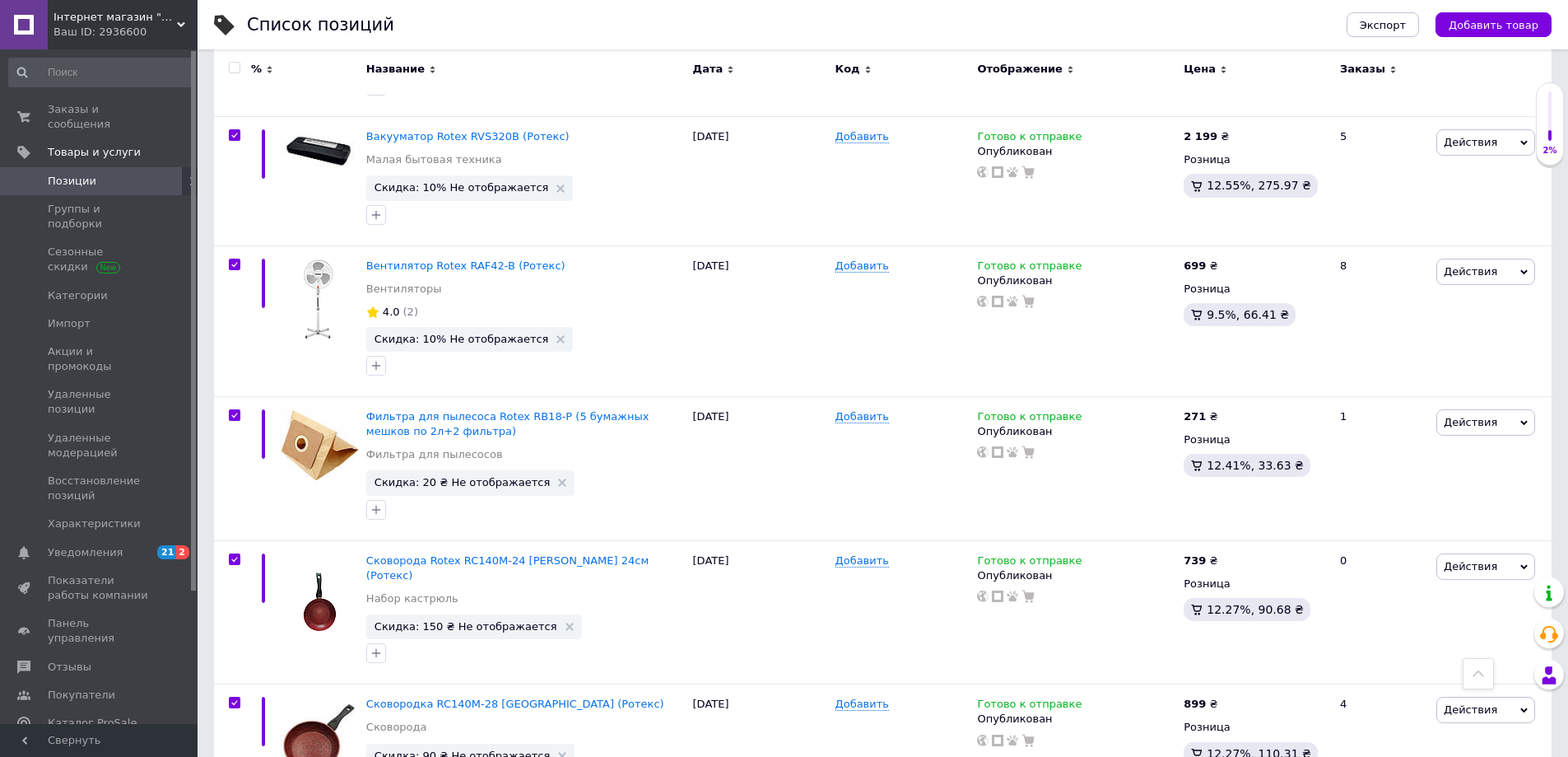
checkbox input "true"
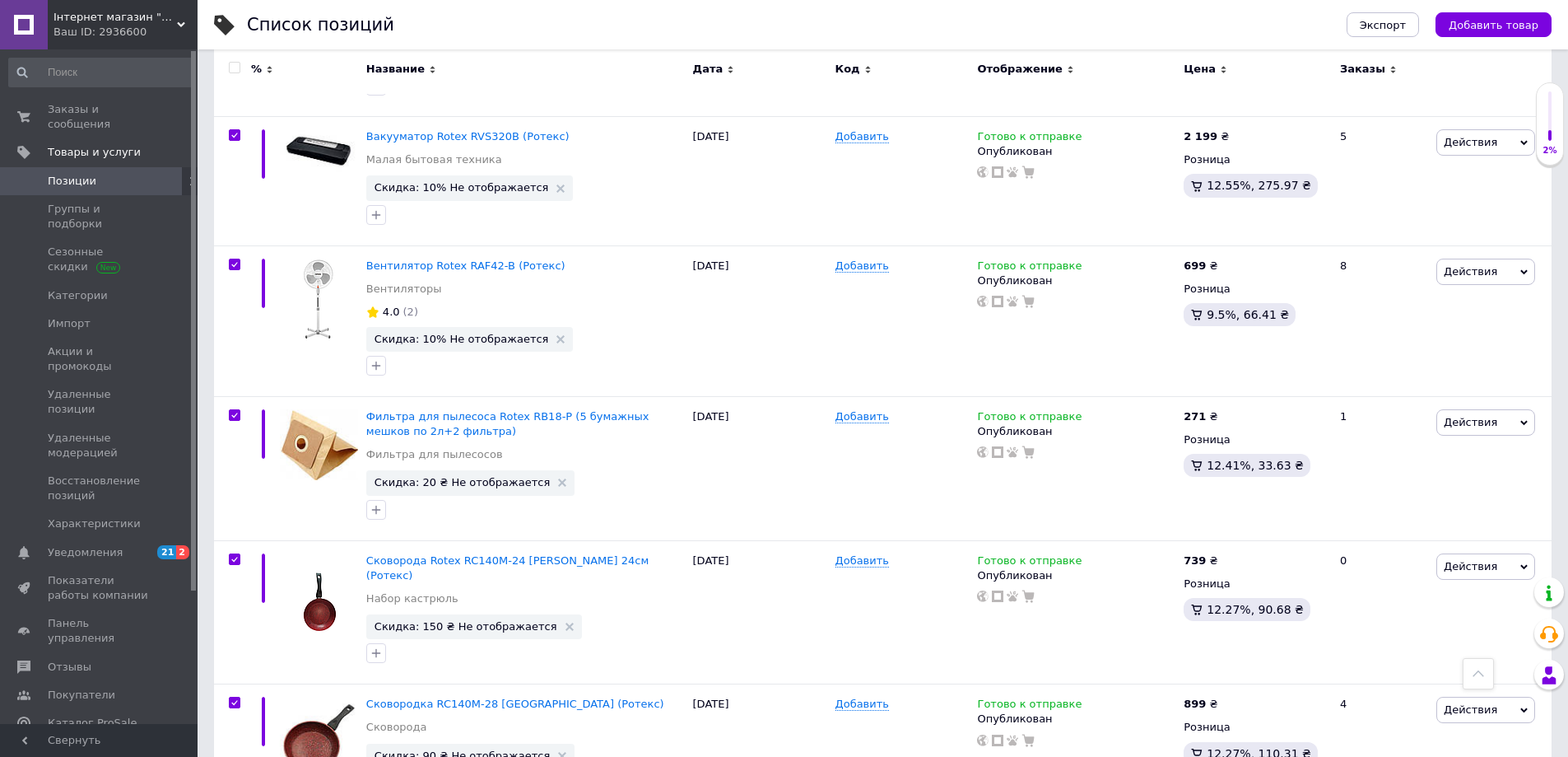
checkbox input "true"
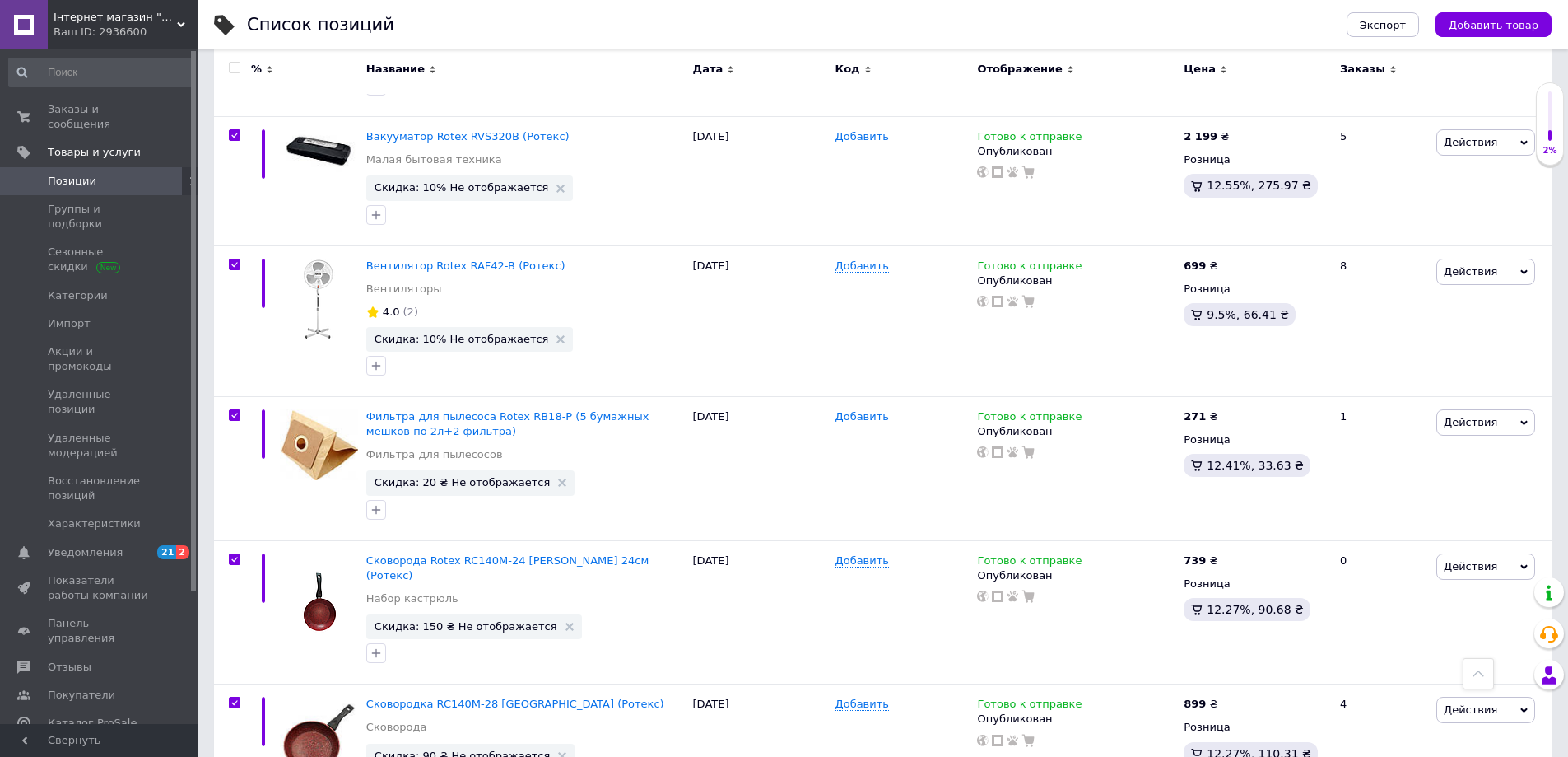
checkbox input "true"
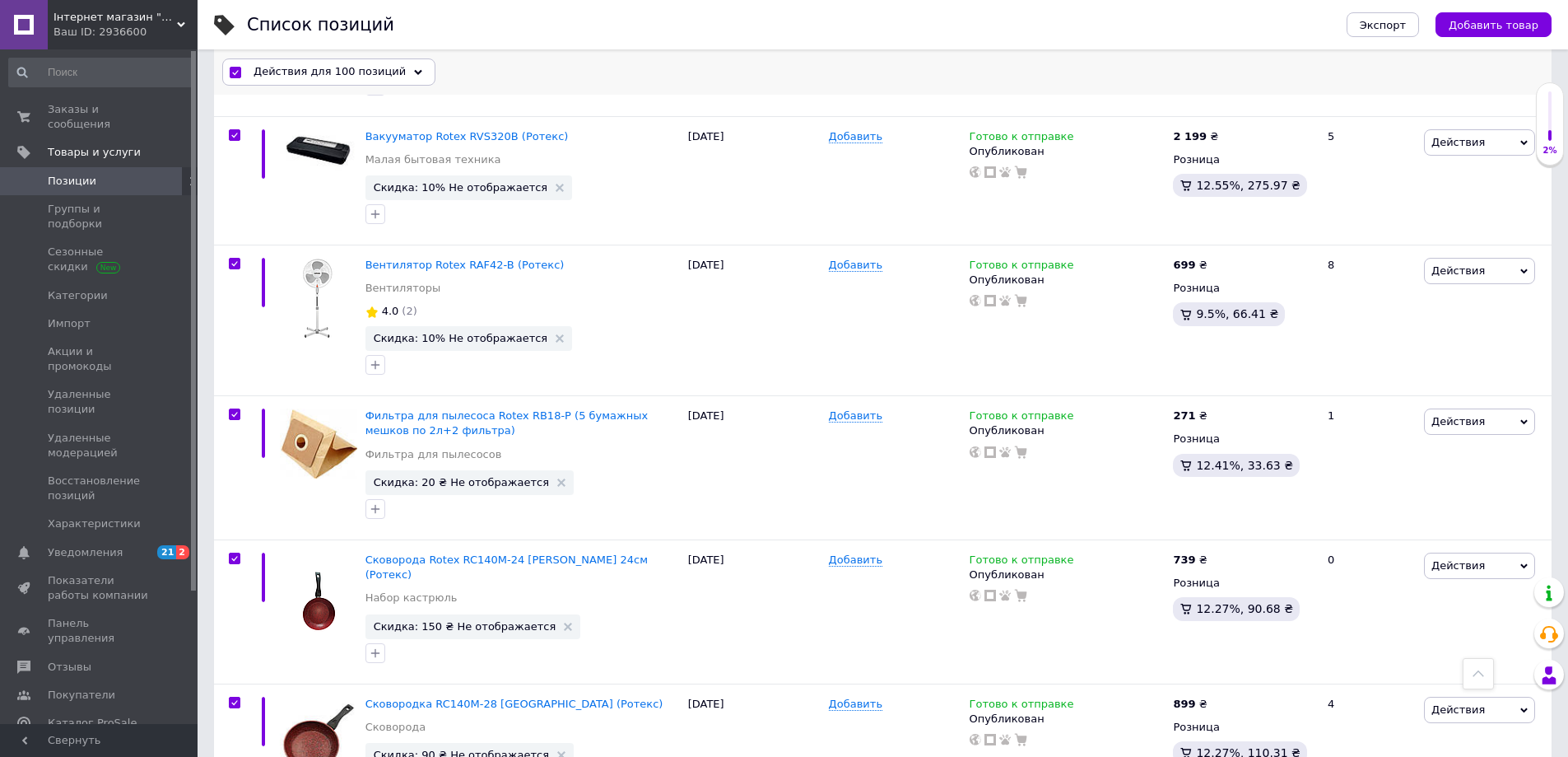
scroll to position [11304, 0]
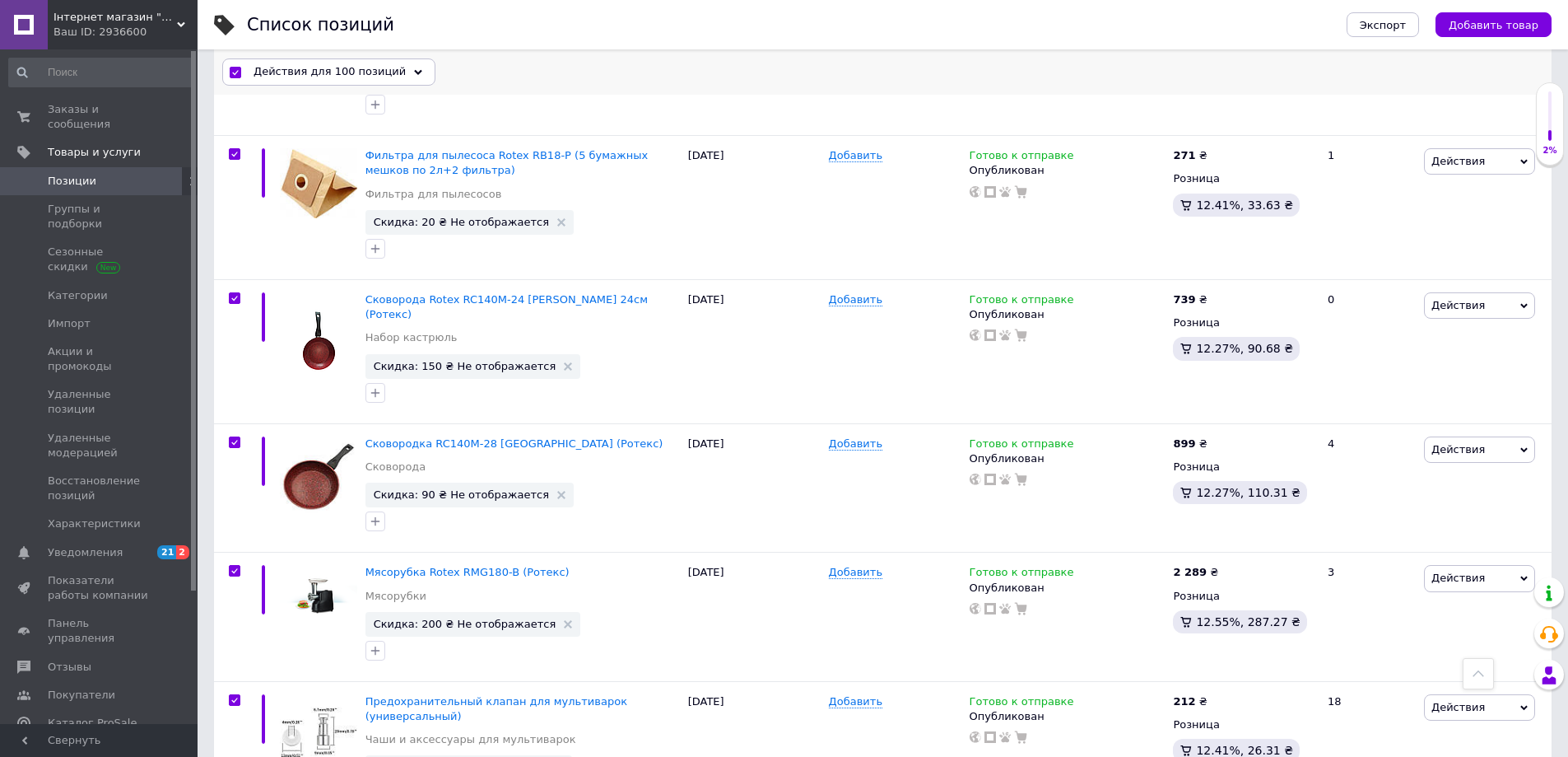
click at [314, 71] on span "Действия для 100 позиций" at bounding box center [330, 72] width 153 height 15
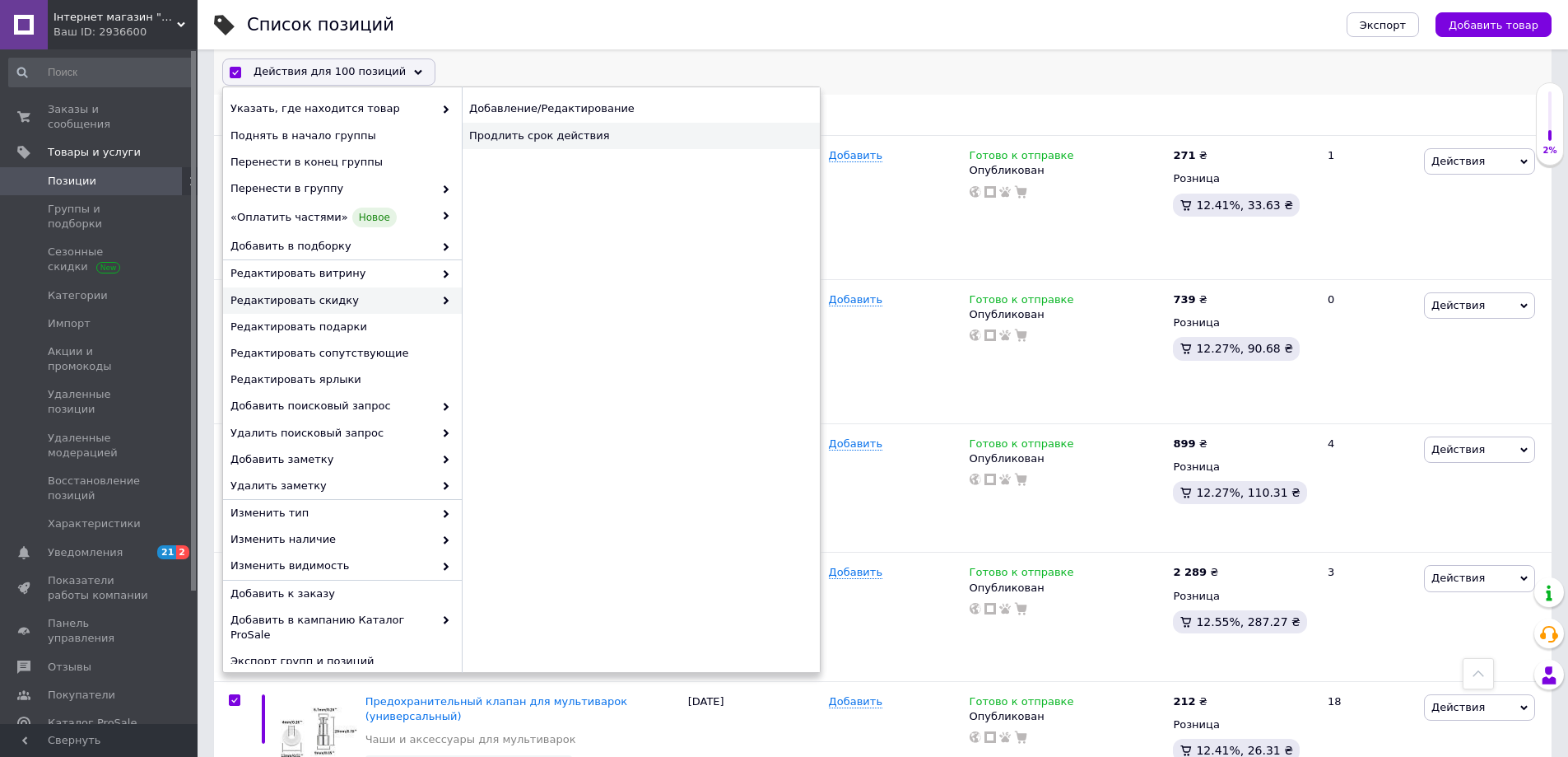
click at [553, 123] on div "Продлить срок действия" at bounding box center [641, 136] width 358 height 27
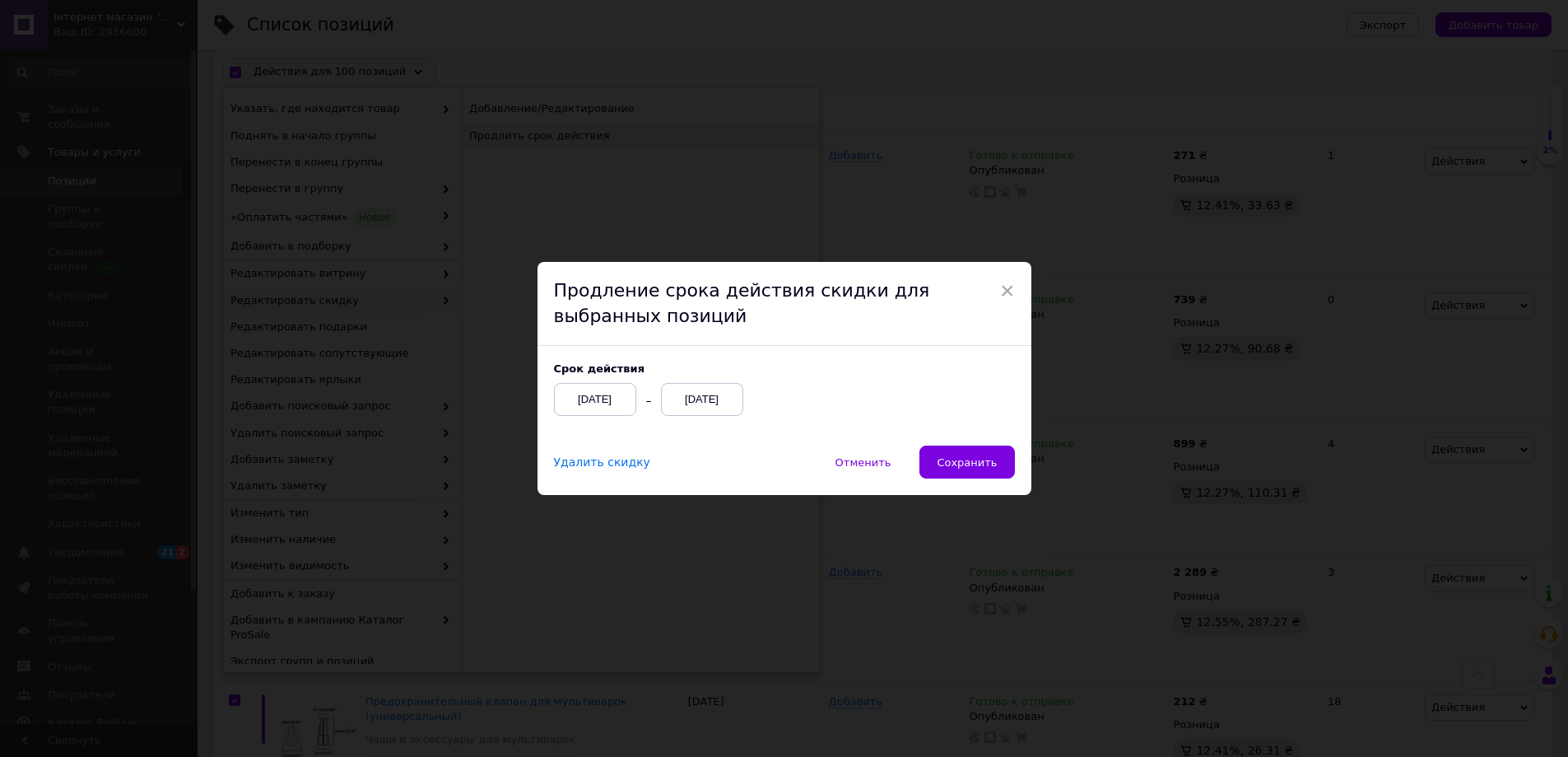
scroll to position [11260, 0]
click at [973, 462] on span "Сохранить" at bounding box center [973, 462] width 60 height 13
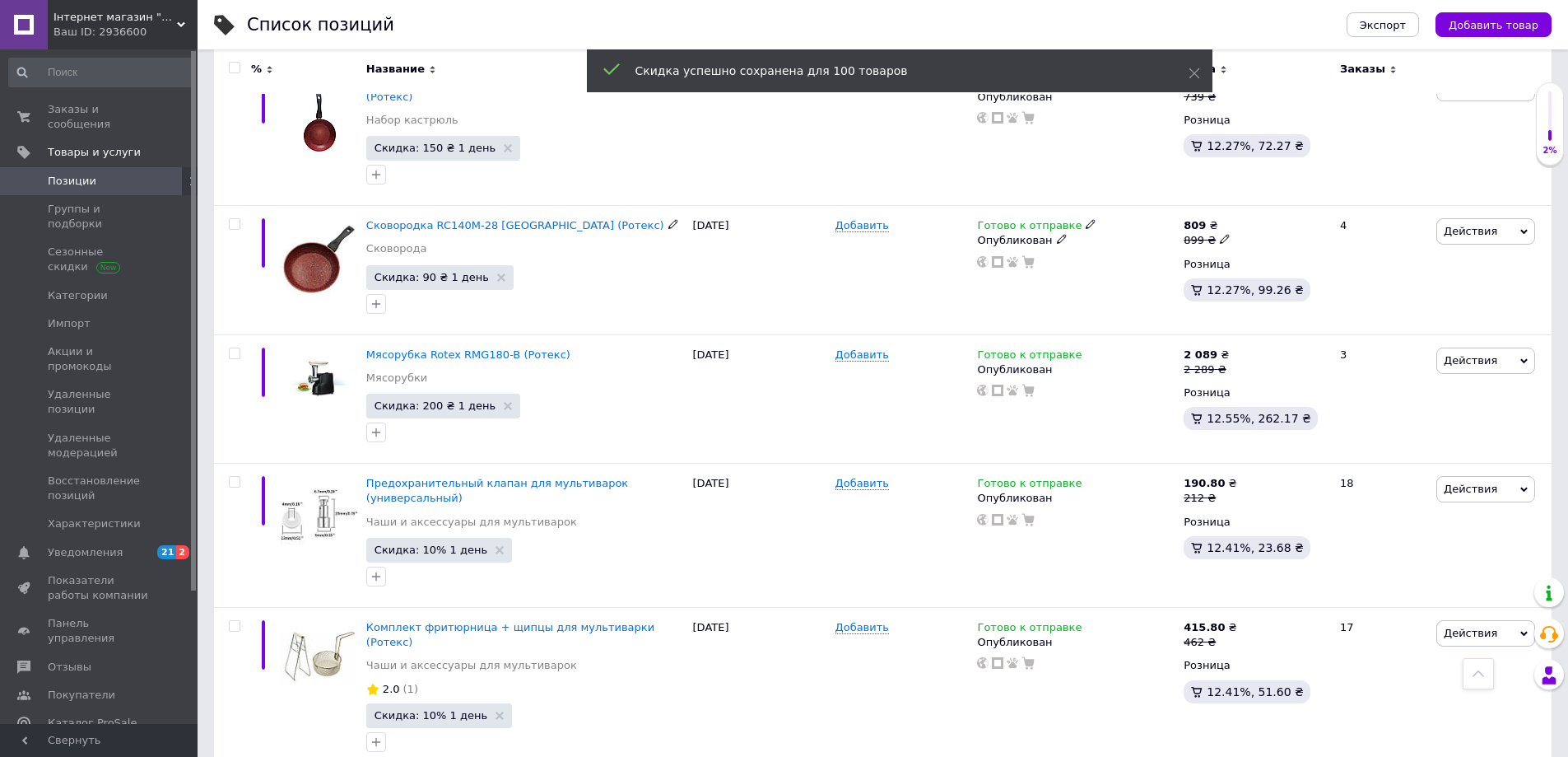
scroll to position [11024, 0]
